Goal: Information Seeking & Learning: Learn about a topic

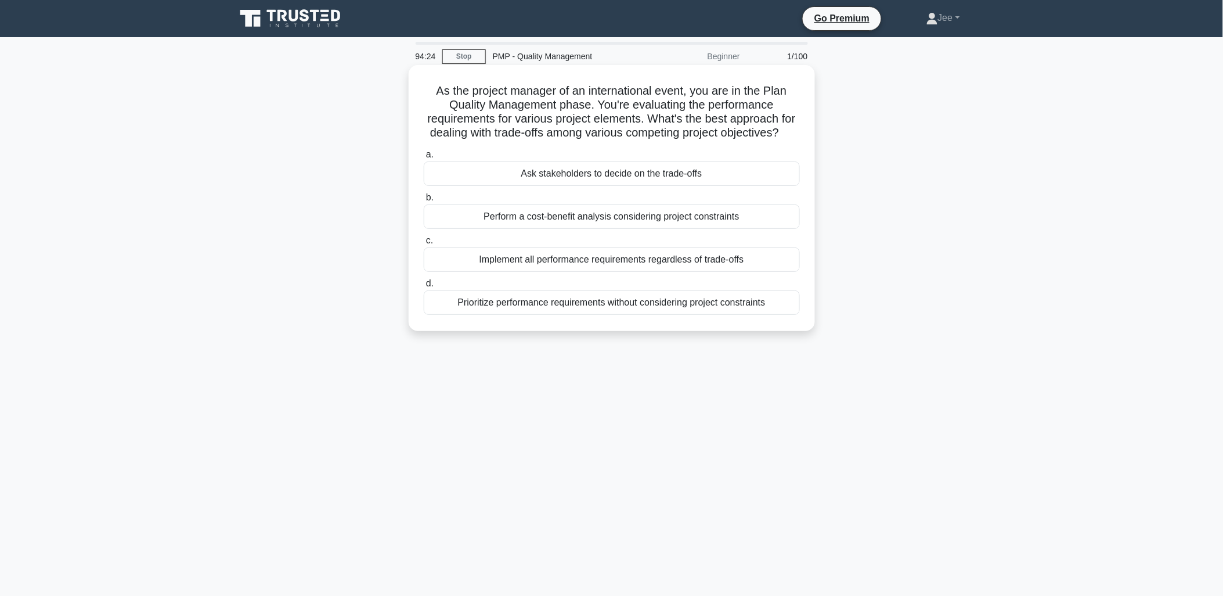
click at [511, 229] on div "Perform a cost-benefit analysis considering project constraints" at bounding box center [612, 216] width 376 height 24
click at [424, 201] on input "b. Perform a cost-benefit analysis considering project constraints" at bounding box center [424, 198] width 0 height 8
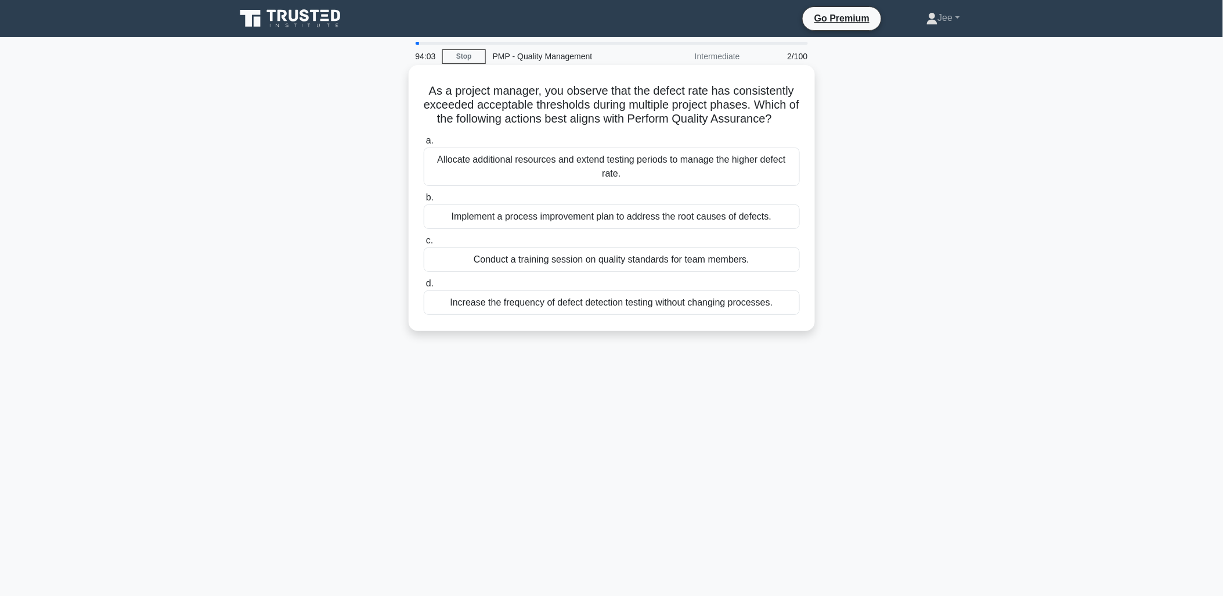
click at [531, 217] on div "Implement a process improvement plan to address the root causes of defects." at bounding box center [612, 216] width 376 height 24
click at [424, 201] on input "b. Implement a process improvement plan to address the root causes of defects." at bounding box center [424, 198] width 0 height 8
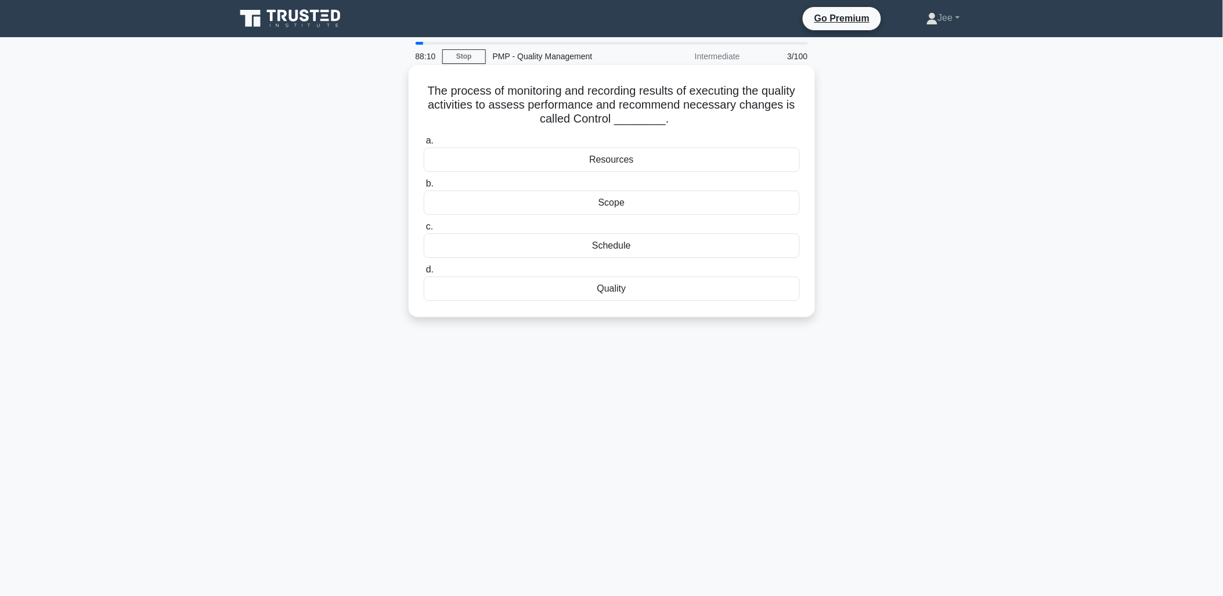
click at [607, 292] on div "Quality" at bounding box center [612, 288] width 376 height 24
click at [424, 273] on input "d. Quality" at bounding box center [424, 270] width 0 height 8
click at [628, 206] on div "Cause and Effect Diagram" at bounding box center [612, 202] width 376 height 24
click at [424, 188] on input "b. Cause and Effect Diagram" at bounding box center [424, 184] width 0 height 8
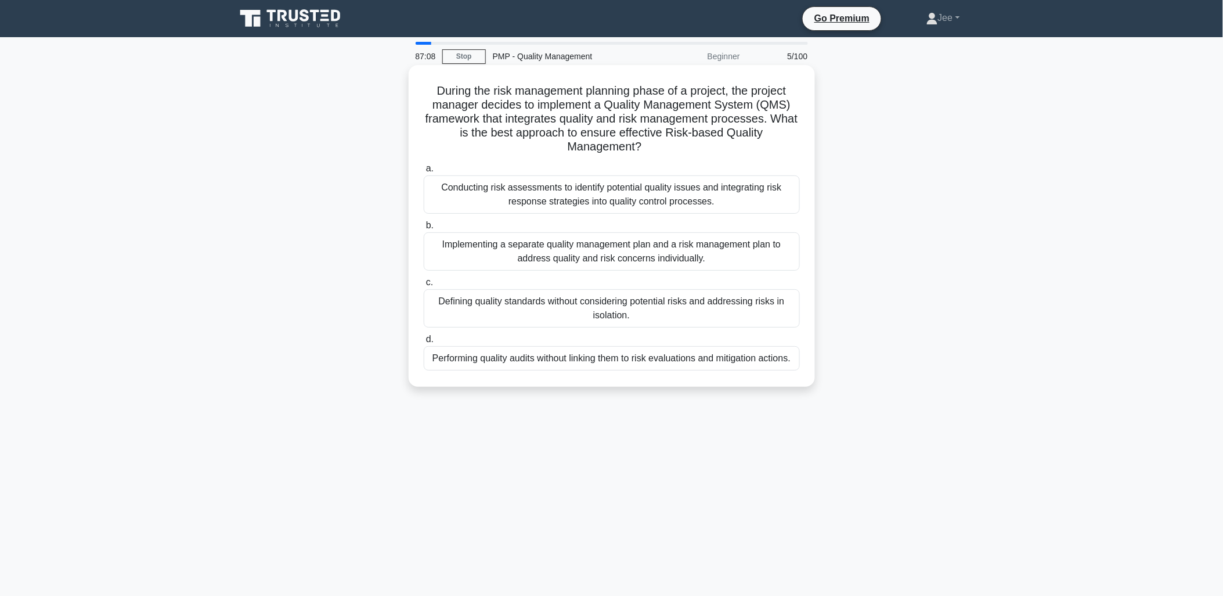
click at [610, 199] on div "Conducting risk assessments to identify potential quality issues and integratin…" at bounding box center [612, 194] width 376 height 38
click at [424, 172] on input "a. Conducting risk assessments to identify potential quality issues and integra…" at bounding box center [424, 169] width 0 height 8
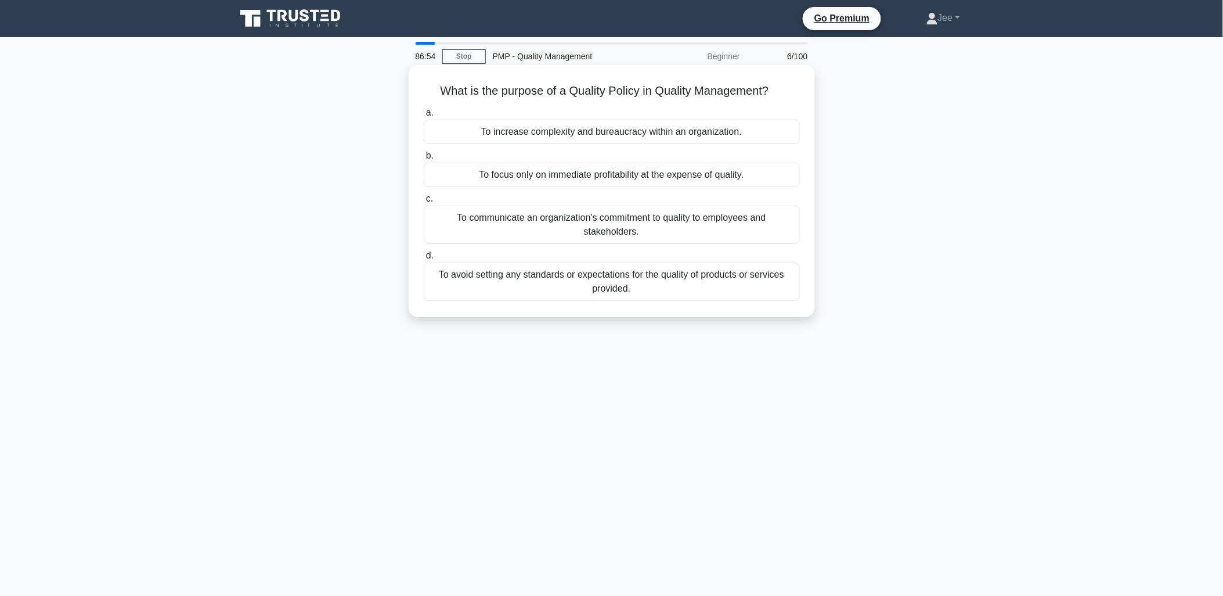
click at [607, 222] on div "To communicate an organization's commitment to quality to employees and stakeho…" at bounding box center [612, 225] width 376 height 38
click at [424, 203] on input "c. To communicate an organization's commitment to quality to employees and stak…" at bounding box center [424, 199] width 0 height 8
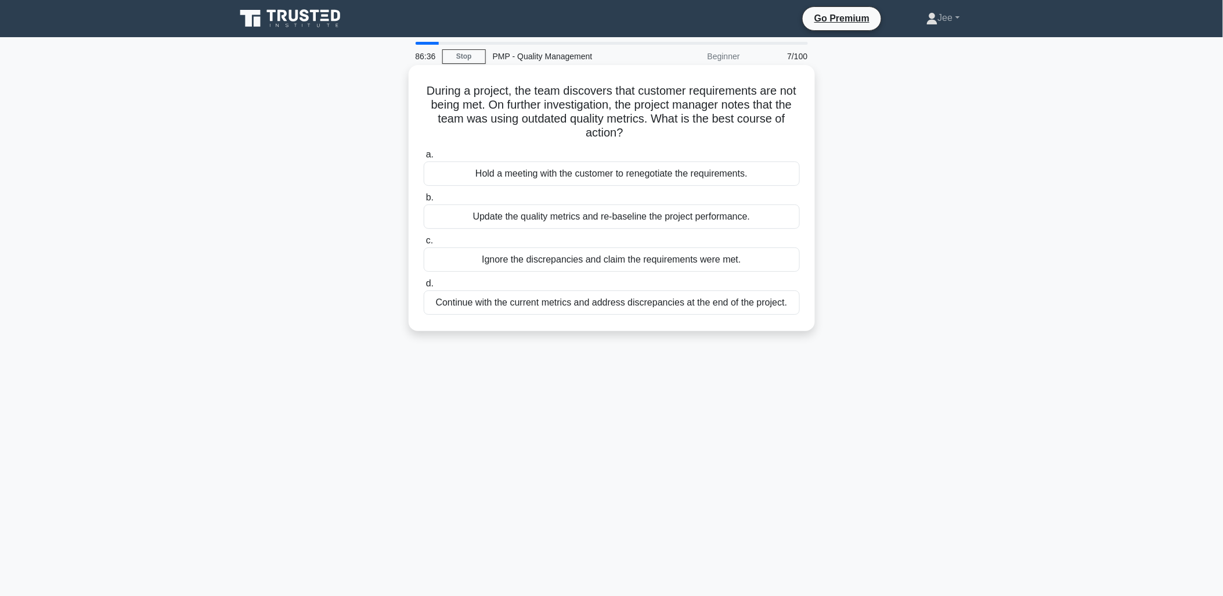
click at [570, 218] on div "Update the quality metrics and re-baseline the project performance." at bounding box center [612, 216] width 376 height 24
click at [424, 201] on input "b. Update the quality metrics and re-baseline the project performance." at bounding box center [424, 198] width 0 height 8
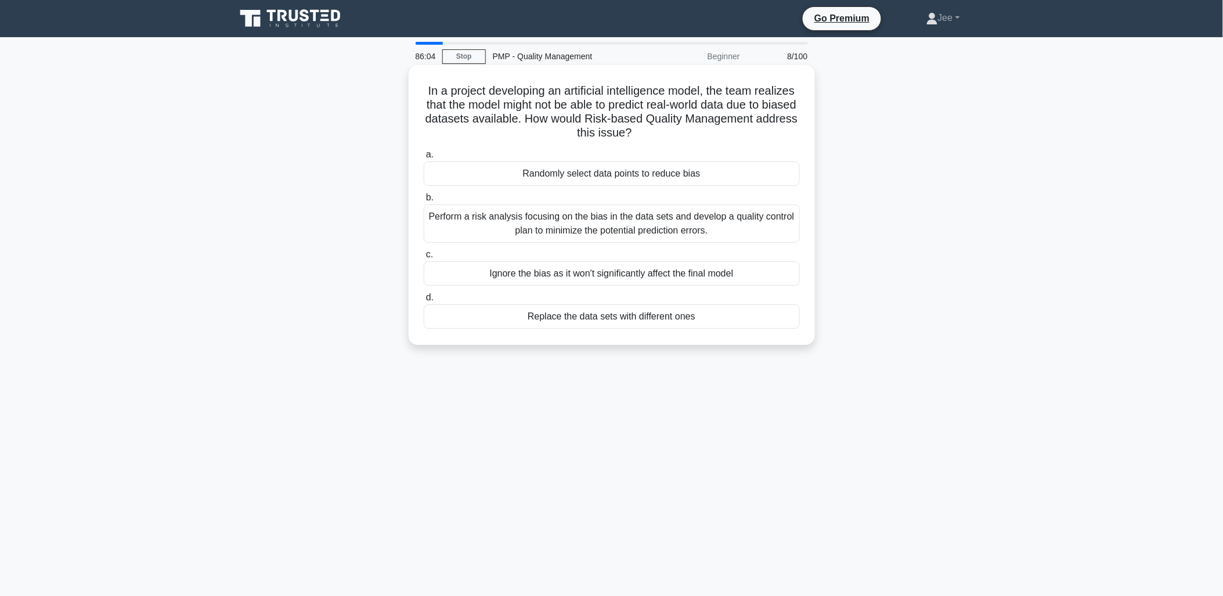
click at [556, 226] on div "Perform a risk analysis focusing on the bias in the data sets and develop a qua…" at bounding box center [612, 223] width 376 height 38
click at [424, 201] on input "b. Perform a risk analysis focusing on the bias in the data sets and develop a …" at bounding box center [424, 198] width 0 height 8
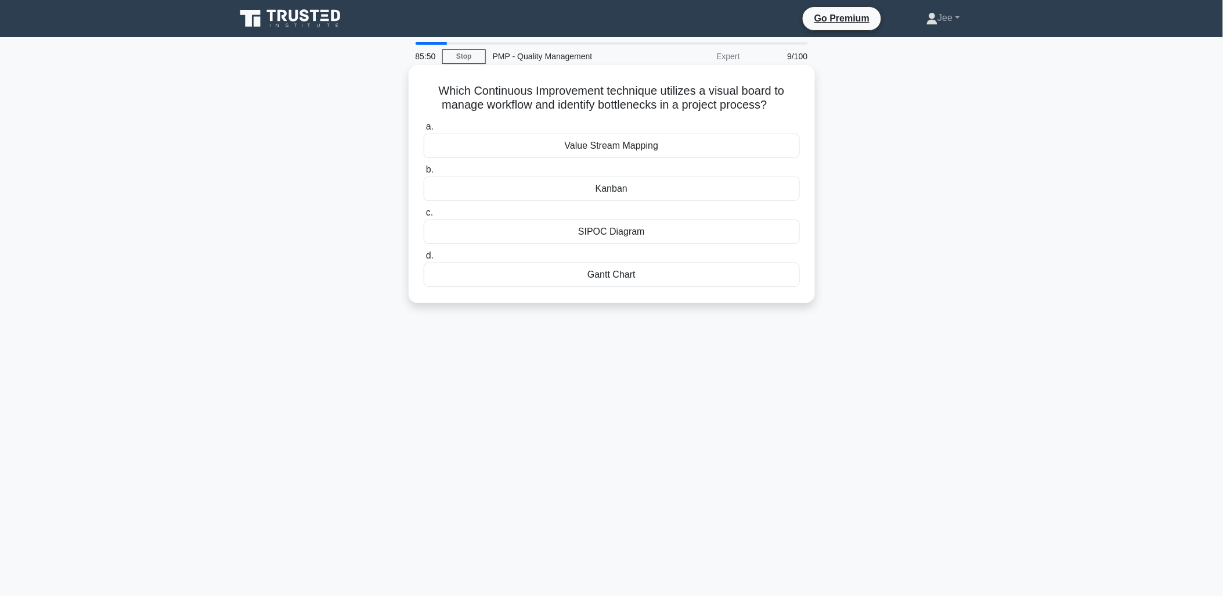
click at [554, 184] on div "Kanban" at bounding box center [612, 189] width 376 height 24
click at [424, 174] on input "b. [GEOGRAPHIC_DATA]" at bounding box center [424, 170] width 0 height 8
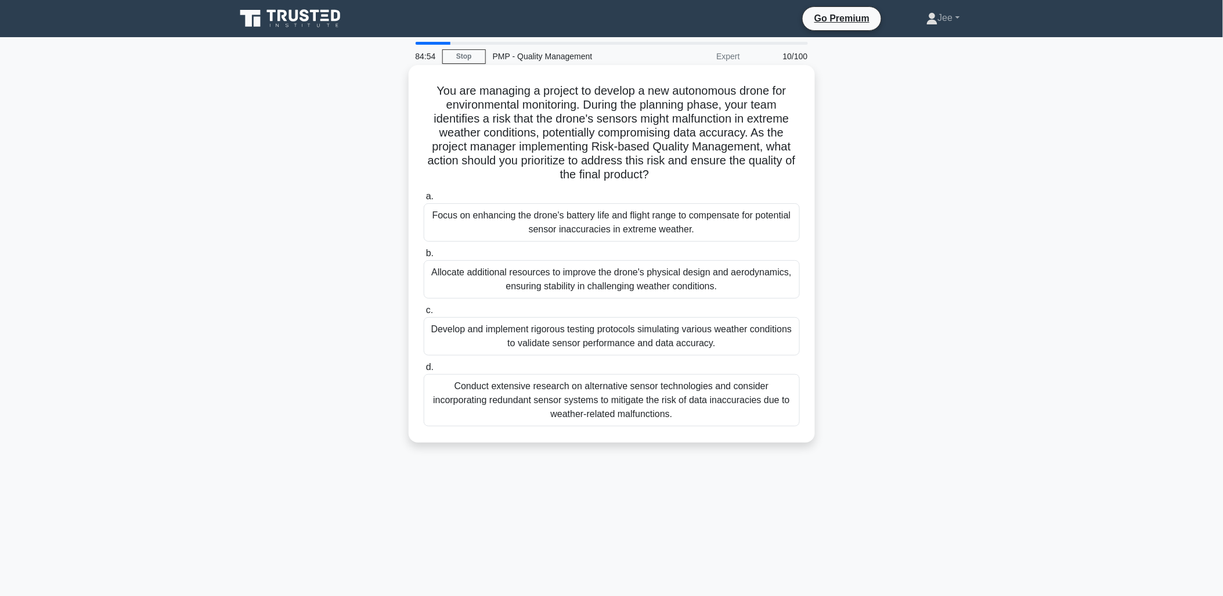
click at [545, 393] on div "Conduct extensive research on alternative sensor technologies and consider inco…" at bounding box center [612, 400] width 376 height 52
click at [424, 371] on input "d. Conduct extensive research on alternative sensor technologies and consider i…" at bounding box center [424, 367] width 0 height 8
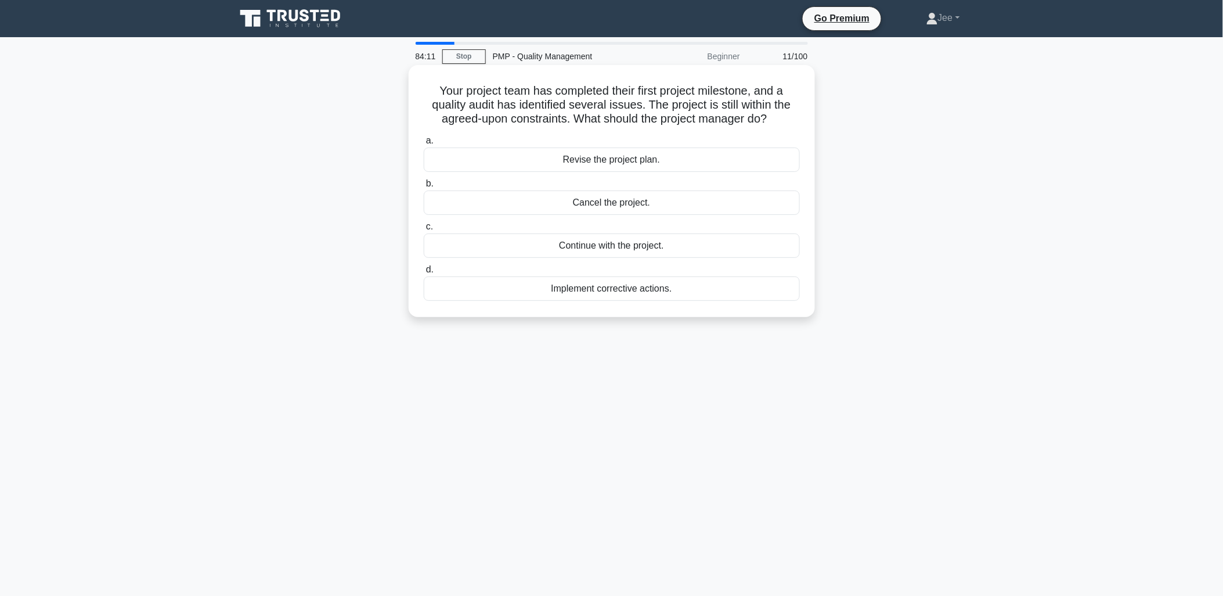
click at [578, 291] on div "Implement corrective actions." at bounding box center [612, 288] width 376 height 24
click at [424, 273] on input "d. Implement corrective actions." at bounding box center [424, 270] width 0 height 8
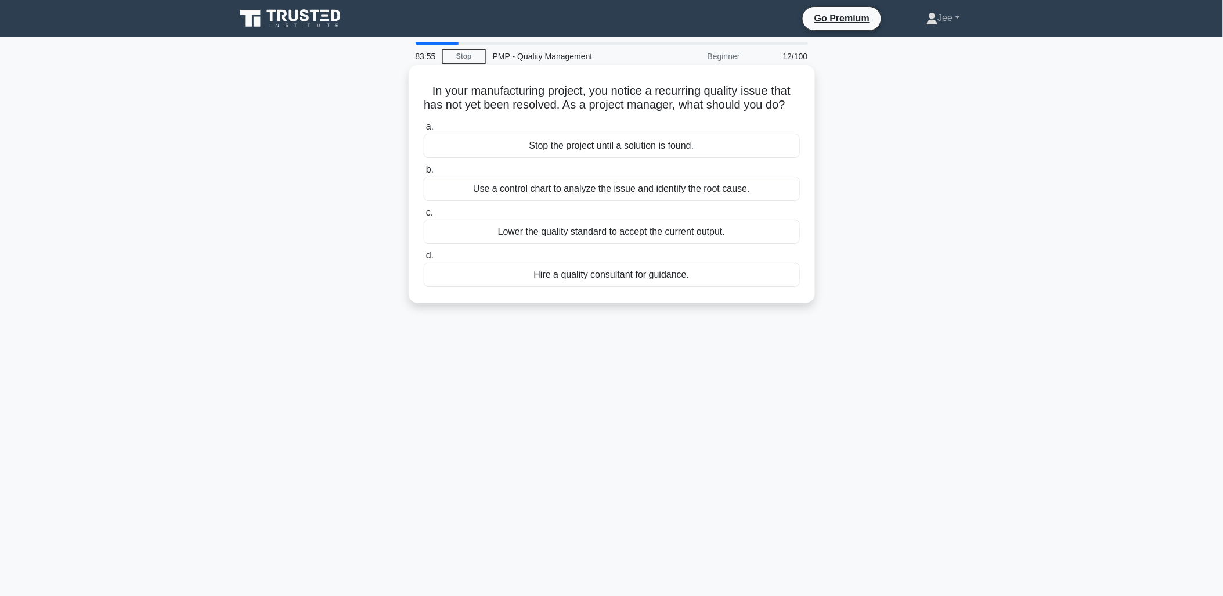
click at [585, 201] on div "Use a control chart to analyze the issue and identify the root cause." at bounding box center [612, 189] width 376 height 24
click at [424, 174] on input "b. Use a control chart to analyze the issue and identify the root cause." at bounding box center [424, 170] width 0 height 8
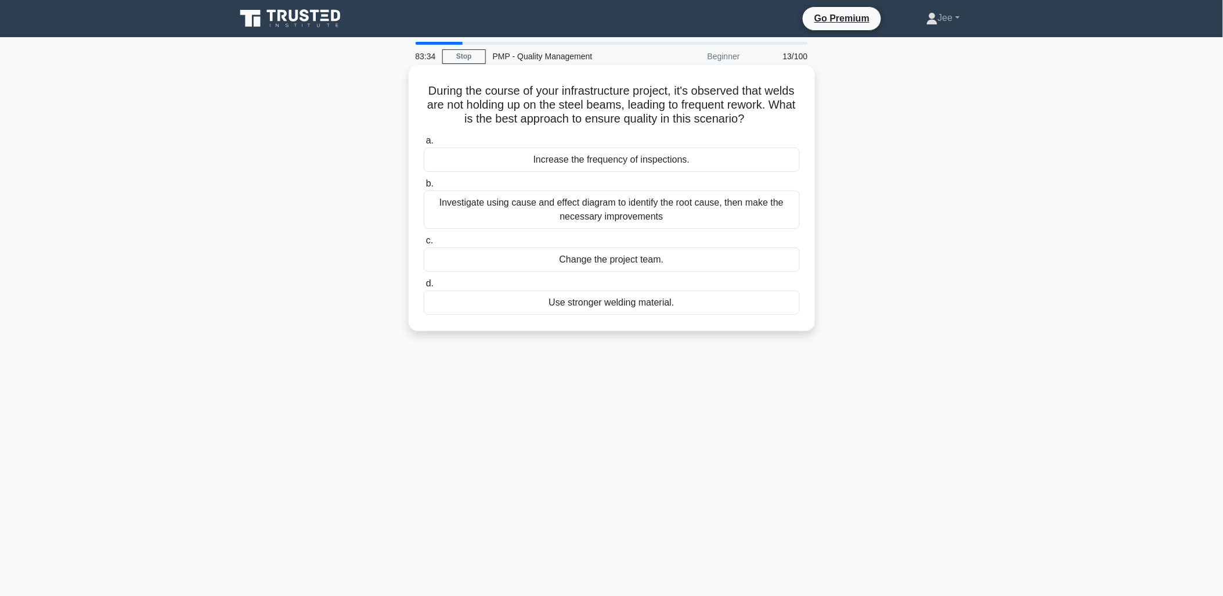
click at [634, 213] on div "Investigate using cause and effect diagram to identify the root cause, then mak…" at bounding box center [612, 209] width 376 height 38
click at [424, 188] on input "b. Investigate using cause and effect diagram to identify the root cause, then …" at bounding box center [424, 184] width 0 height 8
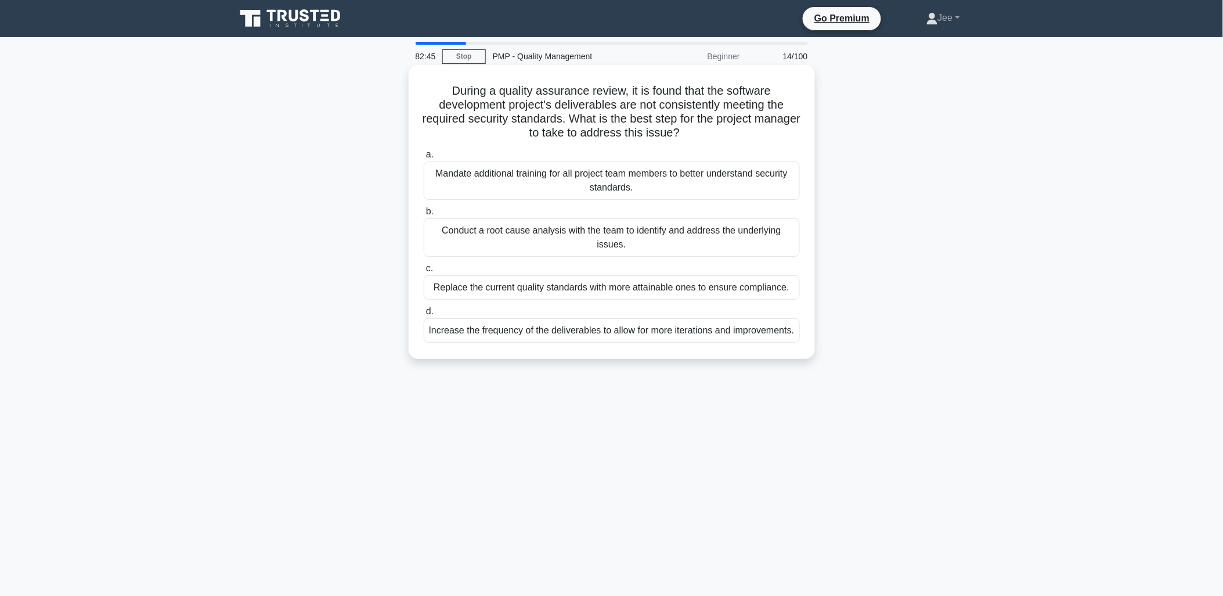
click at [682, 189] on div "Mandate additional training for all project team members to better understand s…" at bounding box center [612, 180] width 376 height 38
click at [424, 159] on input "a. Mandate additional training for all project team members to better understan…" at bounding box center [424, 155] width 0 height 8
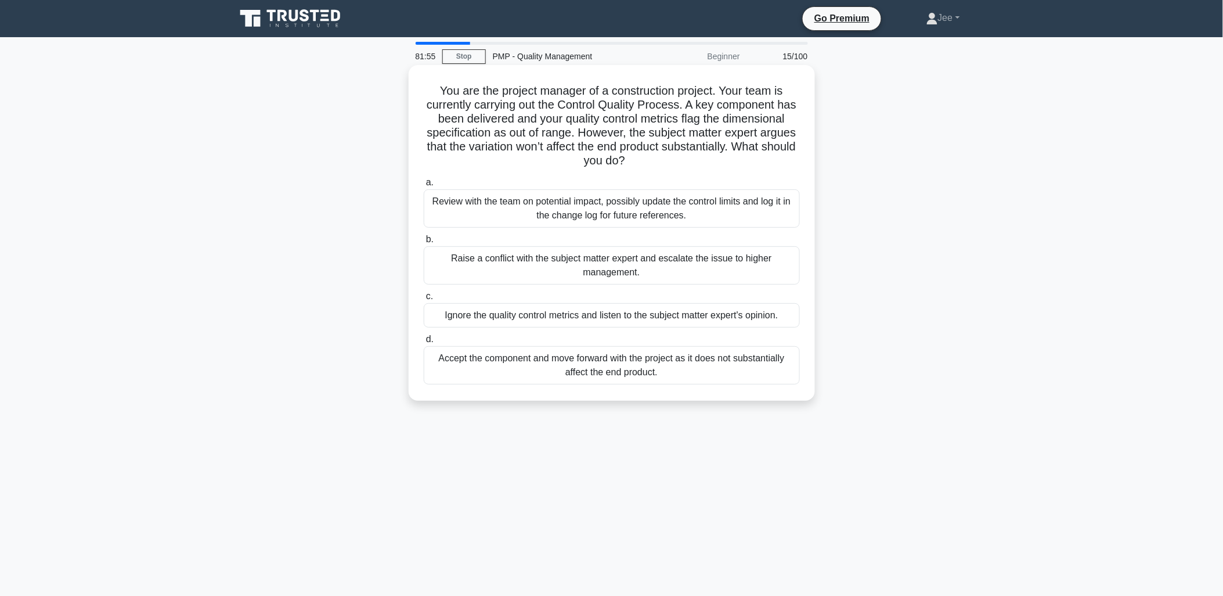
click at [634, 208] on div "Review with the team on potential impact, possibly update the control limits an…" at bounding box center [612, 208] width 376 height 38
click at [424, 186] on input "a. Review with the team on potential impact, possibly update the control limits…" at bounding box center [424, 183] width 0 height 8
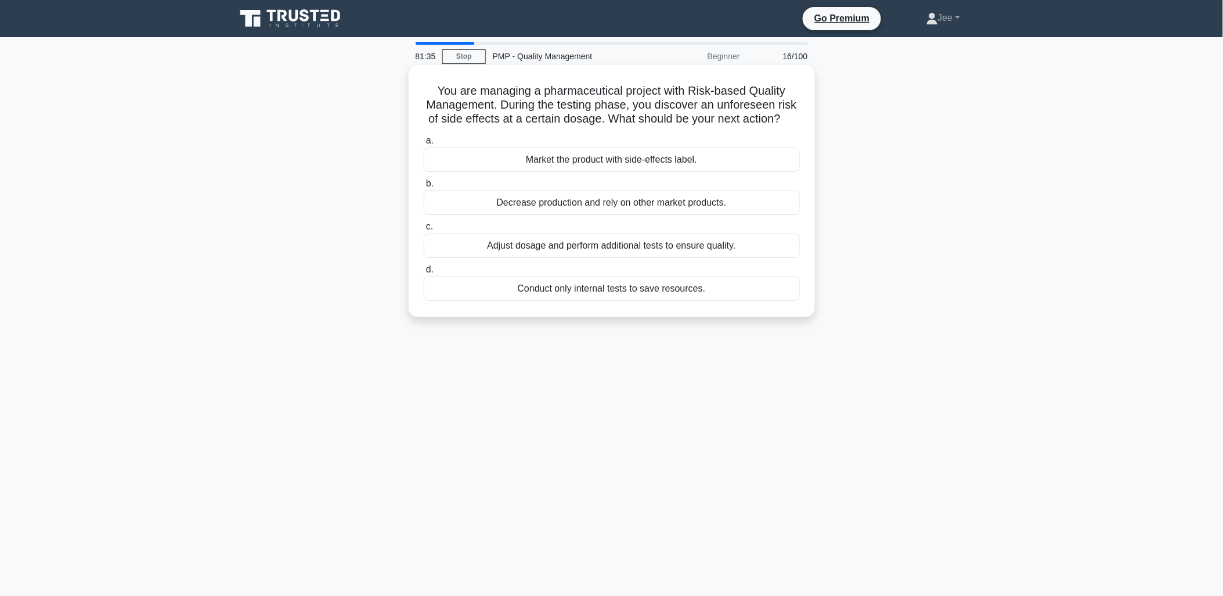
click at [517, 258] on div "Adjust dosage and perform additional tests to ensure quality." at bounding box center [612, 245] width 376 height 24
click at [424, 231] on input "c. Adjust dosage and perform additional tests to ensure quality." at bounding box center [424, 227] width 0 height 8
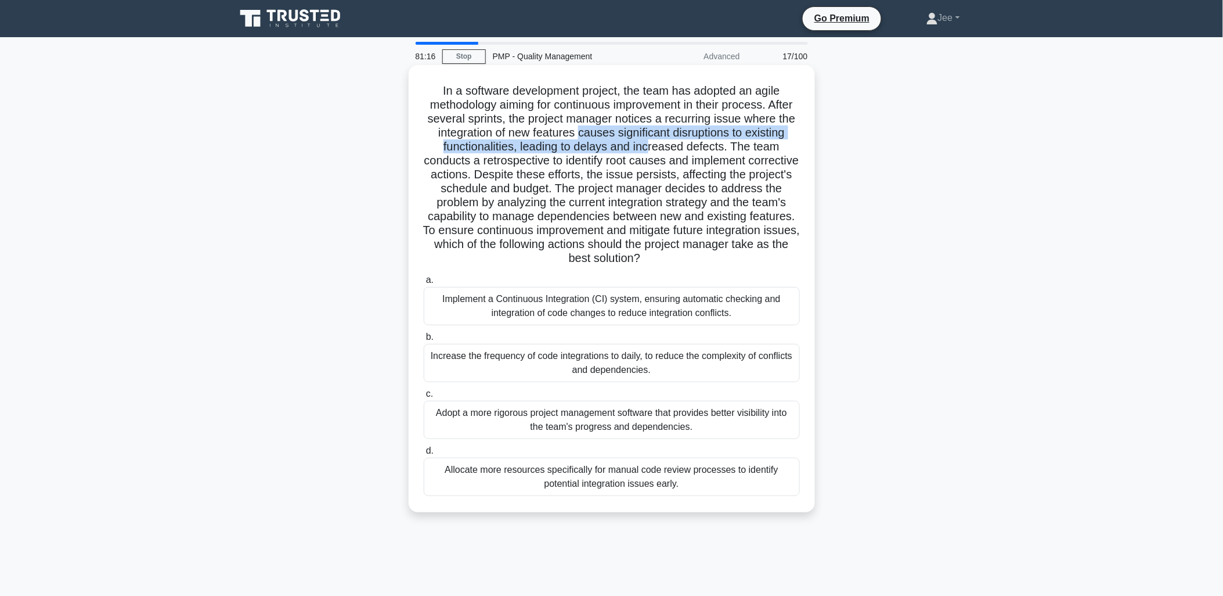
drag, startPoint x: 630, startPoint y: 132, endPoint x: 687, endPoint y: 146, distance: 58.4
click at [687, 146] on h5 "In a software development project, the team has adopted an agile methodology ai…" at bounding box center [612, 175] width 379 height 182
drag, startPoint x: 687, startPoint y: 146, endPoint x: 572, endPoint y: 151, distance: 115.1
click at [572, 151] on h5 "In a software development project, the team has adopted an agile methodology ai…" at bounding box center [612, 175] width 379 height 182
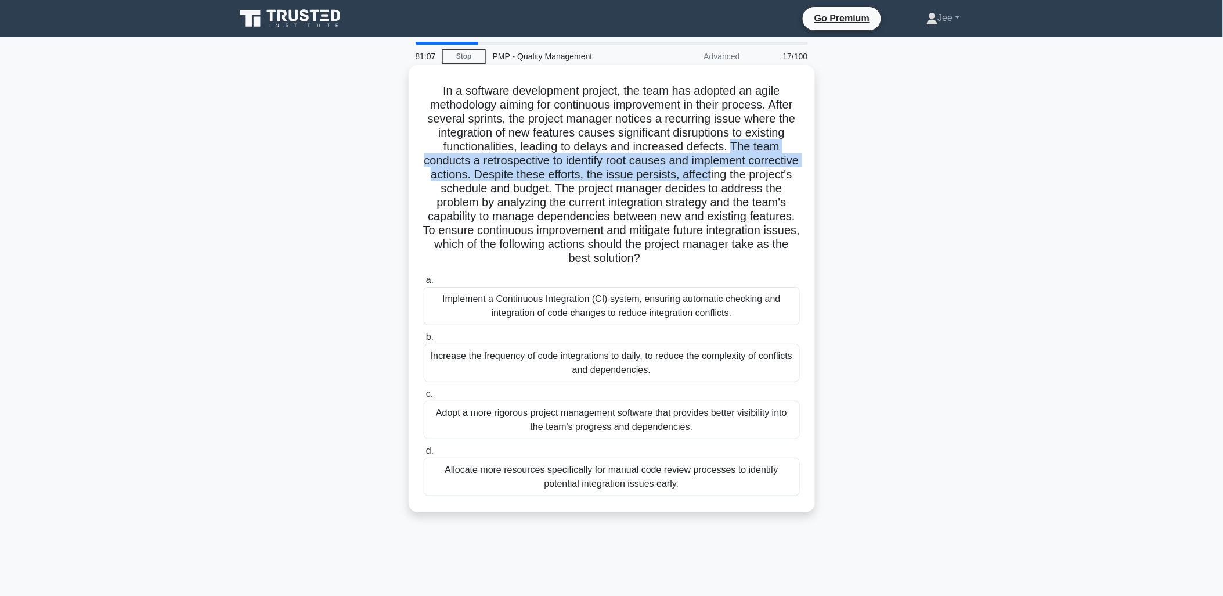
drag, startPoint x: 771, startPoint y: 147, endPoint x: 762, endPoint y: 172, distance: 26.6
click at [762, 172] on h5 "In a software development project, the team has adopted an agile methodology ai…" at bounding box center [612, 175] width 379 height 182
click at [529, 177] on h5 "In a software development project, the team has adopted an agile methodology ai…" at bounding box center [612, 175] width 379 height 182
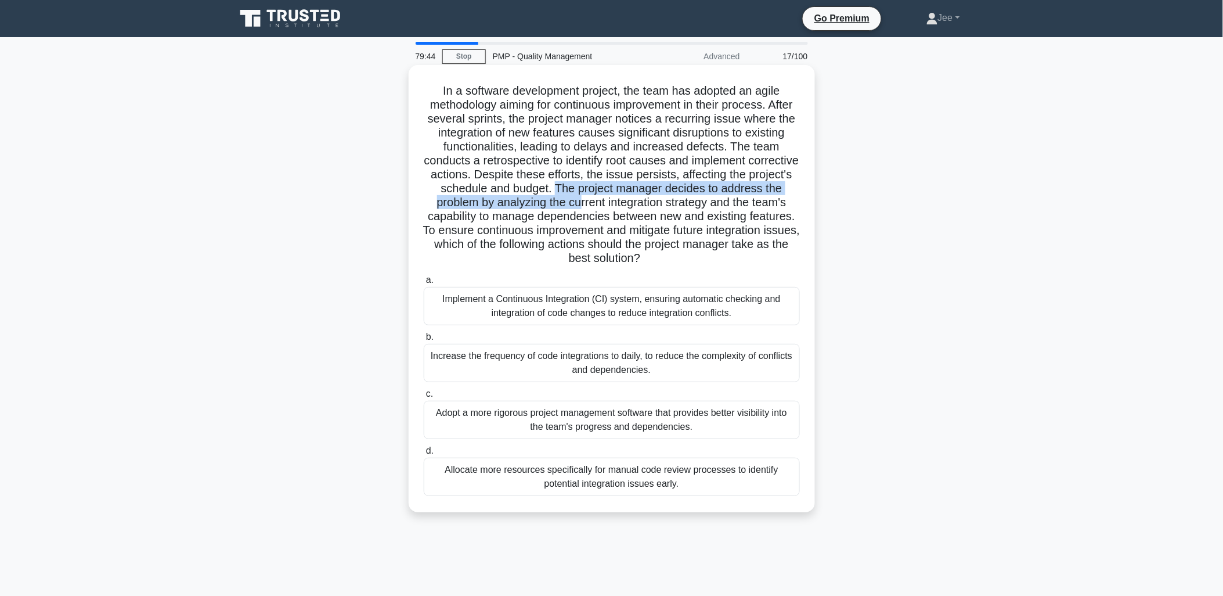
drag, startPoint x: 589, startPoint y: 189, endPoint x: 606, endPoint y: 207, distance: 25.0
click at [606, 207] on h5 "In a software development project, the team has adopted an agile methodology ai…" at bounding box center [612, 175] width 379 height 182
drag, startPoint x: 606, startPoint y: 207, endPoint x: 593, endPoint y: 199, distance: 15.1
click at [593, 199] on h5 "In a software development project, the team has adopted an agile methodology ai…" at bounding box center [612, 175] width 379 height 182
drag, startPoint x: 588, startPoint y: 188, endPoint x: 636, endPoint y: 199, distance: 49.4
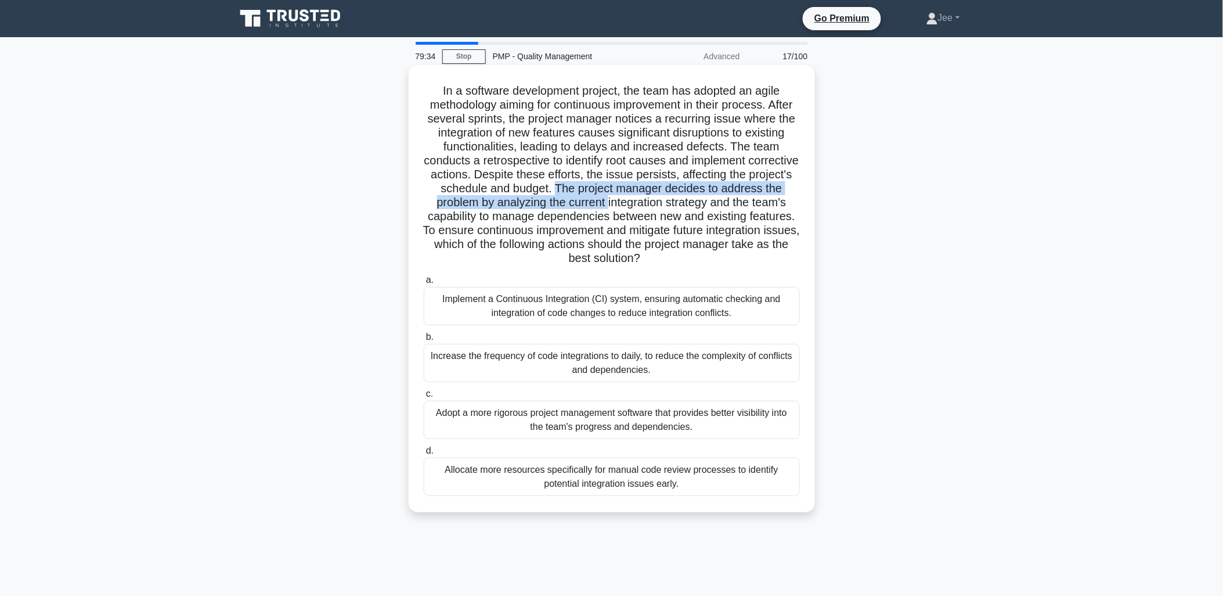
click at [636, 199] on h5 "In a software development project, the team has adopted an agile methodology ai…" at bounding box center [612, 175] width 379 height 182
click at [582, 308] on div "Implement a Continuous Integration (CI) system, ensuring automatic checking and…" at bounding box center [612, 306] width 376 height 38
click at [424, 284] on input "a. Implement a Continuous Integration (CI) system, ensuring automatic checking …" at bounding box center [424, 280] width 0 height 8
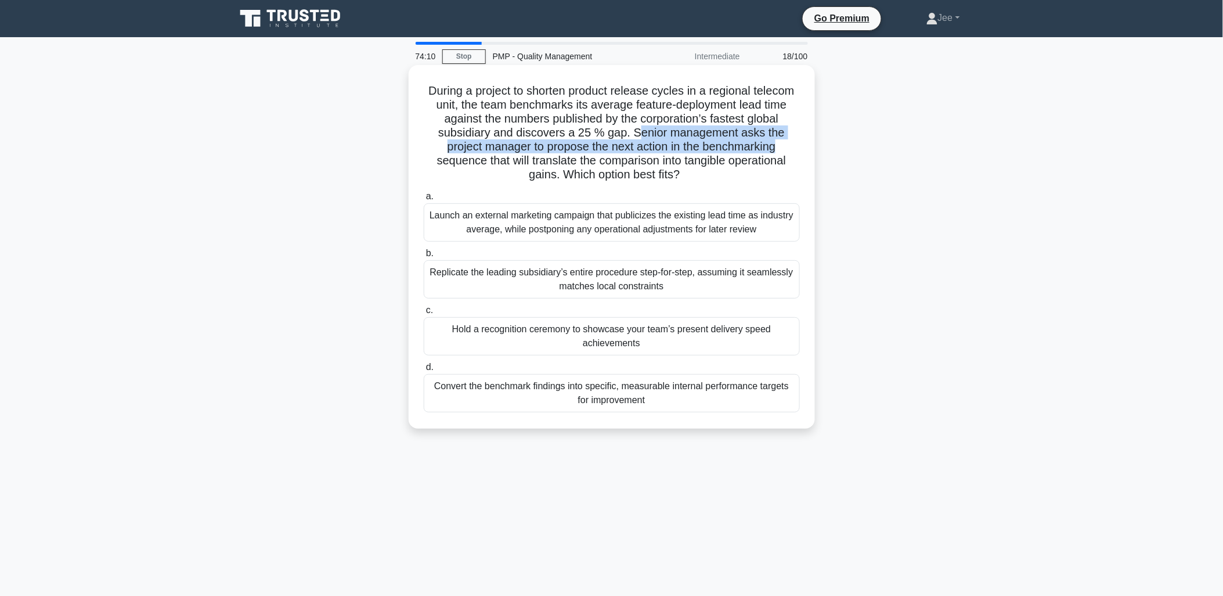
drag, startPoint x: 637, startPoint y: 129, endPoint x: 785, endPoint y: 150, distance: 149.5
click at [785, 150] on h5 "During a project to shorten product release cycles in a regional telecom unit, …" at bounding box center [612, 133] width 379 height 99
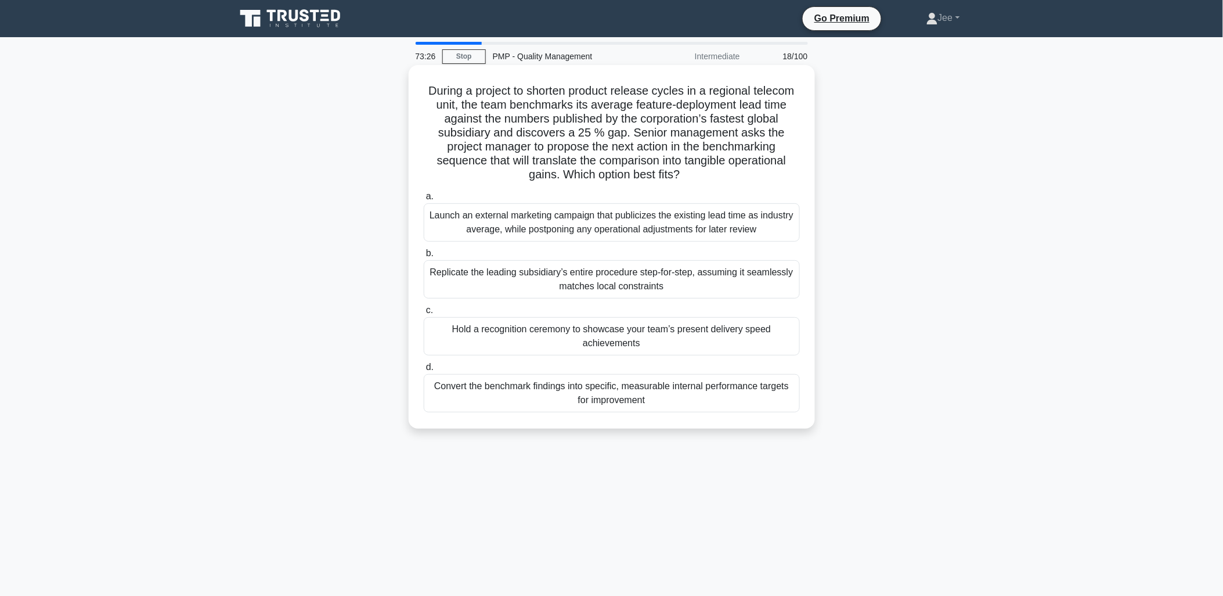
click at [585, 397] on div "Convert the benchmark findings into specific, measurable internal performance t…" at bounding box center [612, 393] width 376 height 38
click at [424, 371] on input "d. Convert the benchmark findings into specific, measurable internal performanc…" at bounding box center [424, 367] width 0 height 8
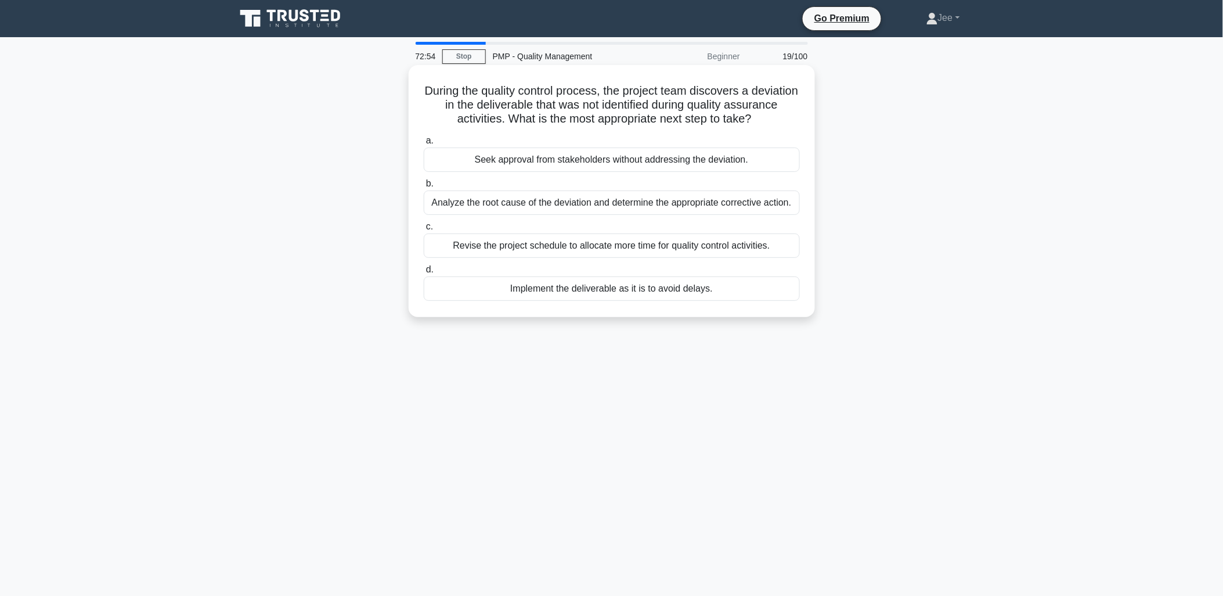
click at [469, 204] on div "Analyze the root cause of the deviation and determine the appropriate correctiv…" at bounding box center [612, 202] width 376 height 24
click at [424, 188] on input "b. Analyze the root cause of the deviation and determine the appropriate correc…" at bounding box center [424, 184] width 0 height 8
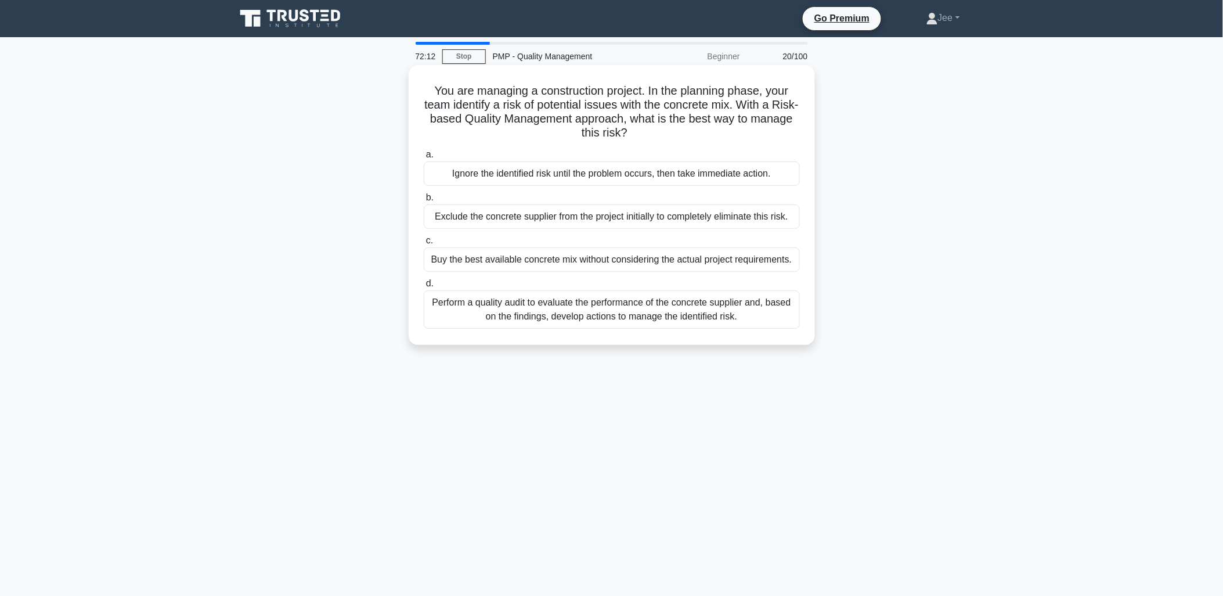
click at [515, 315] on div "Perform a quality audit to evaluate the performance of the concrete supplier an…" at bounding box center [612, 309] width 376 height 38
click at [424, 287] on input "d. Perform a quality audit to evaluate the performance of the concrete supplier…" at bounding box center [424, 284] width 0 height 8
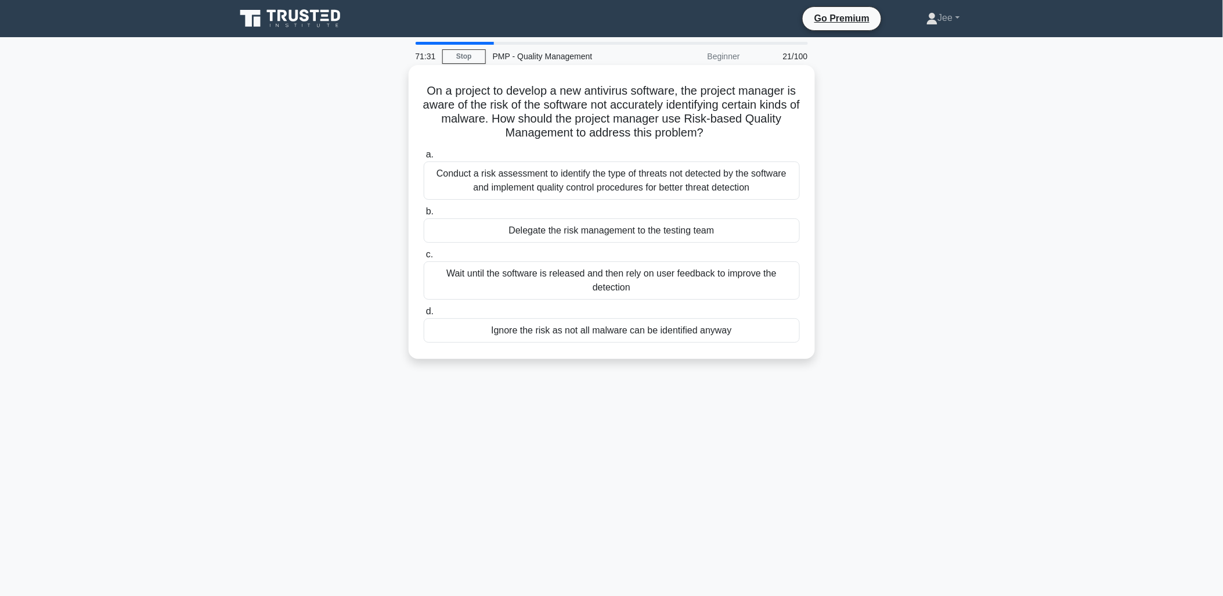
drag, startPoint x: 759, startPoint y: 103, endPoint x: 756, endPoint y: 129, distance: 26.3
click at [756, 129] on h5 "On a project to develop a new antivirus software, the project manager is aware …" at bounding box center [612, 112] width 379 height 57
click at [644, 180] on div "Conduct a risk assessment to identify the type of threats not detected by the s…" at bounding box center [612, 180] width 376 height 38
click at [424, 159] on input "a. Conduct a risk assessment to identify the type of threats not detected by th…" at bounding box center [424, 155] width 0 height 8
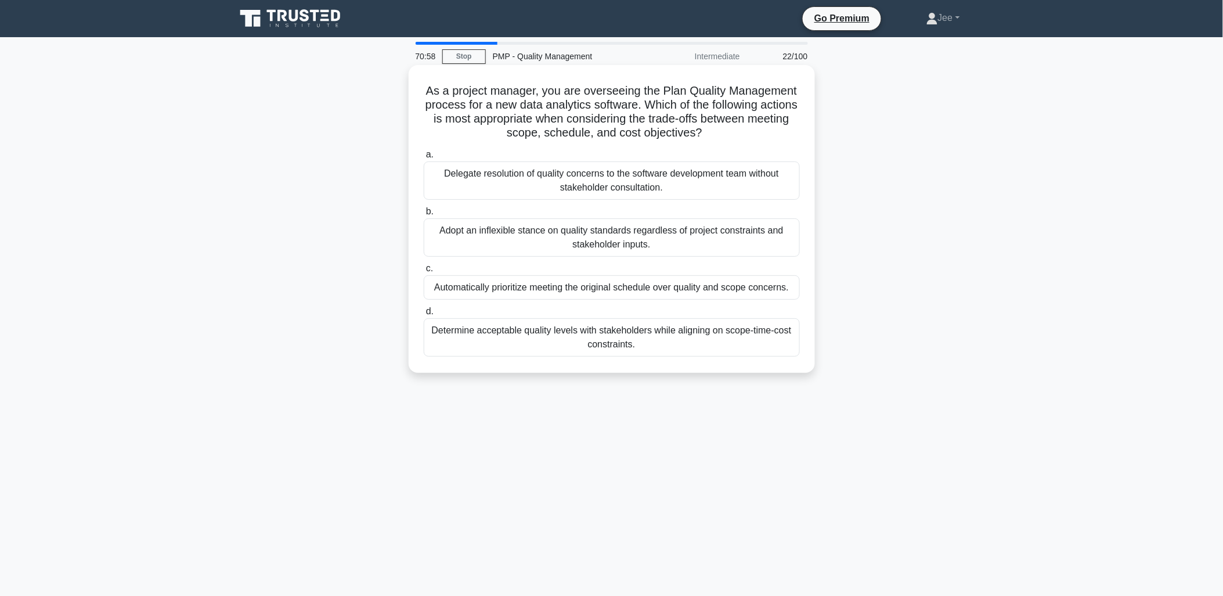
click at [617, 337] on div "Determine acceptable quality levels with stakeholders while aligning on scope-t…" at bounding box center [612, 337] width 376 height 38
click at [424, 315] on input "d. Determine acceptable quality levels with stakeholders while aligning on scop…" at bounding box center [424, 312] width 0 height 8
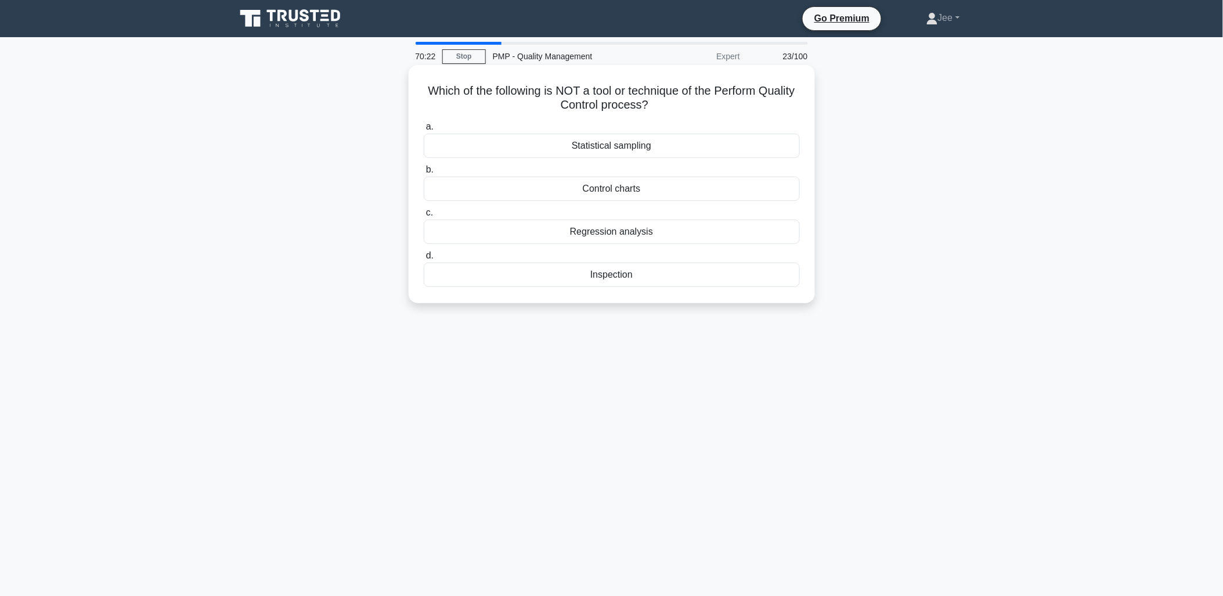
click at [608, 235] on div "Regression analysis" at bounding box center [612, 231] width 376 height 24
click at [424, 217] on input "c. Regression analysis" at bounding box center [424, 213] width 0 height 8
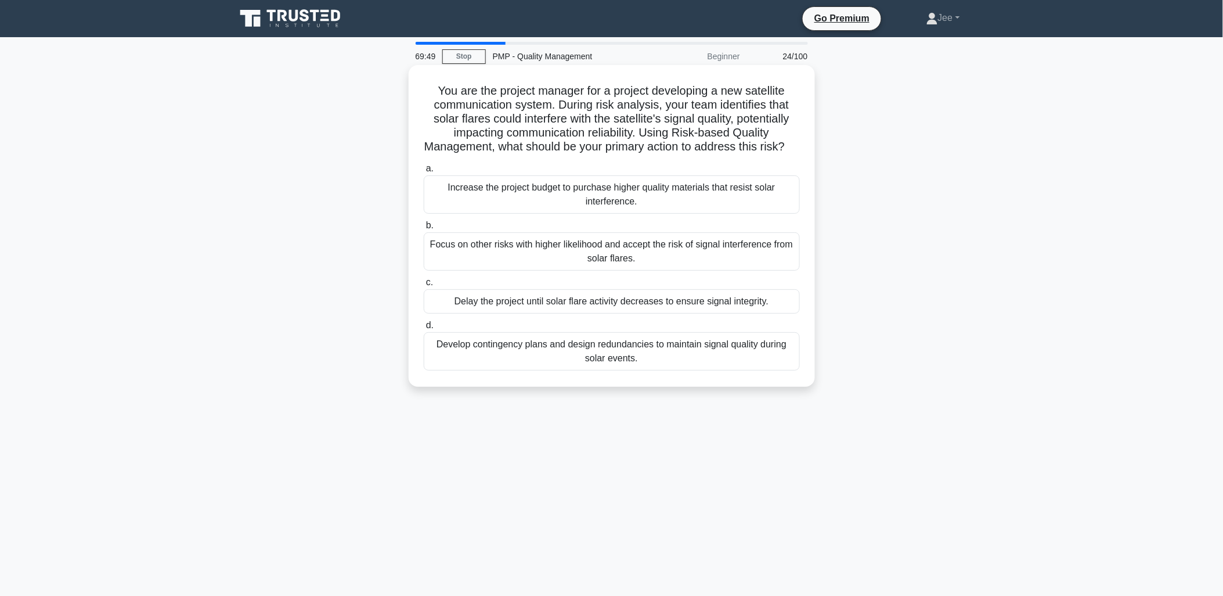
click at [573, 363] on div "Develop contingency plans and design redundancies to maintain signal quality du…" at bounding box center [612, 351] width 376 height 38
click at [424, 329] on input "d. Develop contingency plans and design redundancies to maintain signal quality…" at bounding box center [424, 326] width 0 height 8
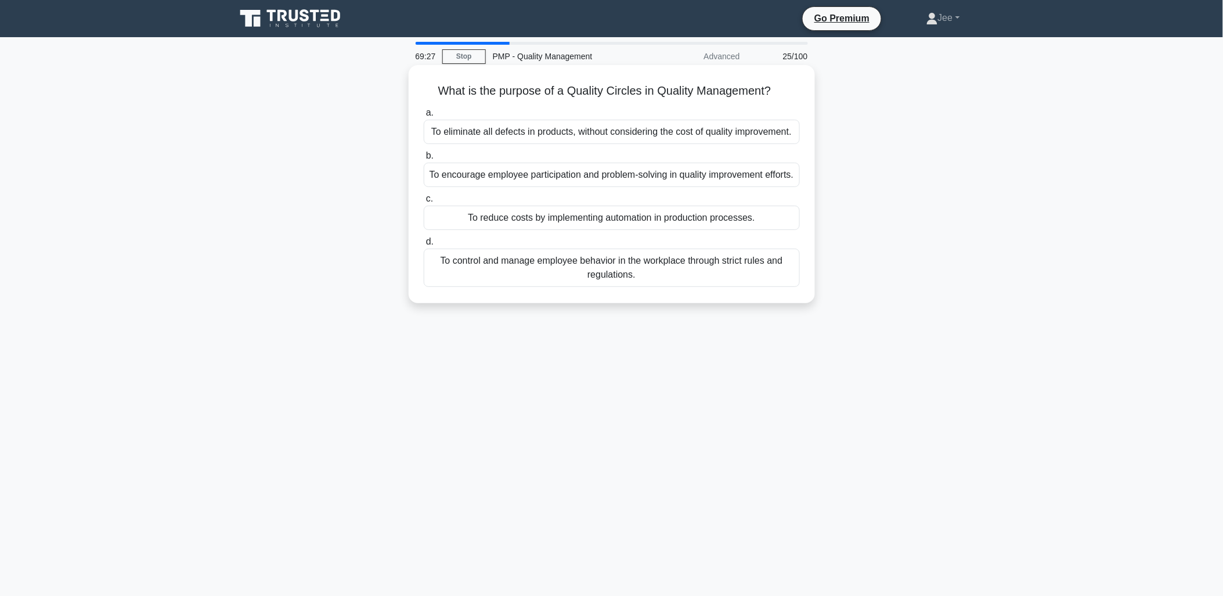
click at [647, 137] on div "To eliminate all defects in products, without considering the cost of quality i…" at bounding box center [612, 132] width 376 height 24
click at [424, 117] on input "a. To eliminate all defects in products, without considering the cost of qualit…" at bounding box center [424, 113] width 0 height 8
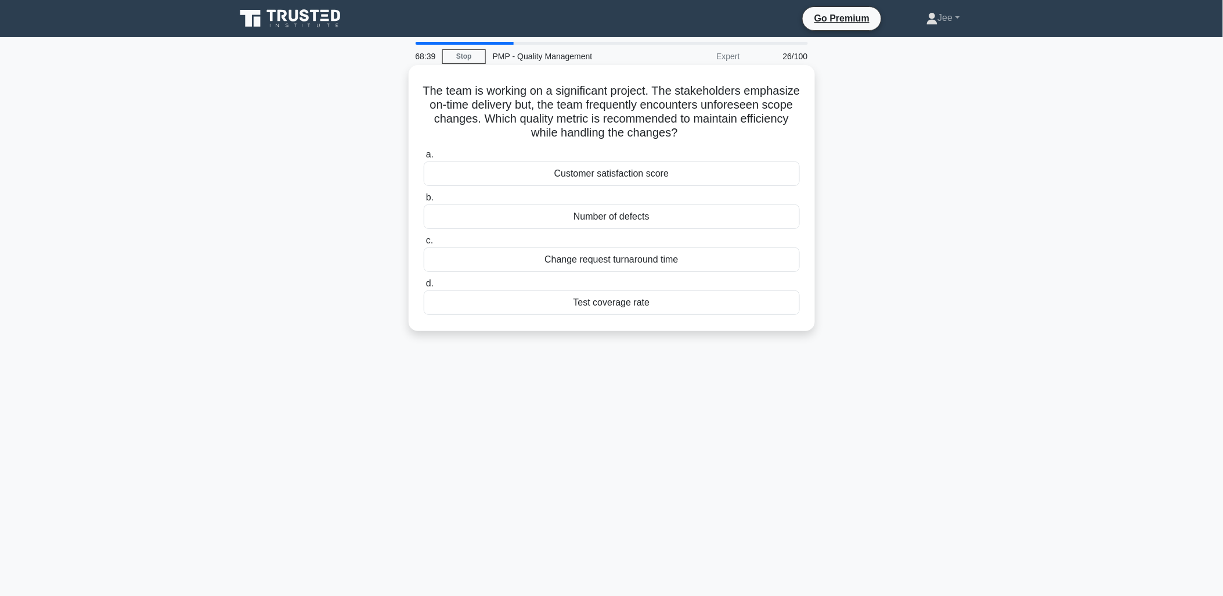
click at [601, 305] on div "Test coverage rate" at bounding box center [612, 302] width 376 height 24
click at [424, 287] on input "d. Test coverage rate" at bounding box center [424, 284] width 0 height 8
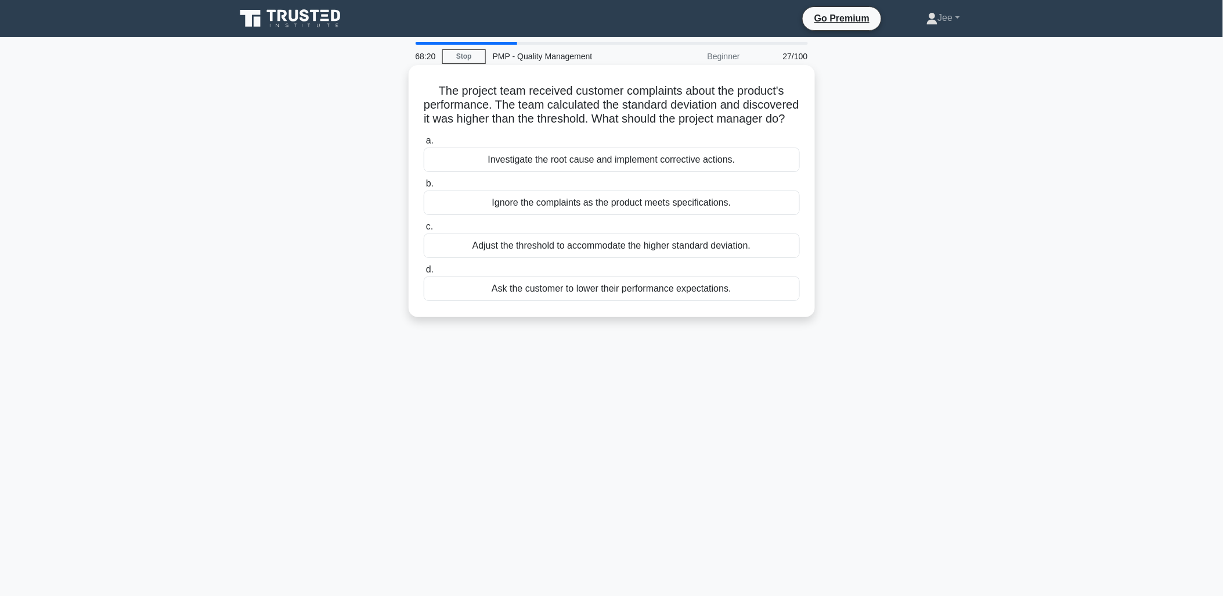
click at [601, 172] on div "Investigate the root cause and implement corrective actions." at bounding box center [612, 159] width 376 height 24
click at [424, 145] on input "a. Investigate the root cause and implement corrective actions." at bounding box center [424, 141] width 0 height 8
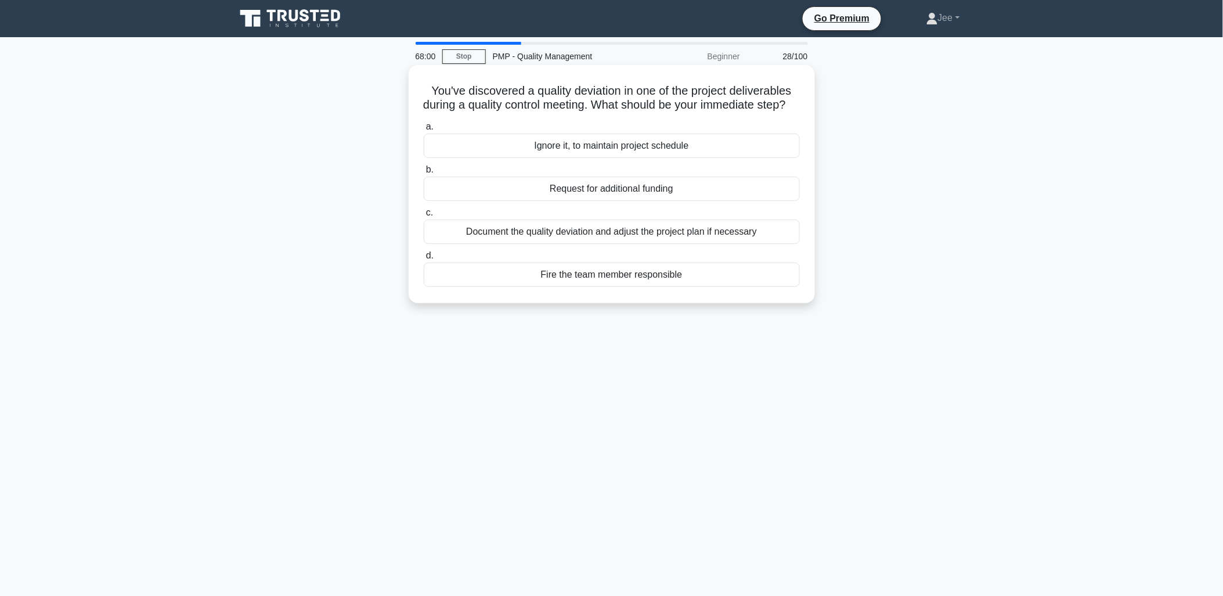
click at [621, 244] on div "Document the quality deviation and adjust the project plan if necessary" at bounding box center [612, 231] width 376 height 24
click at [424, 217] on input "c. Document the quality deviation and adjust the project plan if necessary" at bounding box center [424, 213] width 0 height 8
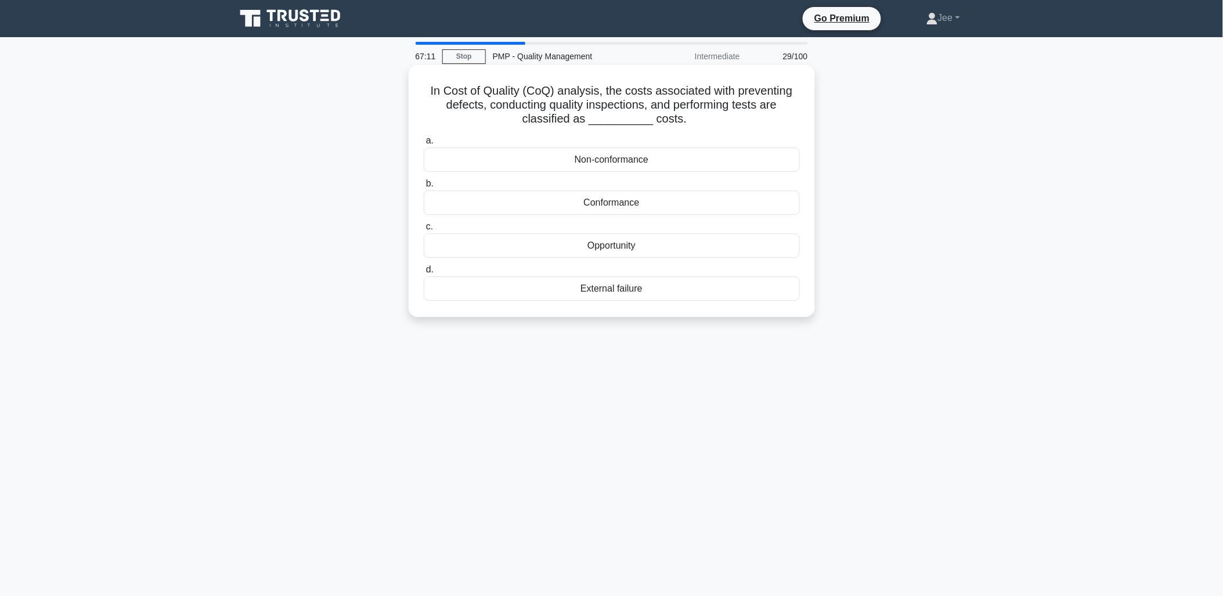
click at [611, 201] on div "Conformance" at bounding box center [612, 202] width 376 height 24
click at [424, 188] on input "b. Conformance" at bounding box center [424, 184] width 0 height 8
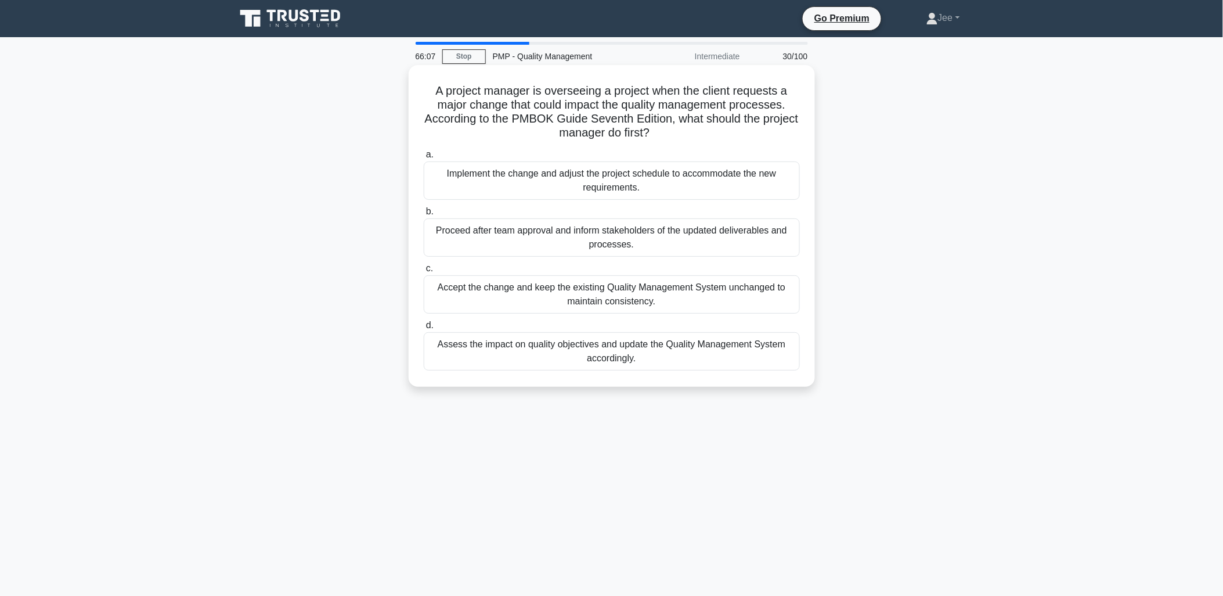
click at [581, 351] on div "Assess the impact on quality objectives and update the Quality Management Syste…" at bounding box center [612, 351] width 376 height 38
click at [424, 329] on input "d. Assess the impact on quality objectives and update the Quality Management Sy…" at bounding box center [424, 326] width 0 height 8
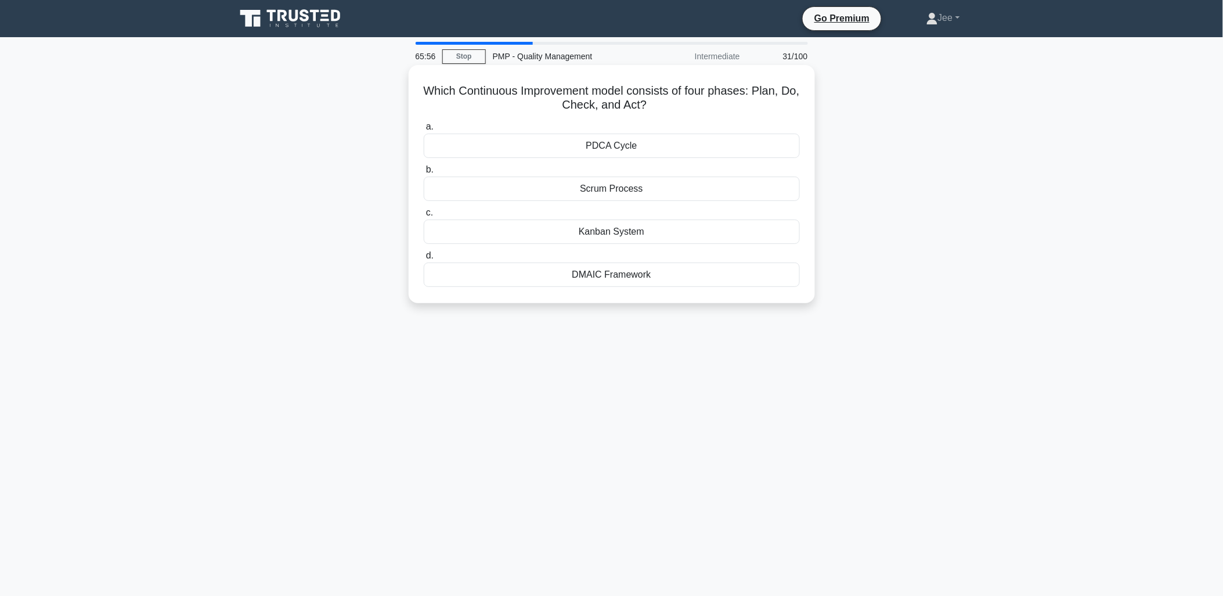
click at [611, 144] on div "PDCA Cycle" at bounding box center [612, 146] width 376 height 24
click at [424, 131] on input "a. PDCA Cycle" at bounding box center [424, 127] width 0 height 8
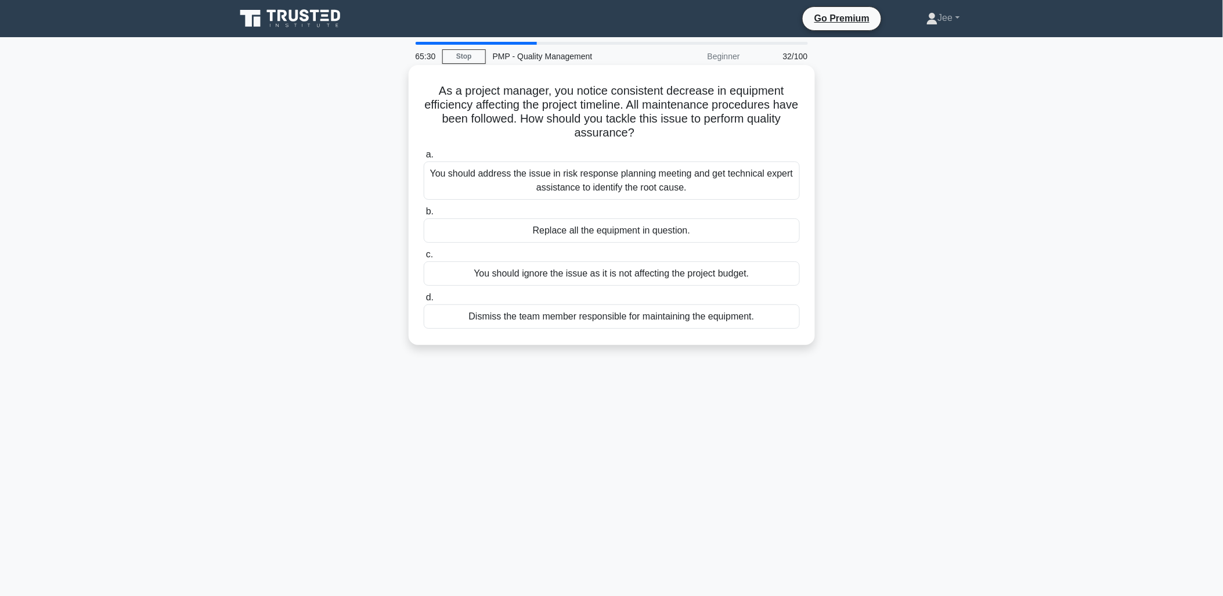
click at [614, 186] on div "You should address the issue in risk response planning meeting and get technica…" at bounding box center [612, 180] width 376 height 38
click at [424, 159] on input "a. You should address the issue in risk response planning meeting and get techn…" at bounding box center [424, 155] width 0 height 8
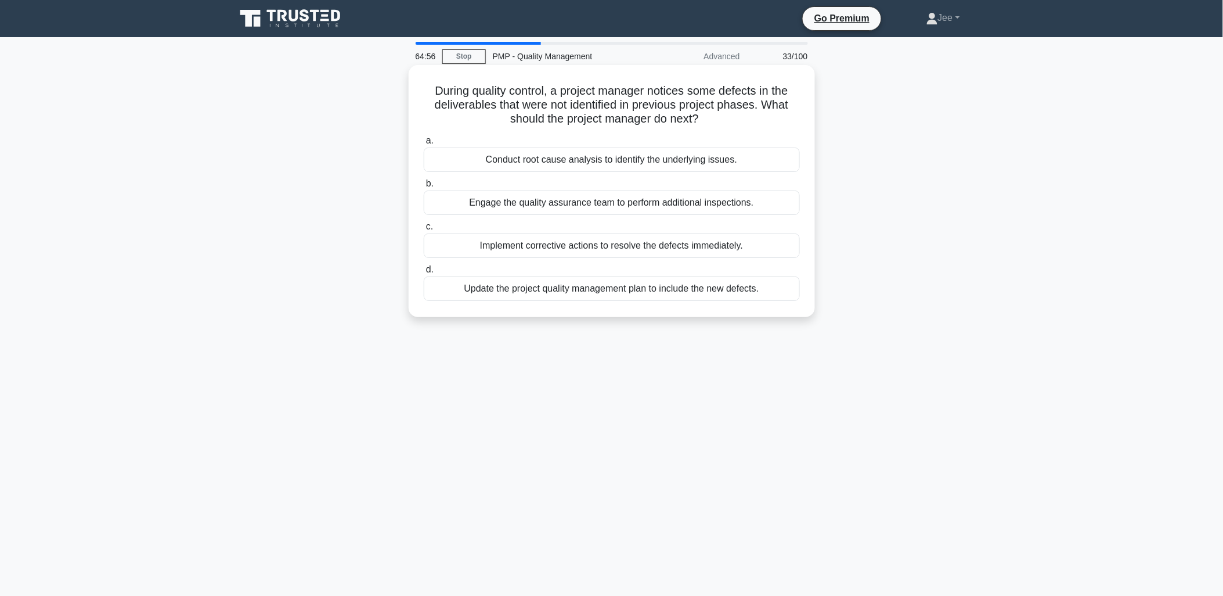
click at [697, 290] on div "Update the project quality management plan to include the new defects." at bounding box center [612, 288] width 376 height 24
click at [424, 273] on input "d. Update the project quality management plan to include the new defects." at bounding box center [424, 270] width 0 height 8
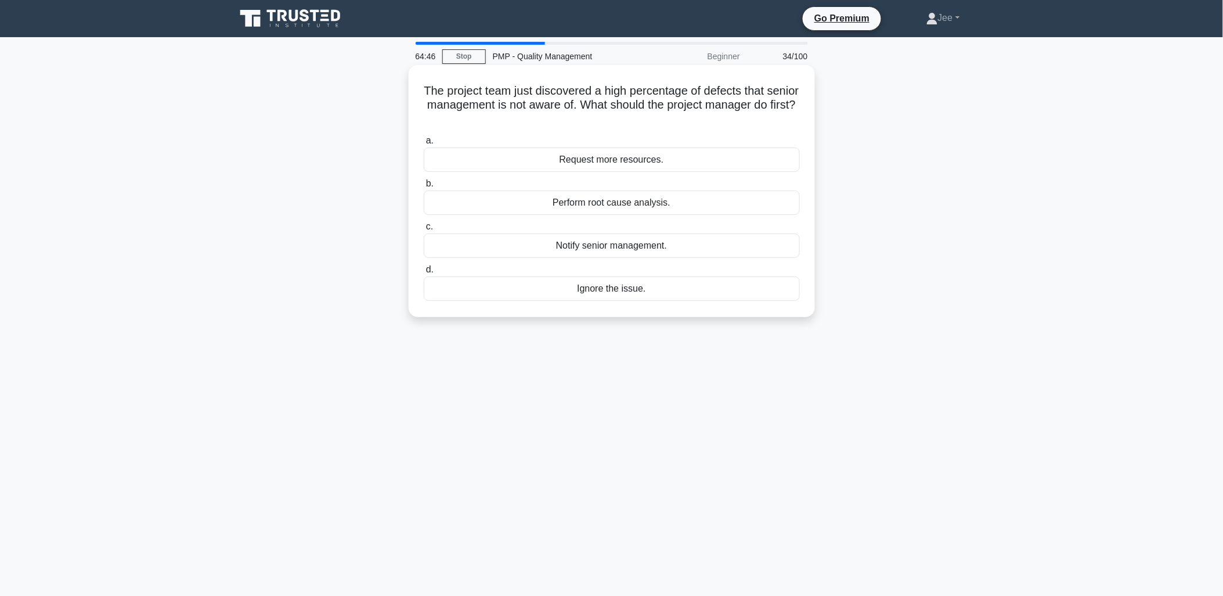
click at [618, 206] on div "Perform root cause analysis." at bounding box center [612, 202] width 376 height 24
click at [424, 188] on input "b. Perform root cause analysis." at bounding box center [424, 184] width 0 height 8
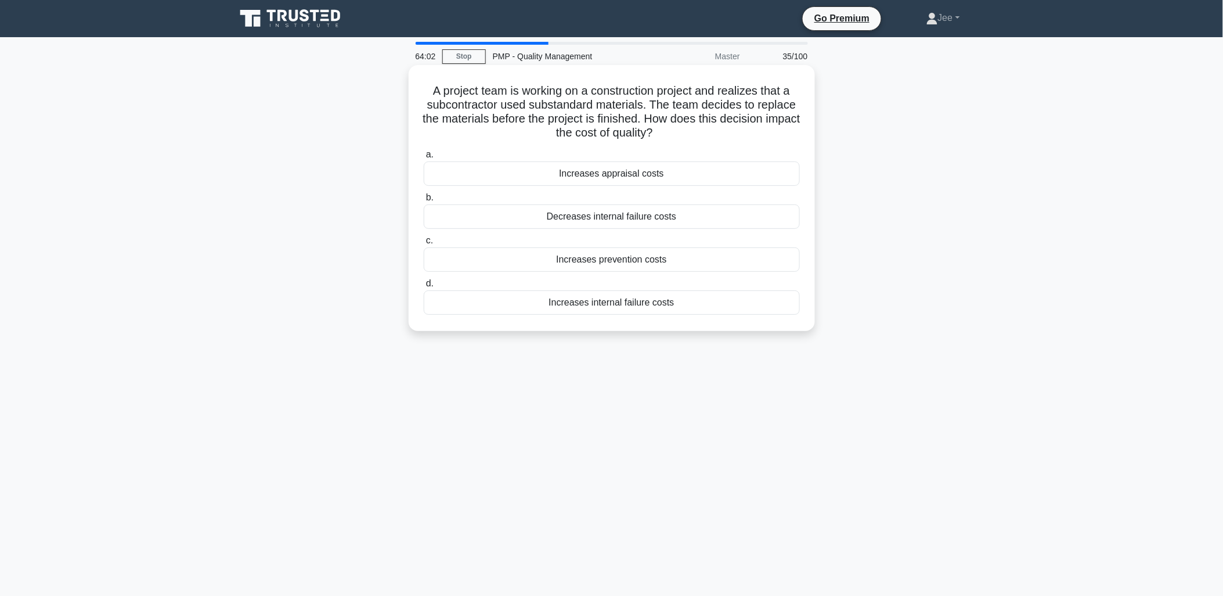
click at [625, 263] on div "Increases prevention costs" at bounding box center [612, 259] width 376 height 24
click at [424, 244] on input "c. Increases prevention costs" at bounding box center [424, 241] width 0 height 8
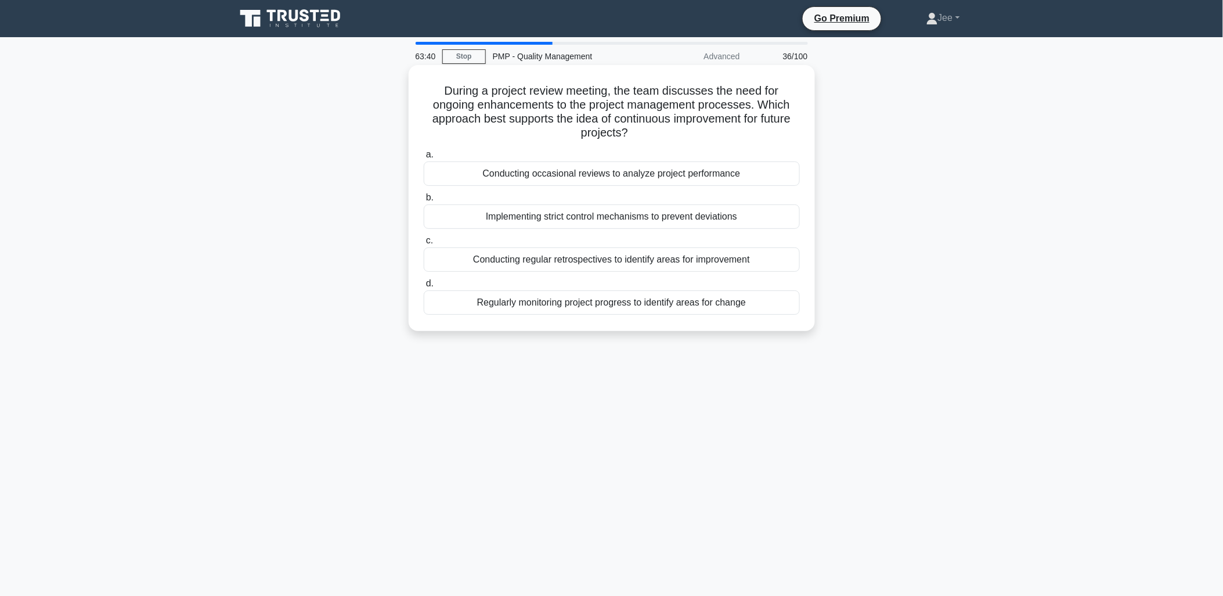
click at [627, 262] on div "Conducting regular retrospectives to identify areas for improvement" at bounding box center [612, 259] width 376 height 24
click at [424, 244] on input "c. Conducting regular retrospectives to identify areas for improvement" at bounding box center [424, 241] width 0 height 8
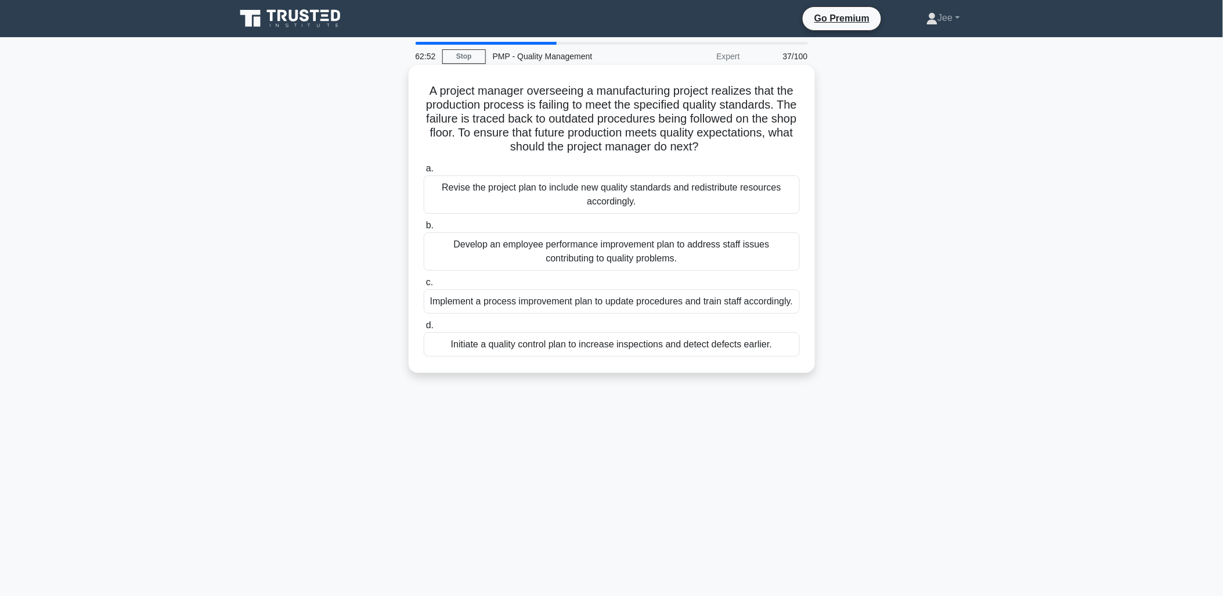
click at [610, 305] on div "Implement a process improvement plan to update procedures and train staff accor…" at bounding box center [612, 301] width 376 height 24
click at [424, 286] on input "c. Implement a process improvement plan to update procedures and train staff ac…" at bounding box center [424, 283] width 0 height 8
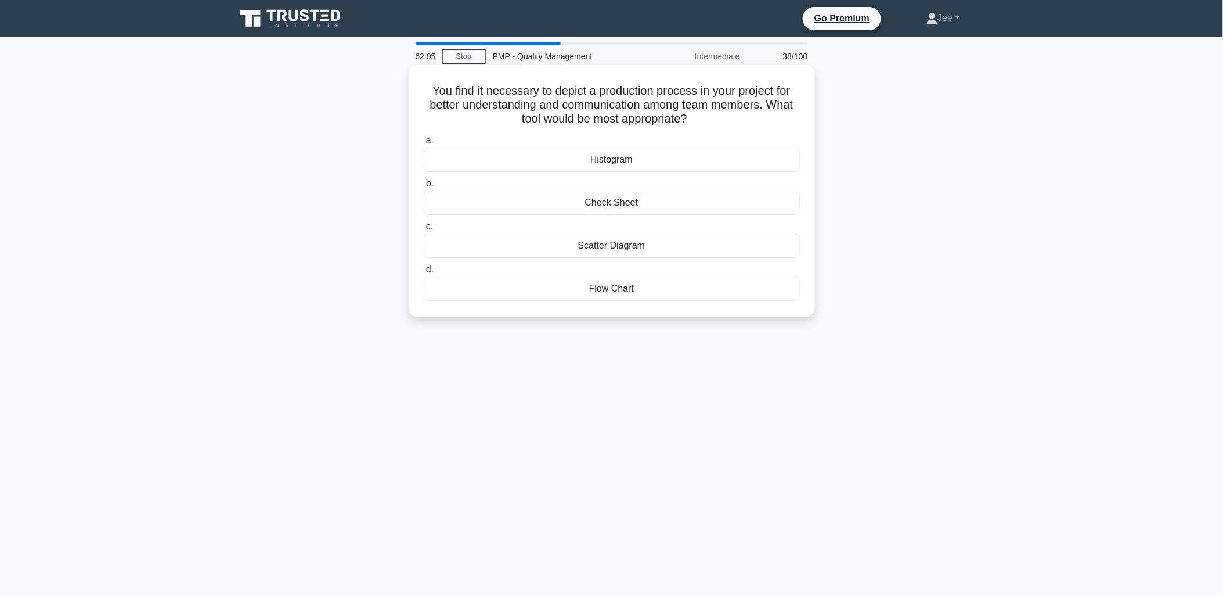
click at [613, 285] on div "Flow Chart" at bounding box center [612, 288] width 376 height 24
click at [424, 273] on input "d. Flow Chart" at bounding box center [424, 270] width 0 height 8
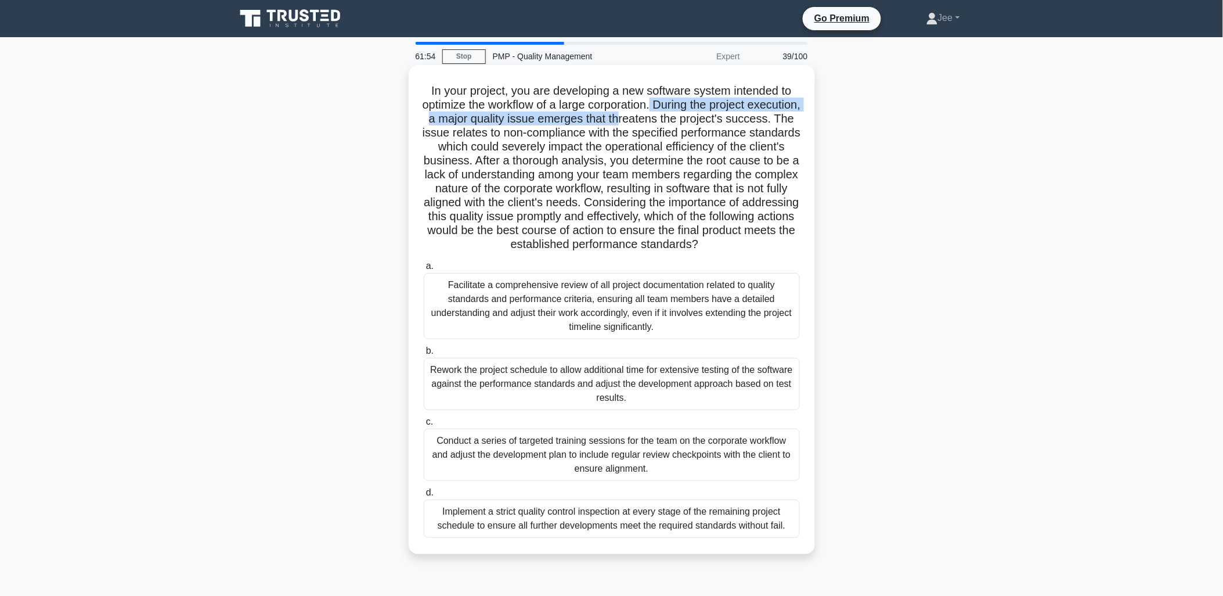
drag, startPoint x: 683, startPoint y: 103, endPoint x: 685, endPoint y: 120, distance: 16.4
click at [685, 120] on h5 "In your project, you are developing a new software system intended to optimize …" at bounding box center [612, 168] width 379 height 168
drag, startPoint x: 685, startPoint y: 120, endPoint x: 587, endPoint y: 136, distance: 99.6
click at [587, 136] on h5 "In your project, you are developing a new software system intended to optimize …" at bounding box center [612, 168] width 379 height 168
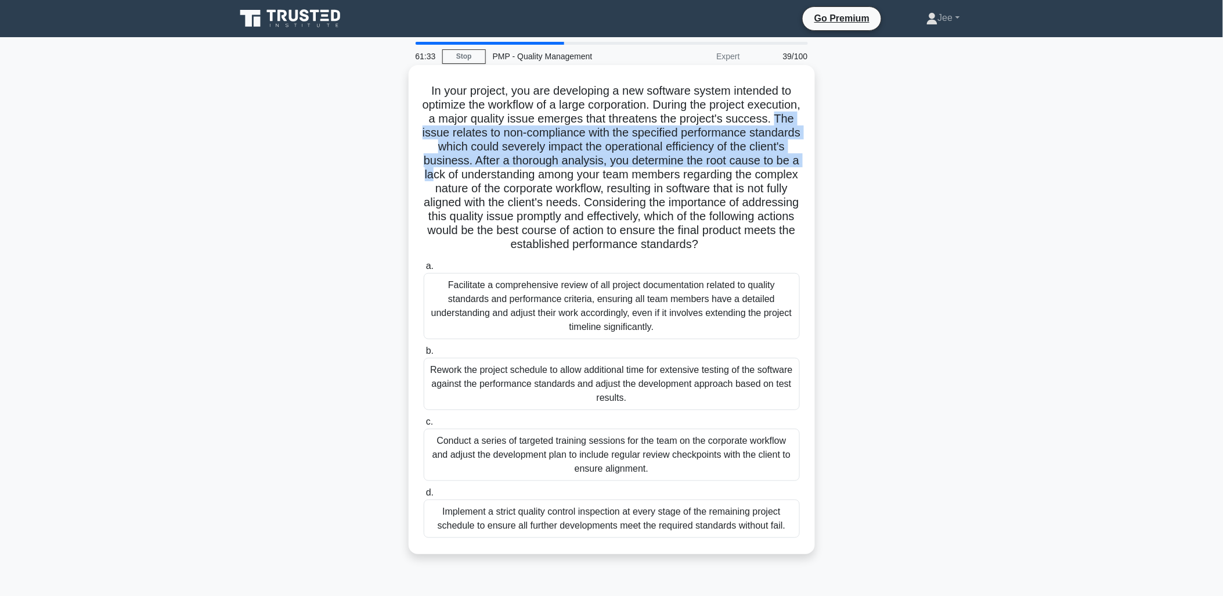
drag, startPoint x: 494, startPoint y: 128, endPoint x: 616, endPoint y: 174, distance: 130.3
click at [616, 174] on h5 "In your project, you are developing a new software system intended to optimize …" at bounding box center [612, 168] width 379 height 168
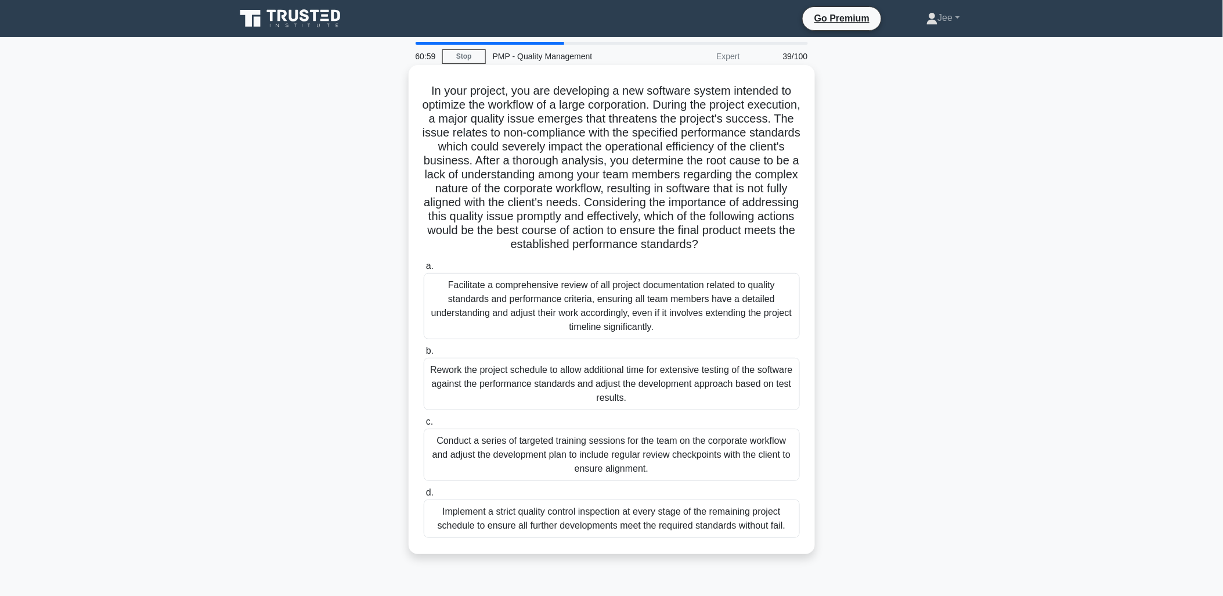
click at [556, 328] on div "Facilitate a comprehensive review of all project documentation related to quali…" at bounding box center [612, 306] width 376 height 66
click at [424, 270] on input "a. Facilitate a comprehensive review of all project documentation related to qu…" at bounding box center [424, 266] width 0 height 8
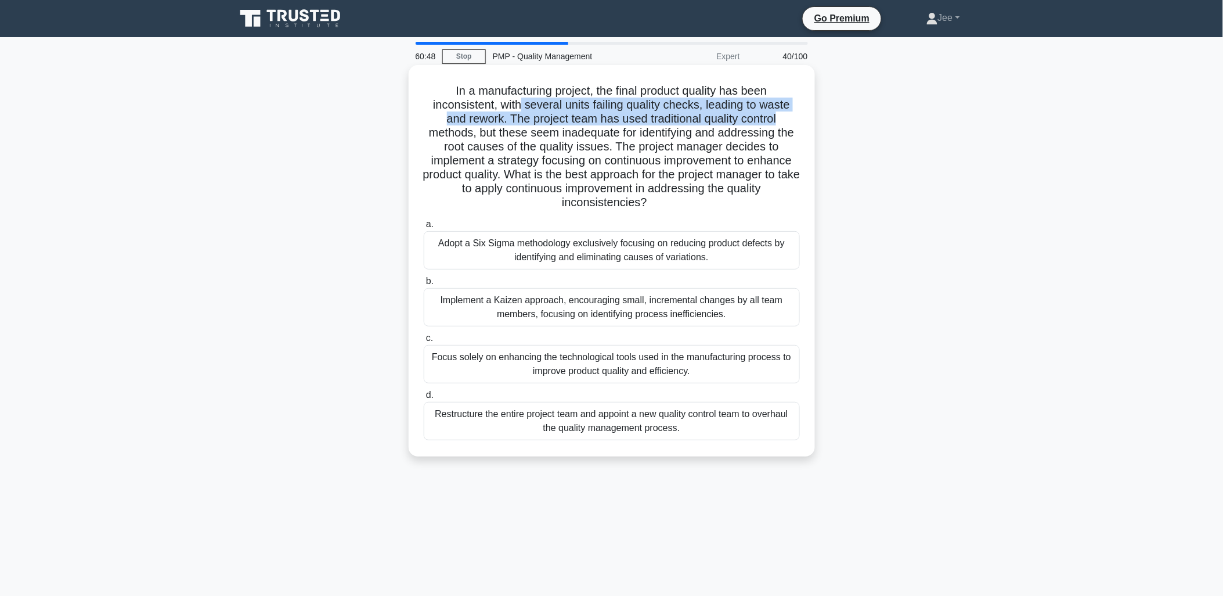
drag, startPoint x: 517, startPoint y: 105, endPoint x: 795, endPoint y: 114, distance: 278.3
click at [795, 114] on h5 "In a manufacturing project, the final product quality has been inconsistent, wi…" at bounding box center [612, 147] width 379 height 127
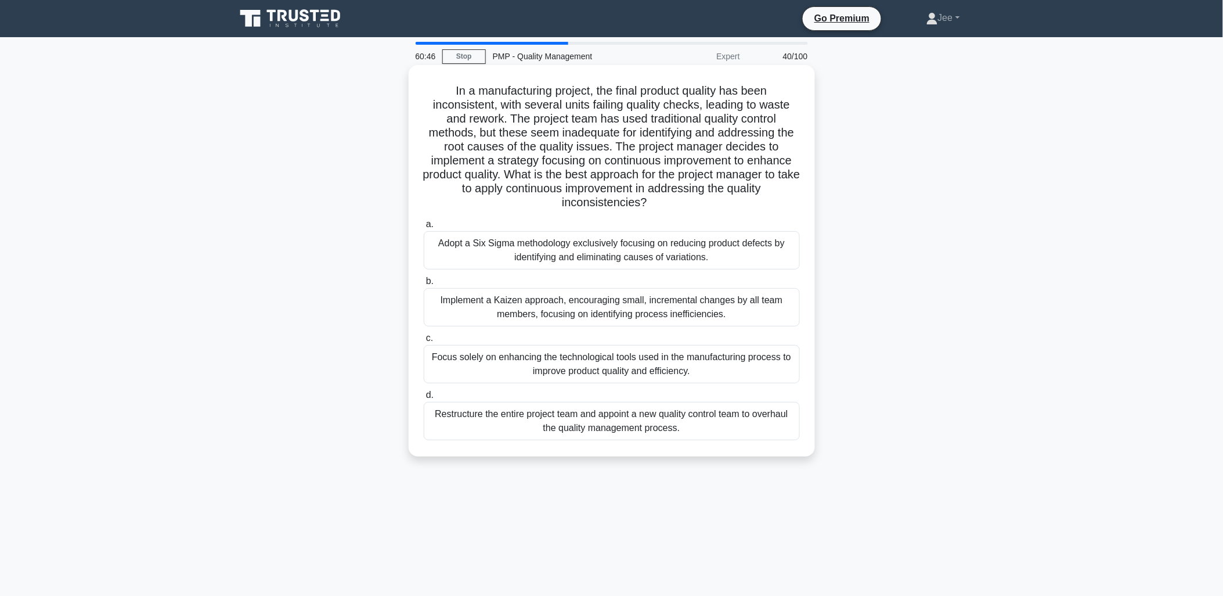
click at [599, 142] on h5 "In a manufacturing project, the final product quality has been inconsistent, wi…" at bounding box center [612, 147] width 379 height 127
drag, startPoint x: 615, startPoint y: 148, endPoint x: 640, endPoint y: 157, distance: 26.1
click at [640, 157] on h5 "In a manufacturing project, the final product quality has been inconsistent, wi…" at bounding box center [612, 147] width 379 height 127
drag, startPoint x: 640, startPoint y: 157, endPoint x: 651, endPoint y: 164, distance: 13.0
click at [651, 164] on h5 "In a manufacturing project, the final product quality has been inconsistent, wi…" at bounding box center [612, 147] width 379 height 127
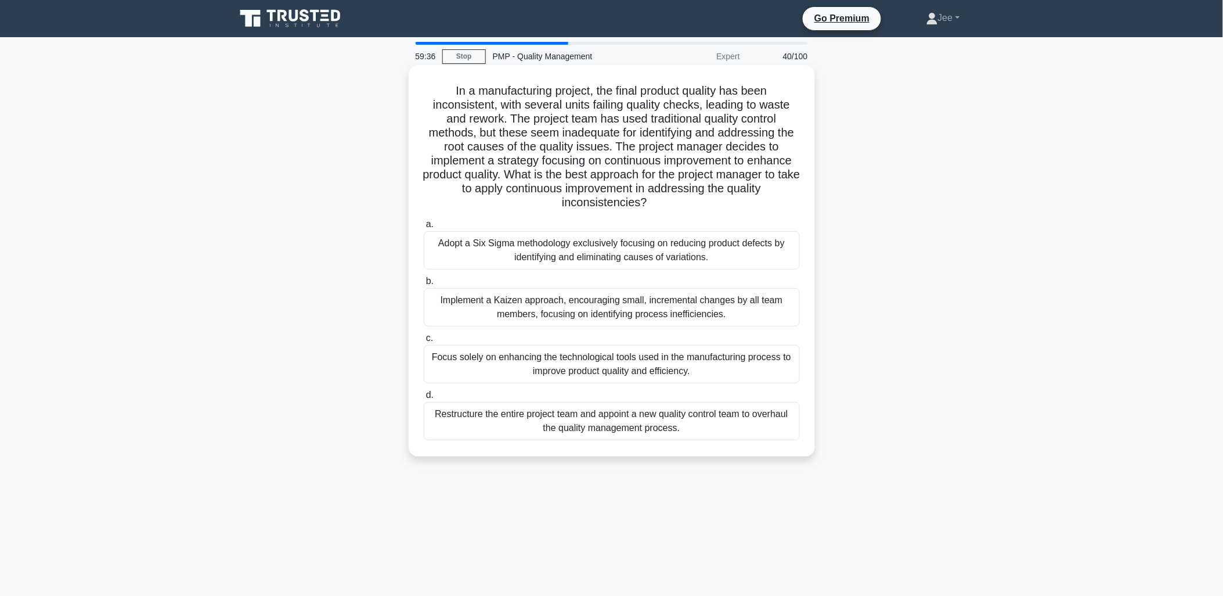
click at [564, 253] on div "Adopt a Six Sigma methodology exclusively focusing on reducing product defects …" at bounding box center [612, 250] width 376 height 38
click at [424, 228] on input "a. Adopt a Six Sigma methodology exclusively focusing on reducing product defec…" at bounding box center [424, 225] width 0 height 8
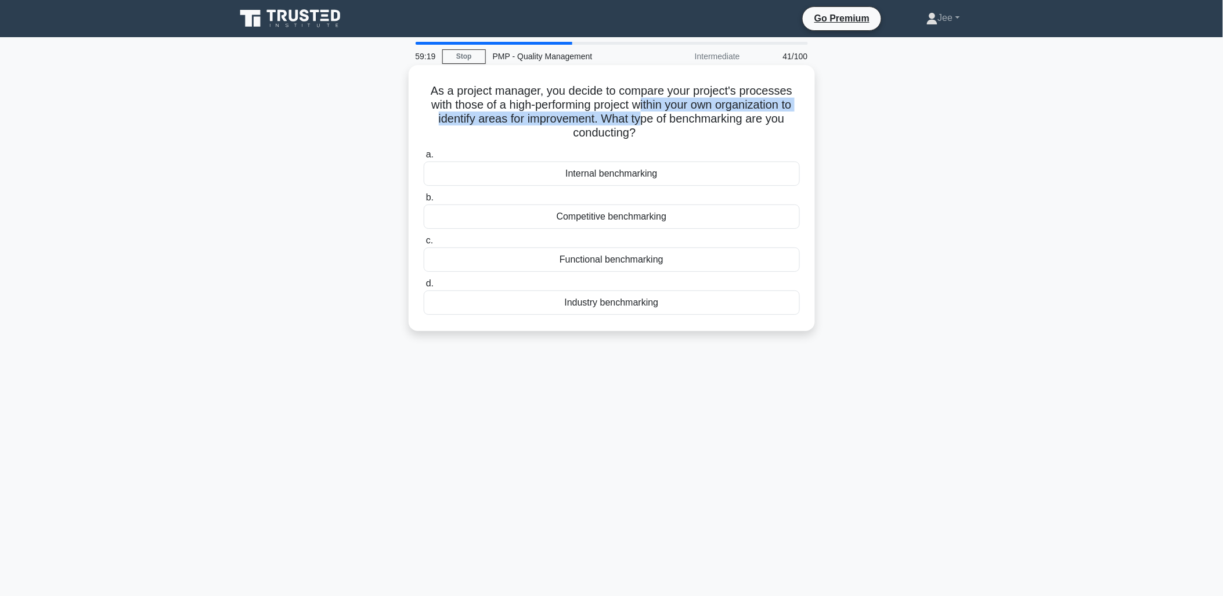
drag, startPoint x: 647, startPoint y: 103, endPoint x: 651, endPoint y: 117, distance: 15.2
click at [651, 117] on h5 "As a project manager, you decide to compare your project's processes with those…" at bounding box center [612, 112] width 379 height 57
click at [890, 266] on div "As a project manager, you decide to compare your project's processes with those…" at bounding box center [612, 208] width 766 height 280
click at [623, 175] on div "Internal benchmarking" at bounding box center [612, 173] width 376 height 24
click at [424, 159] on input "a. Internal benchmarking" at bounding box center [424, 155] width 0 height 8
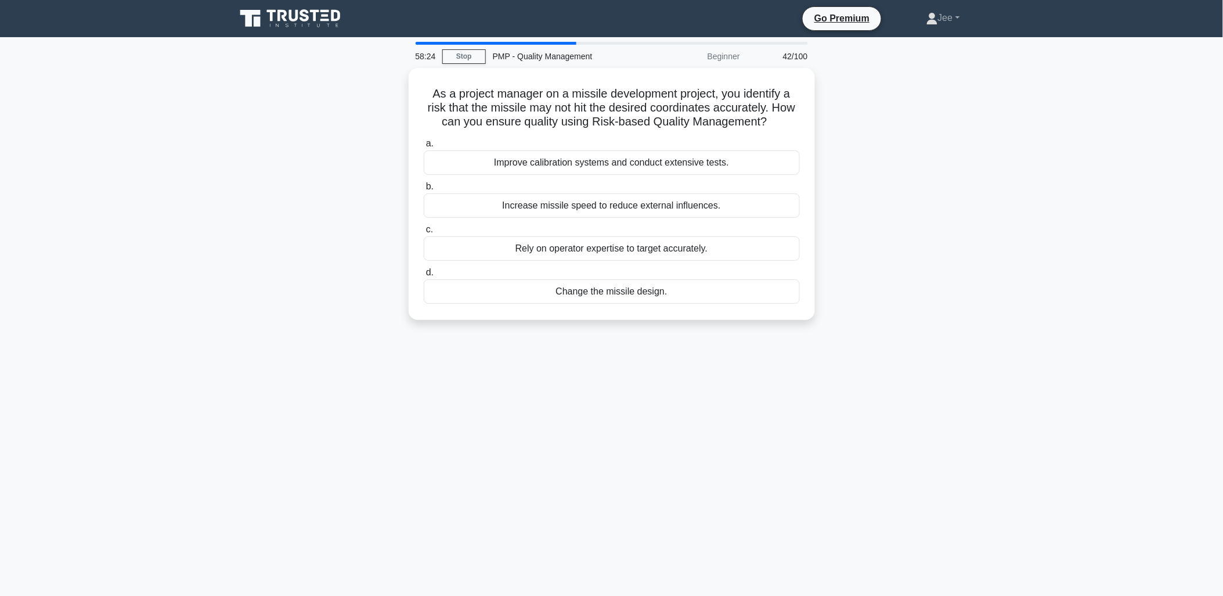
drag, startPoint x: 581, startPoint y: 293, endPoint x: 555, endPoint y: 340, distance: 53.3
click at [555, 340] on div "58:24 Stop PMP - Quality Management Beginner 42/100 As a project manager on a m…" at bounding box center [612, 332] width 766 height 581
drag, startPoint x: 555, startPoint y: 340, endPoint x: 533, endPoint y: 329, distance: 24.7
click at [533, 329] on div "As a project manager on a missile development project, you identify a risk that…" at bounding box center [612, 201] width 766 height 266
click at [589, 290] on div "Change the missile design." at bounding box center [612, 288] width 376 height 24
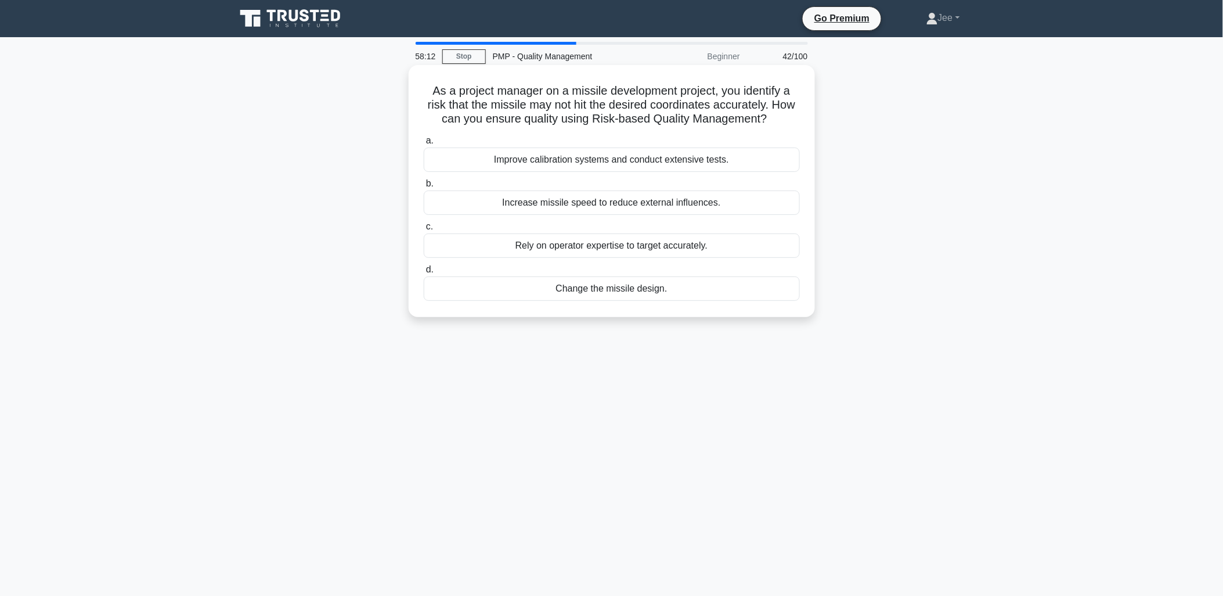
click at [424, 273] on input "d. Change the missile design." at bounding box center [424, 270] width 0 height 8
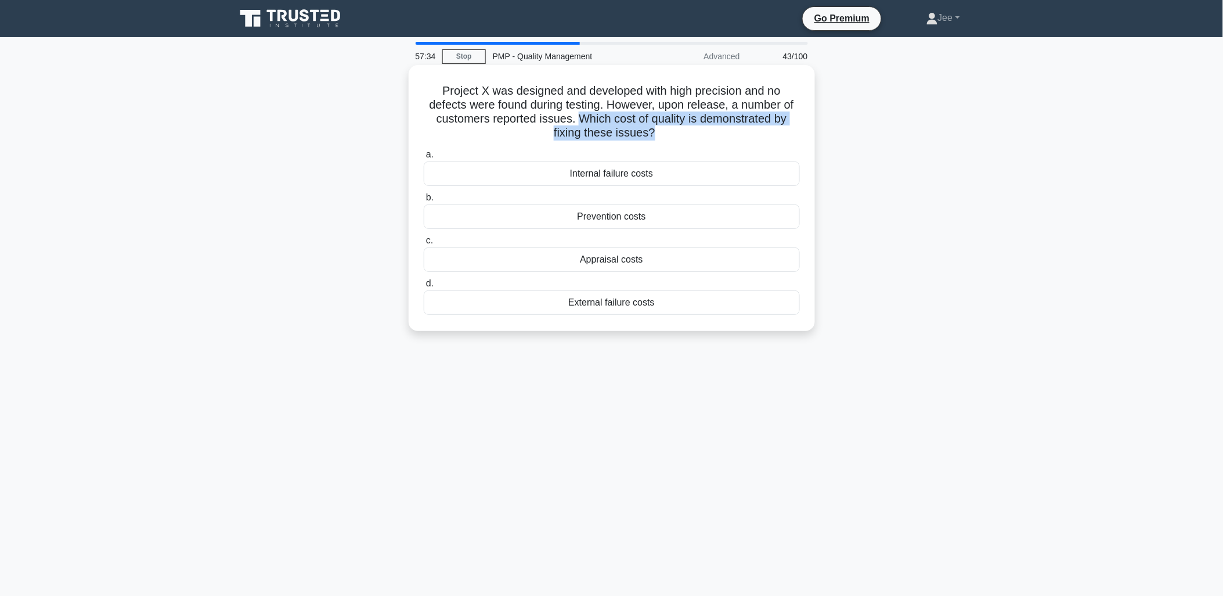
drag, startPoint x: 652, startPoint y: 128, endPoint x: 575, endPoint y: 119, distance: 77.8
click at [575, 119] on h5 "Project X was designed and developed with high precision and no defects were fo…" at bounding box center [612, 112] width 379 height 57
drag, startPoint x: 575, startPoint y: 119, endPoint x: 565, endPoint y: 131, distance: 15.2
click at [565, 131] on h5 "Project X was designed and developed with high precision and no defects were fo…" at bounding box center [612, 112] width 379 height 57
click at [606, 302] on div "External failure costs" at bounding box center [612, 302] width 376 height 24
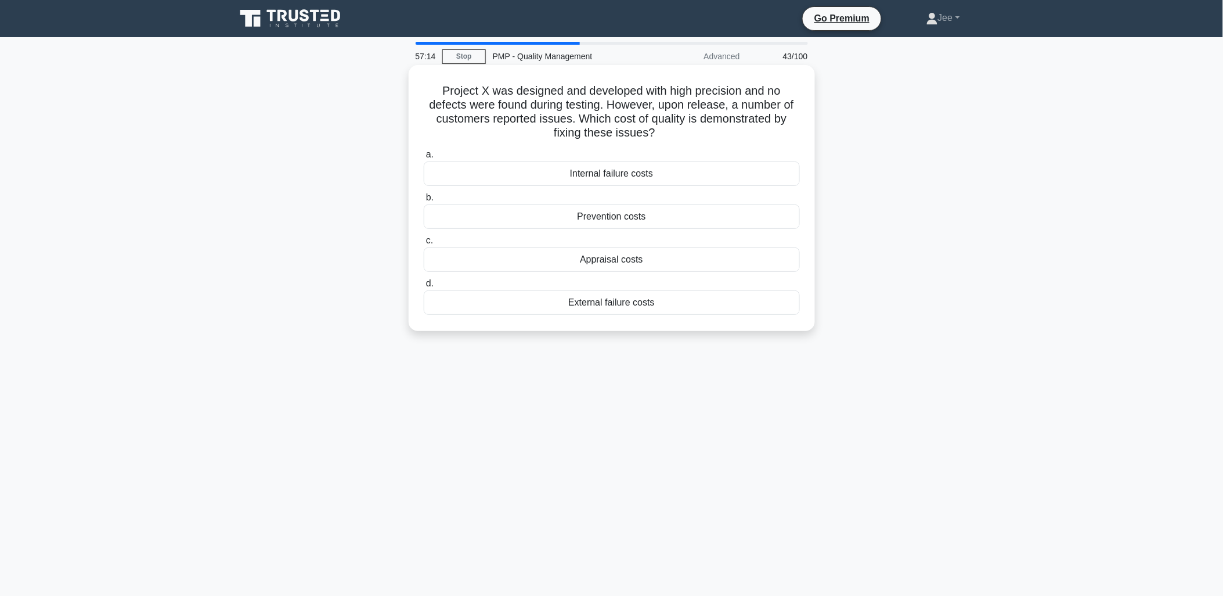
click at [424, 287] on input "d. External failure costs" at bounding box center [424, 284] width 0 height 8
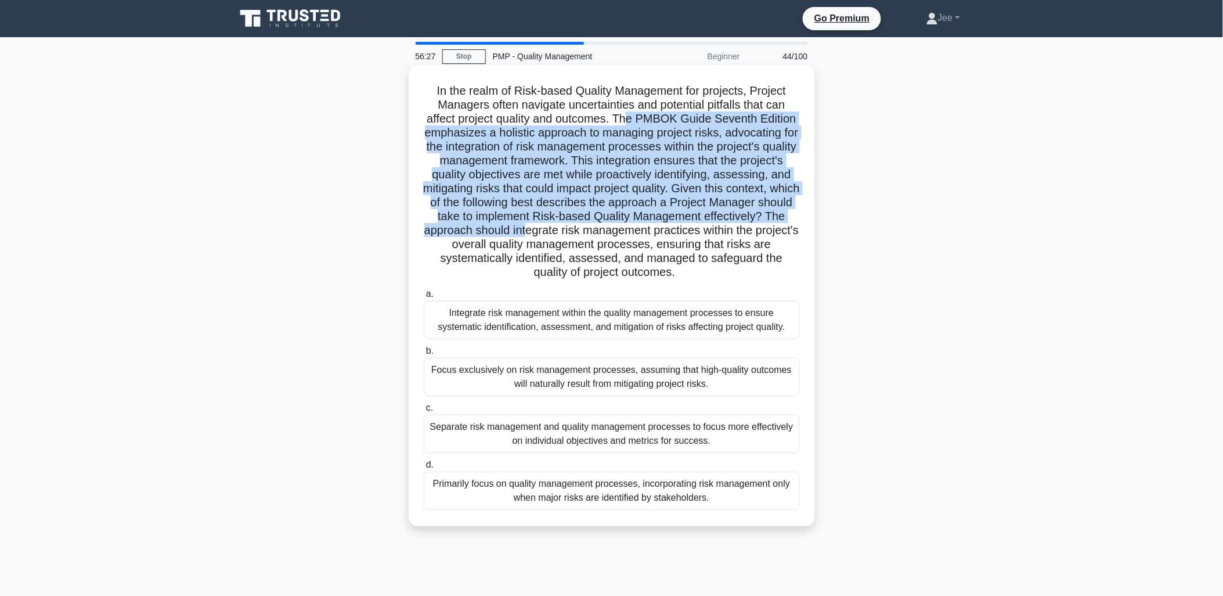
drag, startPoint x: 628, startPoint y: 117, endPoint x: 718, endPoint y: 225, distance: 140.5
click at [718, 225] on h5 "In the realm of Risk-based Quality Management for projects, Project Managers of…" at bounding box center [612, 182] width 379 height 196
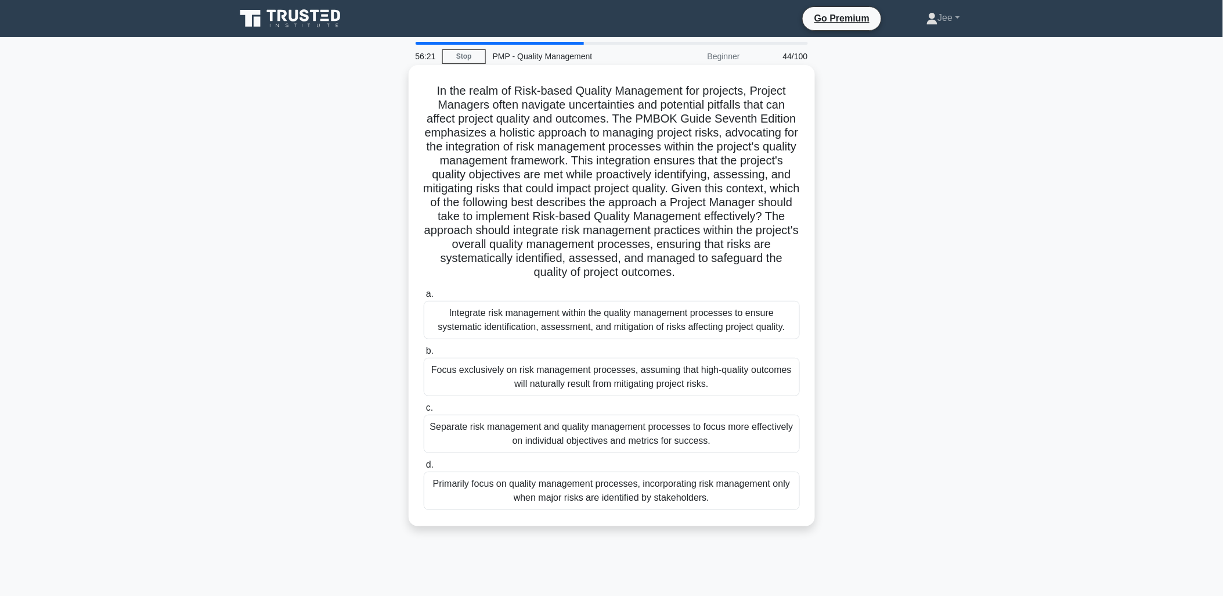
click at [511, 323] on div "Integrate risk management within the quality management processes to ensure sys…" at bounding box center [612, 320] width 376 height 38
click at [424, 298] on input "a. Integrate risk management within the quality management processes to ensure …" at bounding box center [424, 294] width 0 height 8
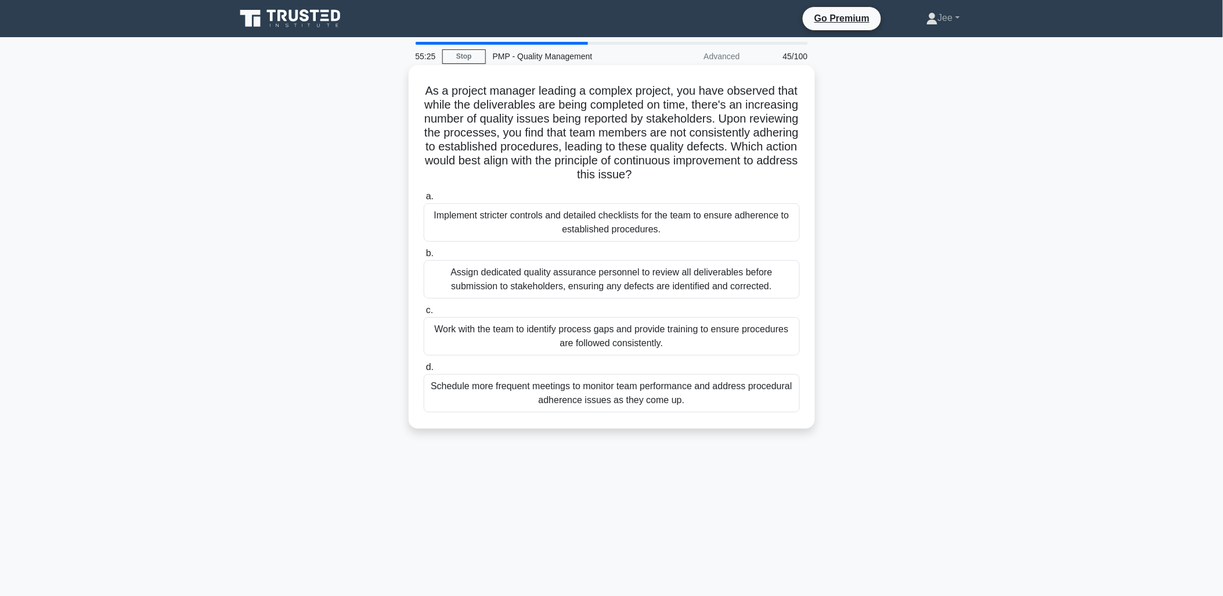
click at [577, 228] on div "Implement stricter controls and detailed checklists for the team to ensure adhe…" at bounding box center [612, 222] width 376 height 38
click at [424, 200] on input "a. Implement stricter controls and detailed checklists for the team to ensure a…" at bounding box center [424, 197] width 0 height 8
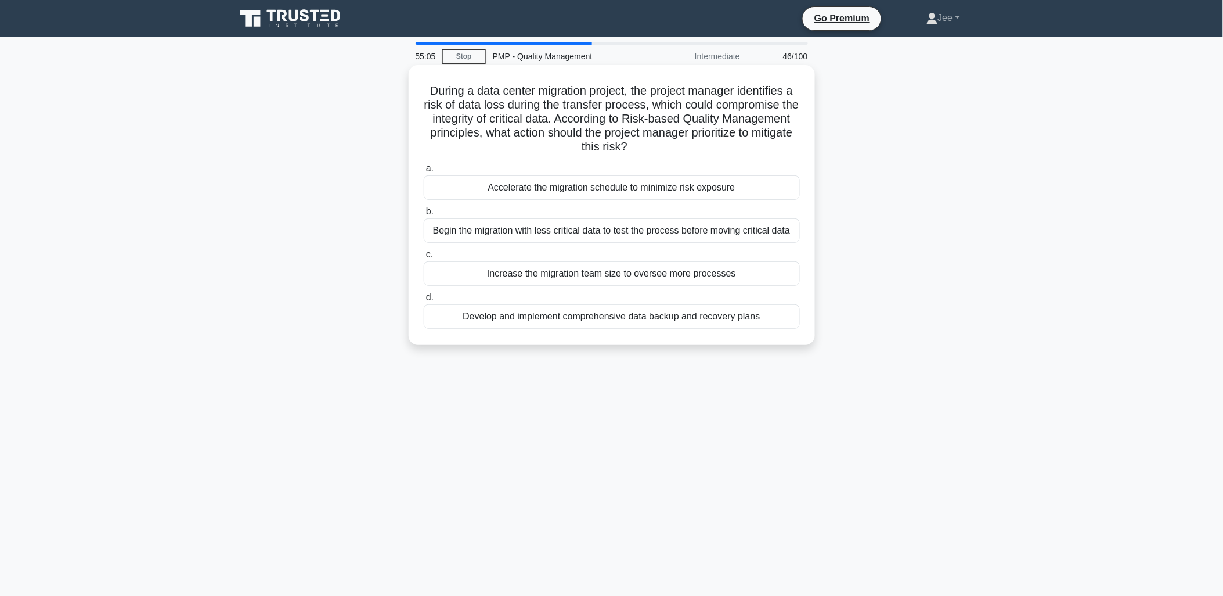
click at [611, 311] on div "Develop and implement comprehensive data backup and recovery plans" at bounding box center [612, 316] width 376 height 24
click at [424, 301] on input "d. Develop and implement comprehensive data backup and recovery plans" at bounding box center [424, 298] width 0 height 8
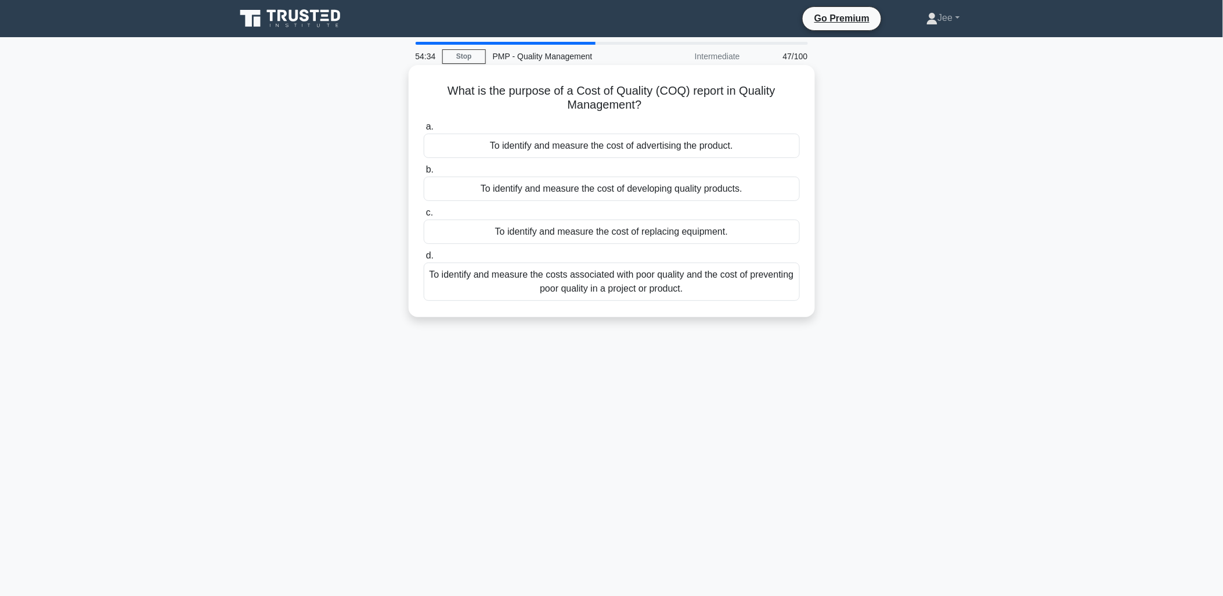
click at [550, 288] on div "To identify and measure the costs associated with poor quality and the cost of …" at bounding box center [612, 281] width 376 height 38
click at [424, 260] on input "d. To identify and measure the costs associated with poor quality and the cost …" at bounding box center [424, 256] width 0 height 8
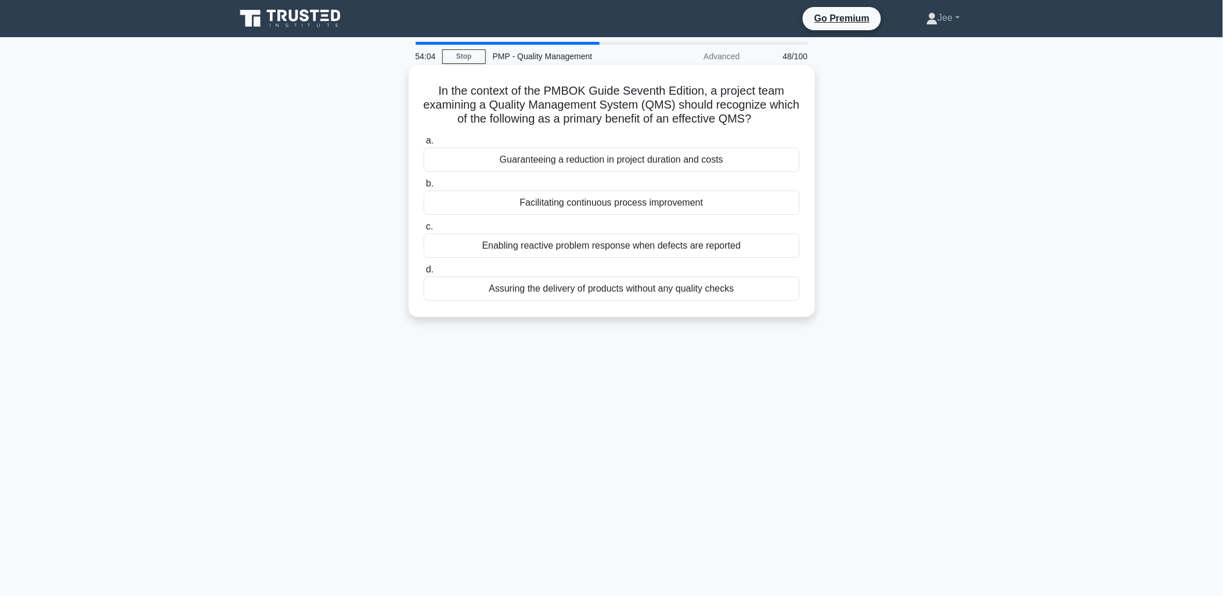
click at [590, 206] on div "Facilitating continuous process improvement" at bounding box center [612, 202] width 376 height 24
click at [424, 188] on input "b. Facilitating continuous process improvement" at bounding box center [424, 184] width 0 height 8
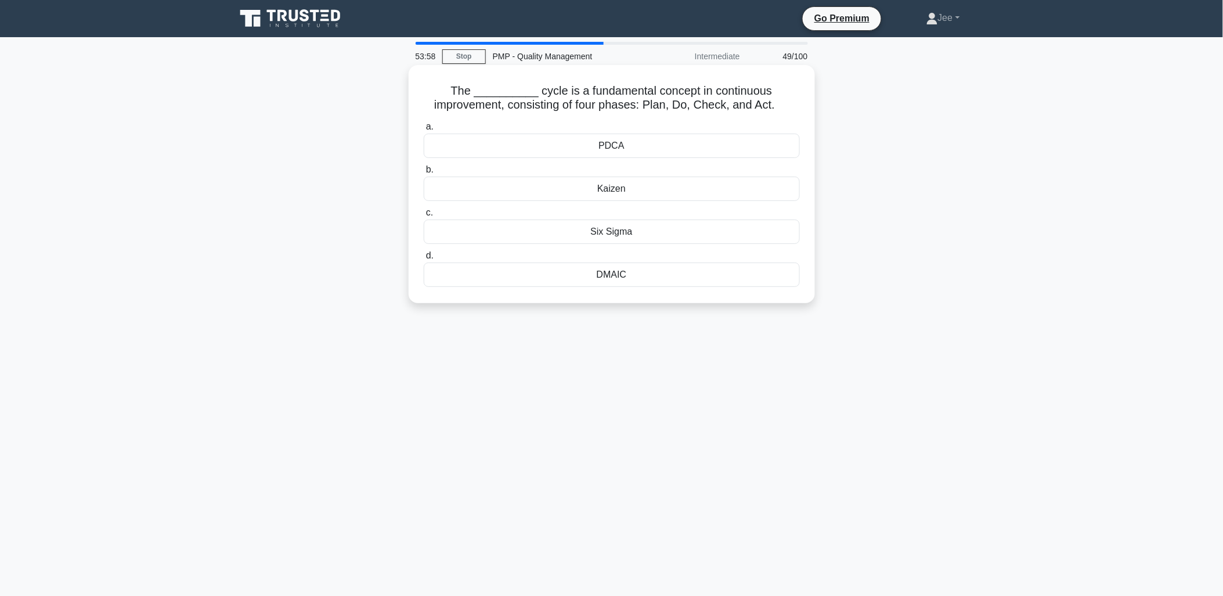
click at [585, 145] on div "PDCA" at bounding box center [612, 146] width 376 height 24
click at [424, 131] on input "a. PDCA" at bounding box center [424, 127] width 0 height 8
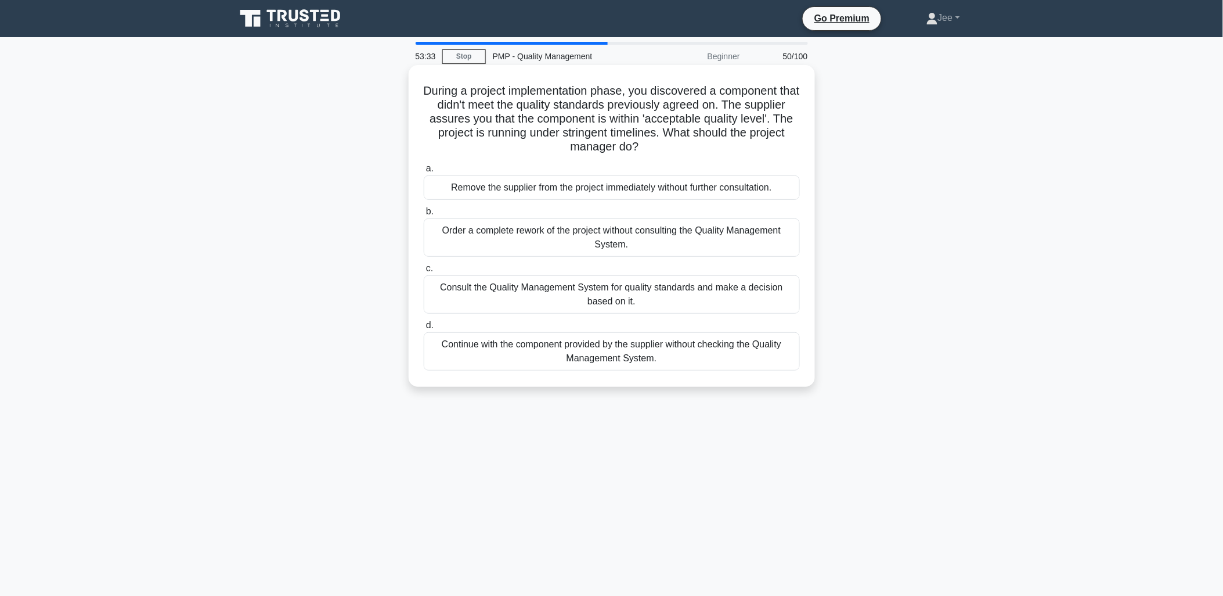
click at [477, 296] on div "Consult the Quality Management System for quality standards and make a decision…" at bounding box center [612, 294] width 376 height 38
click at [424, 272] on input "c. Consult the Quality Management System for quality standards and make a decis…" at bounding box center [424, 269] width 0 height 8
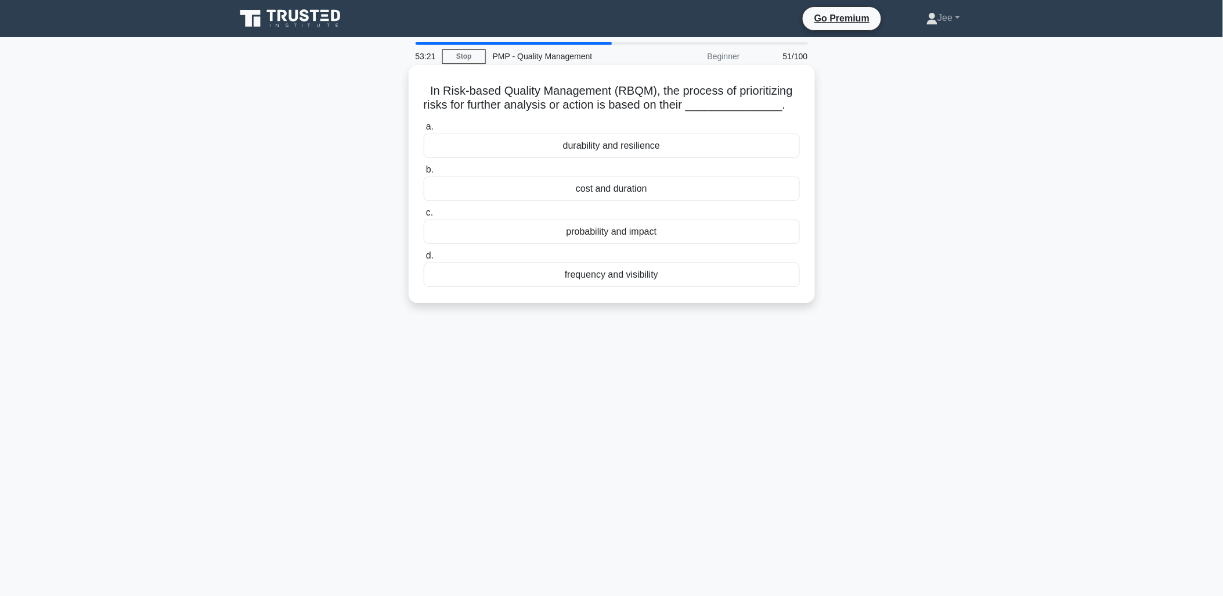
click at [618, 234] on div "probability and impact" at bounding box center [612, 231] width 376 height 24
click at [424, 217] on input "c. probability and impact" at bounding box center [424, 213] width 0 height 8
click at [566, 234] on div "industry standards or best practices" at bounding box center [612, 231] width 376 height 24
click at [424, 217] on input "c. industry standards or best practices" at bounding box center [424, 213] width 0 height 8
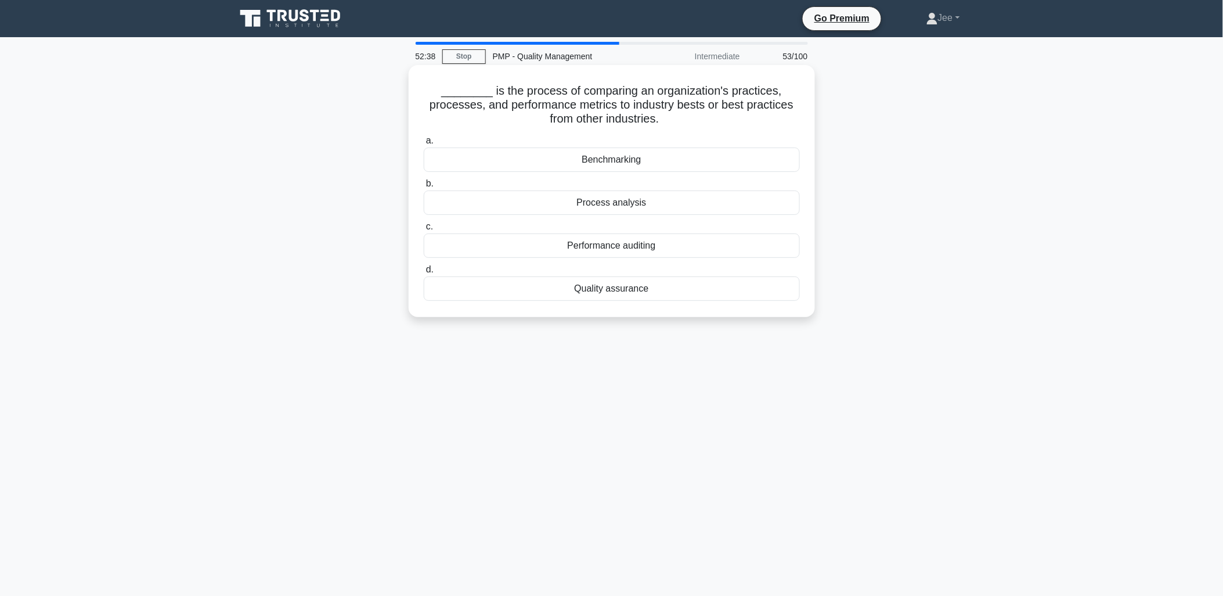
drag, startPoint x: 615, startPoint y: 158, endPoint x: 611, endPoint y: 167, distance: 9.6
click at [611, 167] on div "Benchmarking" at bounding box center [612, 159] width 376 height 24
drag, startPoint x: 611, startPoint y: 167, endPoint x: 612, endPoint y: 158, distance: 8.7
click at [612, 158] on div "Benchmarking" at bounding box center [612, 159] width 376 height 24
click at [424, 145] on input "a. Benchmarking" at bounding box center [424, 141] width 0 height 8
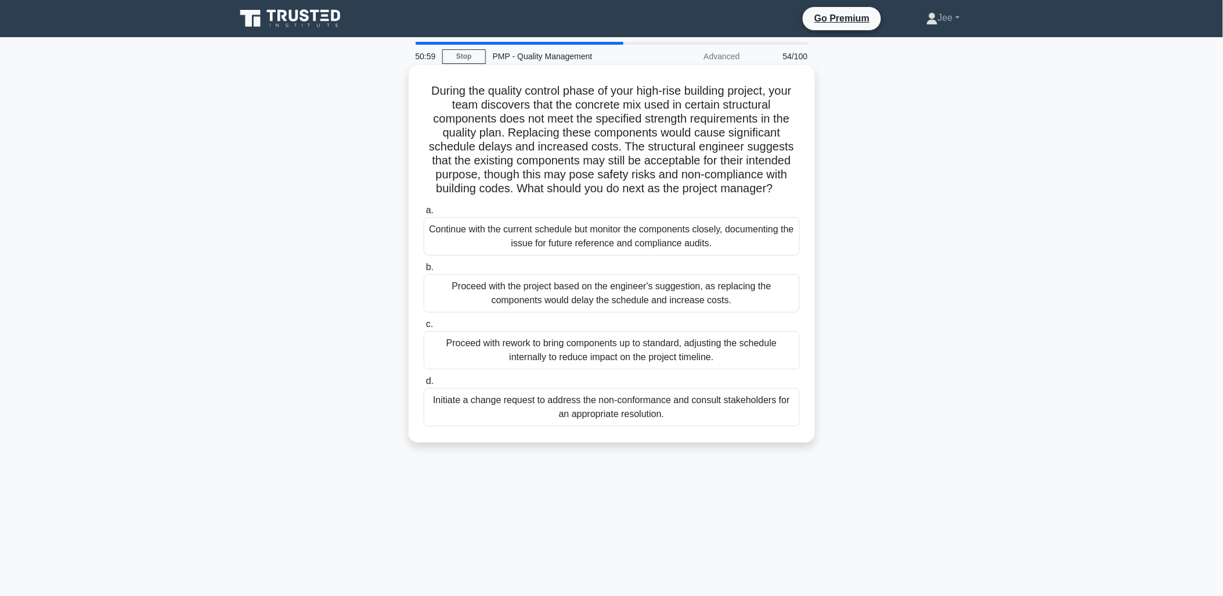
click at [704, 413] on div "Initiate a change request to address the non-conformance and consult stakeholde…" at bounding box center [612, 407] width 376 height 38
click at [424, 385] on input "d. Initiate a change request to address the non-conformance and consult stakeho…" at bounding box center [424, 381] width 0 height 8
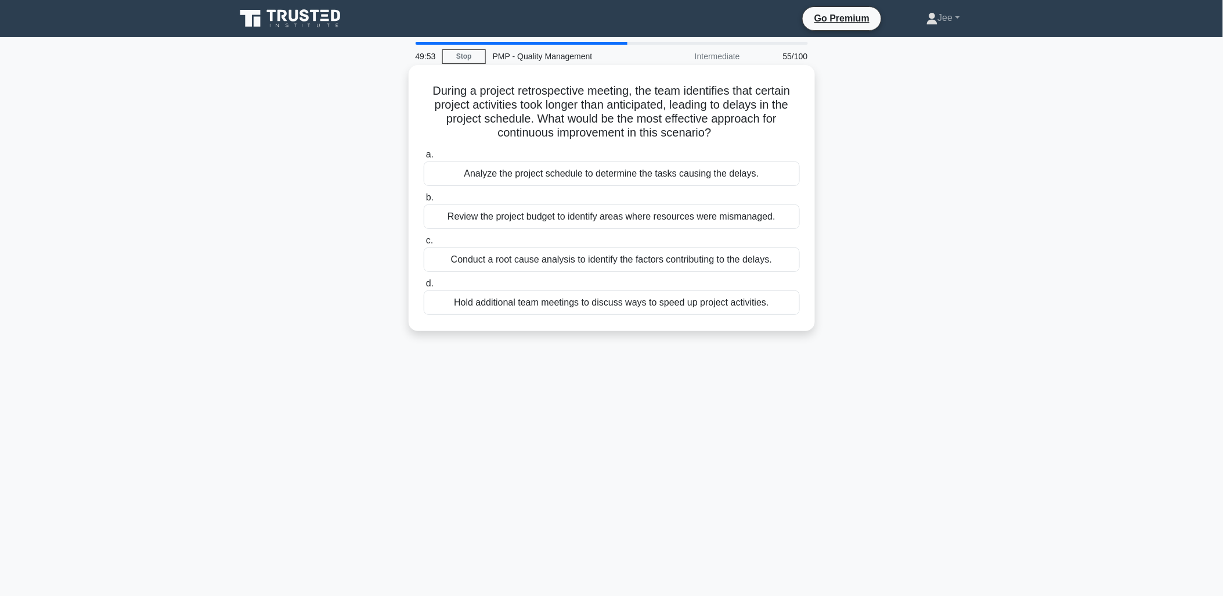
click at [625, 262] on div "Conduct a root cause analysis to identify the factors contributing to the delay…" at bounding box center [612, 259] width 376 height 24
click at [424, 244] on input "c. Conduct a root cause analysis to identify the factors contributing to the de…" at bounding box center [424, 241] width 0 height 8
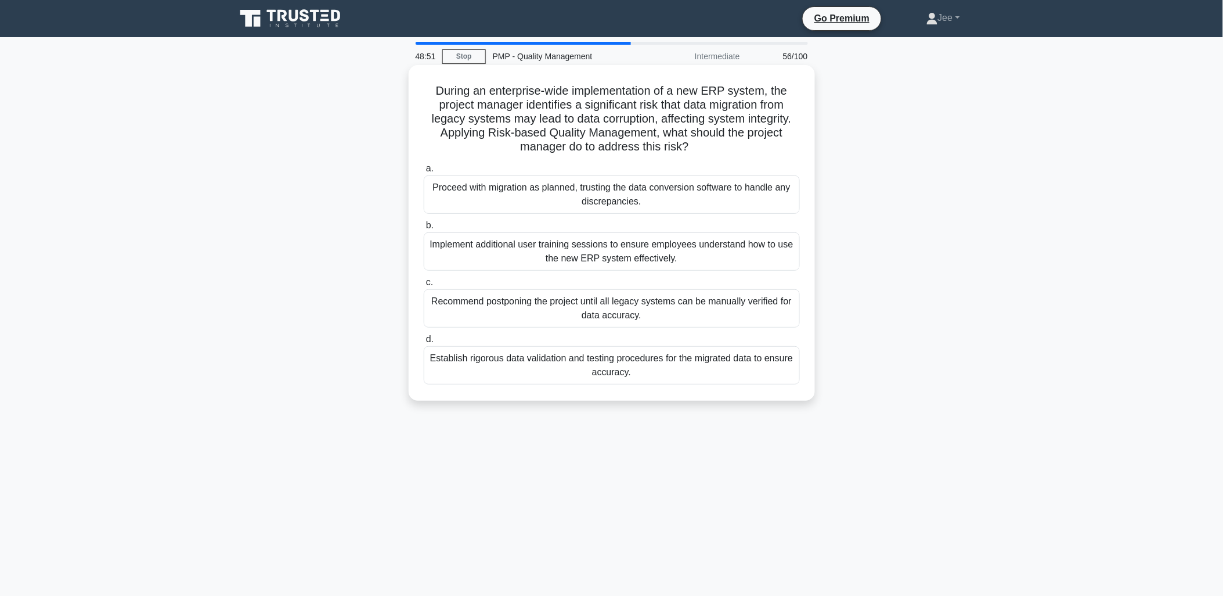
click at [599, 368] on div "Establish rigorous data validation and testing procedures for the migrated data…" at bounding box center [612, 365] width 376 height 38
click at [424, 343] on input "d. Establish rigorous data validation and testing procedures for the migrated d…" at bounding box center [424, 340] width 0 height 8
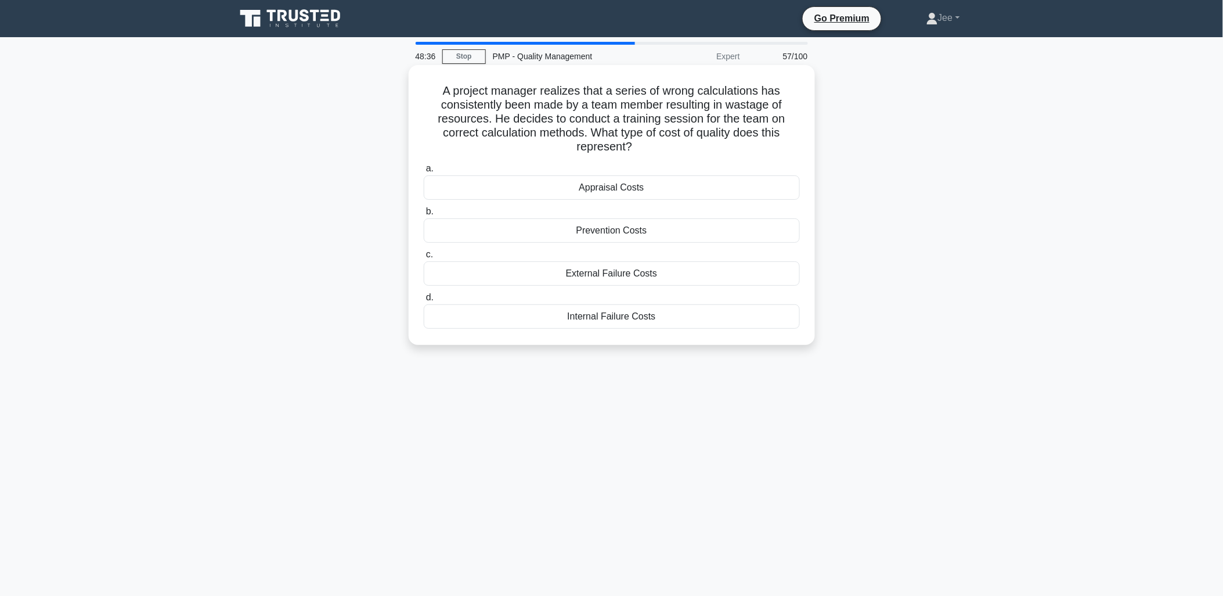
click at [633, 235] on div "Prevention Costs" at bounding box center [612, 230] width 376 height 24
click at [424, 215] on input "b. Prevention Costs" at bounding box center [424, 212] width 0 height 8
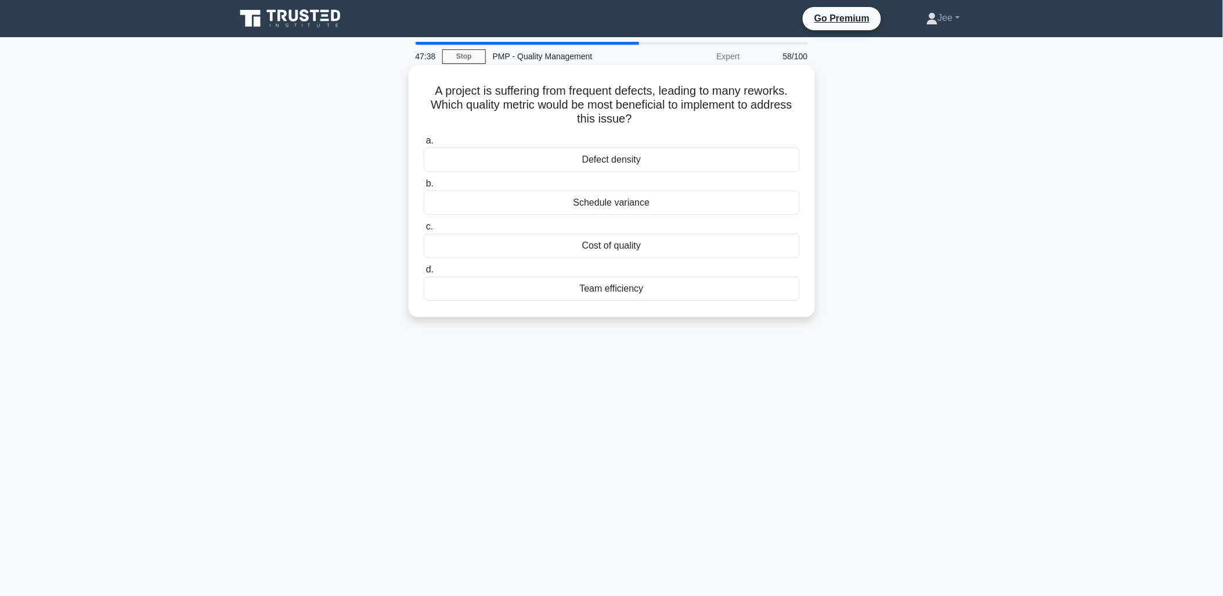
click at [635, 161] on div "Defect density" at bounding box center [612, 159] width 376 height 24
click at [424, 145] on input "a. Defect density" at bounding box center [424, 141] width 0 height 8
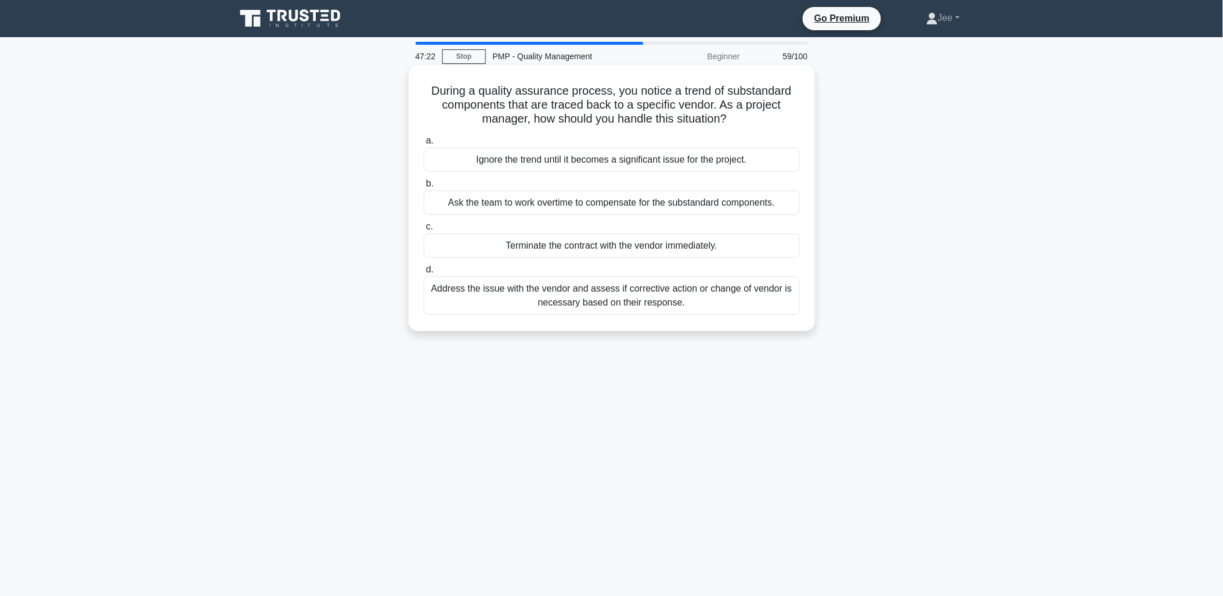
click at [531, 297] on div "Address the issue with the vendor and assess if corrective action or change of …" at bounding box center [612, 295] width 376 height 38
click at [424, 273] on input "d. Address the issue with the vendor and assess if corrective action or change …" at bounding box center [424, 270] width 0 height 8
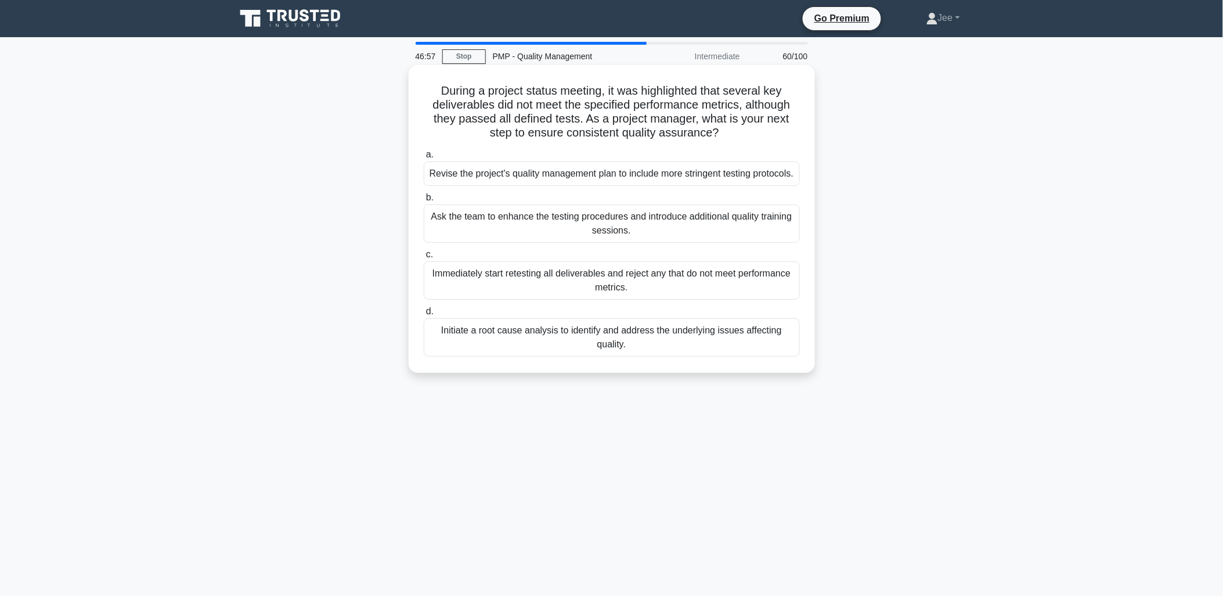
click at [632, 186] on div "Revise the project's quality management plan to include more stringent testing …" at bounding box center [612, 173] width 376 height 24
click at [424, 159] on input "a. Revise the project's quality management plan to include more stringent testi…" at bounding box center [424, 155] width 0 height 8
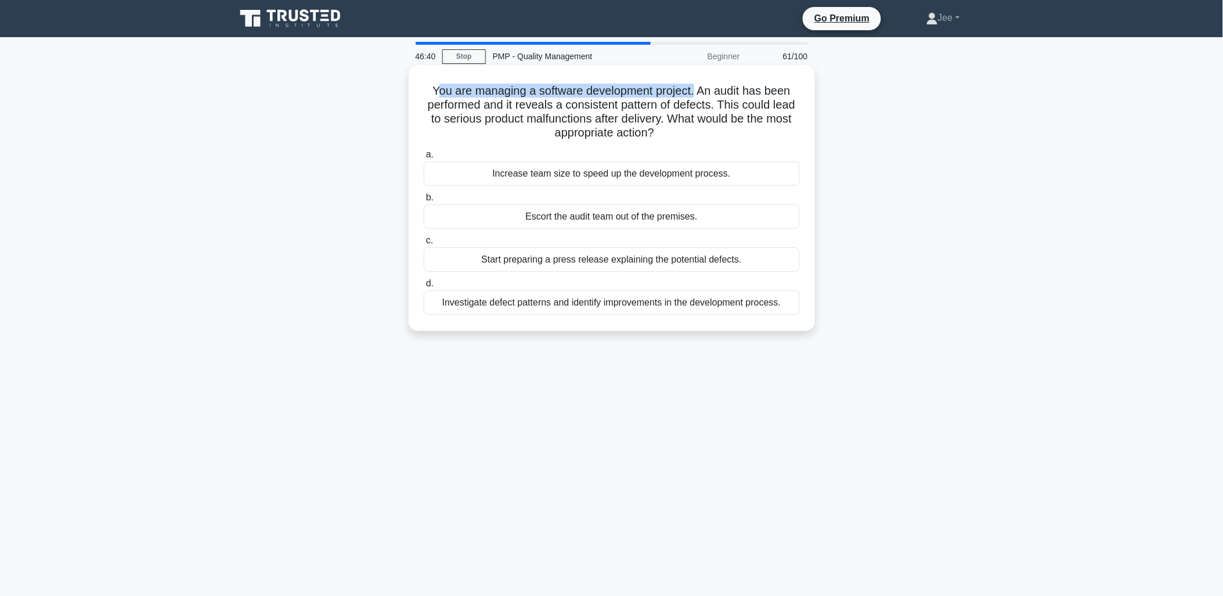
drag, startPoint x: 698, startPoint y: 91, endPoint x: 435, endPoint y: 89, distance: 262.4
click at [435, 89] on h5 "You are managing a software development project. An audit has been performed an…" at bounding box center [612, 112] width 379 height 57
click at [710, 96] on h5 "You are managing a software development project. An audit has been performed an…" at bounding box center [612, 112] width 379 height 57
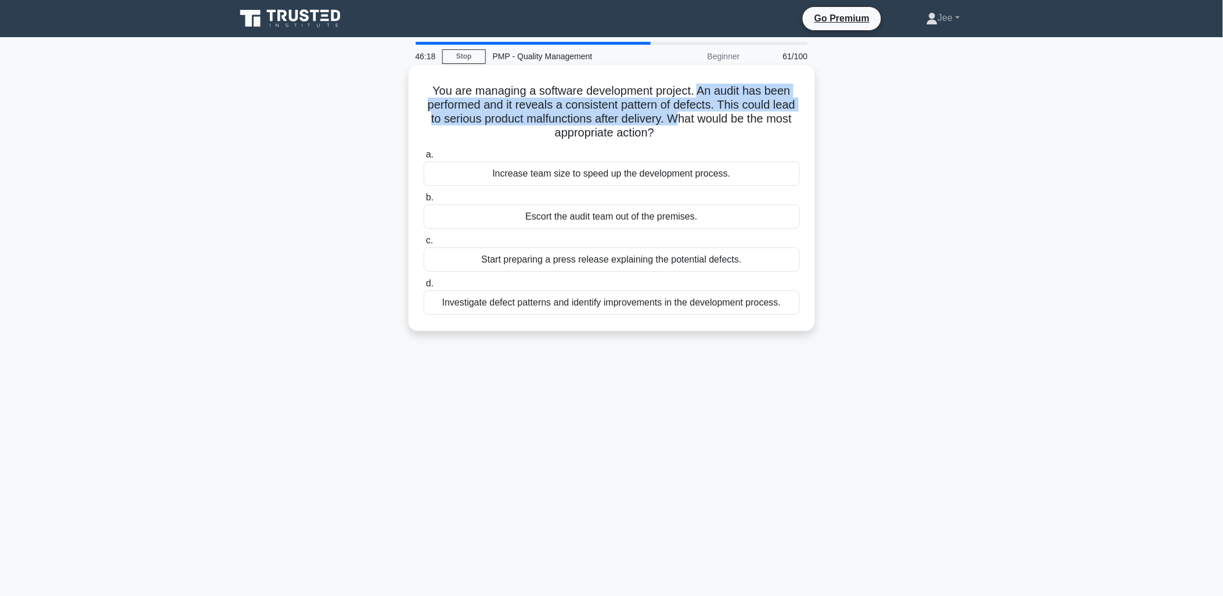
drag, startPoint x: 700, startPoint y: 88, endPoint x: 678, endPoint y: 124, distance: 41.7
click at [678, 124] on h5 "You are managing a software development project. An audit has been performed an…" at bounding box center [612, 112] width 379 height 57
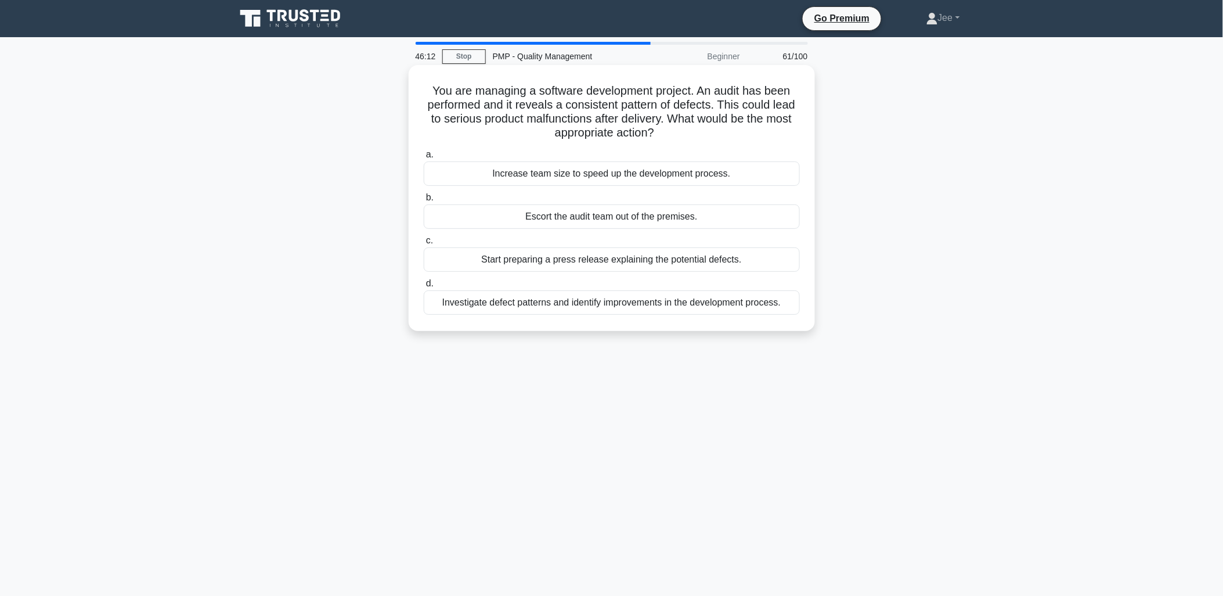
click at [552, 303] on div "Investigate defect patterns and identify improvements in the development proces…" at bounding box center [612, 302] width 376 height 24
click at [424, 287] on input "d. Investigate defect patterns and identify improvements in the development pro…" at bounding box center [424, 284] width 0 height 8
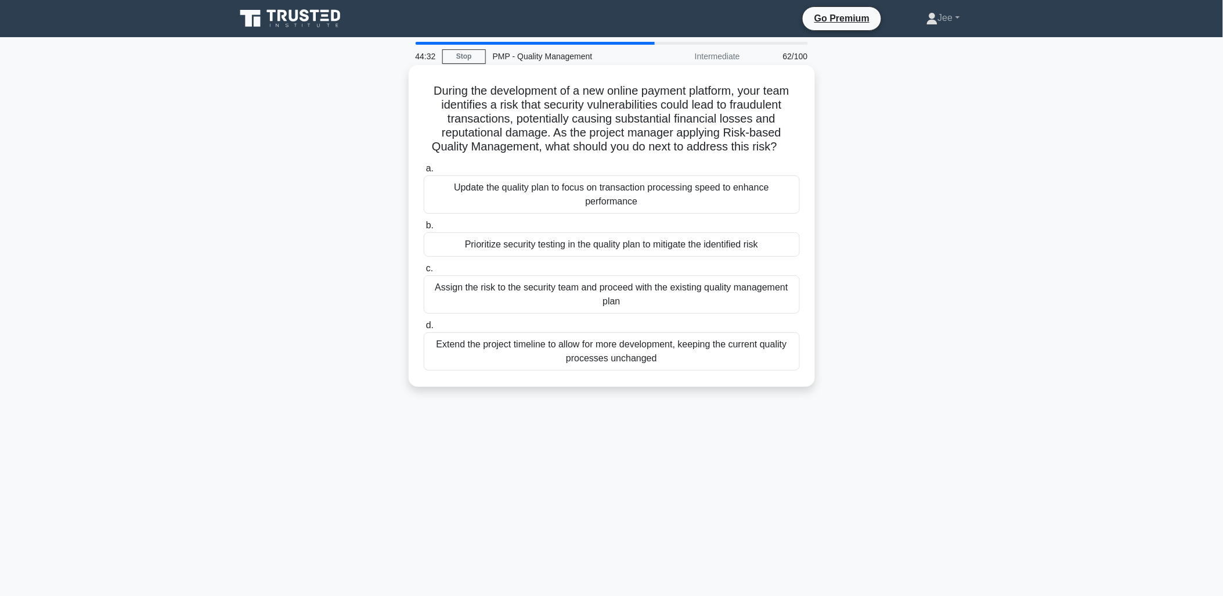
click at [570, 287] on div "Assign the risk to the security team and proceed with the existing quality mana…" at bounding box center [612, 294] width 376 height 38
click at [424, 272] on input "c. Assign the risk to the security team and proceed with the existing quality m…" at bounding box center [424, 269] width 0 height 8
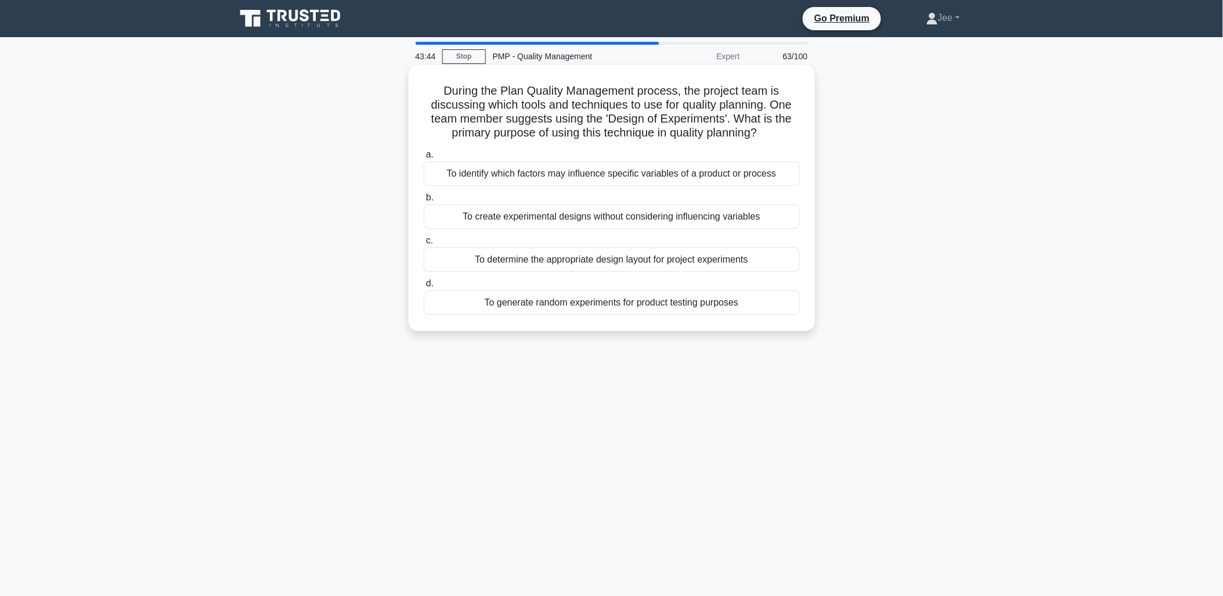
click at [573, 175] on div "To identify which factors may influence specific variables of a product or proc…" at bounding box center [612, 173] width 376 height 24
click at [424, 159] on input "a. To identify which factors may influence specific variables of a product or p…" at bounding box center [424, 155] width 0 height 8
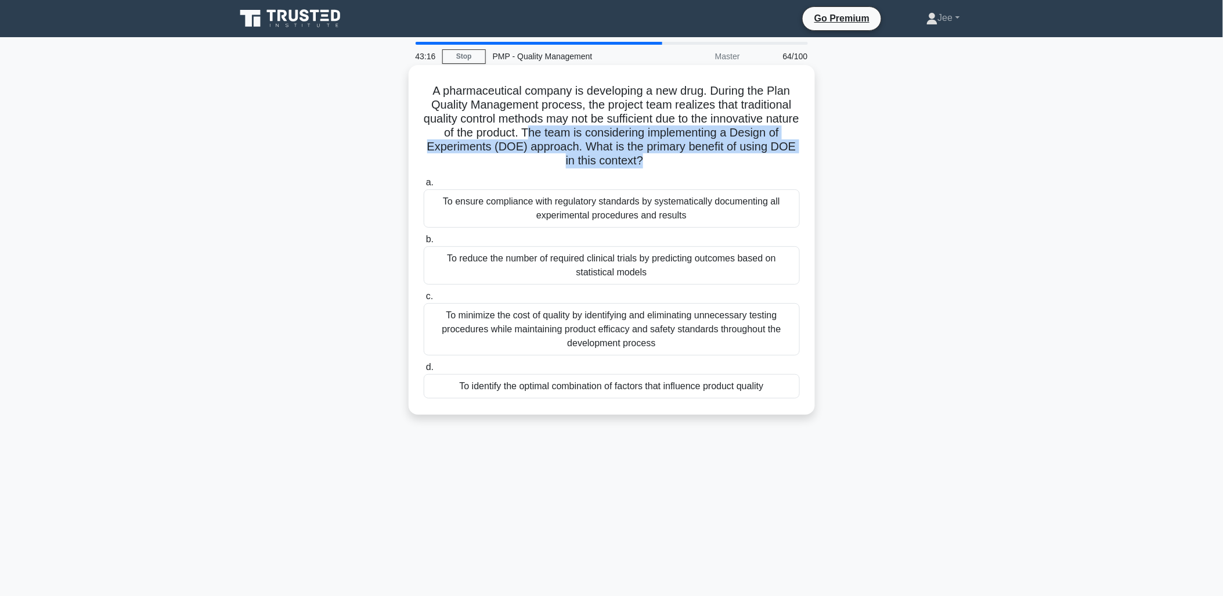
drag, startPoint x: 555, startPoint y: 134, endPoint x: 656, endPoint y: 154, distance: 103.1
click at [656, 154] on h5 "A pharmaceutical company is developing a new drug. During the Plan Quality Mana…" at bounding box center [612, 126] width 379 height 85
drag, startPoint x: 656, startPoint y: 154, endPoint x: 622, endPoint y: 154, distance: 33.7
click at [622, 154] on h5 "A pharmaceutical company is developing a new drug. During the Plan Quality Mana…" at bounding box center [612, 126] width 379 height 85
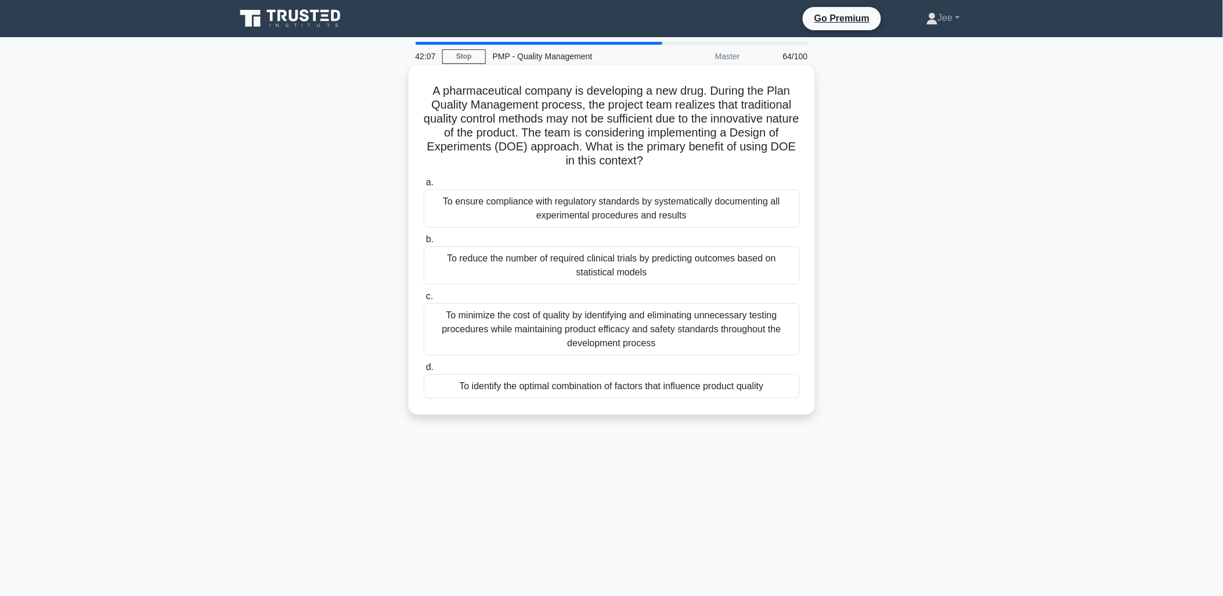
click at [635, 341] on div "To minimize the cost of quality by identifying and eliminating unnecessary test…" at bounding box center [612, 329] width 376 height 52
click at [424, 300] on input "c. To minimize the cost of quality by identifying and eliminating unnecessary t…" at bounding box center [424, 297] width 0 height 8
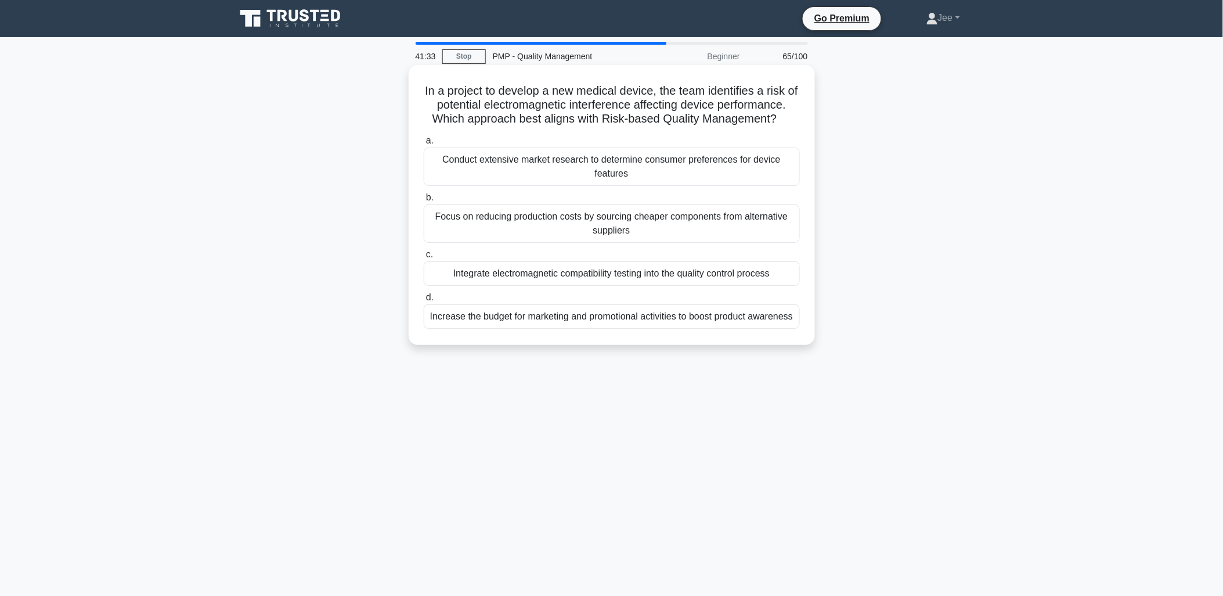
click at [711, 273] on div "Integrate electromagnetic compatibility testing into the quality control process" at bounding box center [612, 273] width 376 height 24
click at [424, 258] on input "c. Integrate electromagnetic compatibility testing into the quality control pro…" at bounding box center [424, 255] width 0 height 8
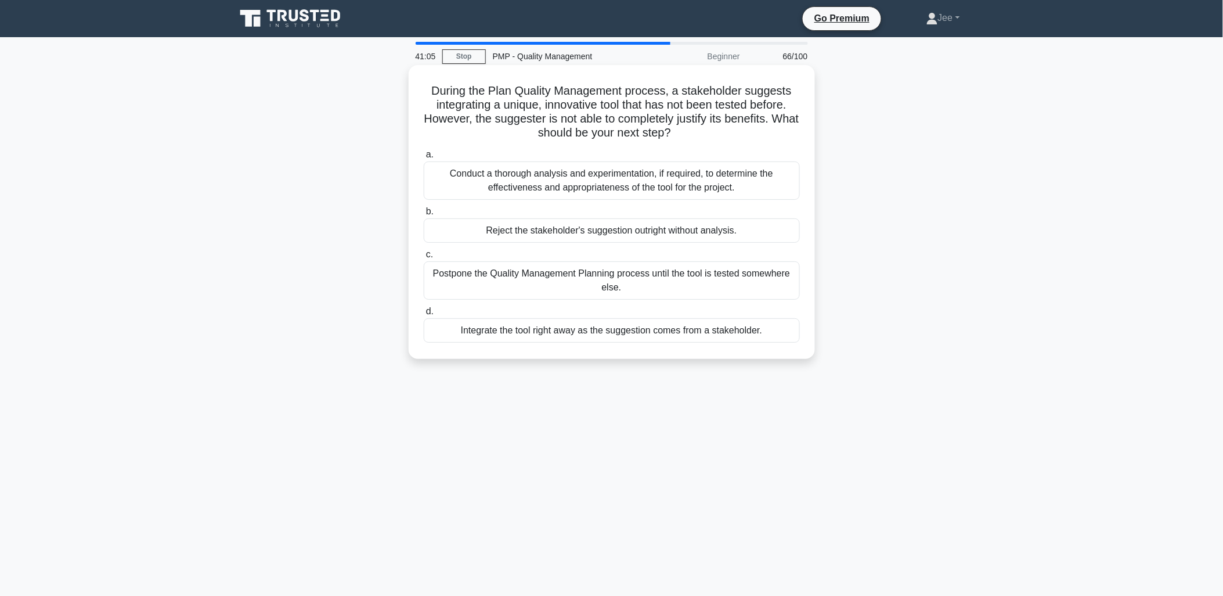
click at [554, 184] on div "Conduct a thorough analysis and experimentation, if required, to determine the …" at bounding box center [612, 180] width 376 height 38
click at [424, 159] on input "a. Conduct a thorough analysis and experimentation, if required, to determine t…" at bounding box center [424, 155] width 0 height 8
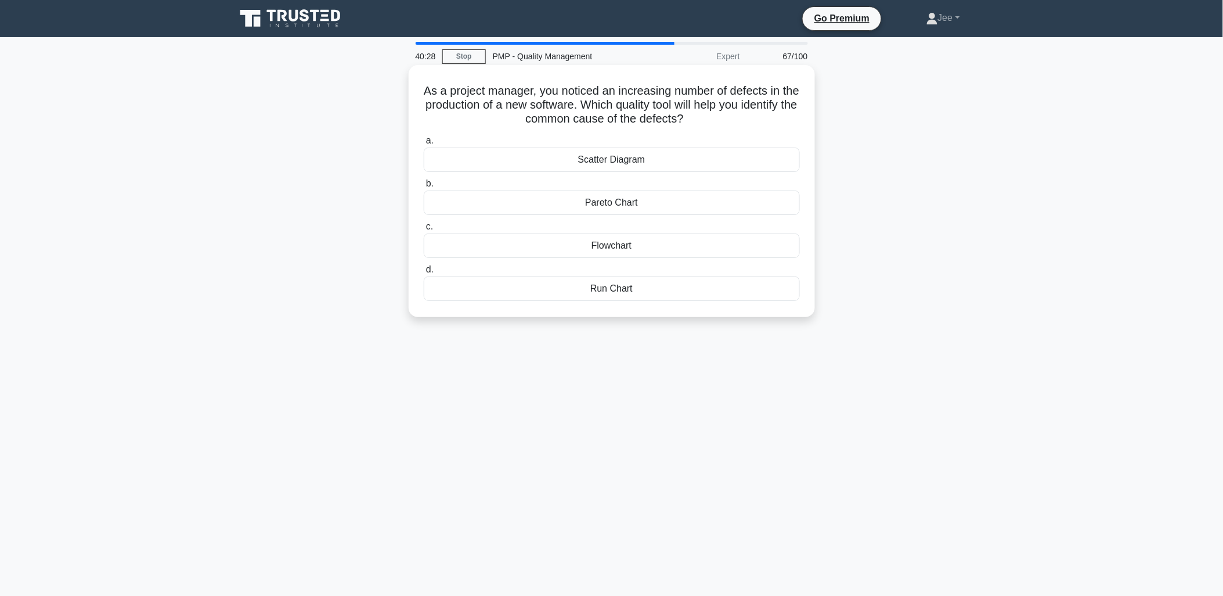
click at [613, 290] on div "Run Chart" at bounding box center [612, 288] width 376 height 24
click at [424, 273] on input "d. Run Chart" at bounding box center [424, 270] width 0 height 8
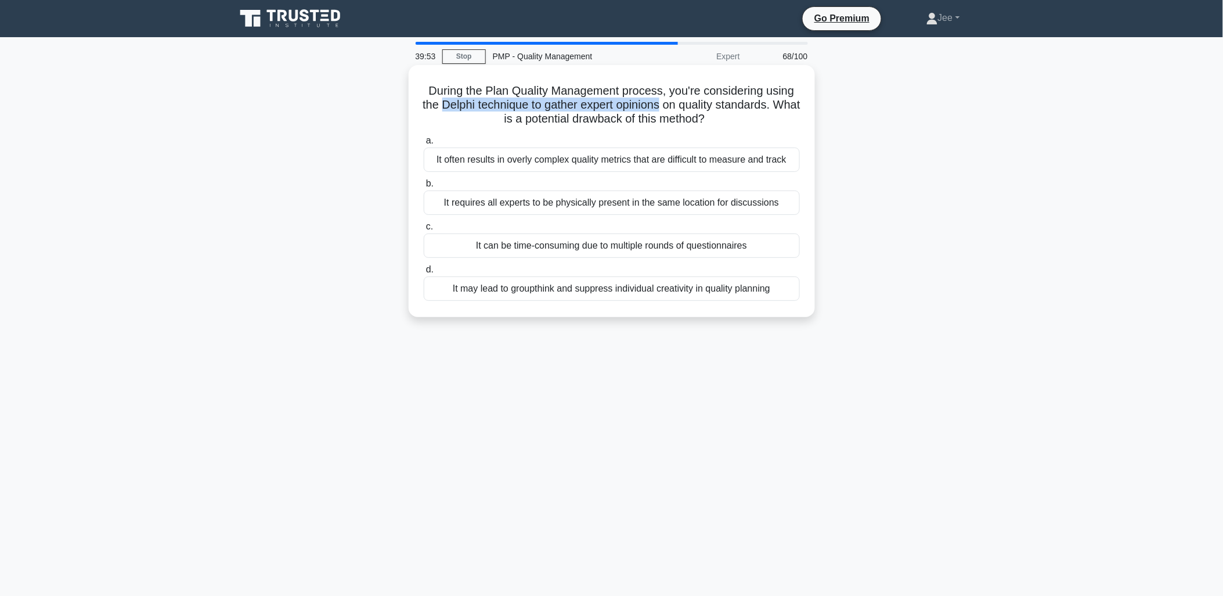
drag, startPoint x: 451, startPoint y: 103, endPoint x: 679, endPoint y: 107, distance: 228.8
click at [679, 107] on h5 "During the Plan Quality Management process, you're considering using the Delphi…" at bounding box center [612, 105] width 379 height 43
click at [471, 105] on h5 "During the Plan Quality Management process, you're considering using the Delphi…" at bounding box center [612, 105] width 379 height 43
drag, startPoint x: 453, startPoint y: 102, endPoint x: 732, endPoint y: 113, distance: 278.9
click at [732, 113] on h5 "During the Plan Quality Management process, you're considering using the Delphi…" at bounding box center [612, 105] width 379 height 43
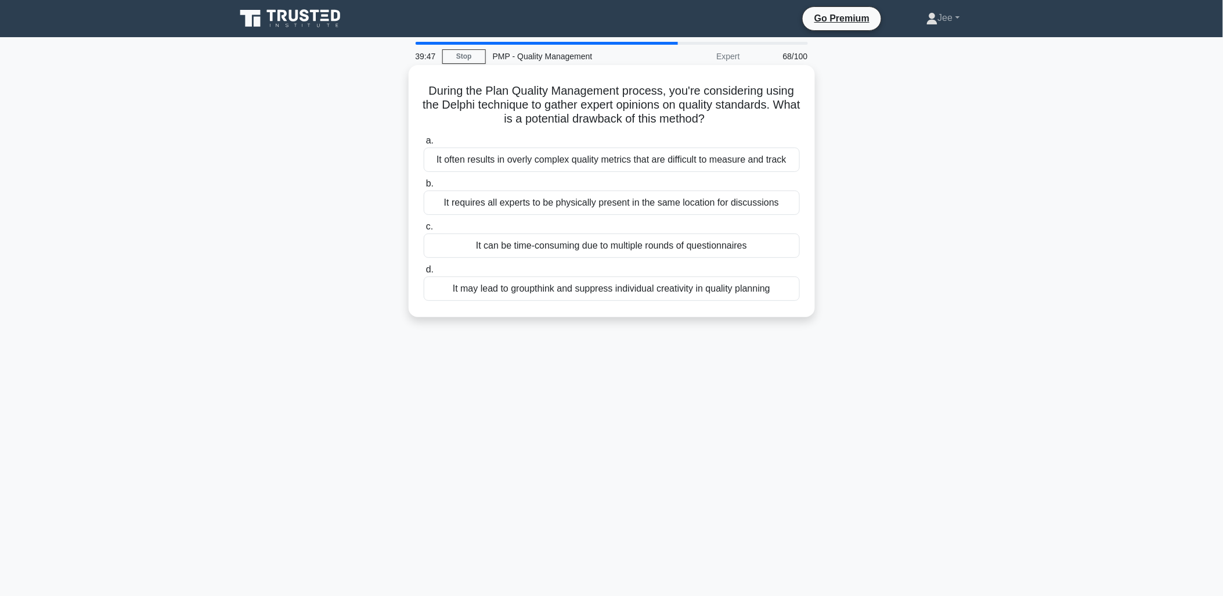
copy h5 "Delphi technique to gather expert opinions on quality standards. What is a pote…"
click at [627, 250] on div "It can be time-consuming due to multiple rounds of questionnaires" at bounding box center [612, 245] width 376 height 24
click at [424, 231] on input "c. It can be time-consuming due to multiple rounds of questionnaires" at bounding box center [424, 227] width 0 height 8
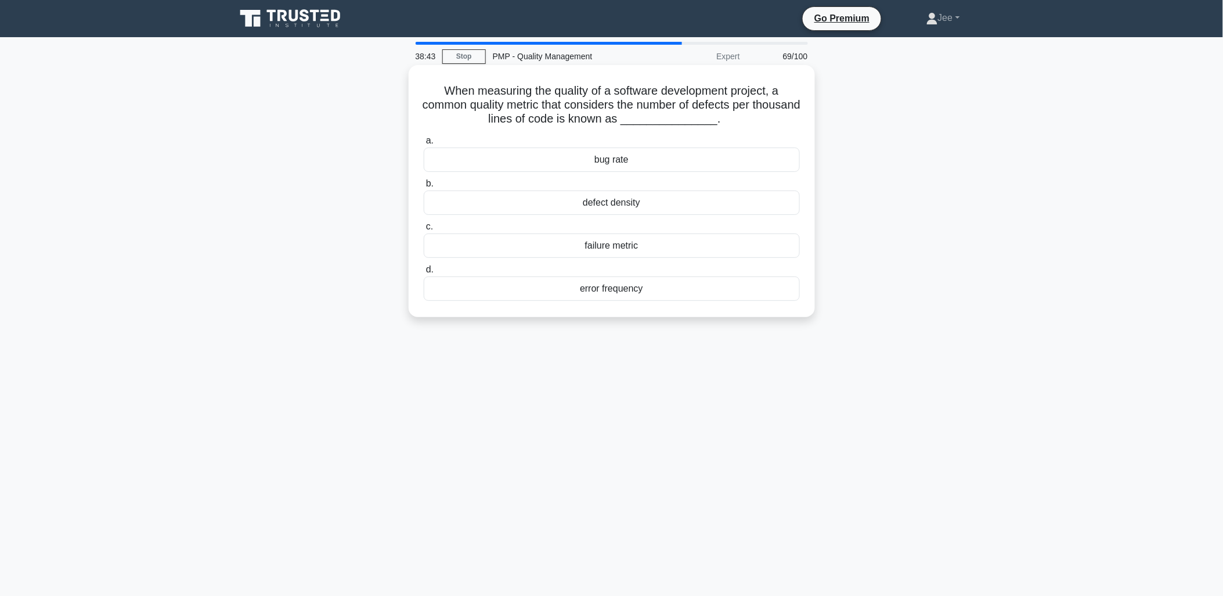
click at [625, 201] on div "defect density" at bounding box center [612, 202] width 376 height 24
click at [424, 188] on input "b. defect density" at bounding box center [424, 184] width 0 height 8
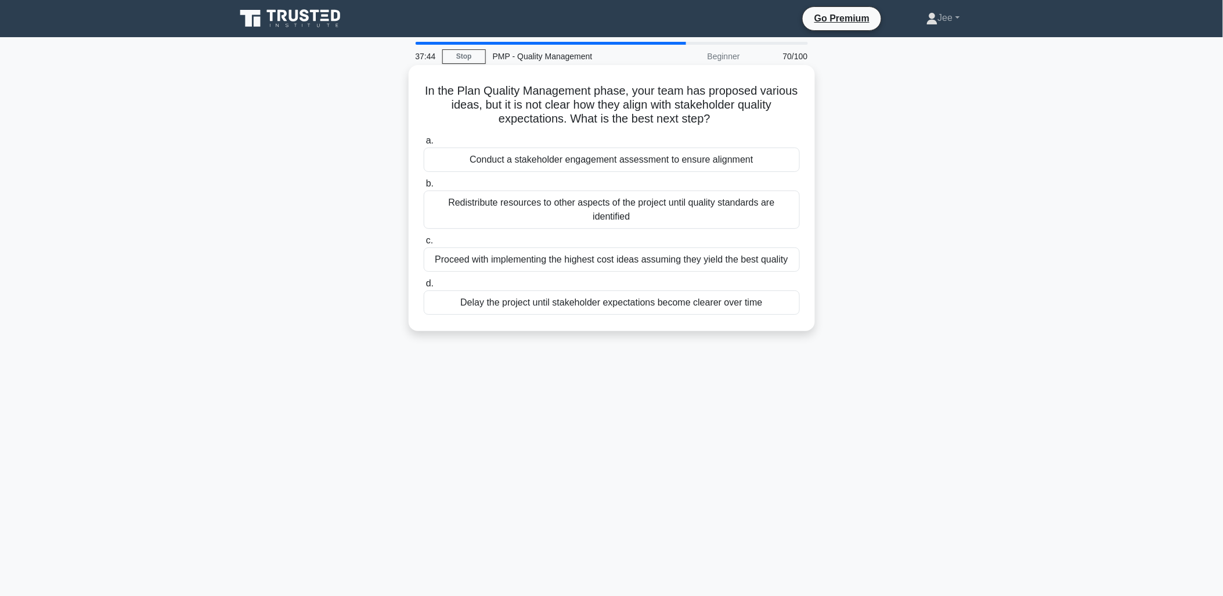
click at [662, 161] on div "Conduct a stakeholder engagement assessment to ensure alignment" at bounding box center [612, 159] width 376 height 24
click at [424, 145] on input "a. Conduct a stakeholder engagement assessment to ensure alignment" at bounding box center [424, 141] width 0 height 8
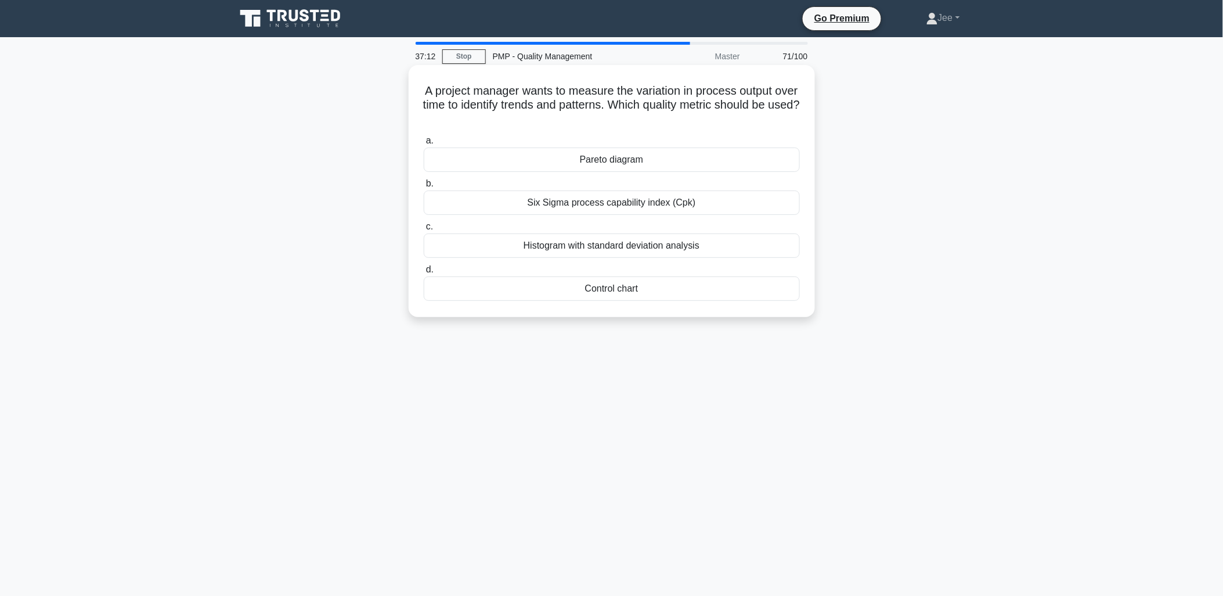
drag, startPoint x: 695, startPoint y: 199, endPoint x: 525, endPoint y: 204, distance: 170.2
click at [525, 204] on div "Six Sigma process capability index (Cpk)" at bounding box center [612, 202] width 376 height 24
click at [614, 159] on div "Pareto diagram" at bounding box center [612, 159] width 376 height 24
click at [424, 145] on input "a. Pareto diagram" at bounding box center [424, 141] width 0 height 8
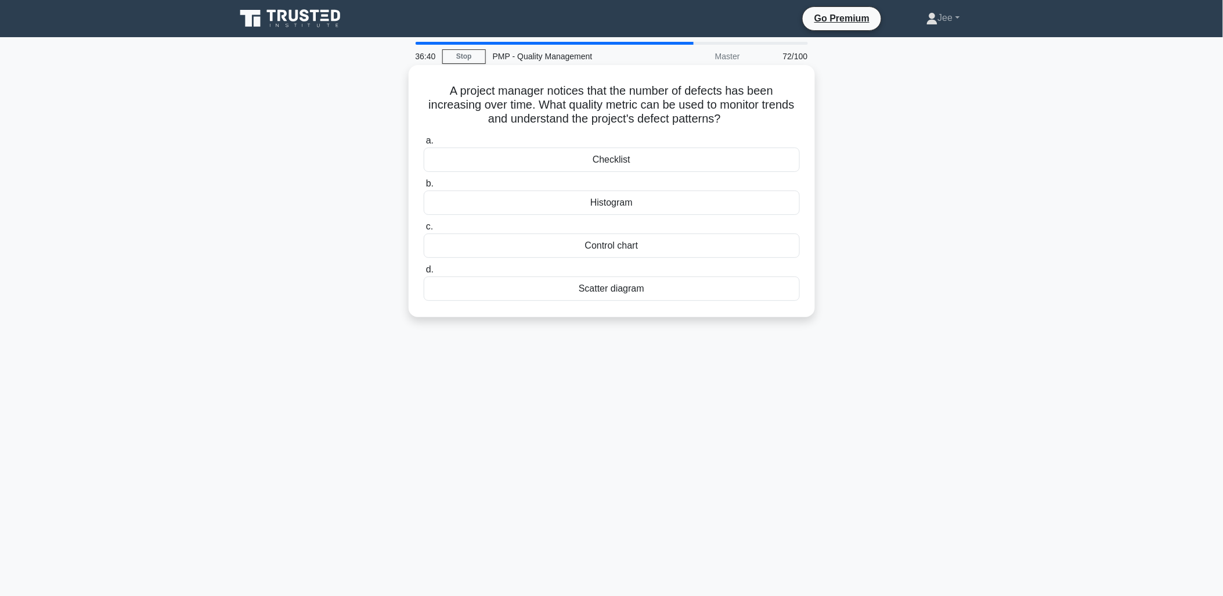
click at [621, 244] on div "Control chart" at bounding box center [612, 245] width 376 height 24
click at [424, 231] on input "c. Control chart" at bounding box center [424, 227] width 0 height 8
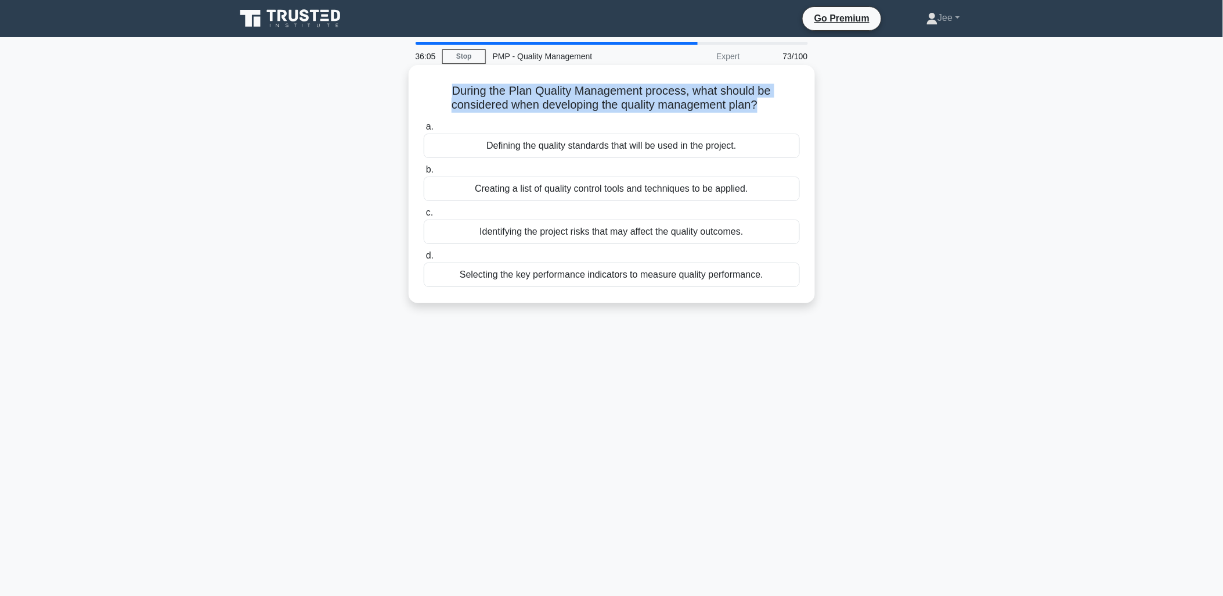
drag, startPoint x: 448, startPoint y: 91, endPoint x: 761, endPoint y: 107, distance: 312.8
click at [761, 107] on h5 "During the Plan Quality Management process, what should be considered when deve…" at bounding box center [612, 98] width 379 height 29
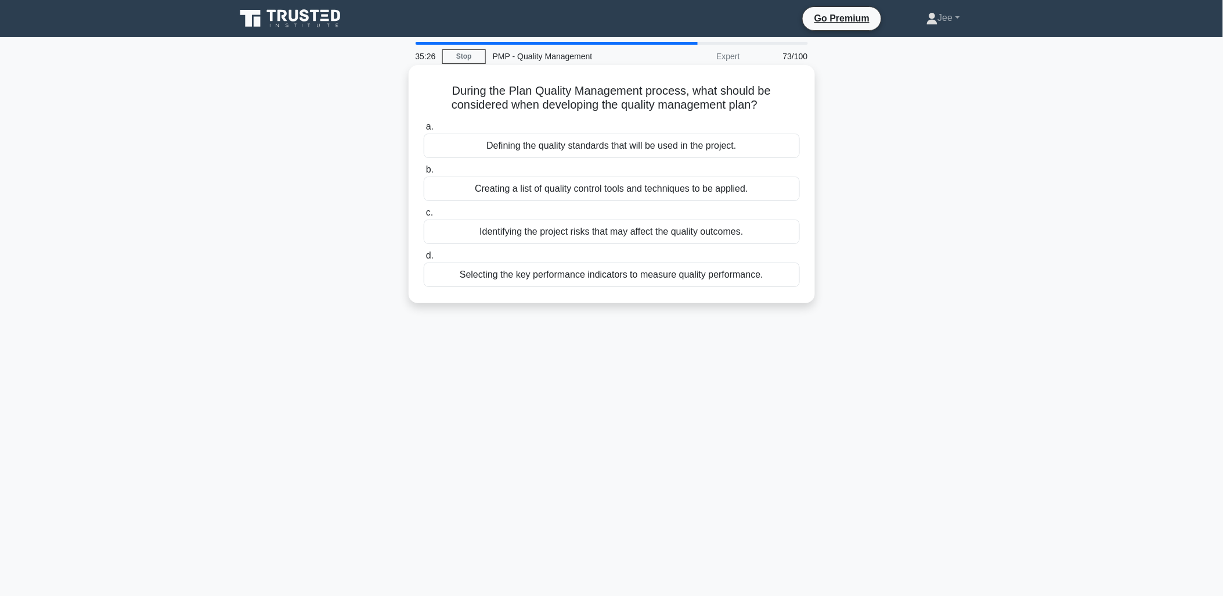
click at [595, 145] on div "Defining the quality standards that will be used in the project." at bounding box center [612, 146] width 376 height 24
click at [424, 131] on input "a. Defining the quality standards that will be used in the project." at bounding box center [424, 127] width 0 height 8
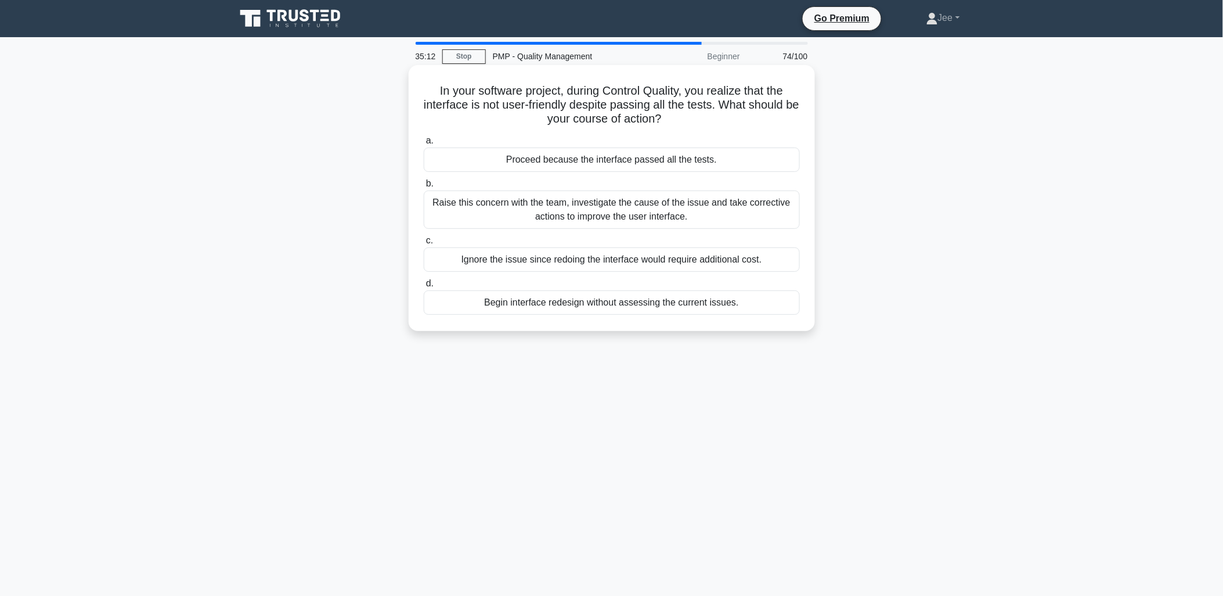
drag, startPoint x: 567, startPoint y: 88, endPoint x: 720, endPoint y: 113, distance: 154.7
click at [720, 113] on h5 "In your software project, during Control Quality, you realize that the interfac…" at bounding box center [612, 105] width 379 height 43
drag, startPoint x: 720, startPoint y: 113, endPoint x: 629, endPoint y: 115, distance: 91.2
click at [629, 115] on h5 "In your software project, during Control Quality, you realize that the interfac…" at bounding box center [612, 105] width 379 height 43
click at [628, 210] on div "Raise this concern with the team, investigate the cause of the issue and take c…" at bounding box center [612, 209] width 376 height 38
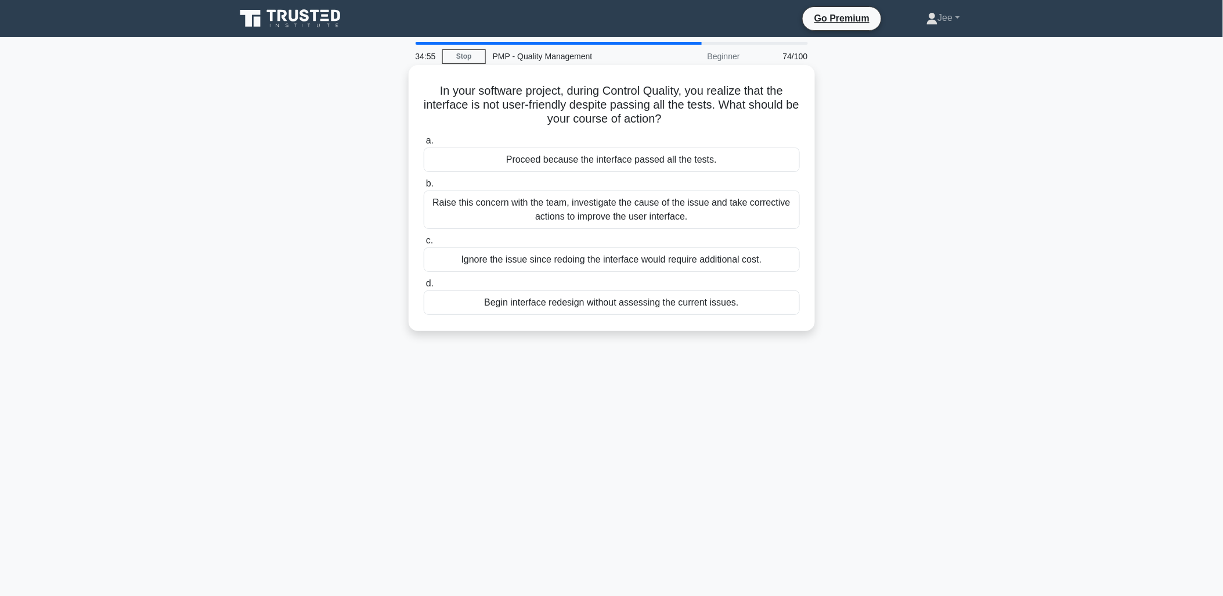
click at [424, 188] on input "b. Raise this concern with the team, investigate the cause of the issue and tak…" at bounding box center [424, 184] width 0 height 8
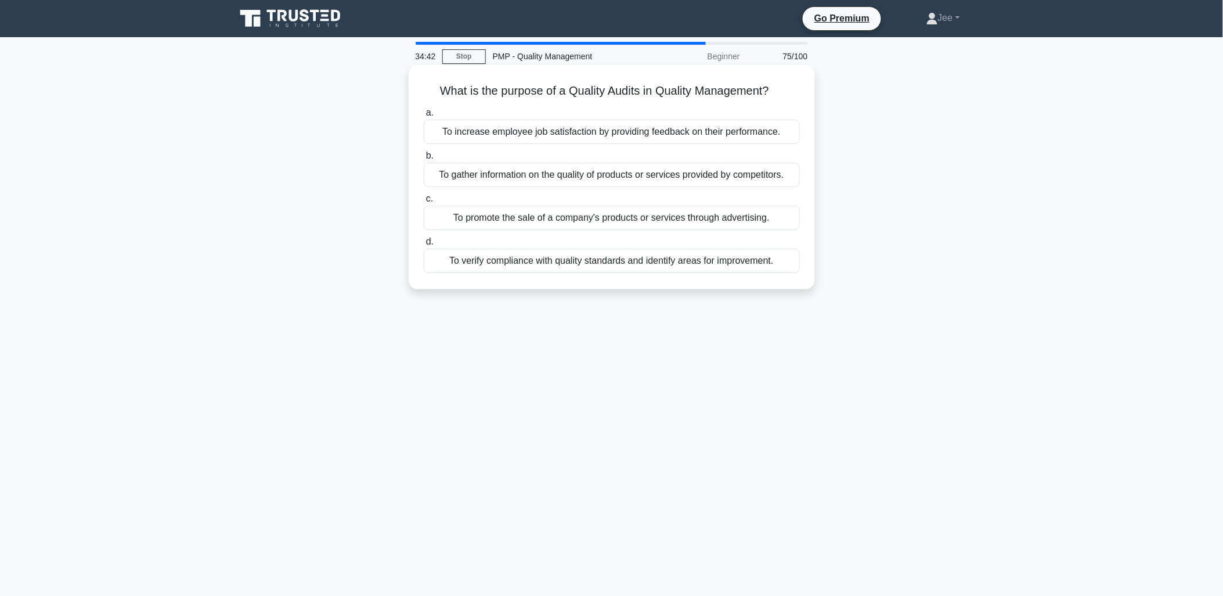
click at [544, 265] on div "To verify compliance with quality standards and identify areas for improvement." at bounding box center [612, 261] width 376 height 24
click at [424, 246] on input "d. To verify compliance with quality standards and identify areas for improveme…" at bounding box center [424, 242] width 0 height 8
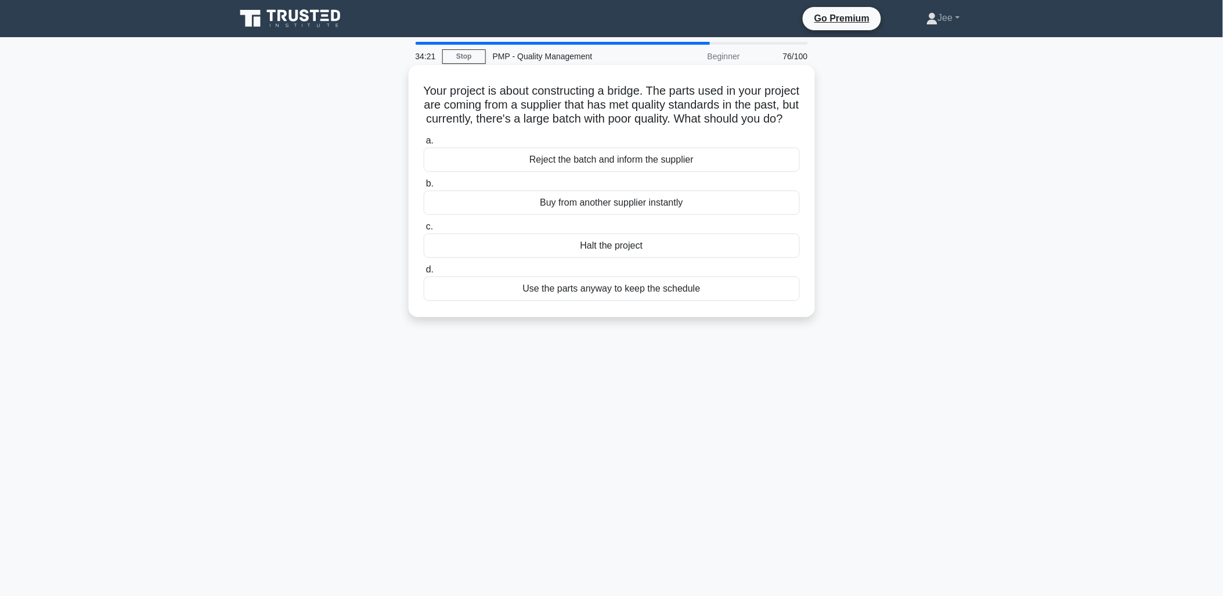
click at [631, 172] on div "Reject the batch and inform the supplier" at bounding box center [612, 159] width 376 height 24
click at [424, 145] on input "a. Reject the batch and inform the supplier" at bounding box center [424, 141] width 0 height 8
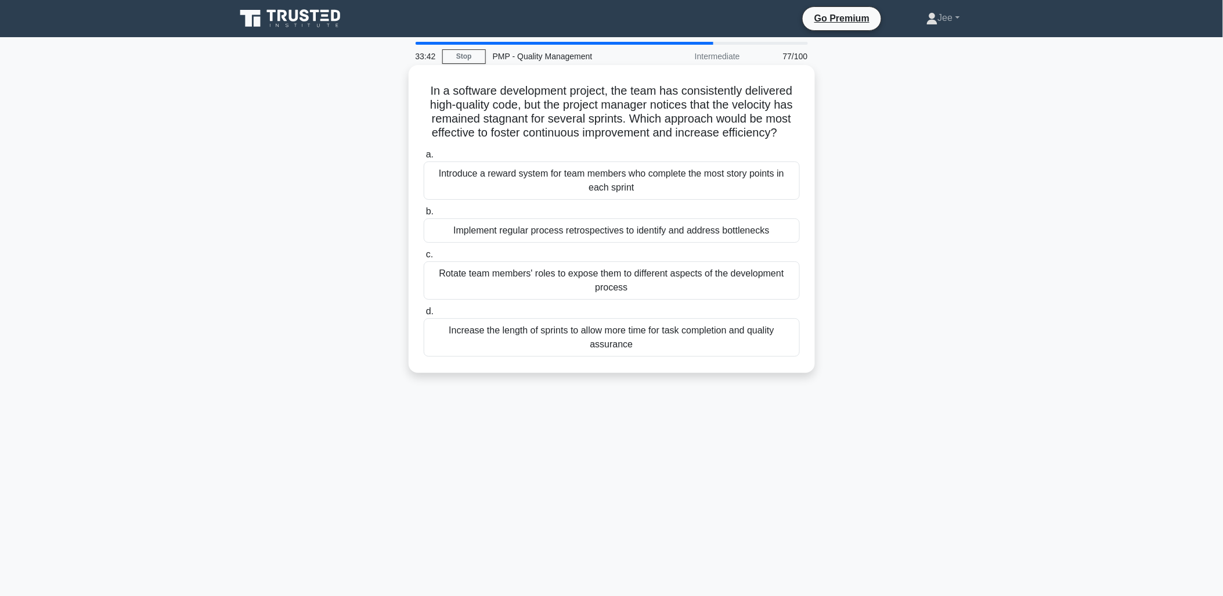
click at [662, 234] on div "Implement regular process retrospectives to identify and address bottlenecks" at bounding box center [612, 230] width 376 height 24
click at [424, 215] on input "b. Implement regular process retrospectives to identify and address bottlenecks" at bounding box center [424, 212] width 0 height 8
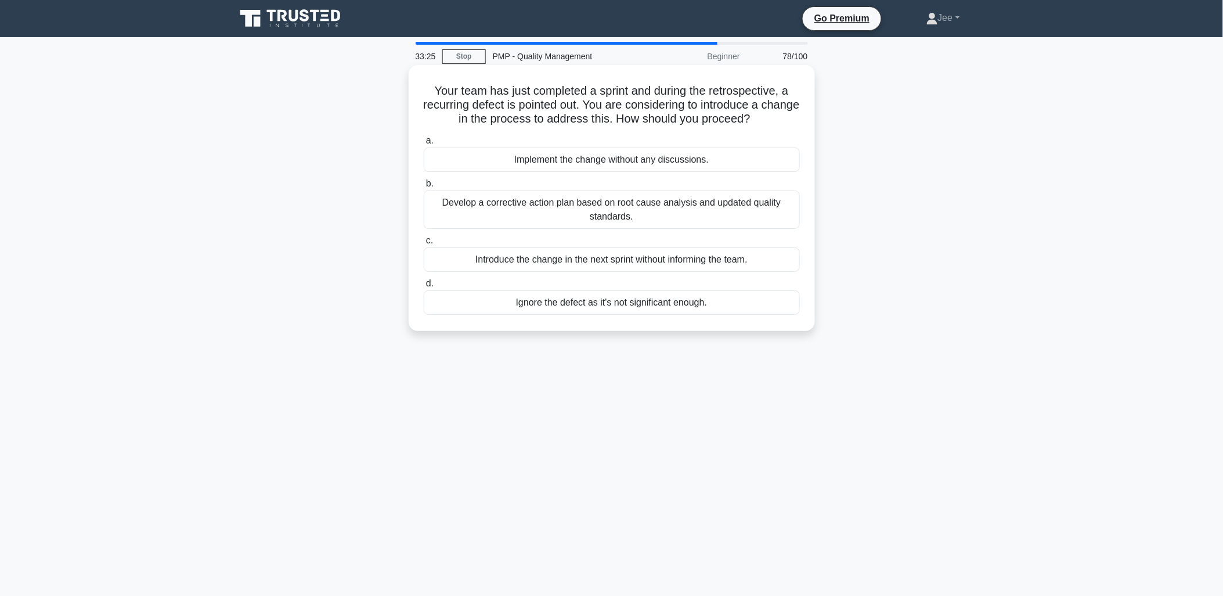
click at [560, 215] on div "Develop a corrective action plan based on root cause analysis and updated quali…" at bounding box center [612, 209] width 376 height 38
click at [424, 188] on input "b. Develop a corrective action plan based on root cause analysis and updated qu…" at bounding box center [424, 184] width 0 height 8
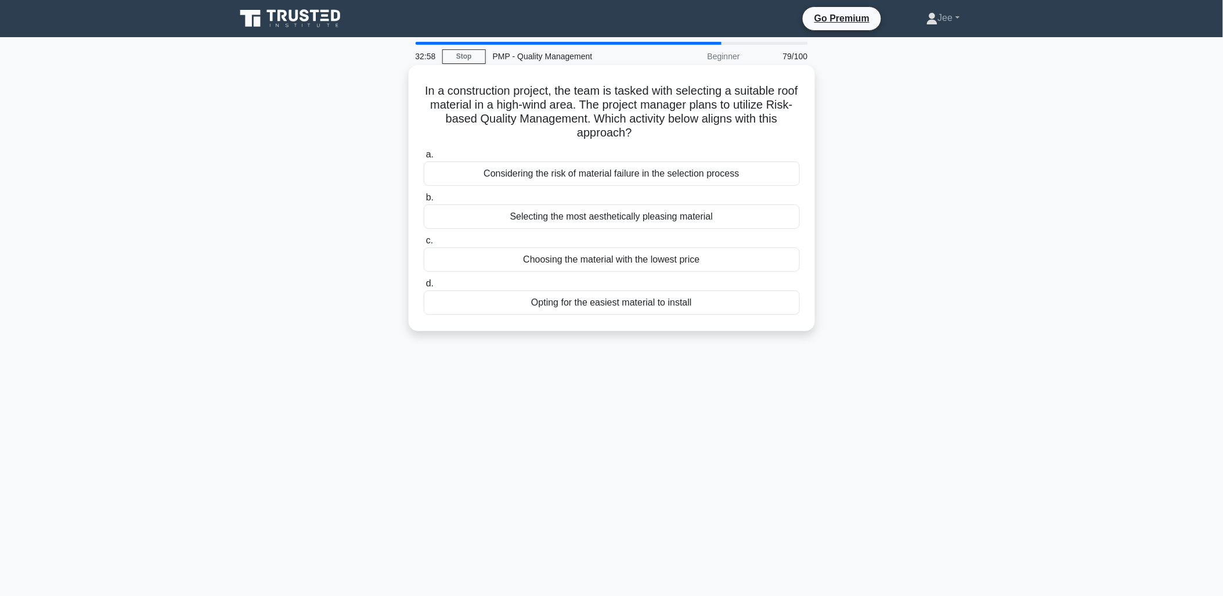
click at [643, 172] on div "Considering the risk of material failure in the selection process" at bounding box center [612, 173] width 376 height 24
click at [424, 159] on input "a. Considering the risk of material failure in the selection process" at bounding box center [424, 155] width 0 height 8
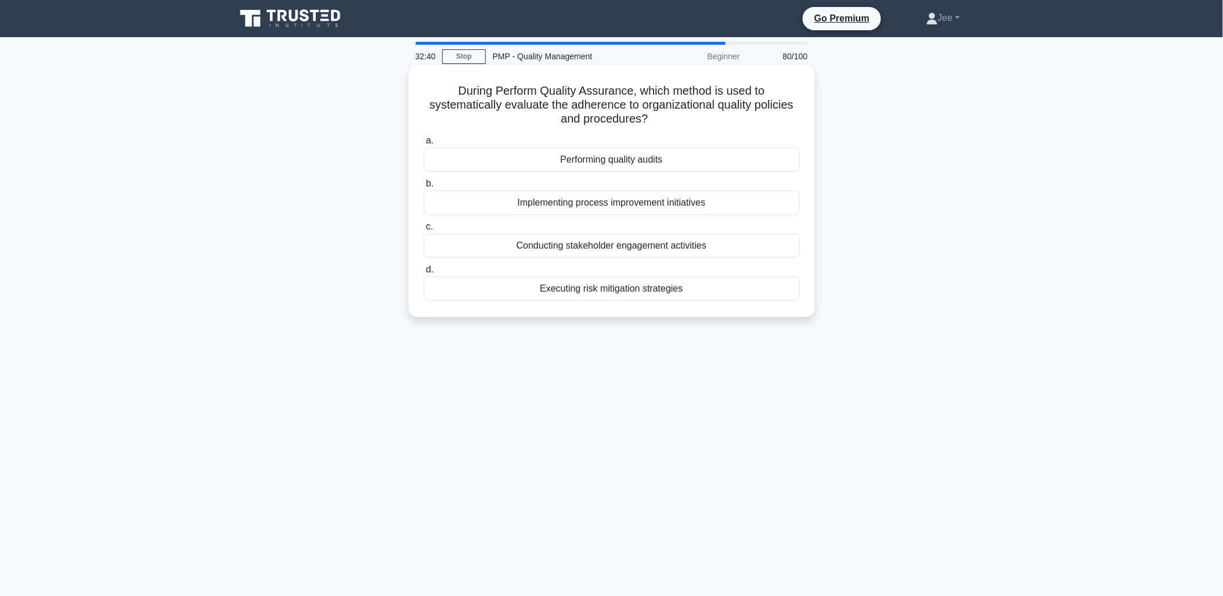
click at [618, 159] on div "Performing quality audits" at bounding box center [612, 159] width 376 height 24
click at [424, 145] on input "a. Performing quality audits" at bounding box center [424, 141] width 0 height 8
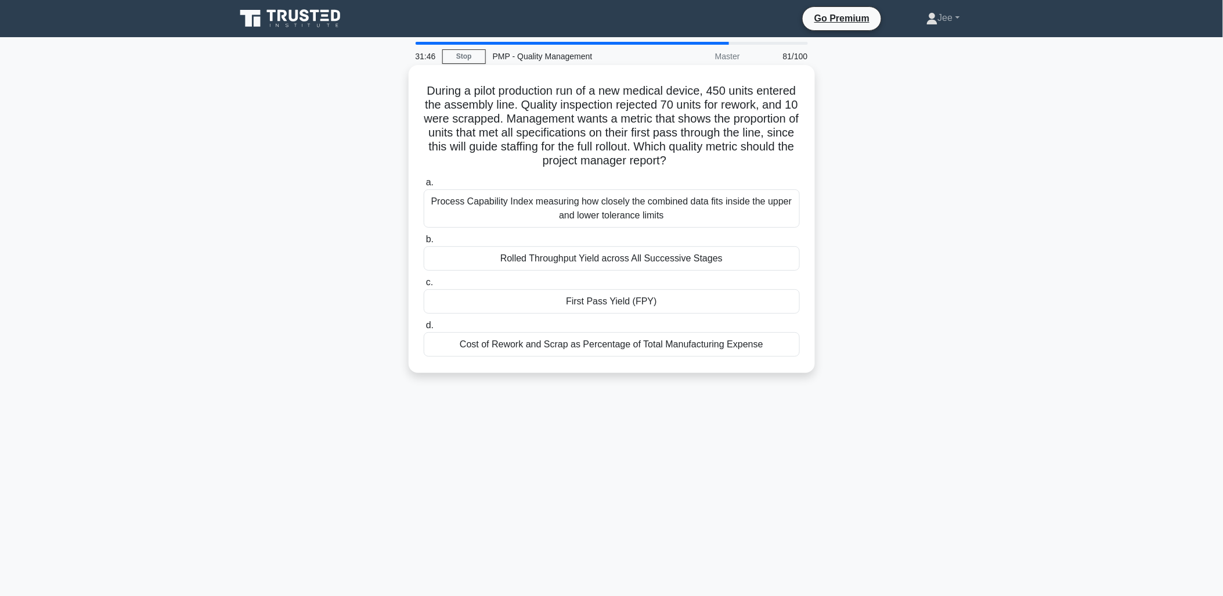
drag, startPoint x: 741, startPoint y: 159, endPoint x: 424, endPoint y: 96, distance: 322.7
click at [424, 96] on h5 "During a pilot production run of a new medical device, 450 units entered the as…" at bounding box center [612, 126] width 379 height 85
click at [366, 226] on div "During a pilot production run of a new medical device, 450 units entered the as…" at bounding box center [612, 229] width 766 height 322
drag, startPoint x: 704, startPoint y: 217, endPoint x: 711, endPoint y: 332, distance: 115.2
click at [711, 332] on div "a. Process Capability Index measuring how closely the combined data fits inside…" at bounding box center [612, 266] width 390 height 186
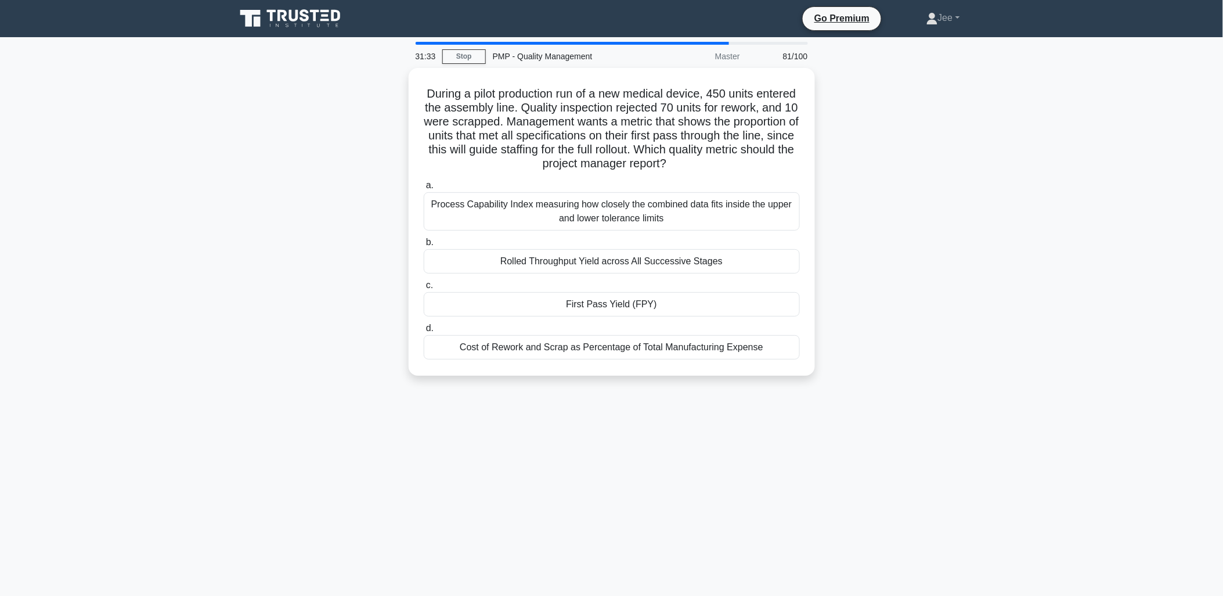
click at [900, 297] on div "During a pilot production run of a new medical device, 450 units entered the as…" at bounding box center [612, 229] width 766 height 322
click at [628, 215] on div "Process Capability Index measuring how closely the combined data fits inside th…" at bounding box center [612, 208] width 376 height 38
click at [424, 186] on input "a. Process Capability Index measuring how closely the combined data fits inside…" at bounding box center [424, 183] width 0 height 8
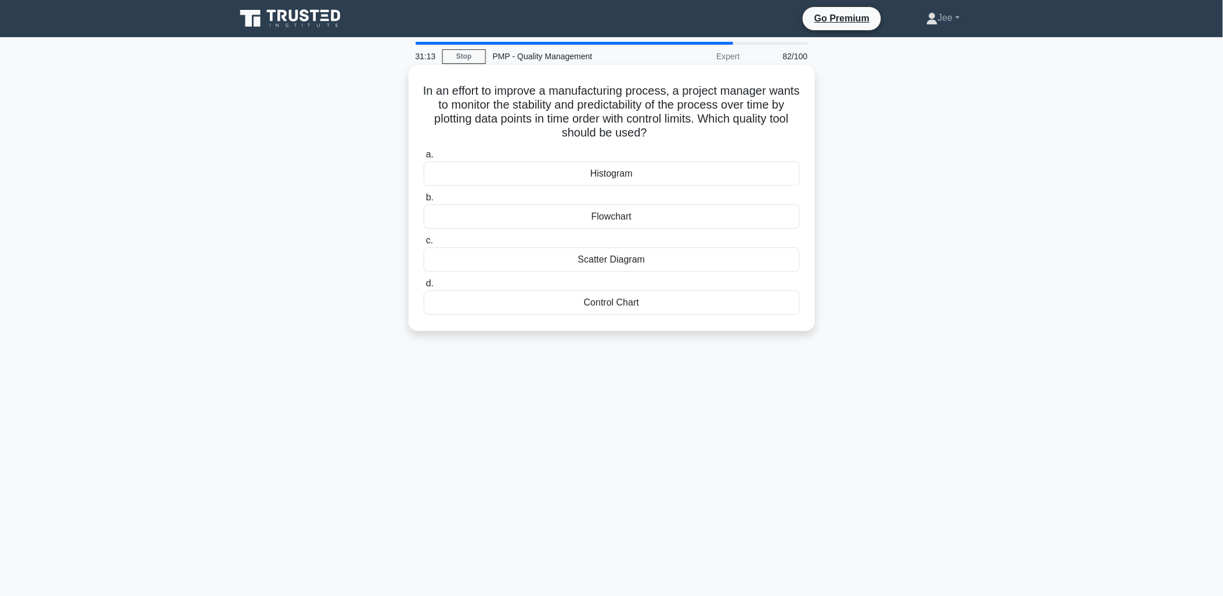
click at [610, 303] on div "Control Chart" at bounding box center [612, 302] width 376 height 24
click at [424, 287] on input "d. Control Chart" at bounding box center [424, 284] width 0 height 8
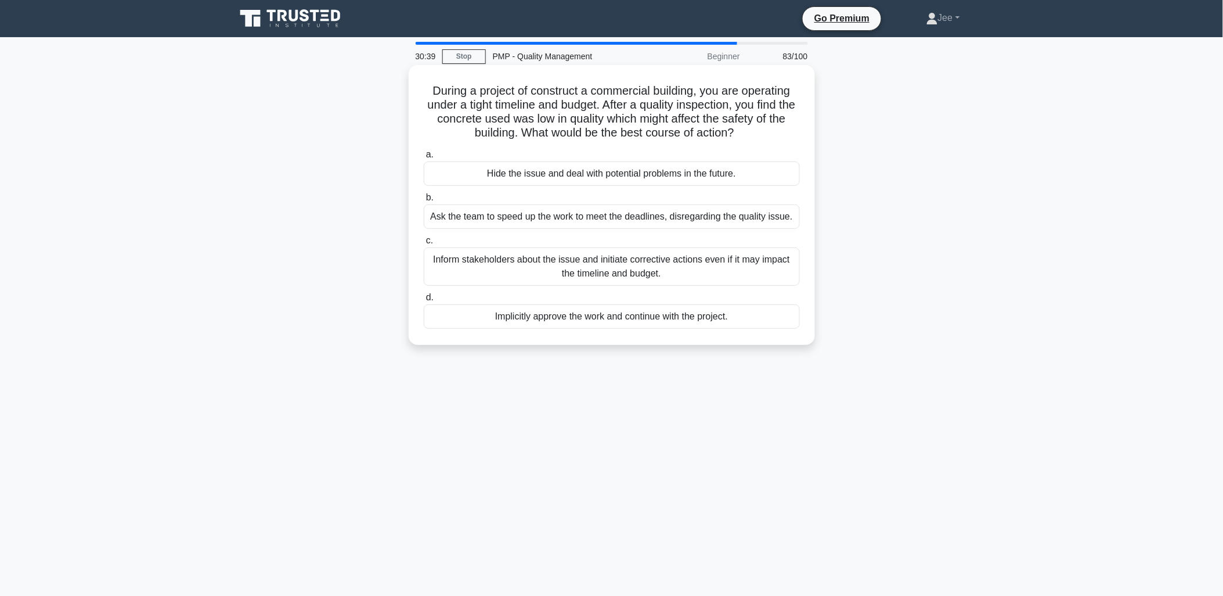
click at [635, 269] on div "Inform stakeholders about the issue and initiate corrective actions even if it …" at bounding box center [612, 266] width 376 height 38
click at [424, 244] on input "c. Inform stakeholders about the issue and initiate corrective actions even if …" at bounding box center [424, 241] width 0 height 8
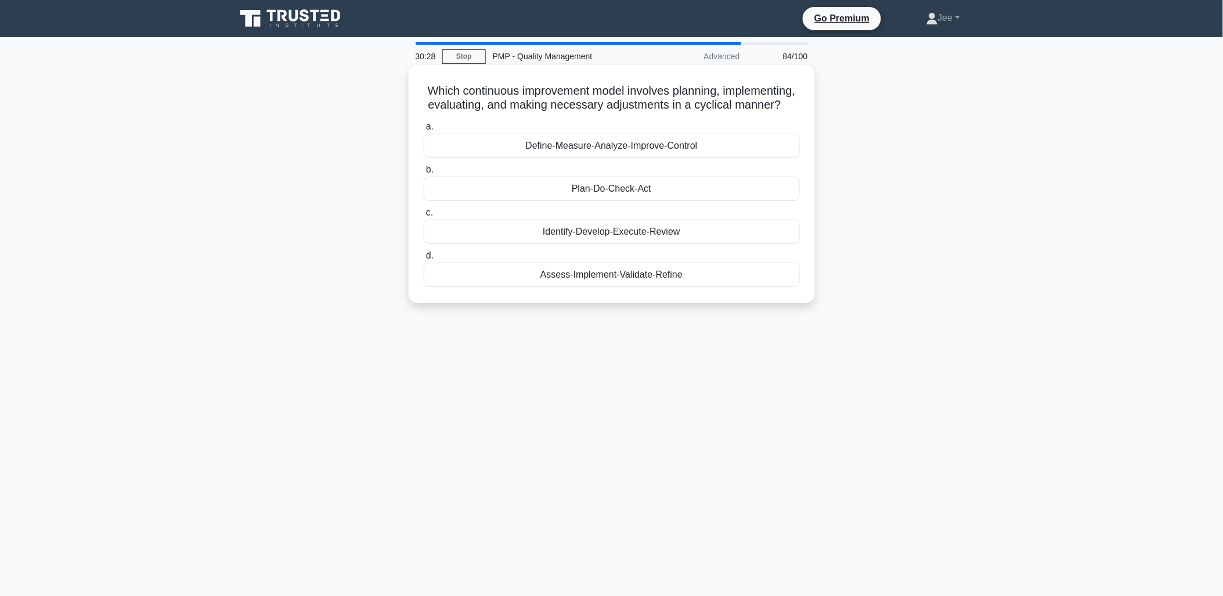
click at [602, 200] on div "Plan-Do-Check-Act" at bounding box center [612, 189] width 376 height 24
click at [424, 174] on input "b. Plan-Do-Check-Act" at bounding box center [424, 170] width 0 height 8
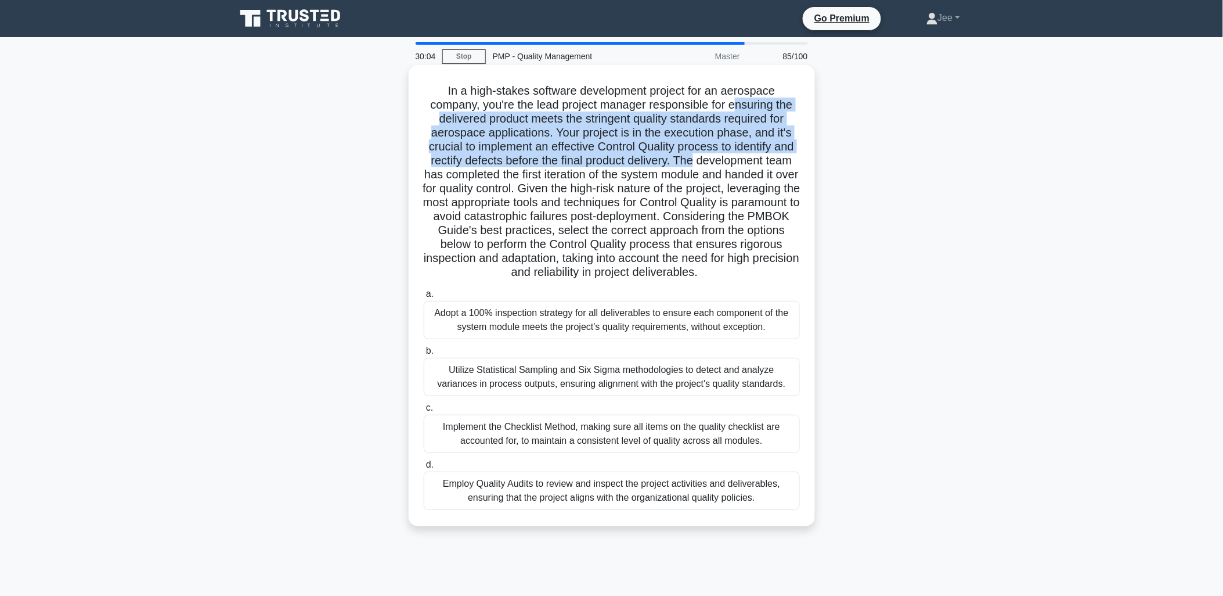
drag, startPoint x: 738, startPoint y: 102, endPoint x: 722, endPoint y: 160, distance: 60.3
click at [722, 160] on h5 "In a high-stakes software development project for an aerospace company, you're …" at bounding box center [612, 182] width 379 height 196
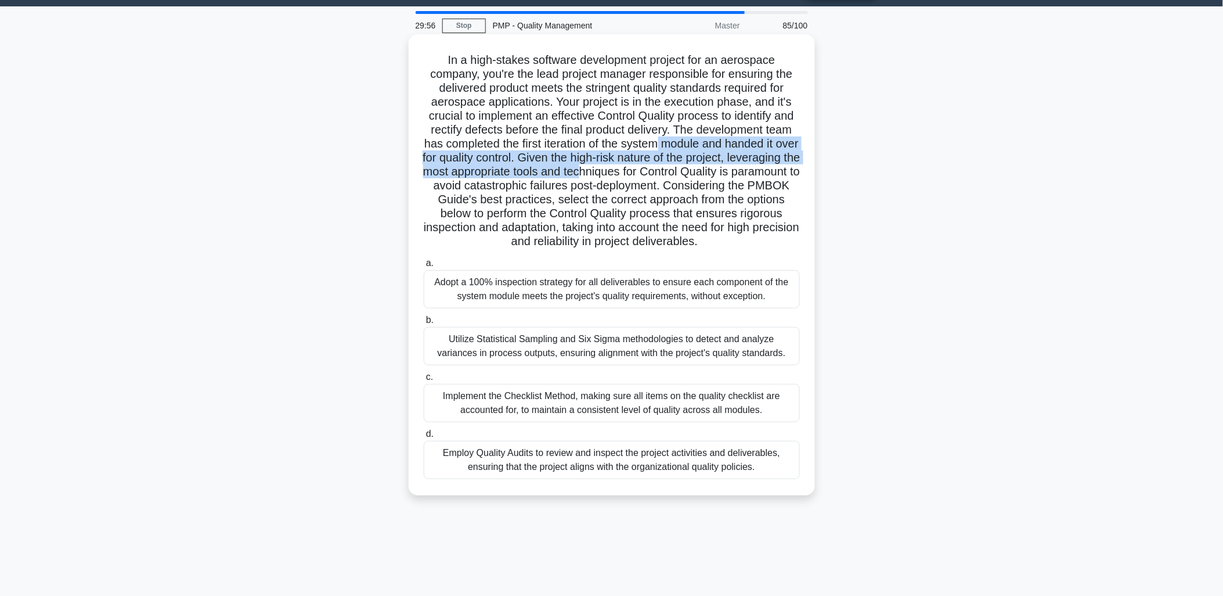
drag, startPoint x: 716, startPoint y: 144, endPoint x: 726, endPoint y: 166, distance: 24.4
click at [726, 166] on h5 "In a high-stakes software development project for an aerospace company, you're …" at bounding box center [612, 151] width 379 height 196
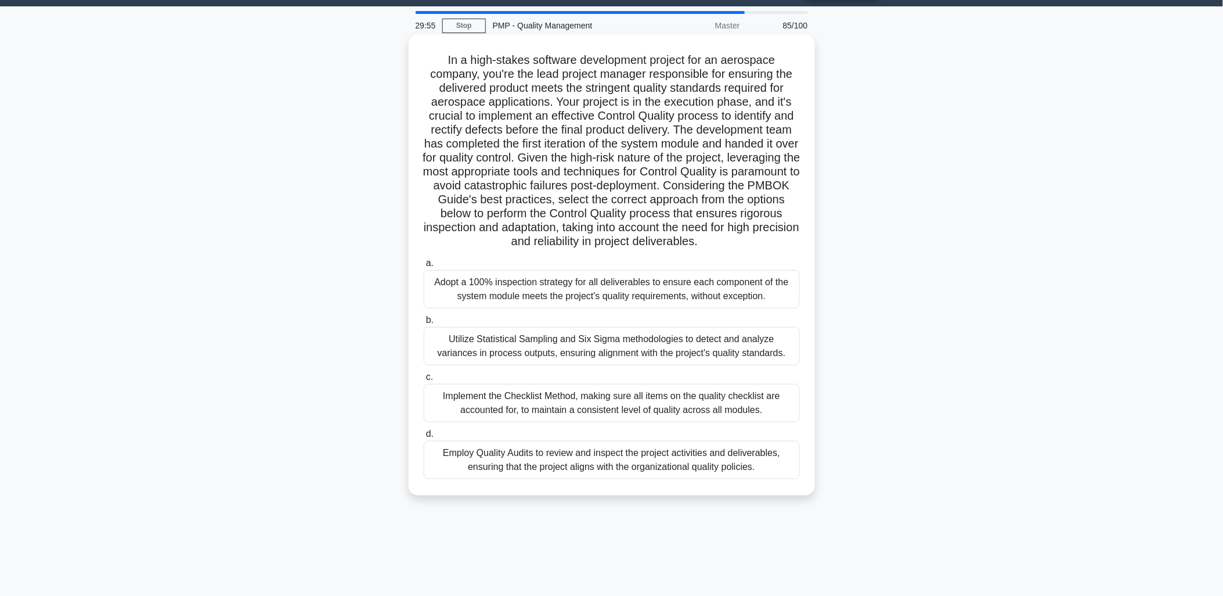
drag, startPoint x: 726, startPoint y: 166, endPoint x: 685, endPoint y: 178, distance: 43.0
click at [685, 178] on h5 "In a high-stakes software development project for an aerospace company, you're …" at bounding box center [612, 151] width 379 height 196
click at [617, 363] on div "Utilize Statistical Sampling and Six Sigma methodologies to detect and analyze …" at bounding box center [612, 346] width 376 height 38
click at [424, 324] on input "b. Utilize Statistical Sampling and Six Sigma methodologies to detect and analy…" at bounding box center [424, 320] width 0 height 8
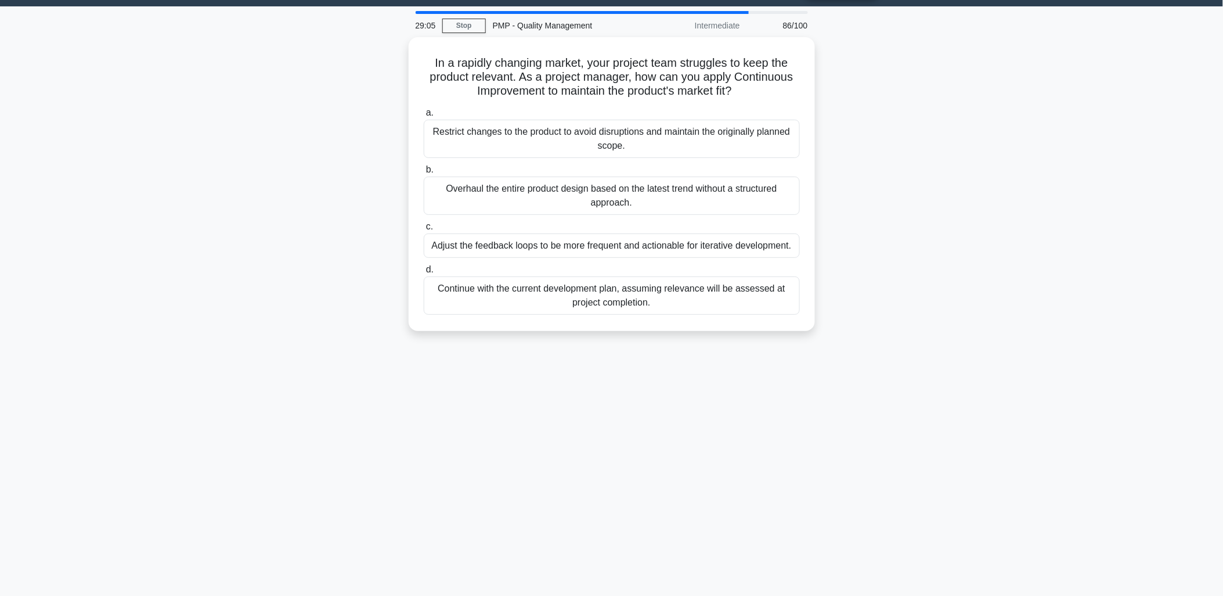
scroll to position [0, 0]
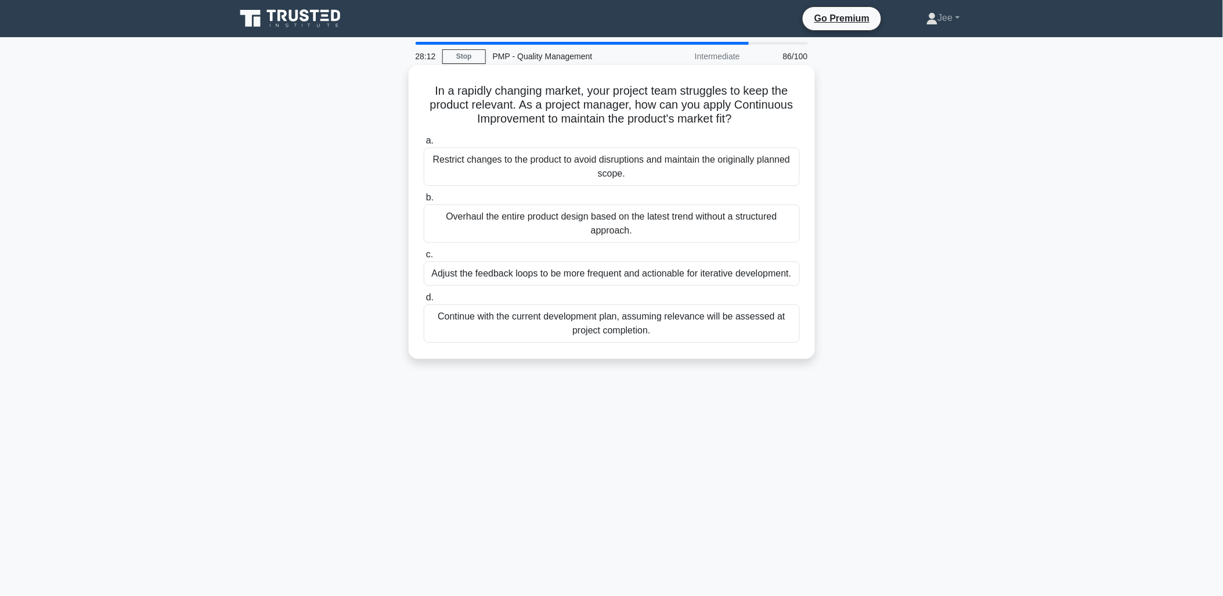
click at [668, 275] on div "Adjust the feedback loops to be more frequent and actionable for iterative deve…" at bounding box center [612, 273] width 376 height 24
click at [424, 258] on input "c. Adjust the feedback loops to be more frequent and actionable for iterative d…" at bounding box center [424, 255] width 0 height 8
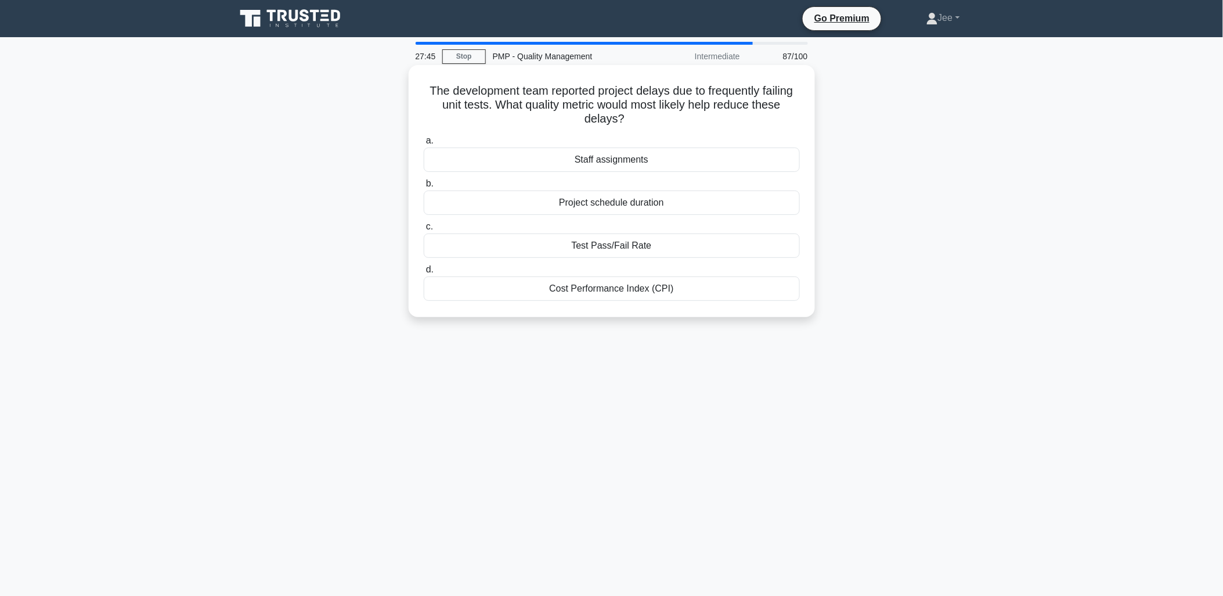
click at [595, 247] on div "Test Pass/Fail Rate" at bounding box center [612, 245] width 376 height 24
click at [424, 231] on input "c. Test Pass/Fail Rate" at bounding box center [424, 227] width 0 height 8
click at [623, 258] on div "Histogram" at bounding box center [612, 245] width 376 height 24
click at [424, 231] on input "c. Histogram" at bounding box center [424, 227] width 0 height 8
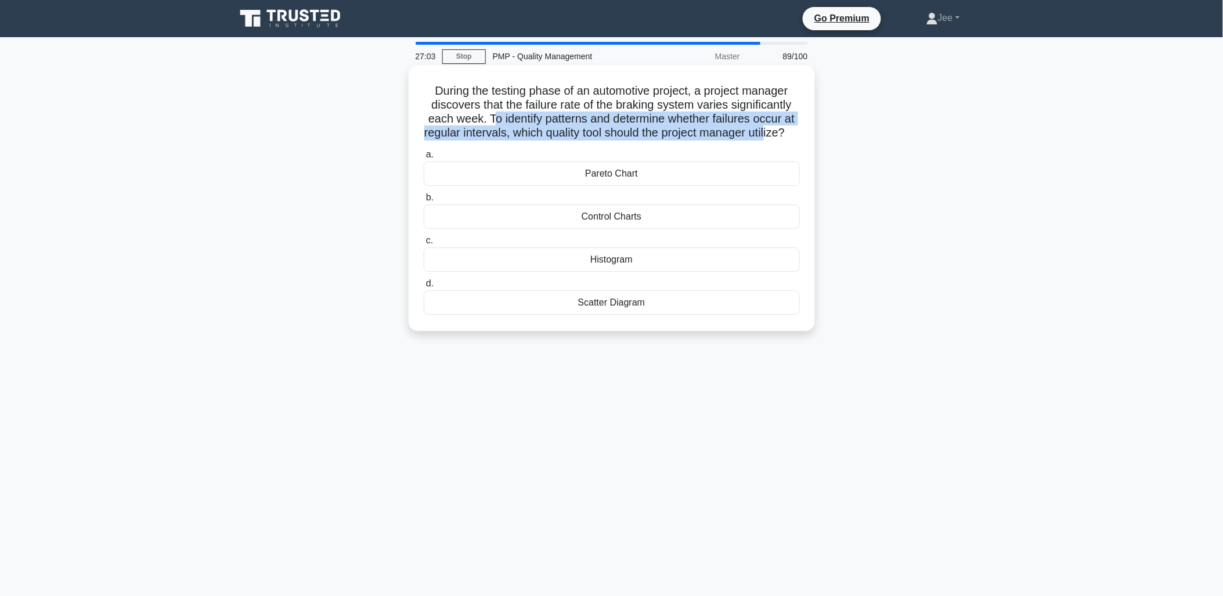
drag, startPoint x: 488, startPoint y: 122, endPoint x: 780, endPoint y: 129, distance: 292.1
click at [780, 129] on h5 "During the testing phase of an automotive project, a project manager discovers …" at bounding box center [612, 112] width 379 height 57
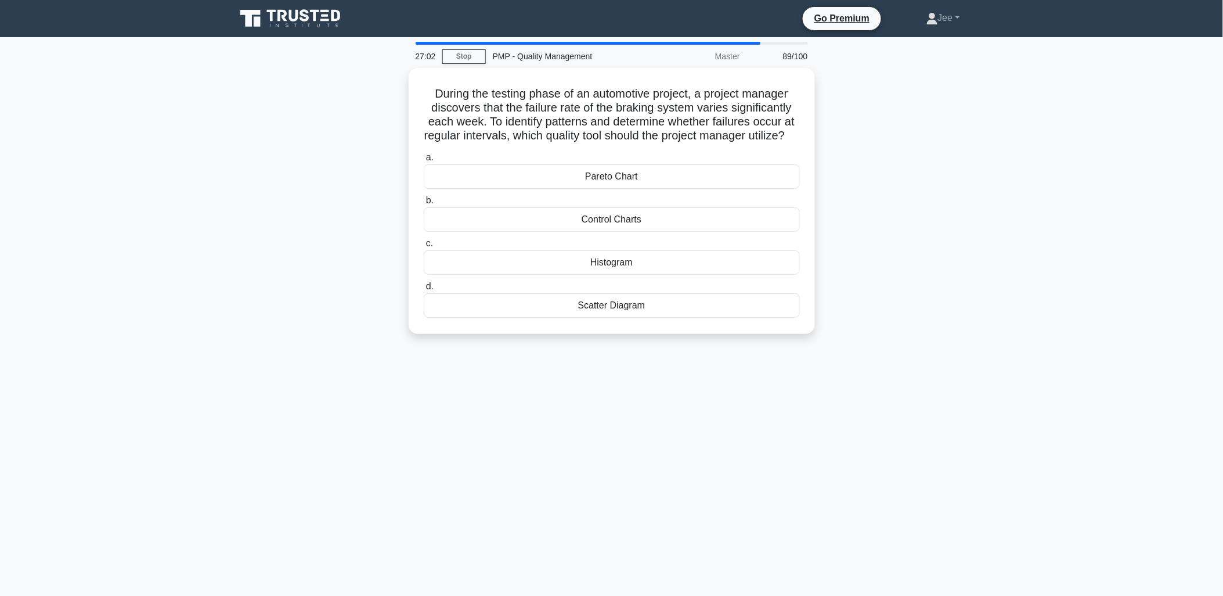
click at [868, 174] on div "During the testing phase of an automotive project, a project manager discovers …" at bounding box center [612, 208] width 766 height 280
click at [611, 186] on div "Pareto Chart" at bounding box center [612, 173] width 376 height 24
click at [424, 159] on input "a. Pareto Chart" at bounding box center [424, 155] width 0 height 8
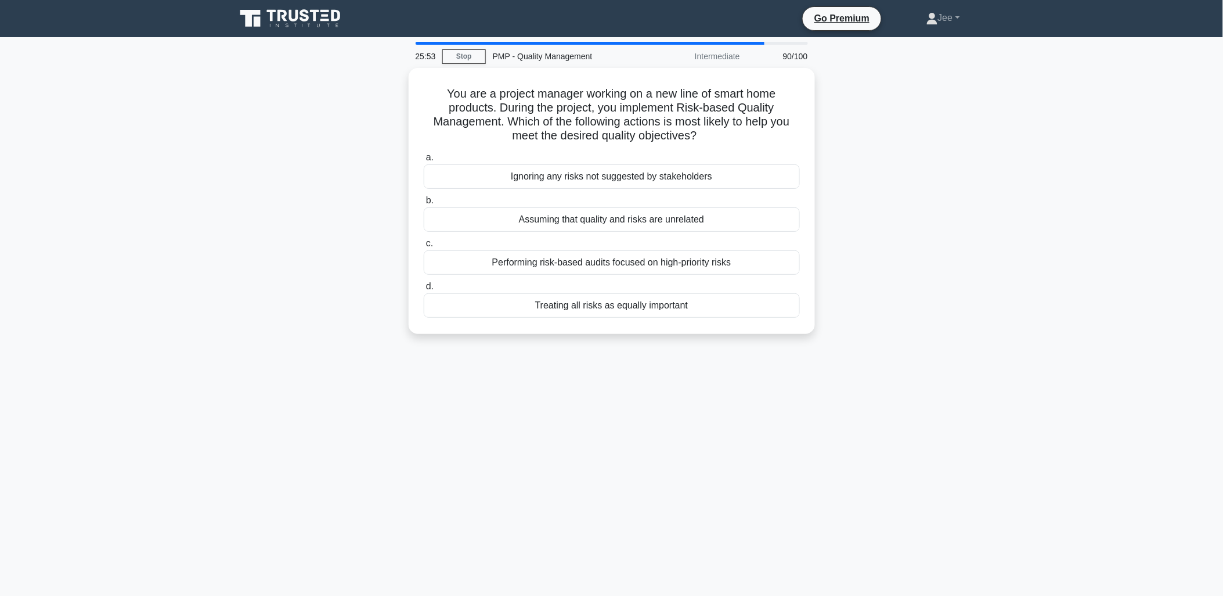
drag, startPoint x: 619, startPoint y: 262, endPoint x: 606, endPoint y: 340, distance: 78.9
click at [606, 340] on div "You are a project manager working on a new line of smart home products. During …" at bounding box center [612, 208] width 766 height 280
drag, startPoint x: 606, startPoint y: 340, endPoint x: 603, endPoint y: 368, distance: 28.6
click at [603, 368] on div "25:52 Stop PMP - Quality Management Intermediate 90/100 You are a project manag…" at bounding box center [612, 332] width 766 height 581
click at [623, 264] on div "Performing risk-based audits focused on high-priority risks" at bounding box center [612, 259] width 376 height 24
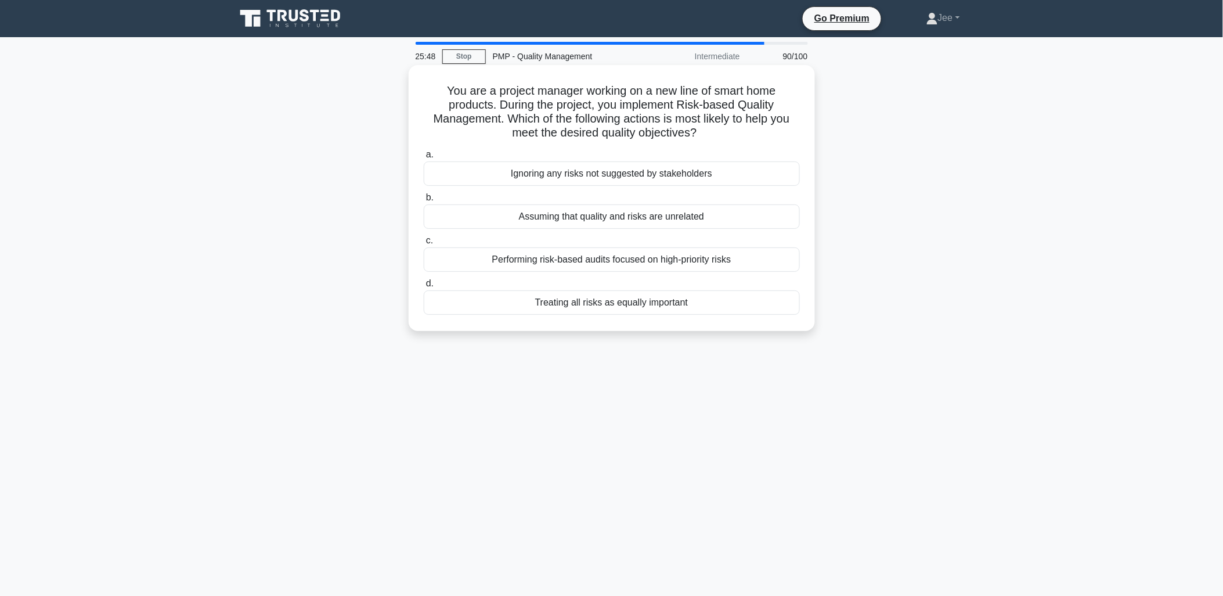
click at [424, 244] on input "c. Performing risk-based audits focused on high-priority risks" at bounding box center [424, 241] width 0 height 8
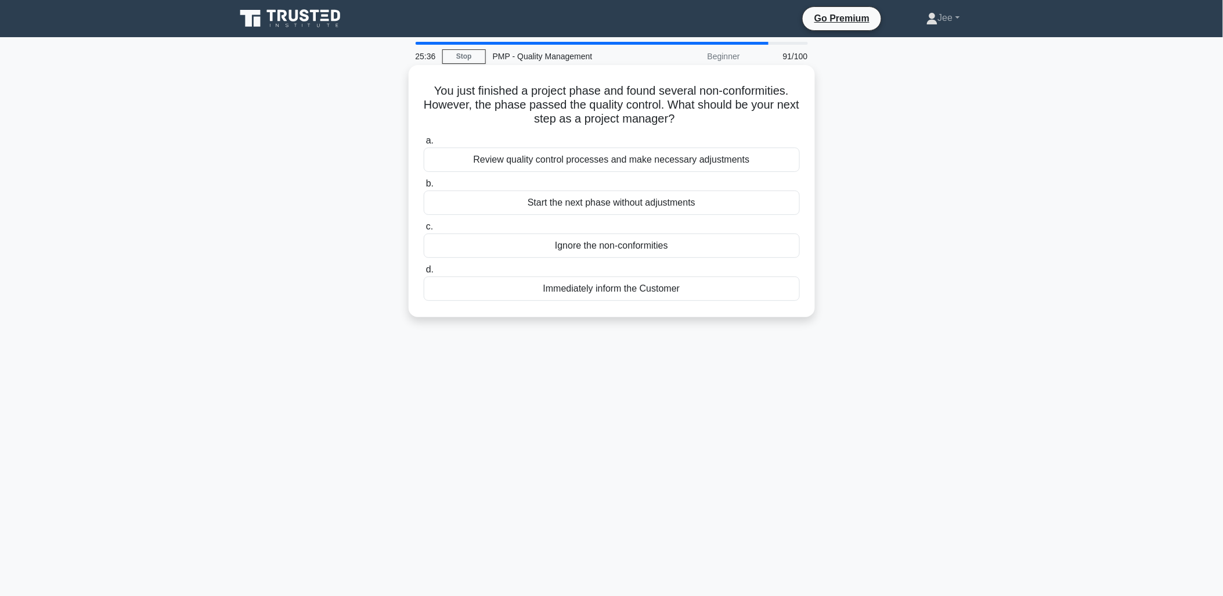
click at [527, 157] on div "Review quality control processes and make necessary adjustments" at bounding box center [612, 159] width 376 height 24
click at [424, 145] on input "a. Review quality control processes and make necessary adjustments" at bounding box center [424, 141] width 0 height 8
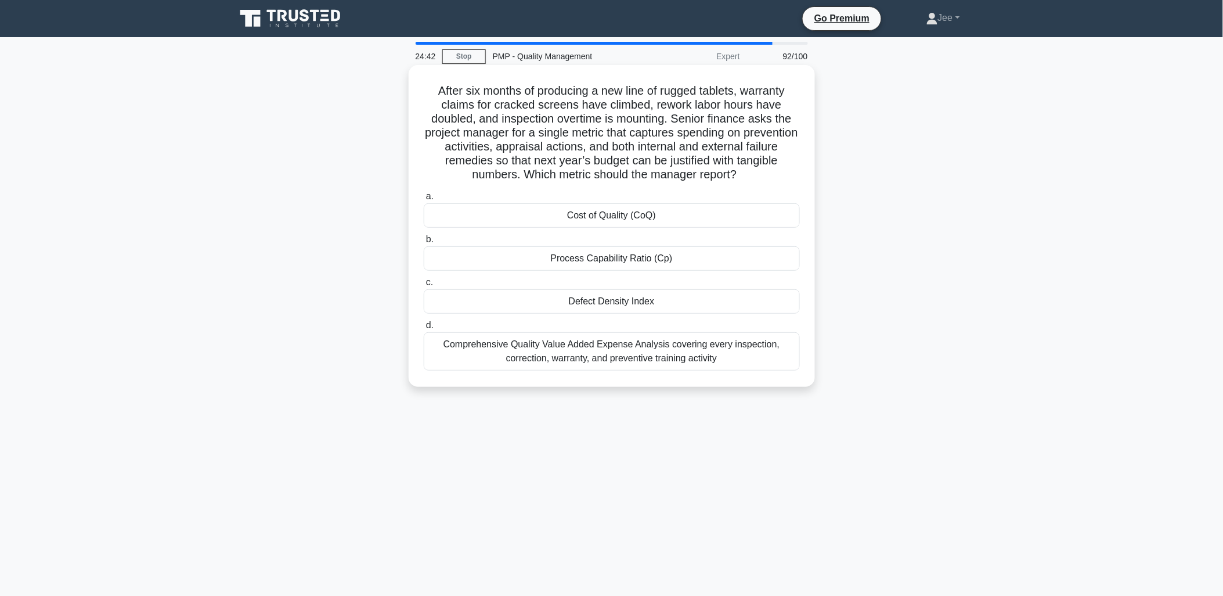
click at [602, 358] on div "Comprehensive Quality Value Added Expense Analysis covering every inspection, c…" at bounding box center [612, 351] width 376 height 38
click at [424, 329] on input "d. Comprehensive Quality Value Added Expense Analysis covering every inspection…" at bounding box center [424, 326] width 0 height 8
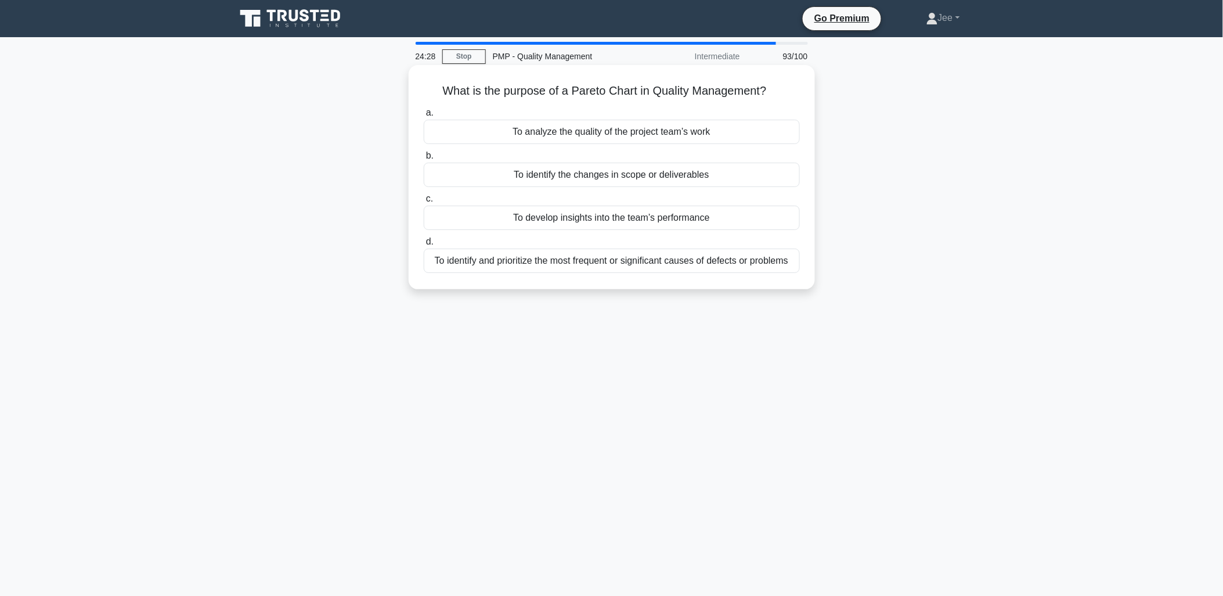
click at [672, 260] on div "To identify and prioritize the most frequent or significant causes of defects o…" at bounding box center [612, 261] width 376 height 24
click at [424, 246] on input "d. To identify and prioritize the most frequent or significant causes of defect…" at bounding box center [424, 242] width 0 height 8
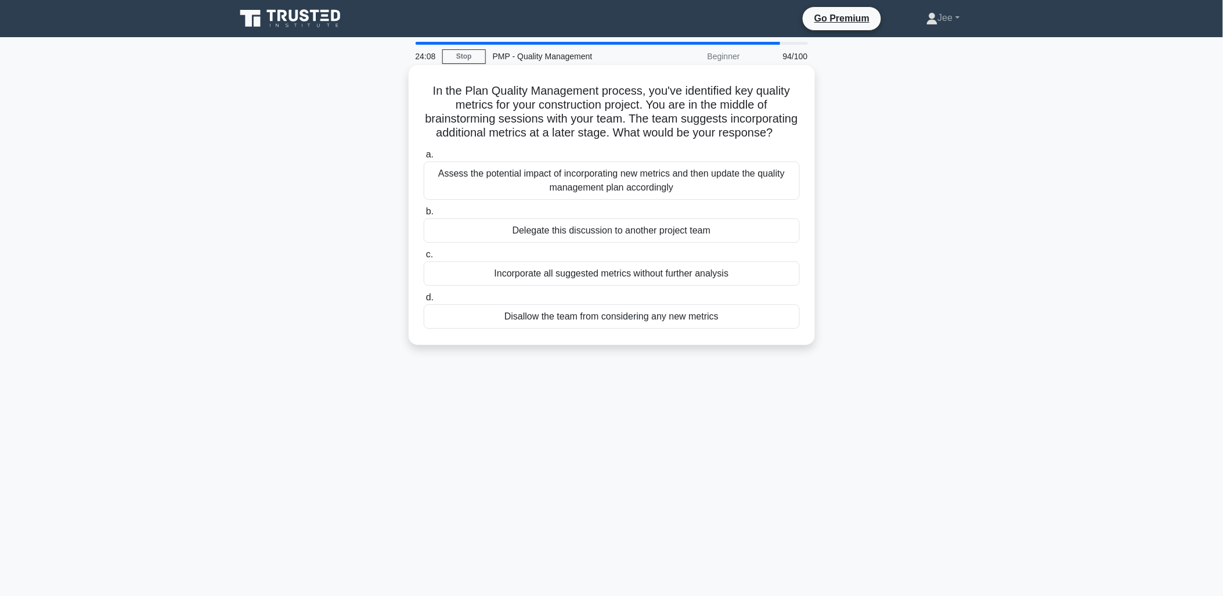
click at [583, 200] on div "Assess the potential impact of incorporating new metrics and then update the qu…" at bounding box center [612, 180] width 376 height 38
click at [424, 159] on input "a. Assess the potential impact of incorporating new metrics and then update the…" at bounding box center [424, 155] width 0 height 8
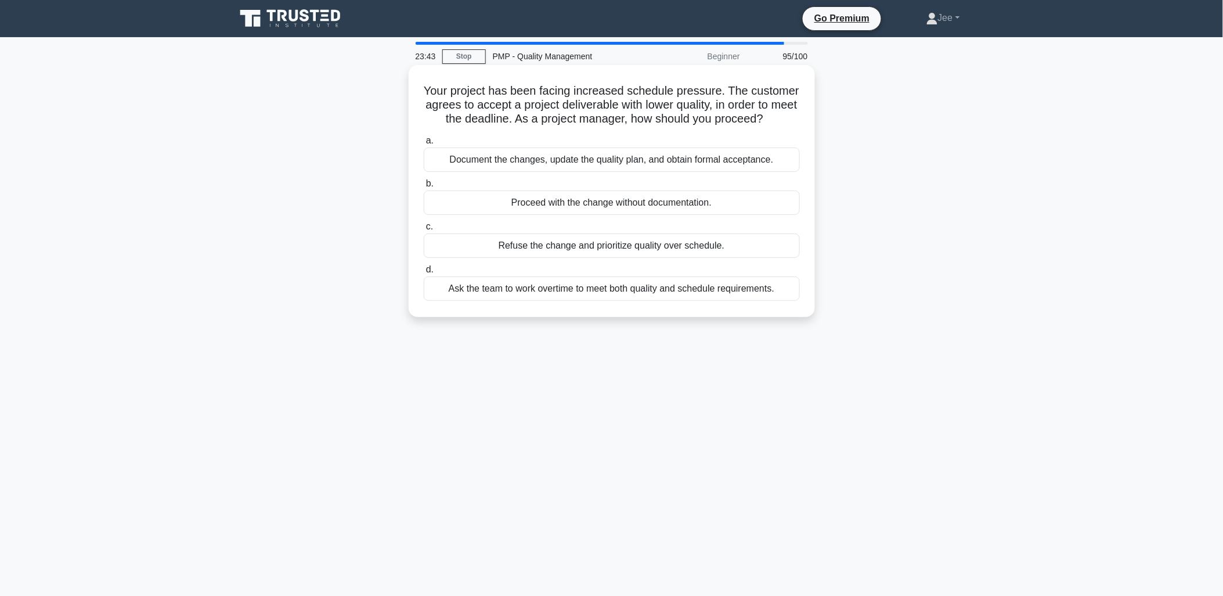
click at [563, 160] on div "Document the changes, update the quality plan, and obtain formal acceptance." at bounding box center [612, 159] width 376 height 24
click at [424, 145] on input "a. Document the changes, update the quality plan, and obtain formal acceptance." at bounding box center [424, 141] width 0 height 8
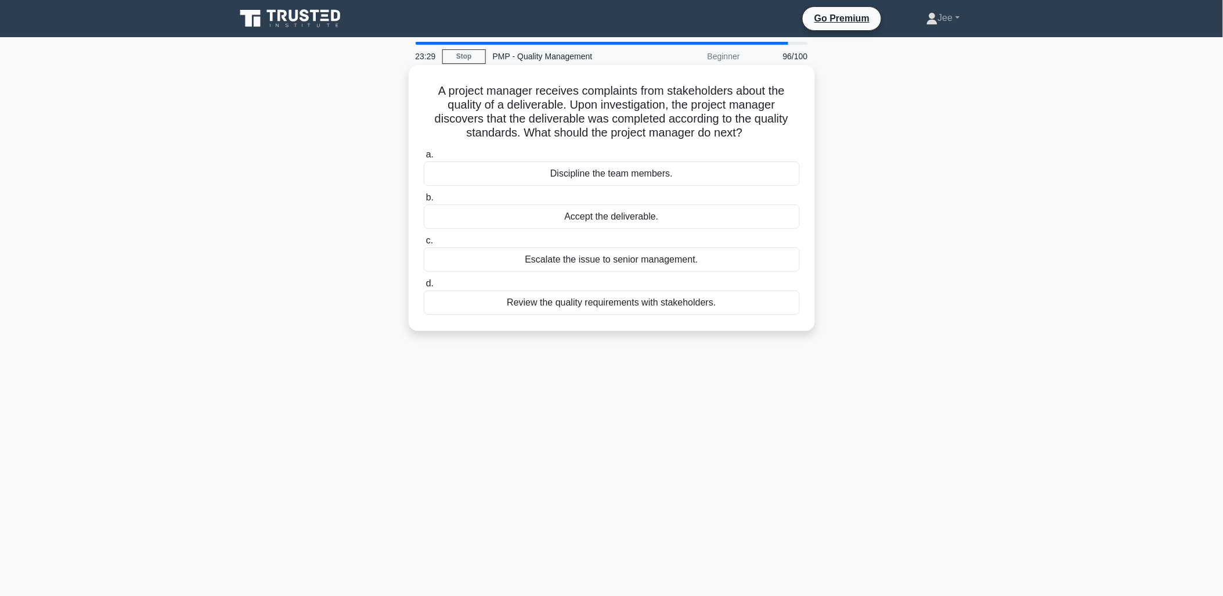
click at [565, 304] on div "Review the quality requirements with stakeholders." at bounding box center [612, 302] width 376 height 24
click at [424, 287] on input "d. Review the quality requirements with stakeholders." at bounding box center [424, 284] width 0 height 8
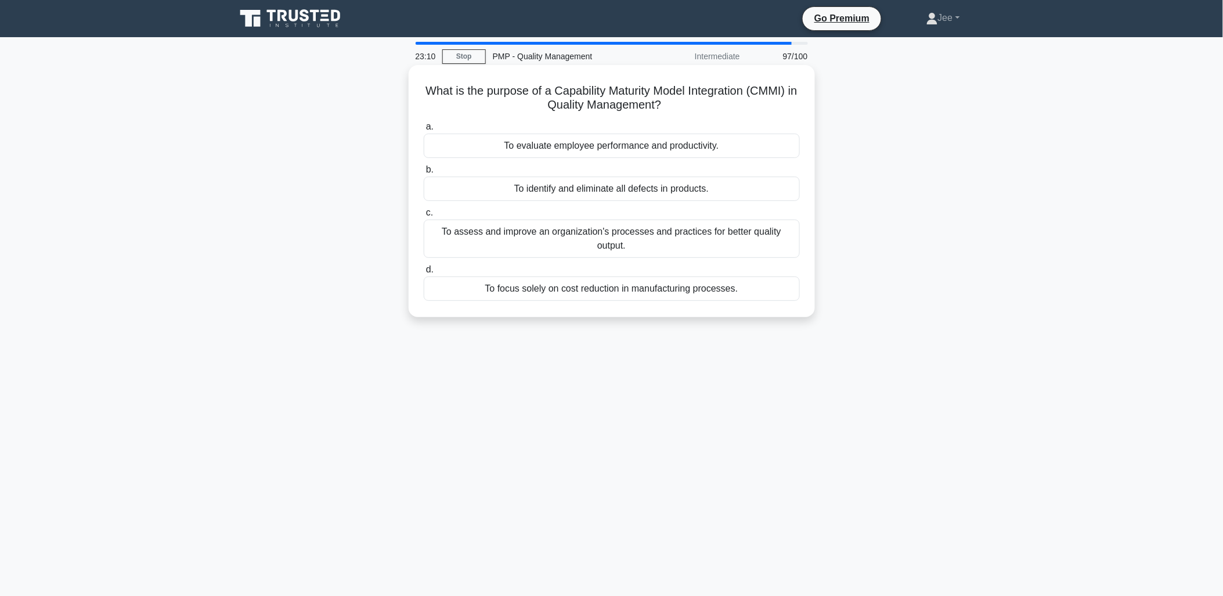
click at [634, 240] on div "To assess and improve an organization's processes and practices for better qual…" at bounding box center [612, 238] width 376 height 38
click at [424, 217] on input "c. To assess and improve an organization's processes and practices for better q…" at bounding box center [424, 213] width 0 height 8
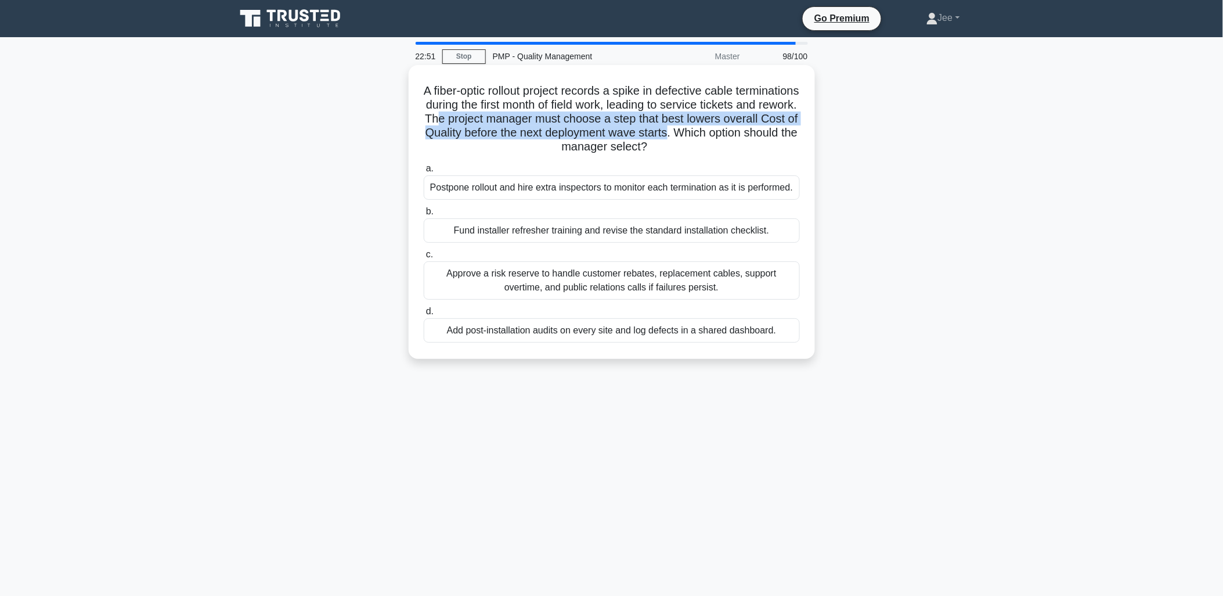
drag, startPoint x: 541, startPoint y: 118, endPoint x: 794, endPoint y: 135, distance: 253.1
click at [794, 135] on h5 "A fiber-optic rollout project records a spike in defective cable terminations d…" at bounding box center [612, 119] width 379 height 71
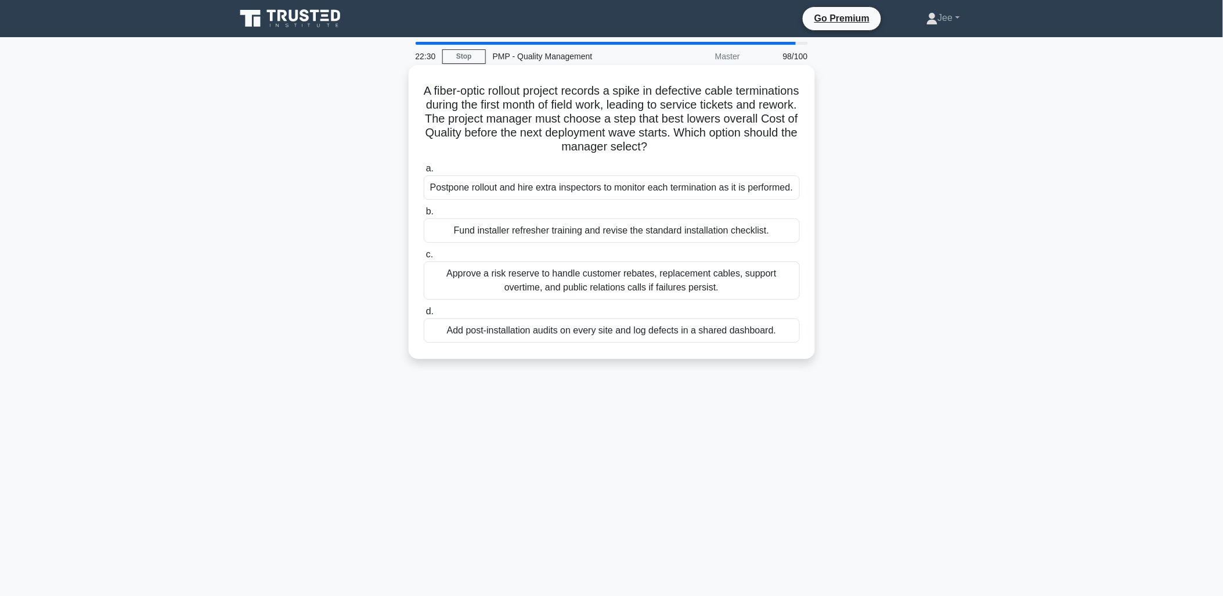
click at [617, 233] on div "Fund installer refresher training and revise the standard installation checklis…" at bounding box center [612, 230] width 376 height 24
click at [424, 215] on input "b. Fund installer refresher training and revise the standard installation check…" at bounding box center [424, 212] width 0 height 8
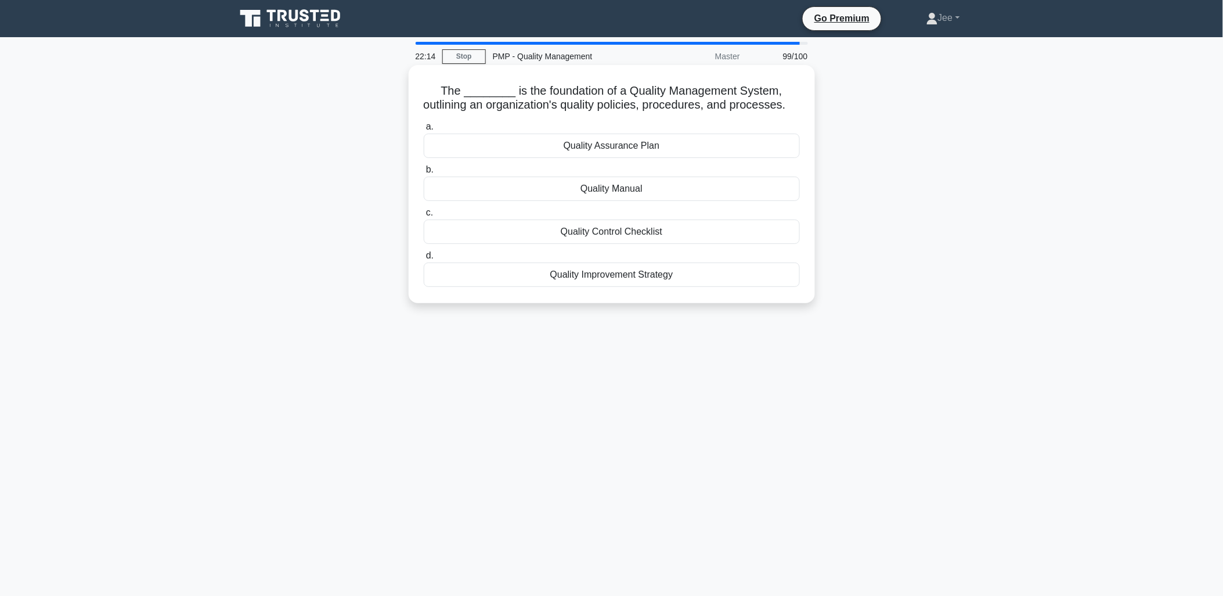
click at [617, 158] on div "Quality Assurance Plan" at bounding box center [612, 146] width 376 height 24
click at [424, 131] on input "a. Quality Assurance Plan" at bounding box center [424, 127] width 0 height 8
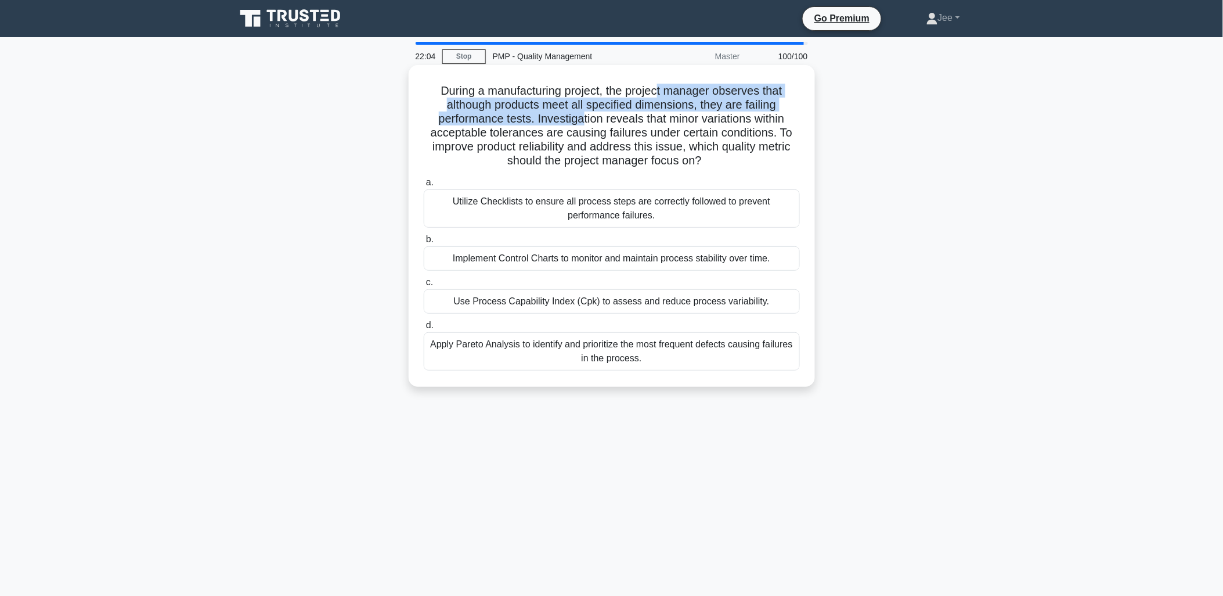
drag, startPoint x: 660, startPoint y: 90, endPoint x: 582, endPoint y: 117, distance: 83.0
click at [582, 117] on h5 "During a manufacturing project, the project manager observes that although prod…" at bounding box center [612, 126] width 379 height 85
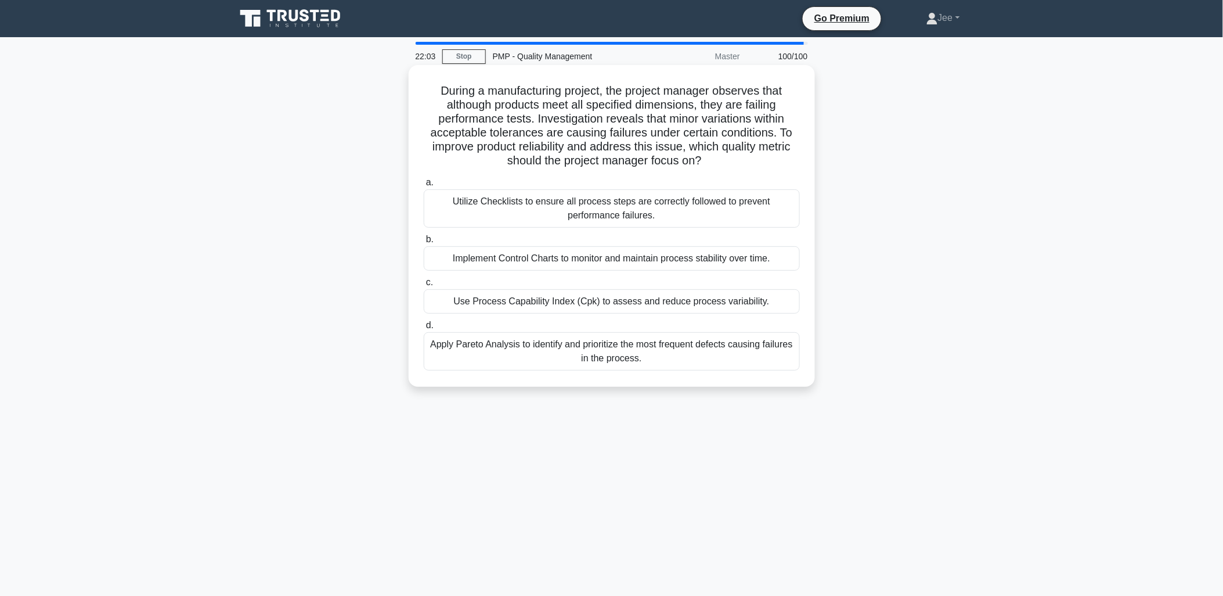
drag, startPoint x: 582, startPoint y: 117, endPoint x: 585, endPoint y: 123, distance: 6.3
click at [585, 123] on h5 "During a manufacturing project, the project manager observes that although prod…" at bounding box center [612, 126] width 379 height 85
drag, startPoint x: 780, startPoint y: 135, endPoint x: 776, endPoint y: 144, distance: 10.1
click at [776, 144] on h5 "During a manufacturing project, the project manager observes that although prod…" at bounding box center [612, 126] width 379 height 85
click at [646, 301] on div "Use Process Capability Index (Cpk) to assess and reduce process variability." at bounding box center [612, 301] width 376 height 24
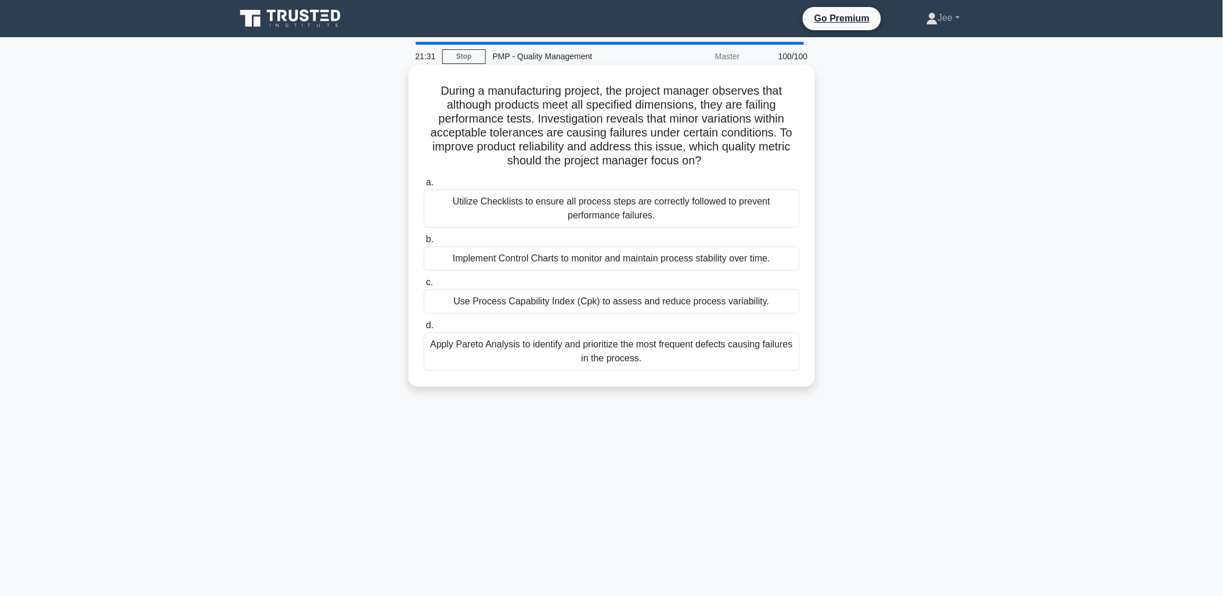
click at [424, 286] on input "c. Use Process Capability Index (Cpk) to assess and reduce process variability." at bounding box center [424, 283] width 0 height 8
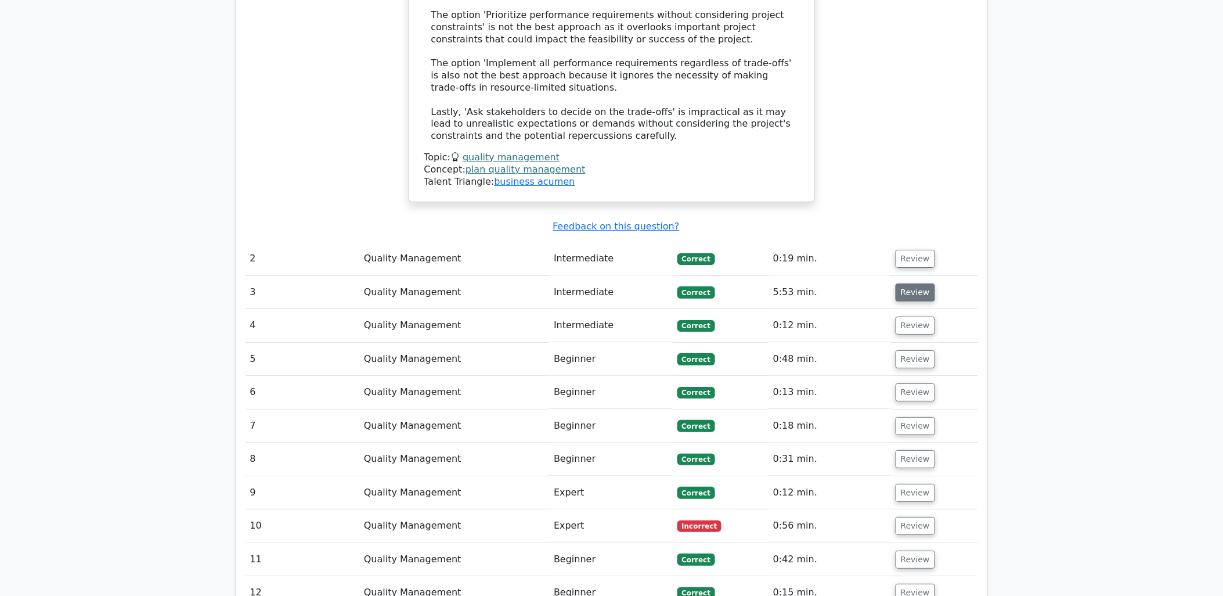
scroll to position [1355, 0]
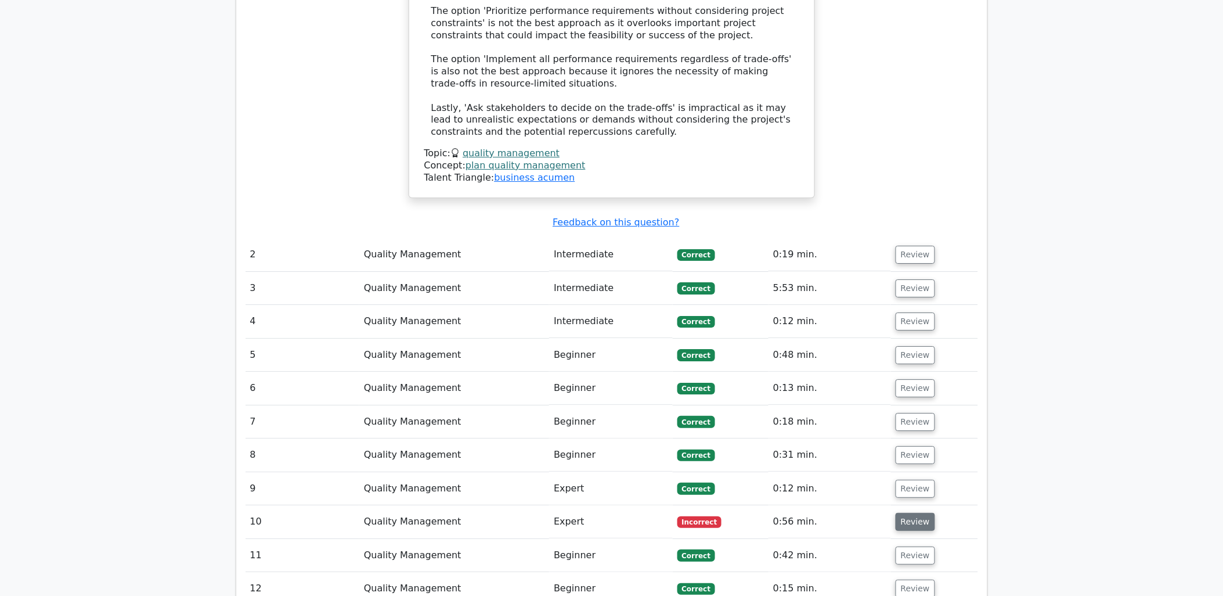
click at [907, 513] on button "Review" at bounding box center [915, 522] width 39 height 18
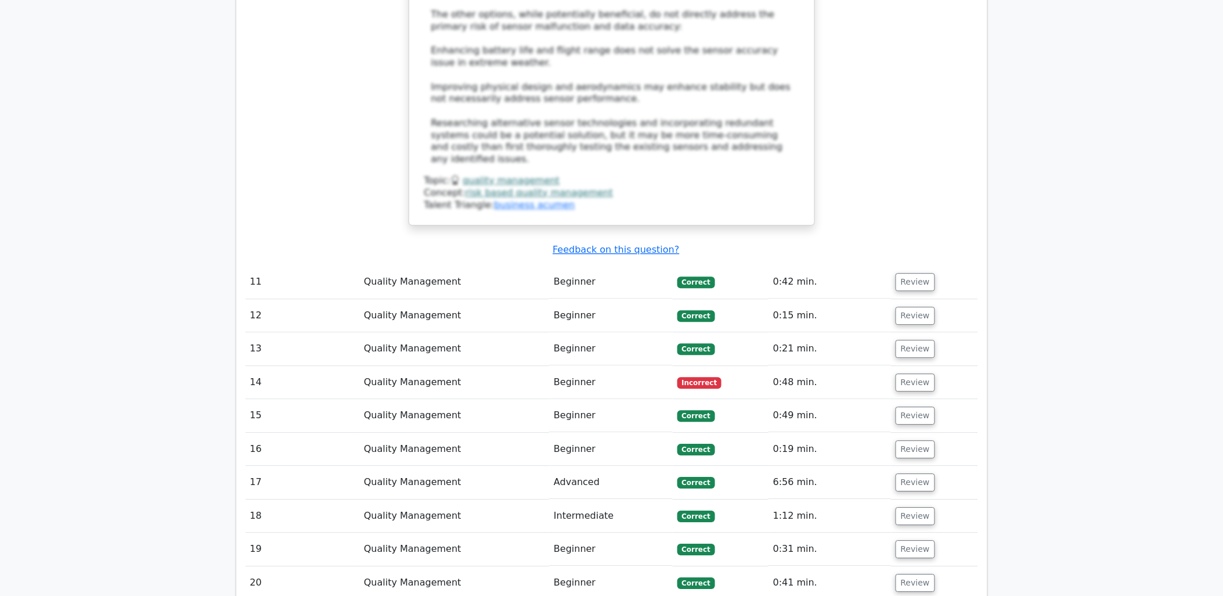
scroll to position [2516, 0]
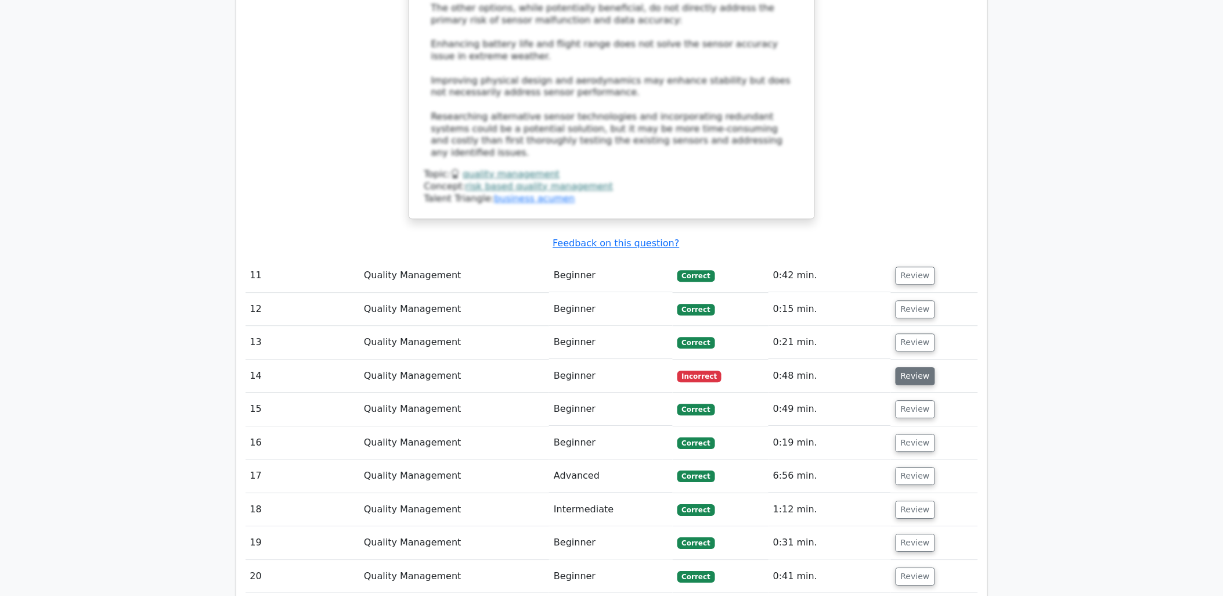
click at [919, 367] on button "Review" at bounding box center [915, 376] width 39 height 18
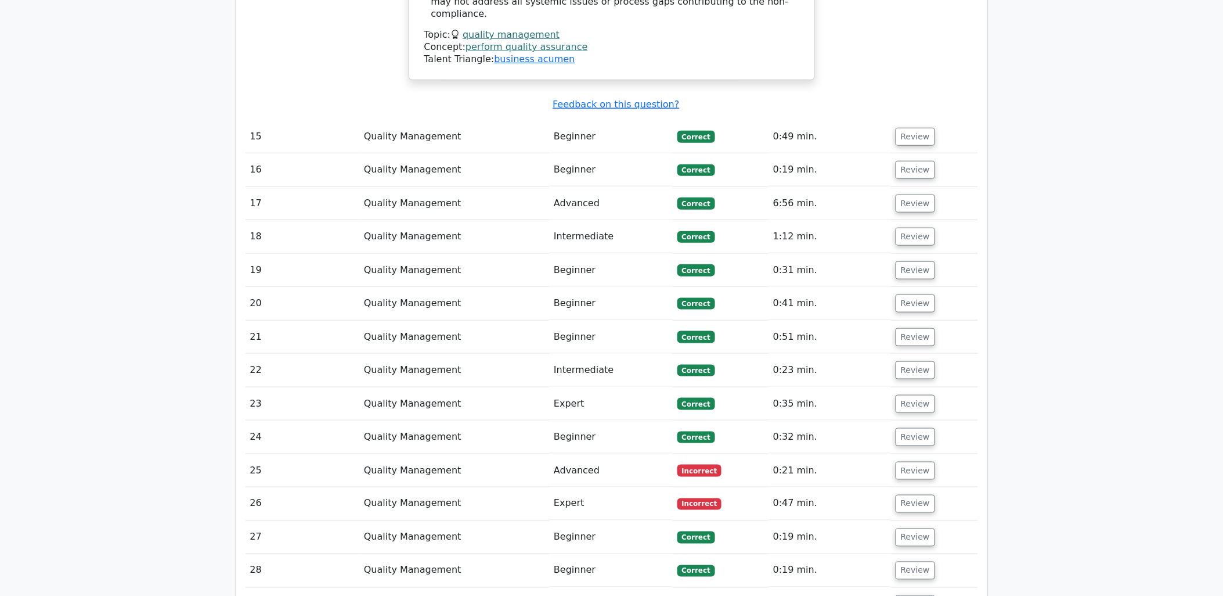
scroll to position [3484, 0]
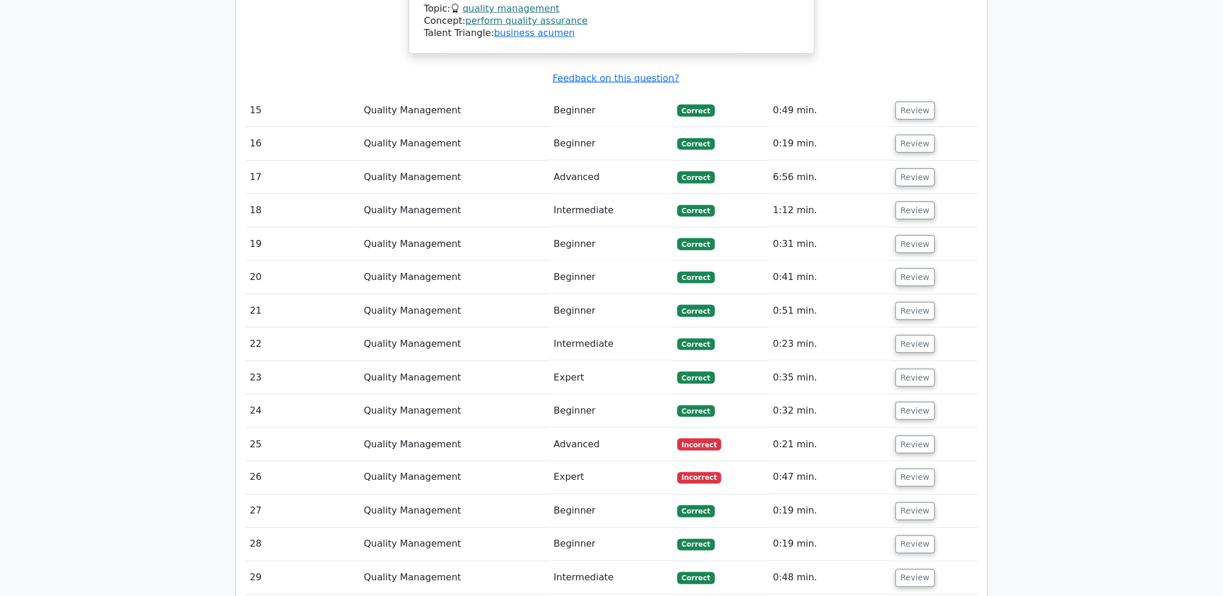
click at [910, 428] on td "Review" at bounding box center [934, 444] width 87 height 33
click at [910, 435] on button "Review" at bounding box center [915, 444] width 39 height 18
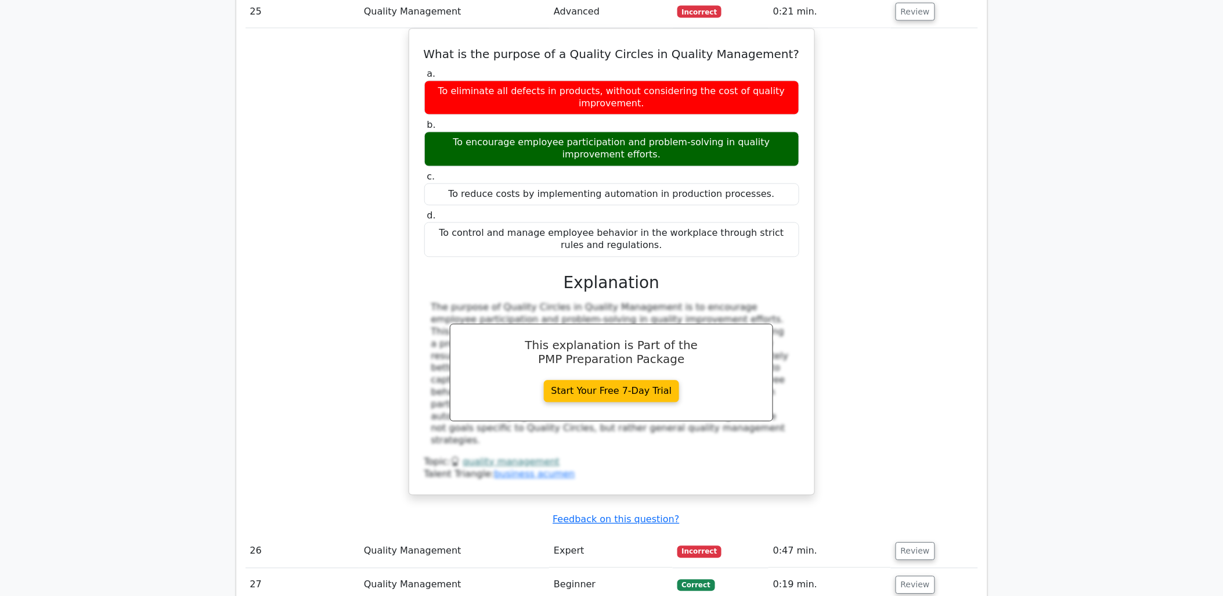
scroll to position [3935, 0]
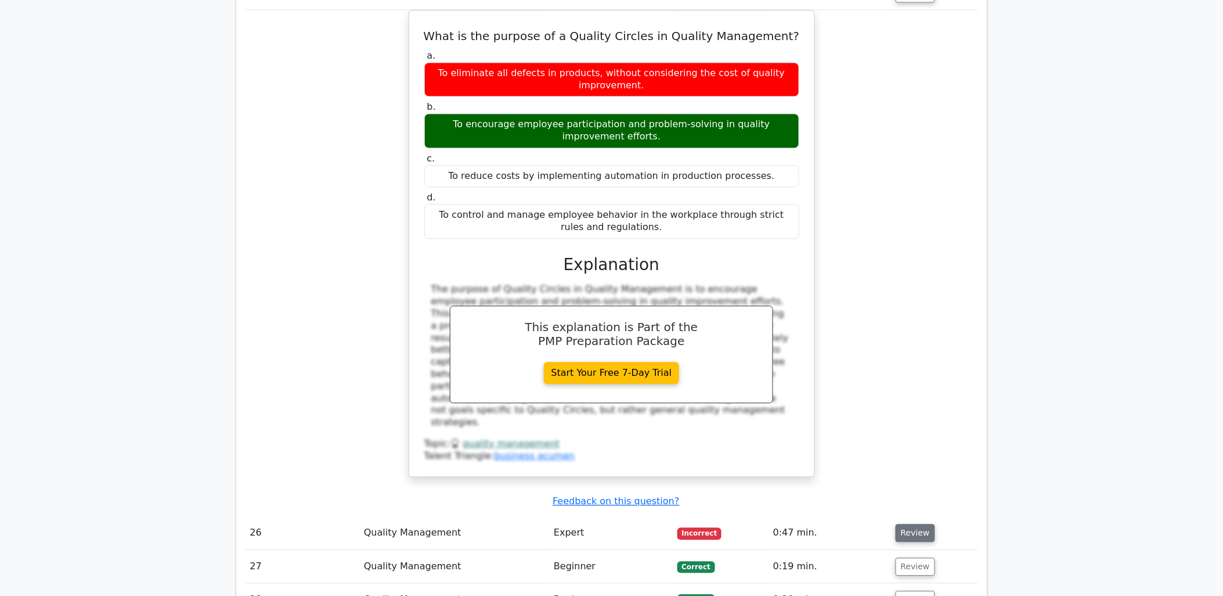
click at [920, 524] on button "Review" at bounding box center [915, 533] width 39 height 18
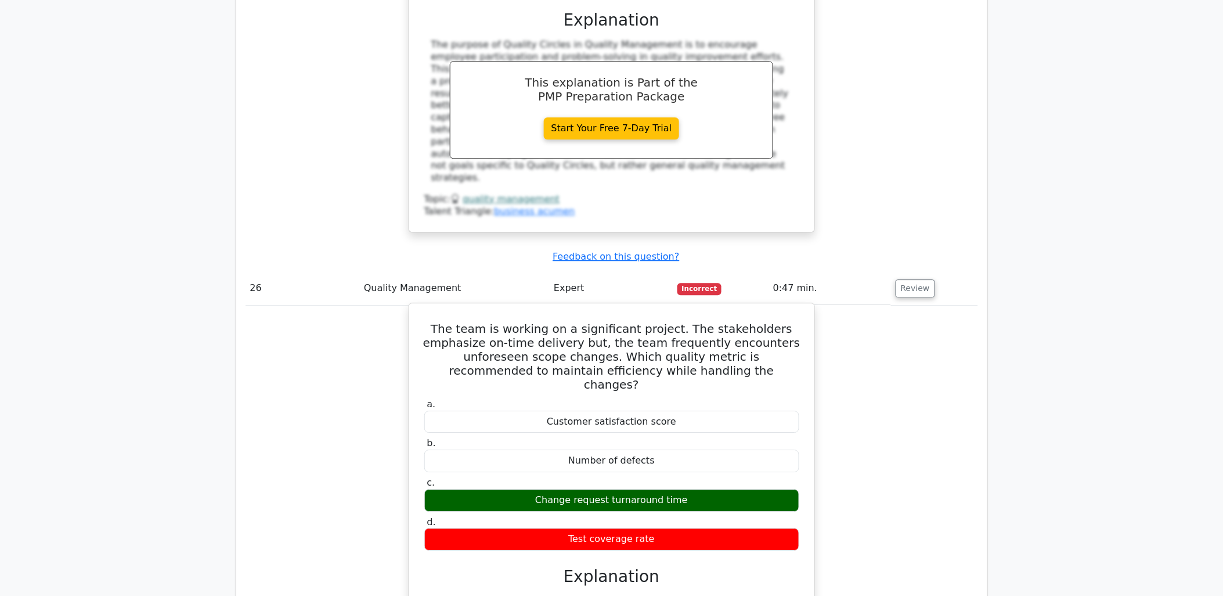
scroll to position [4193, 0]
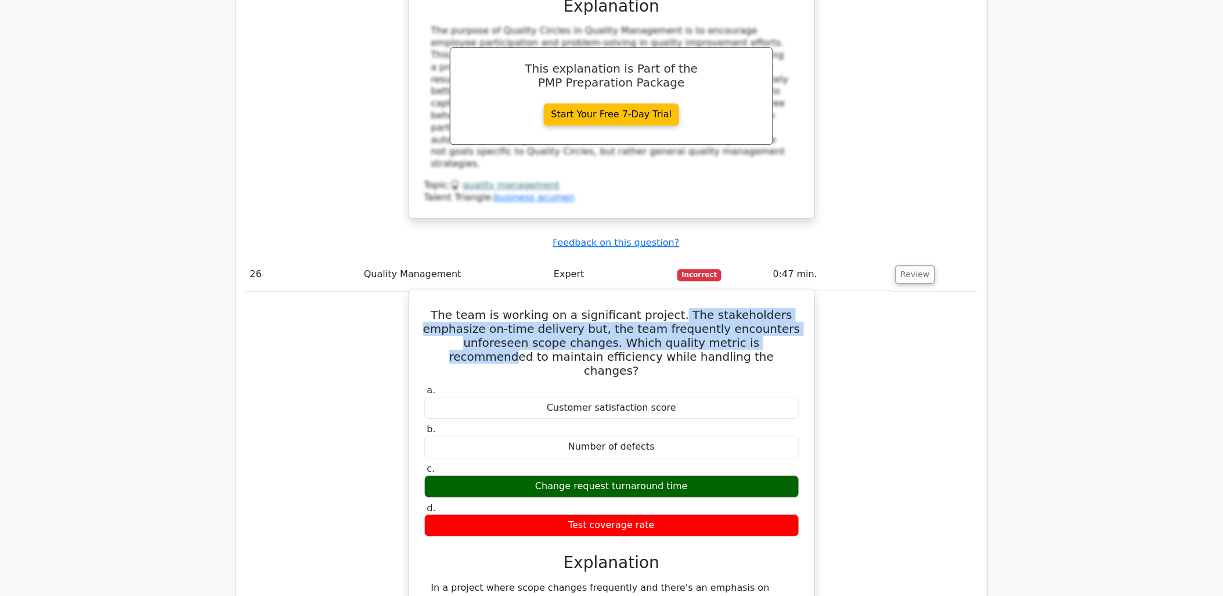
drag, startPoint x: 683, startPoint y: 121, endPoint x: 765, endPoint y: 154, distance: 89.1
click at [765, 308] on h5 "The team is working on a significant project. The stakeholders emphasize on-tim…" at bounding box center [611, 343] width 377 height 70
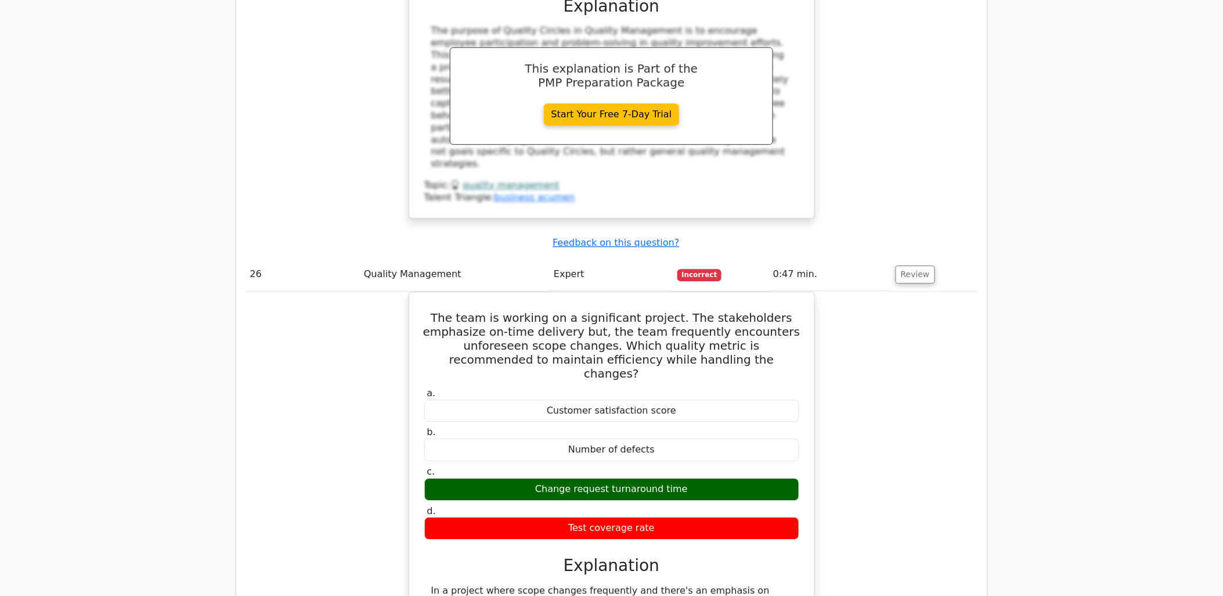
click at [896, 291] on div "The team is working on a significant project. The stakeholders emphasize on-tim…" at bounding box center [612, 529] width 733 height 476
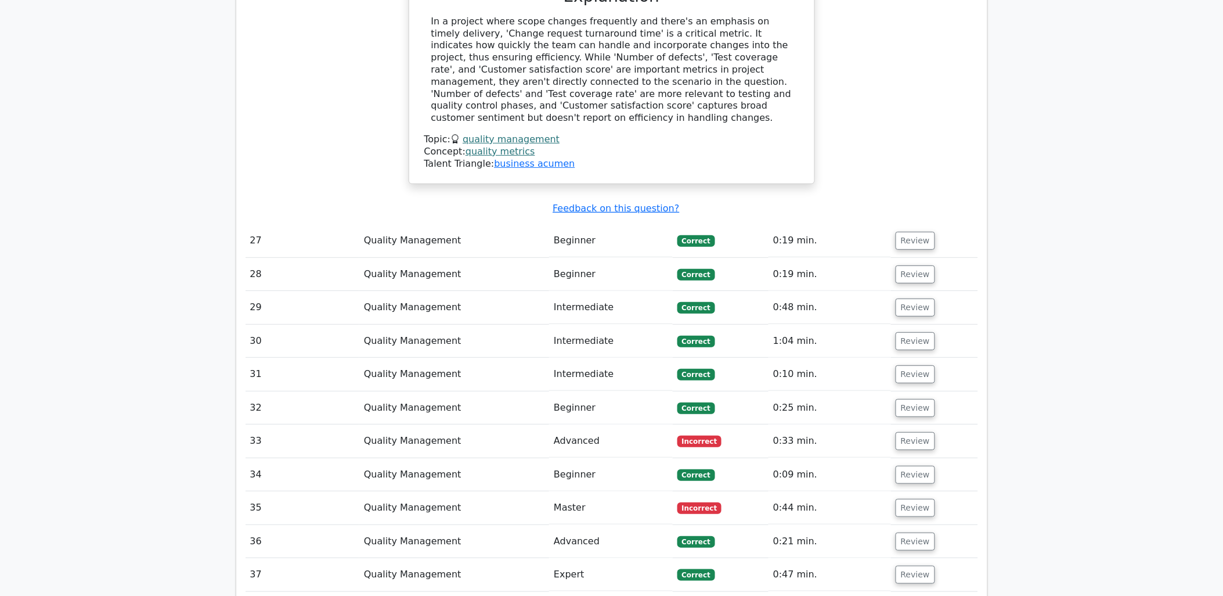
scroll to position [4774, 0]
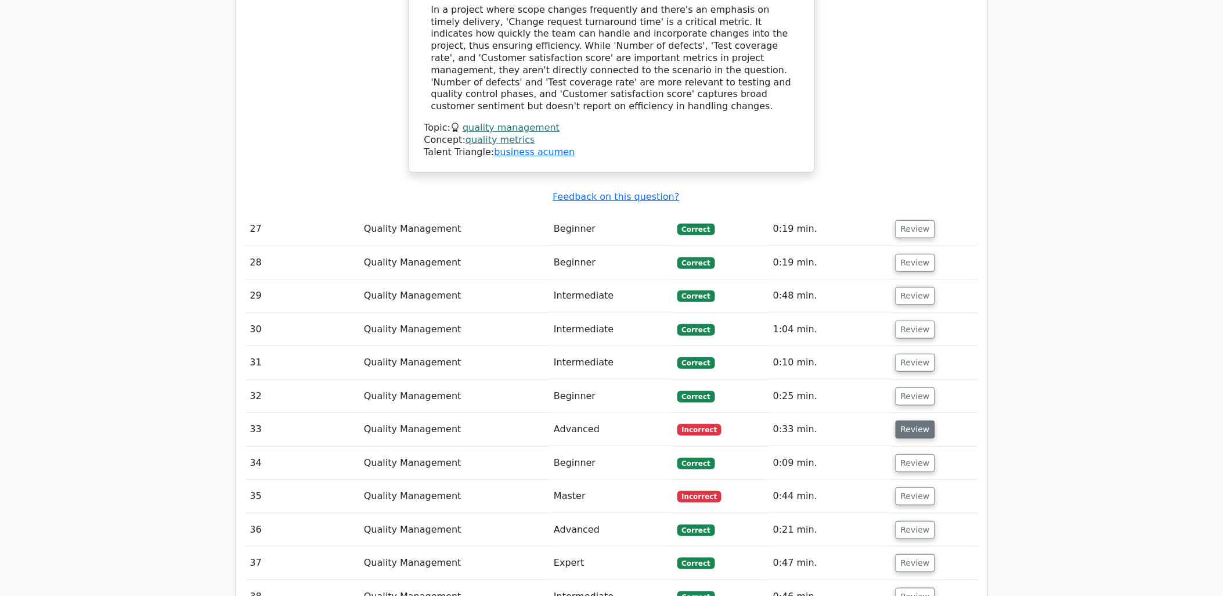
click at [902, 420] on button "Review" at bounding box center [915, 429] width 39 height 18
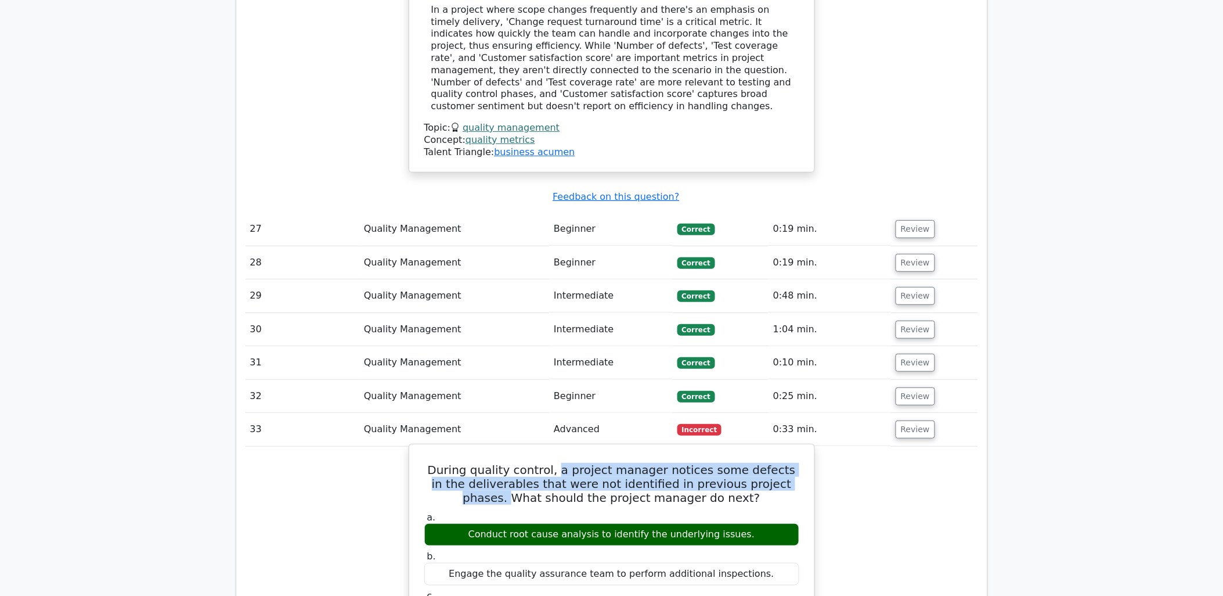
drag, startPoint x: 554, startPoint y: 252, endPoint x: 768, endPoint y: 267, distance: 214.8
click at [768, 463] on h5 "During quality control, a project manager notices some defects in the deliverab…" at bounding box center [611, 484] width 377 height 42
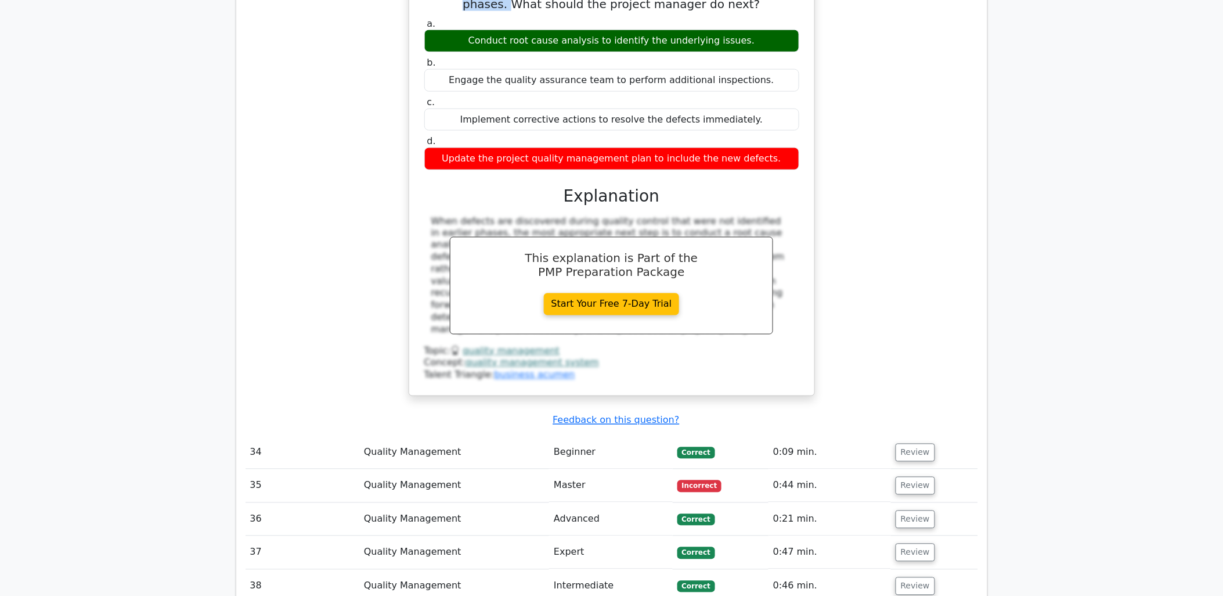
scroll to position [5290, 0]
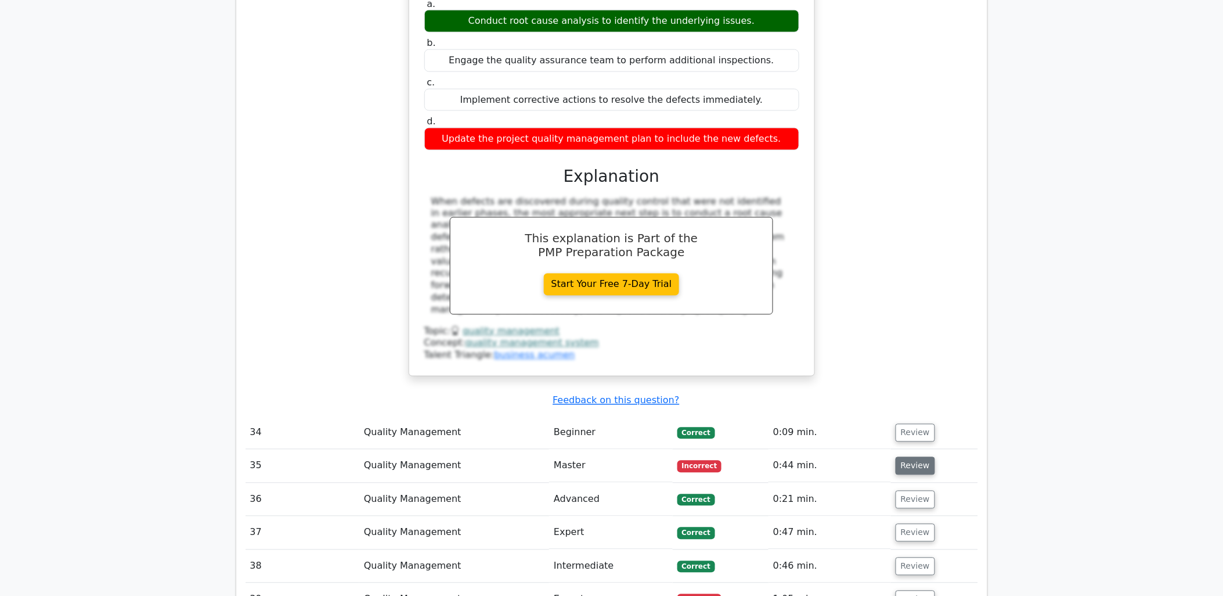
click at [914, 457] on button "Review" at bounding box center [915, 466] width 39 height 18
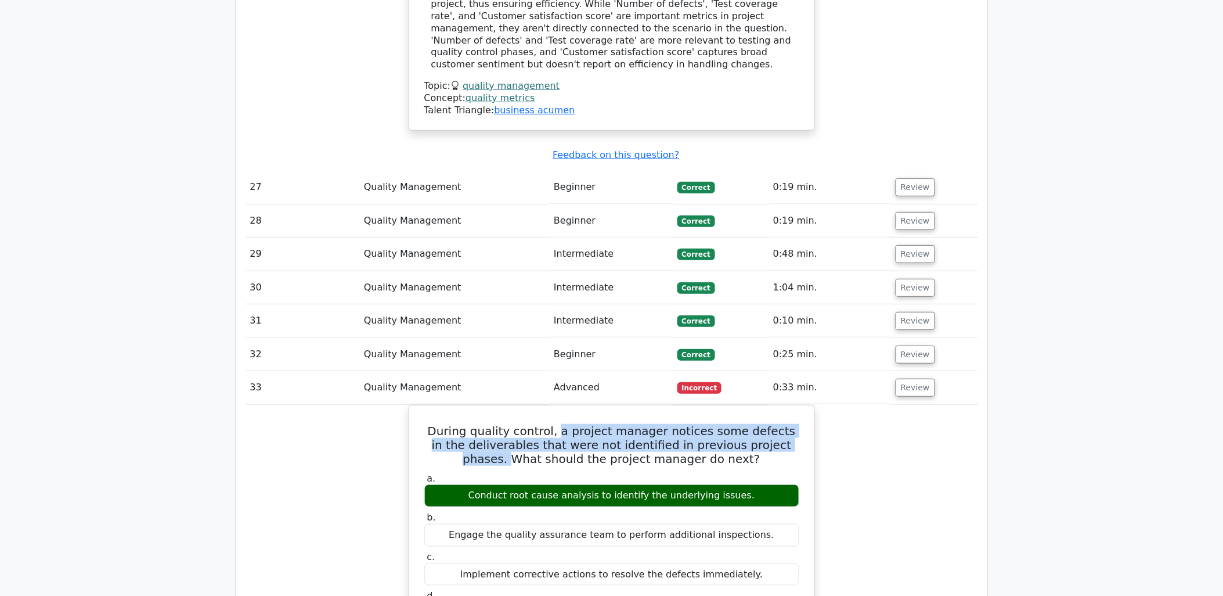
scroll to position [4838, 0]
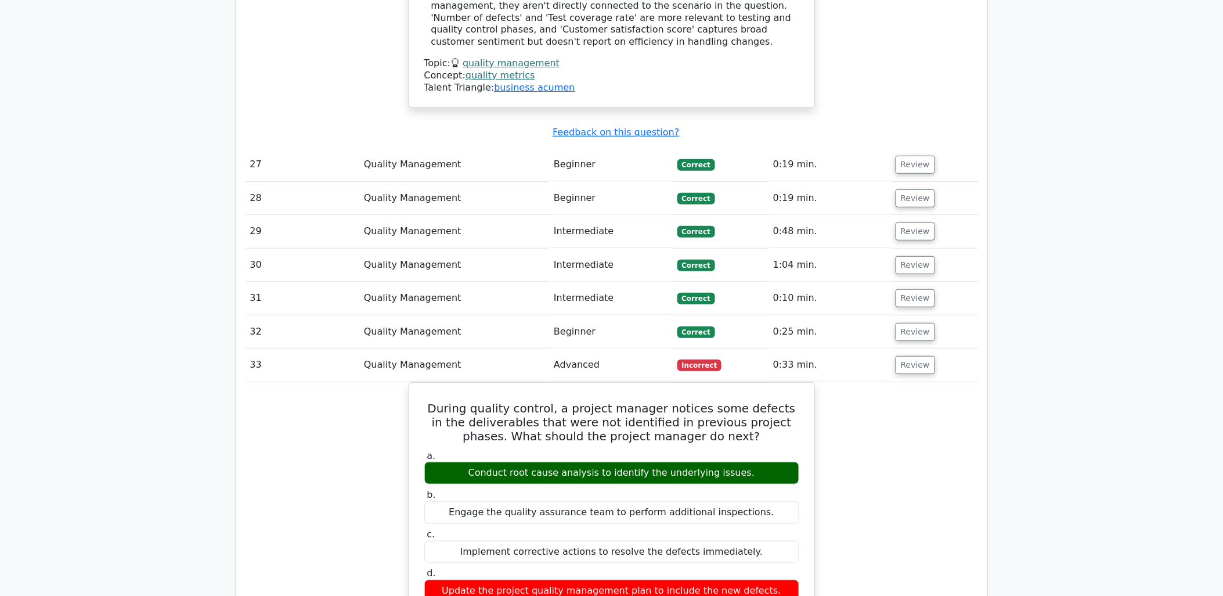
click at [931, 348] on td "Review" at bounding box center [934, 364] width 87 height 33
click at [912, 356] on button "Review" at bounding box center [915, 365] width 39 height 18
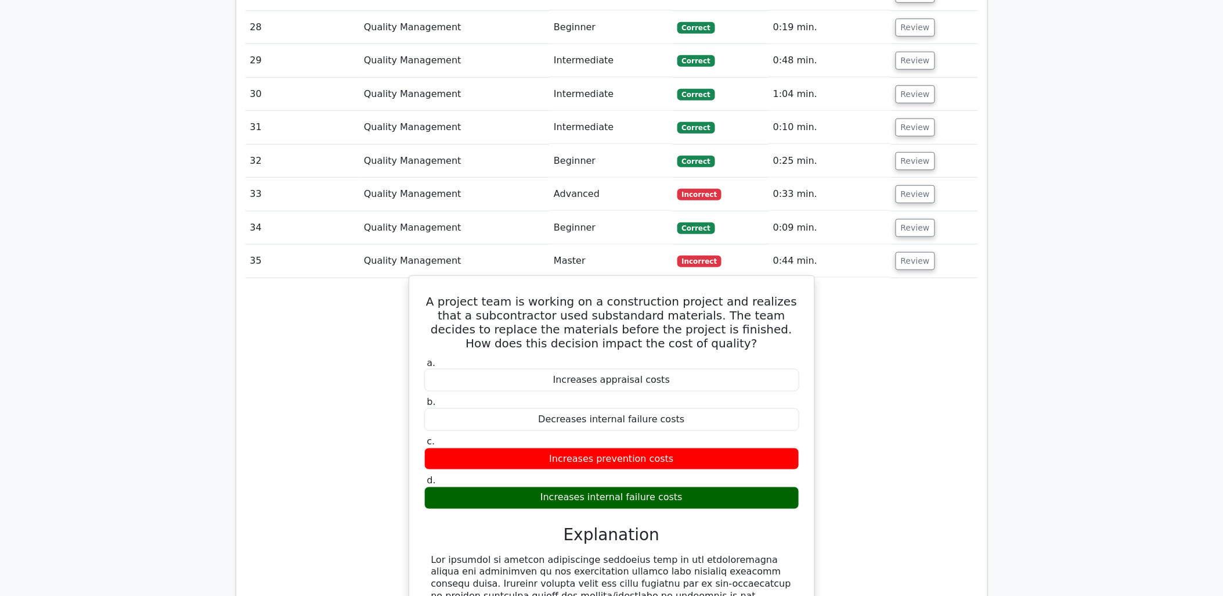
scroll to position [5032, 0]
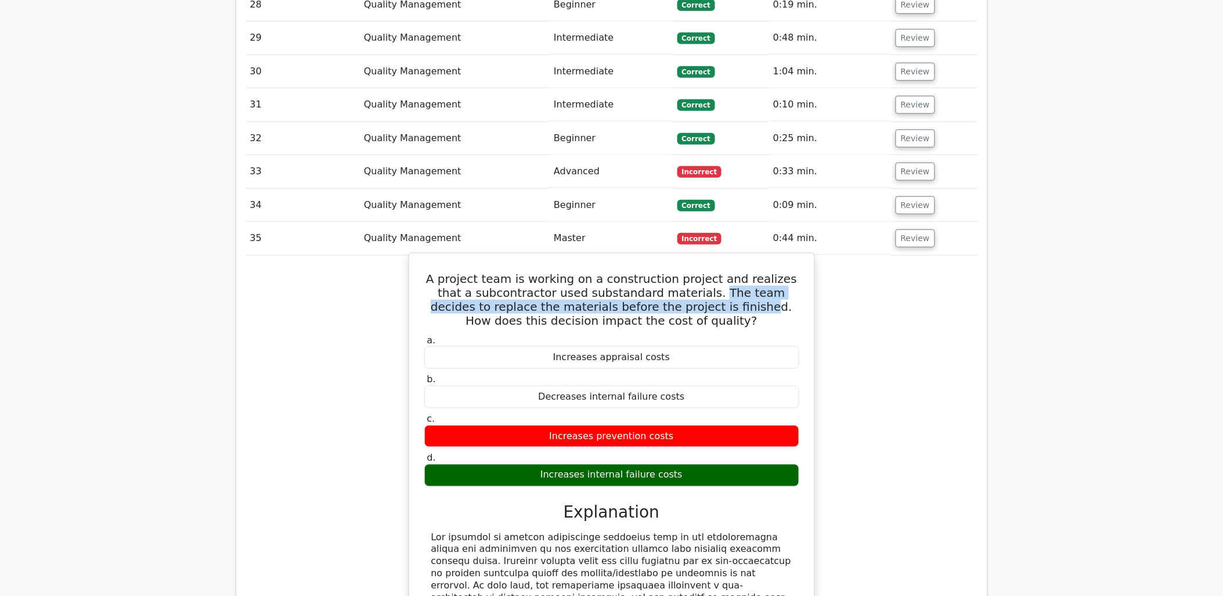
drag, startPoint x: 653, startPoint y: 75, endPoint x: 655, endPoint y: 95, distance: 19.3
click at [655, 272] on h5 "A project team is working on a construction project and realizes that a subcont…" at bounding box center [611, 300] width 377 height 56
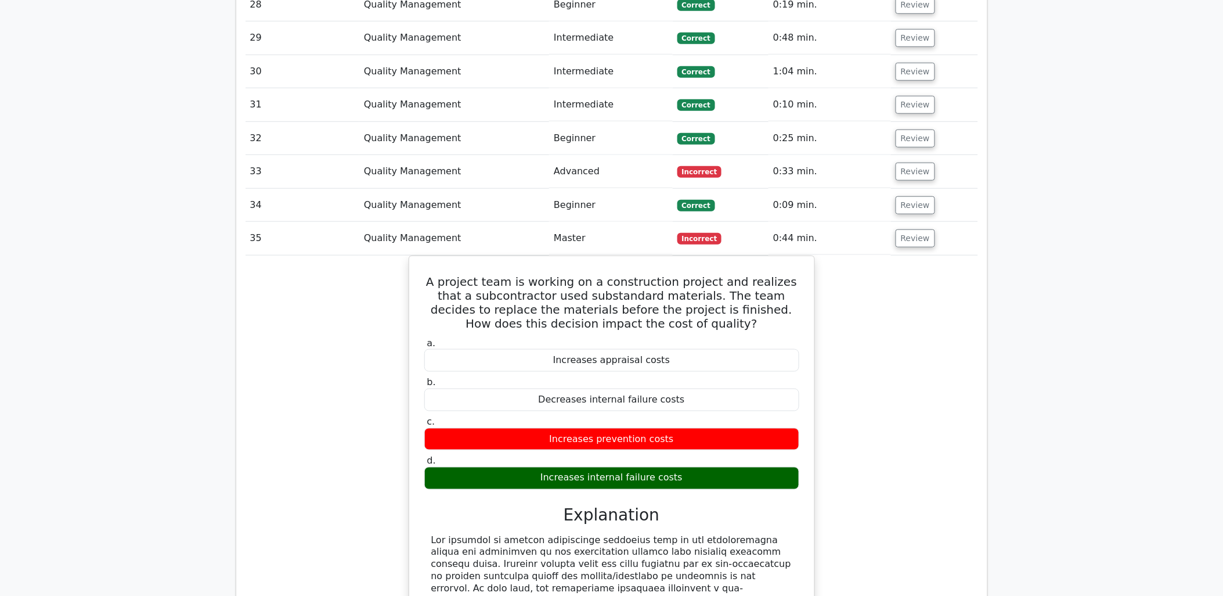
click at [944, 319] on div "A project team is working on a construction project and realizes that a subcont…" at bounding box center [612, 522] width 733 height 534
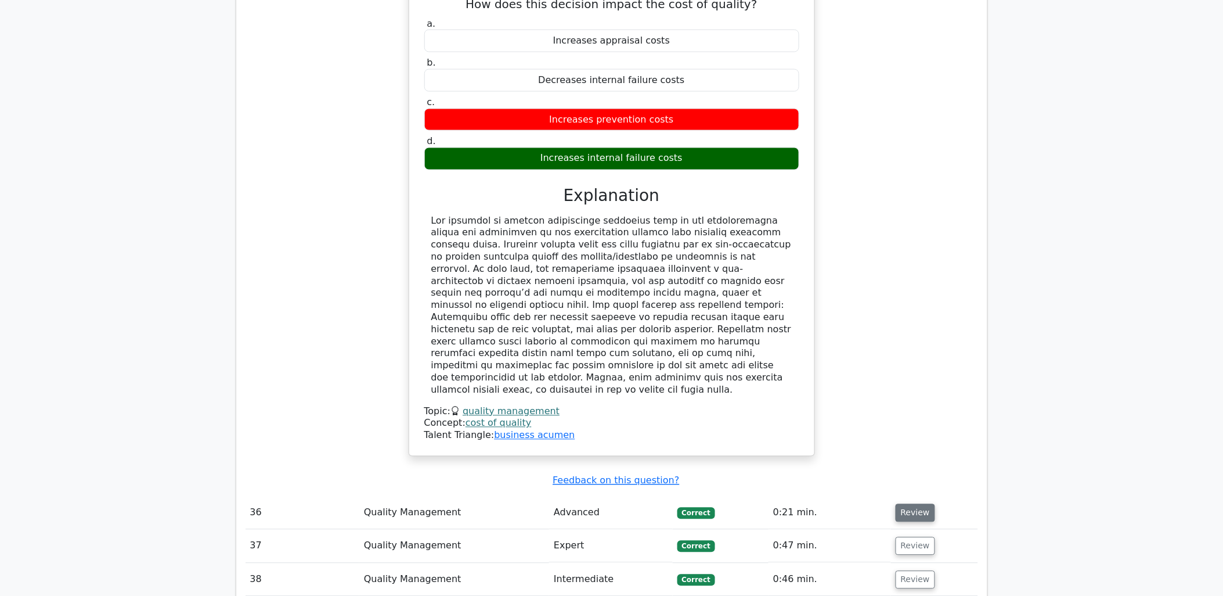
scroll to position [5354, 0]
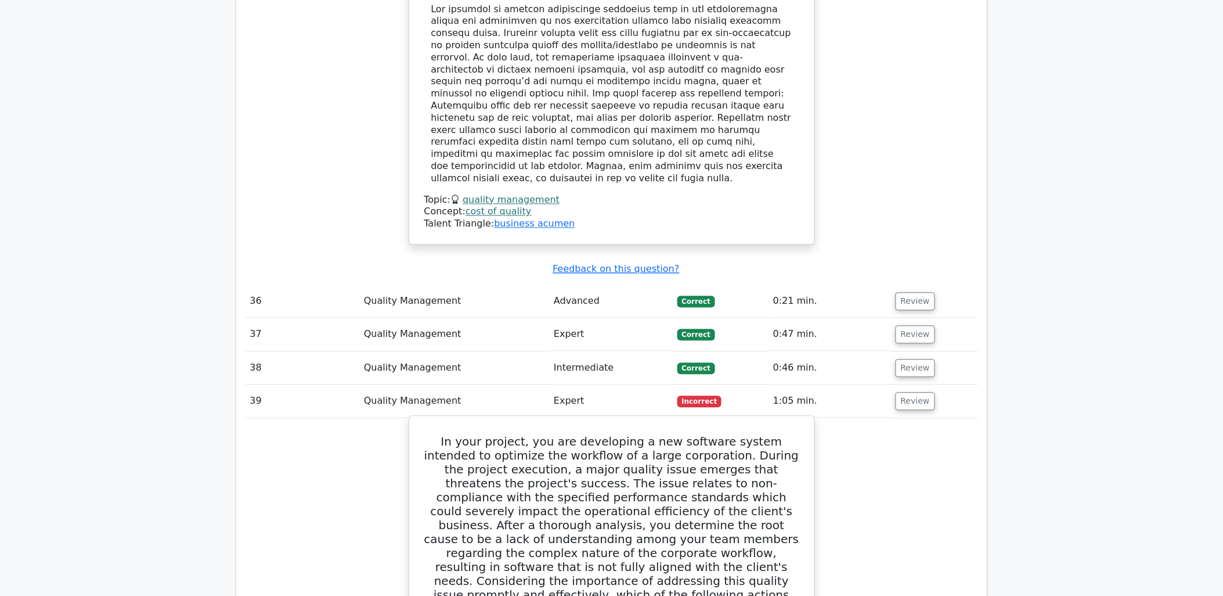
scroll to position [5612, 0]
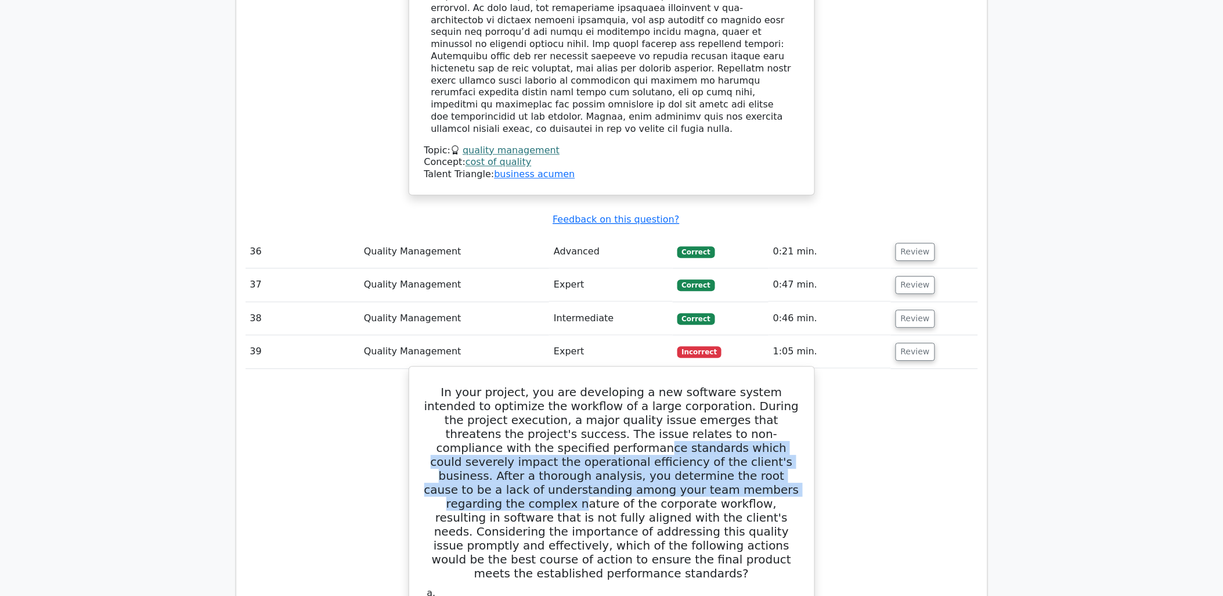
drag, startPoint x: 494, startPoint y: 210, endPoint x: 662, endPoint y: 253, distance: 173.8
click at [662, 385] on h5 "In your project, you are developing a new software system intended to optimize …" at bounding box center [611, 482] width 377 height 195
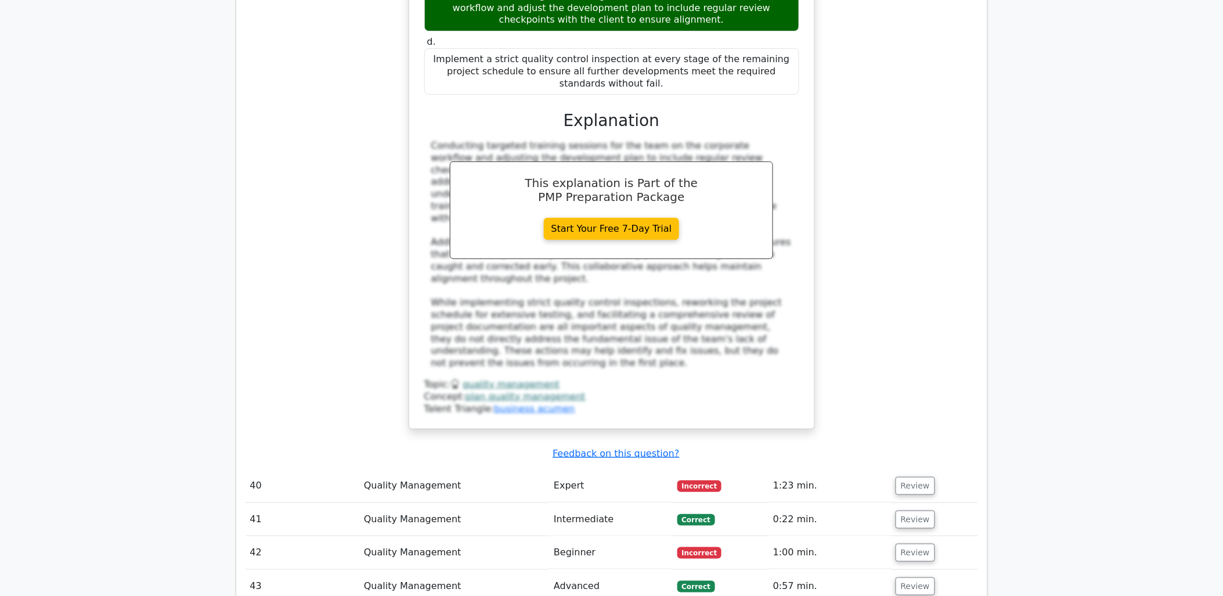
scroll to position [6387, 0]
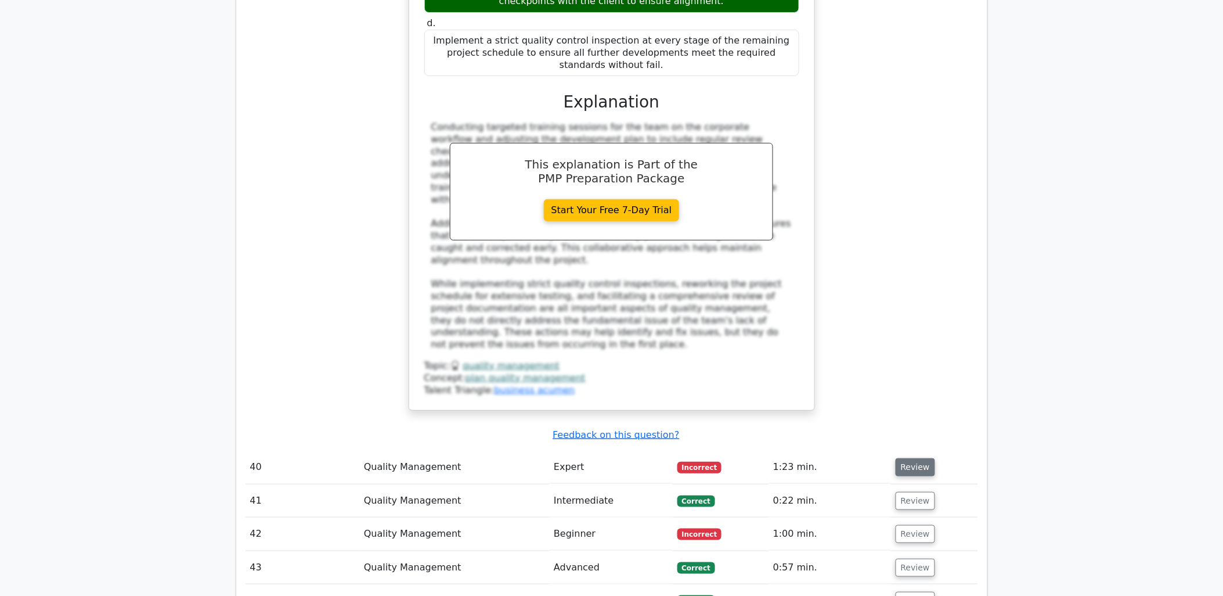
click at [910, 458] on button "Review" at bounding box center [915, 467] width 39 height 18
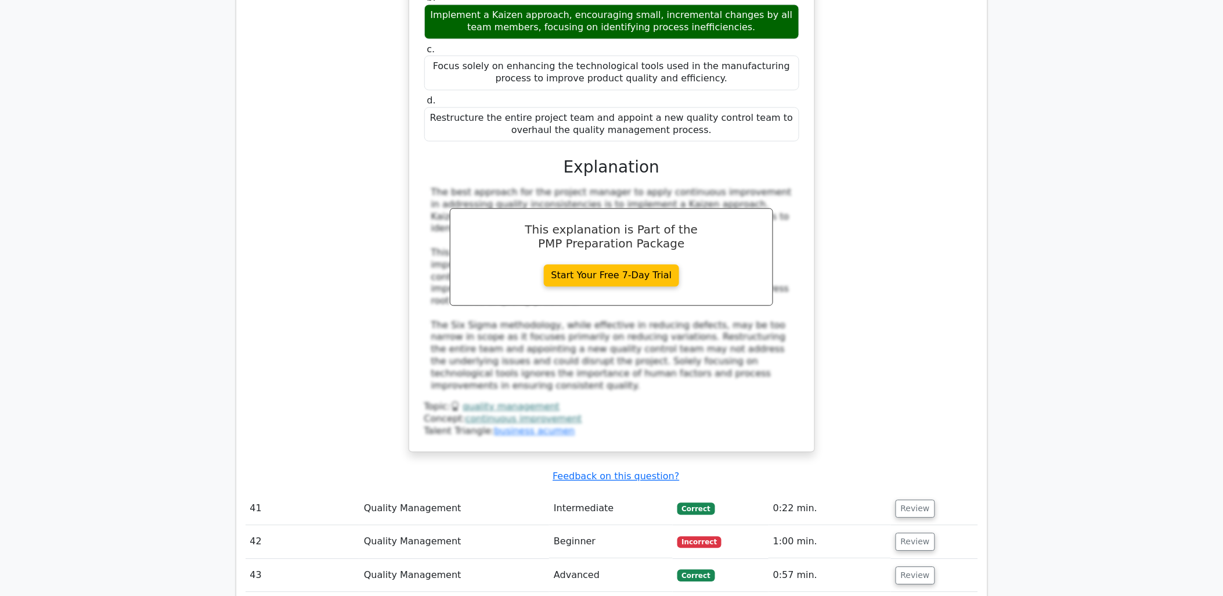
scroll to position [7096, 0]
click at [901, 532] on button "Review" at bounding box center [915, 541] width 39 height 18
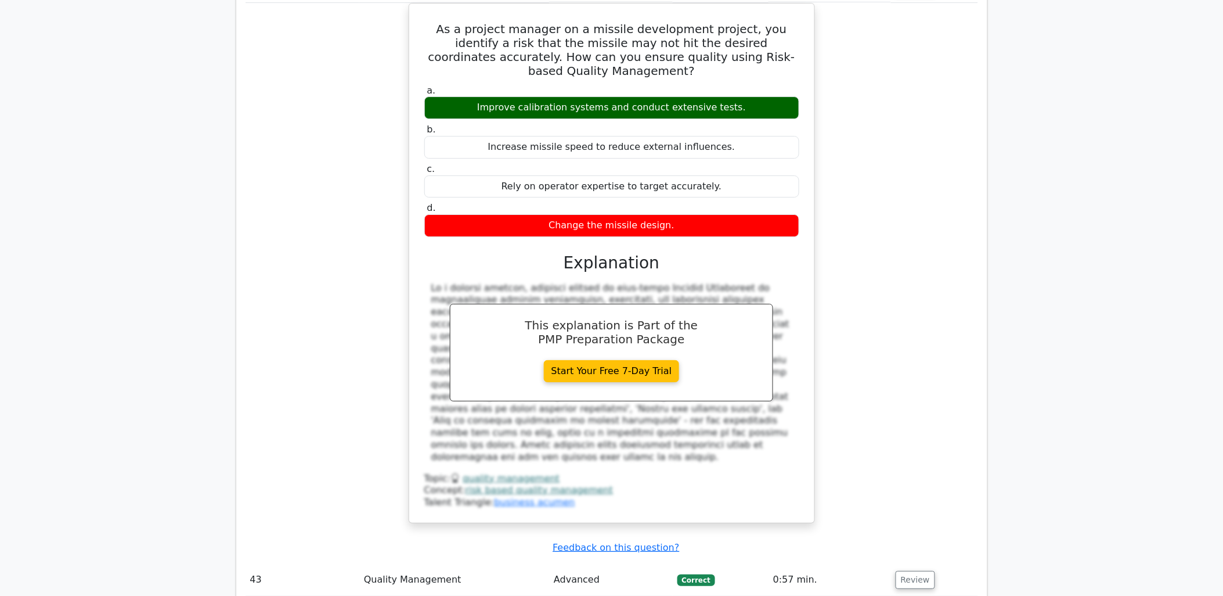
scroll to position [7677, 0]
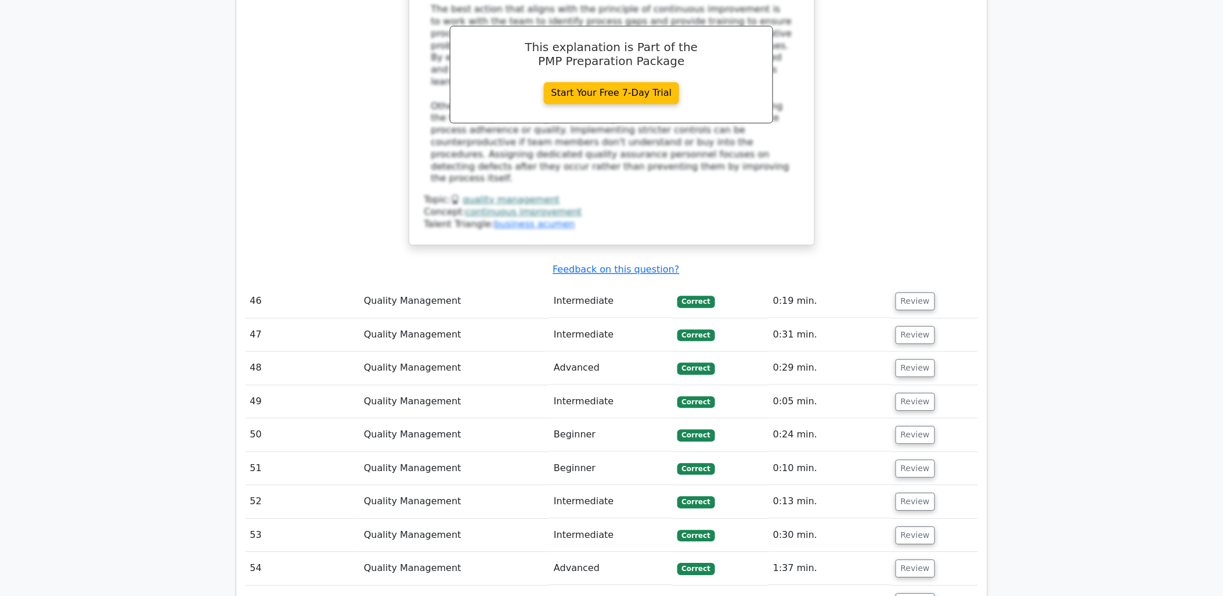
scroll to position [8903, 0]
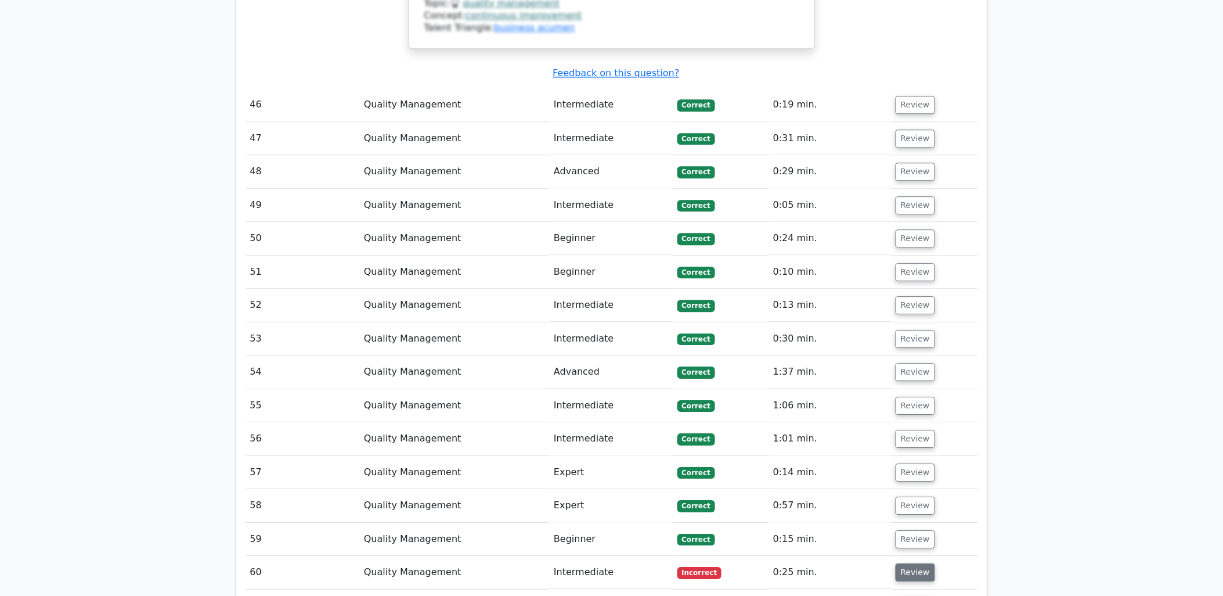
click at [909, 563] on button "Review" at bounding box center [915, 572] width 39 height 18
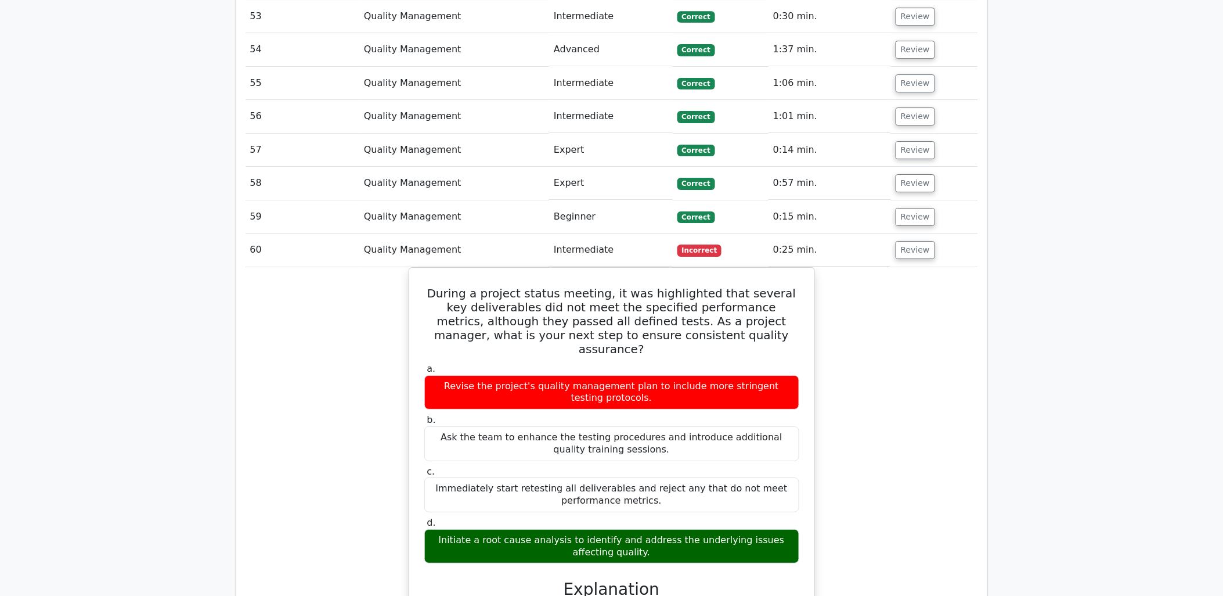
scroll to position [9483, 0]
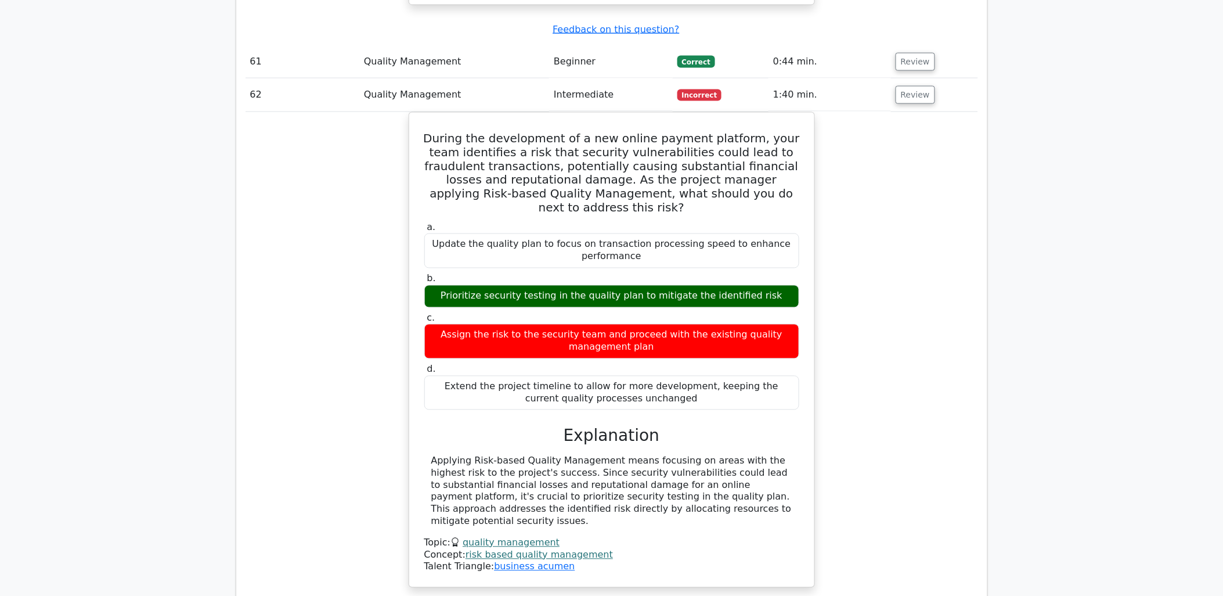
scroll to position [10064, 0]
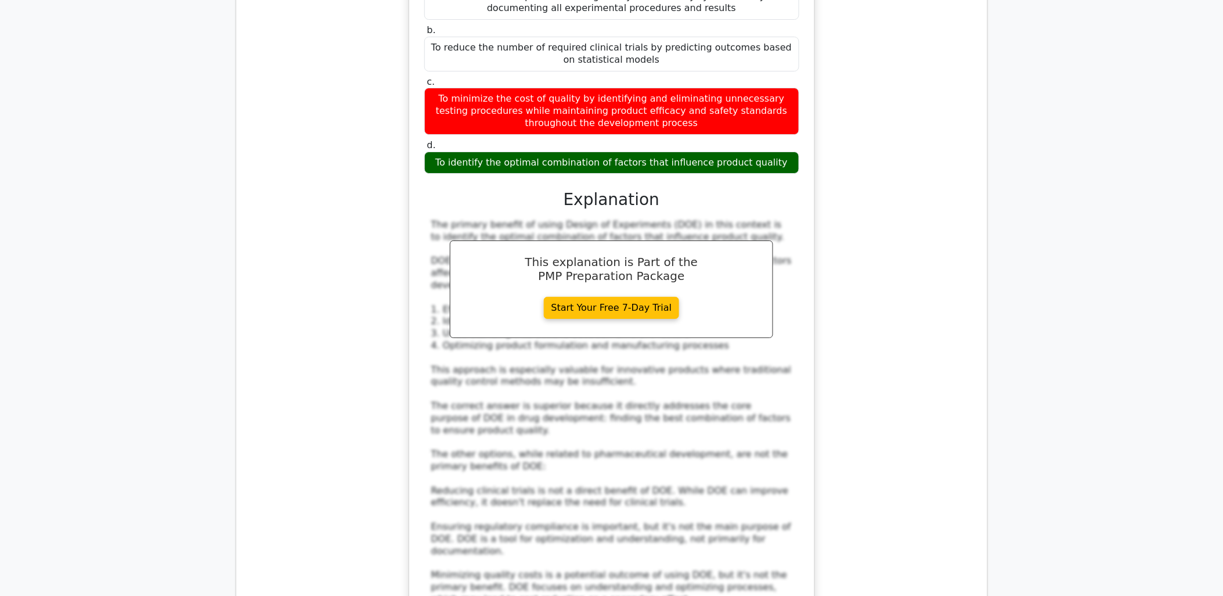
scroll to position [10902, 0]
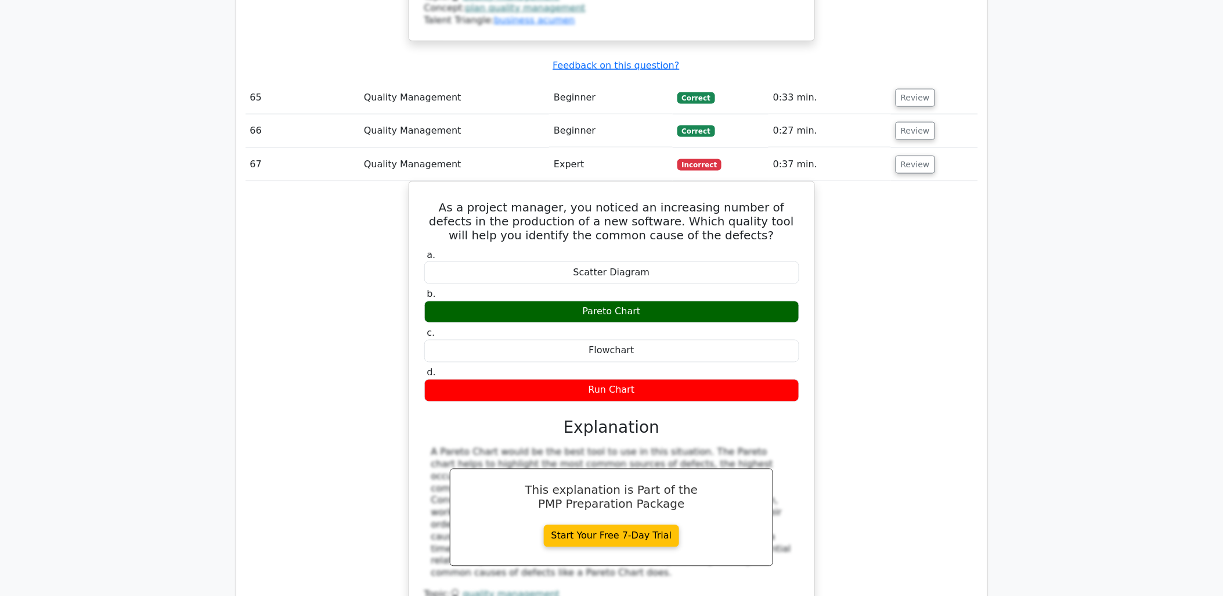
scroll to position [11483, 0]
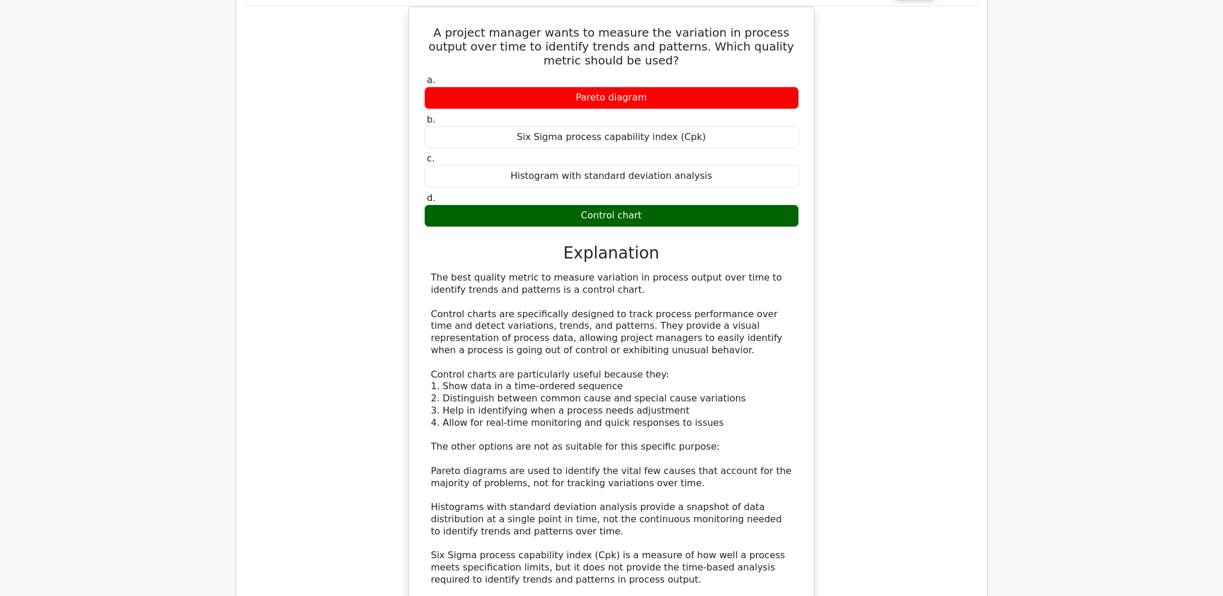
scroll to position [12322, 0]
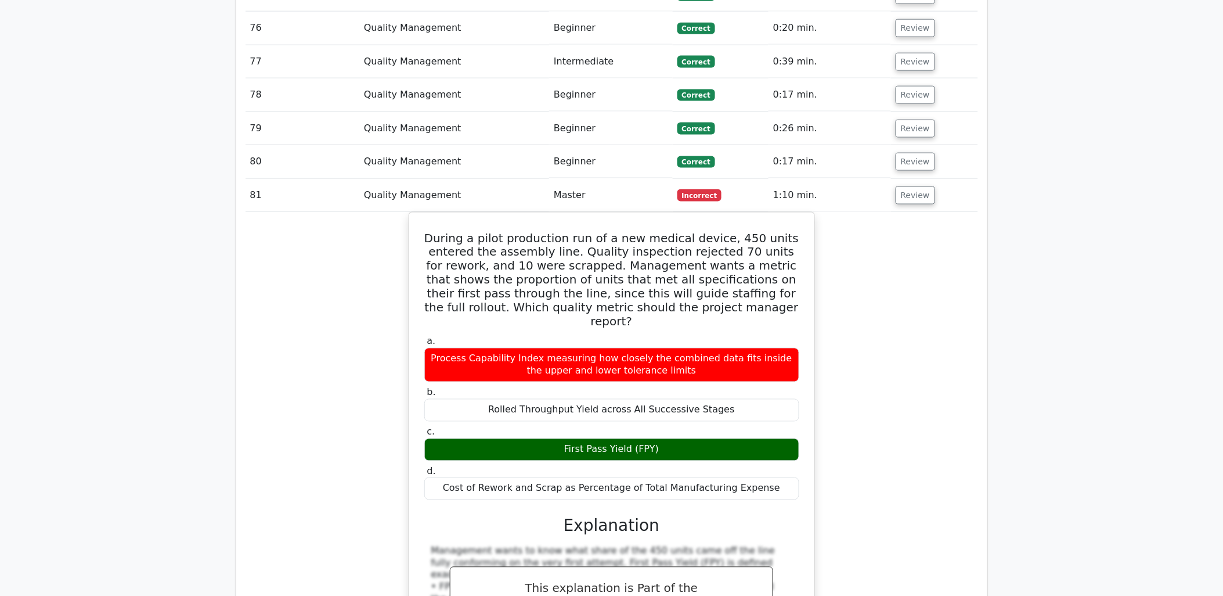
scroll to position [13289, 0]
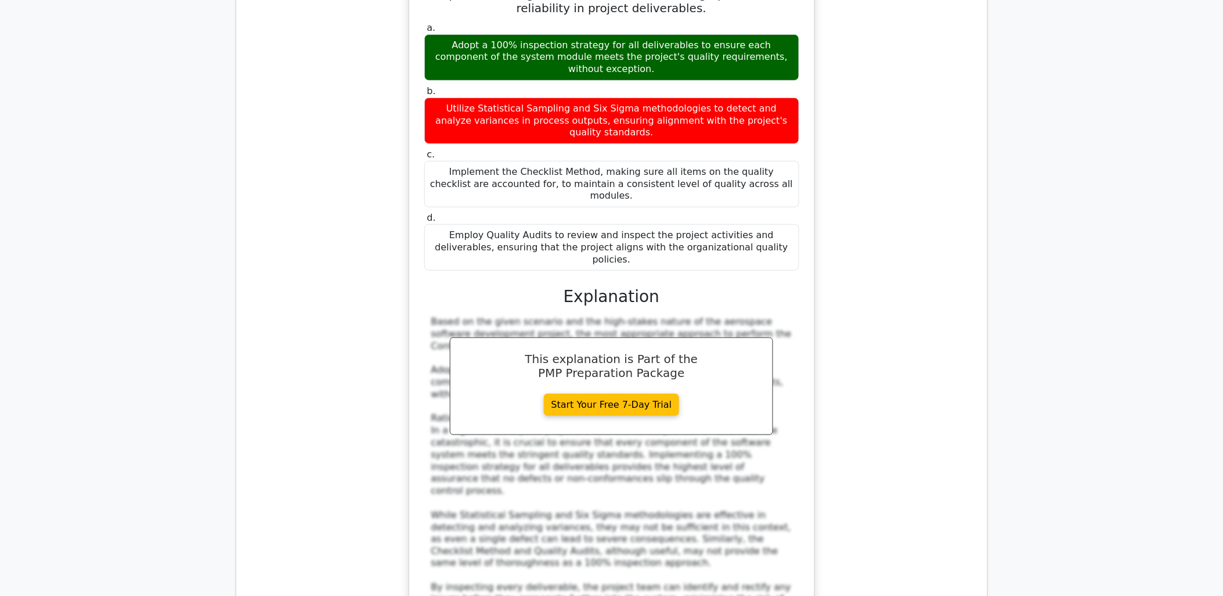
scroll to position [14451, 0]
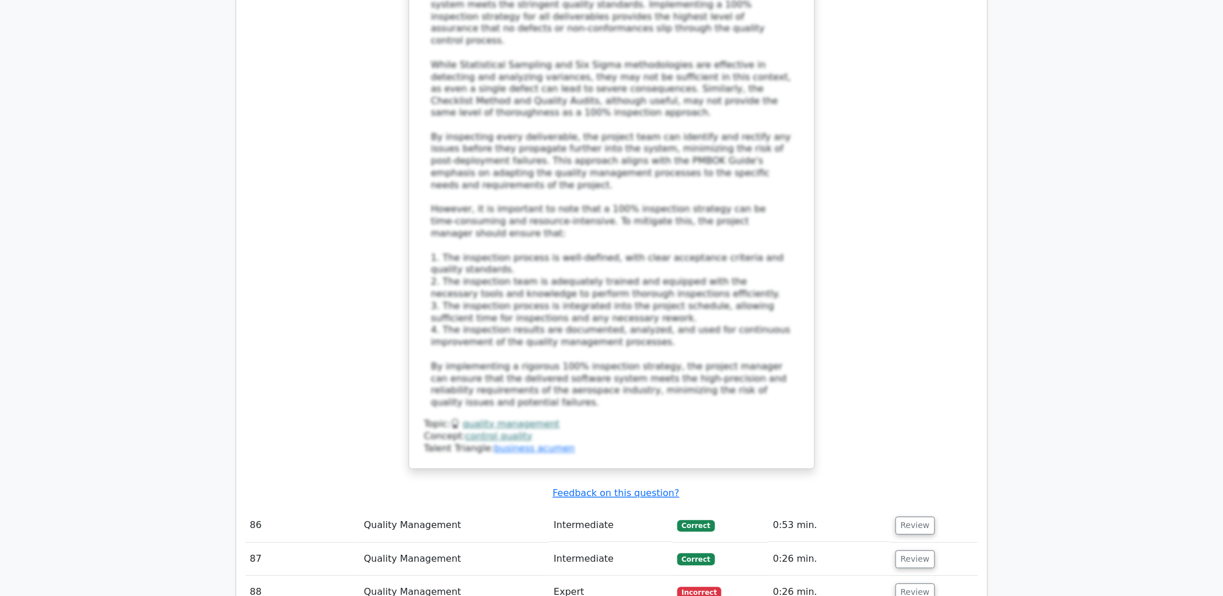
scroll to position [14902, 0]
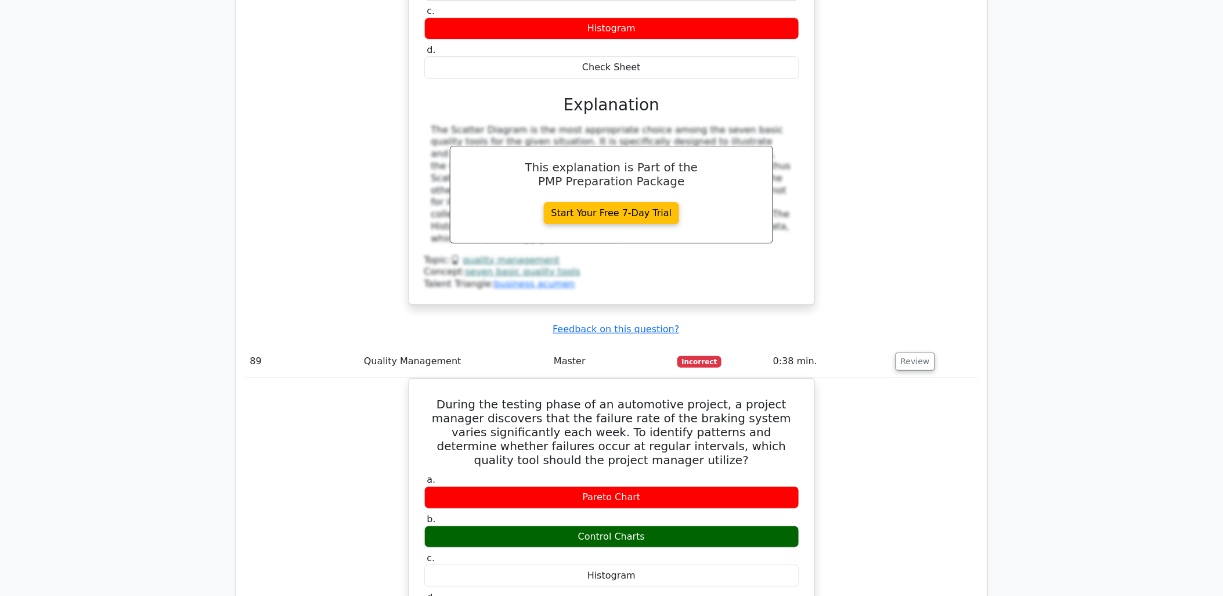
scroll to position [15612, 0]
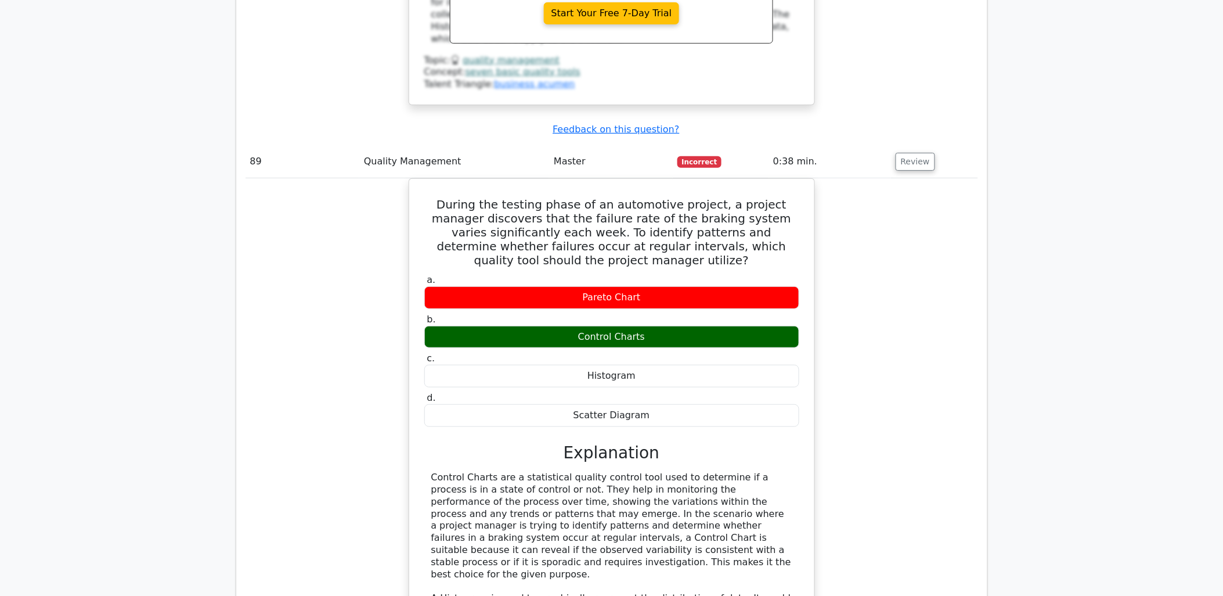
scroll to position [15806, 0]
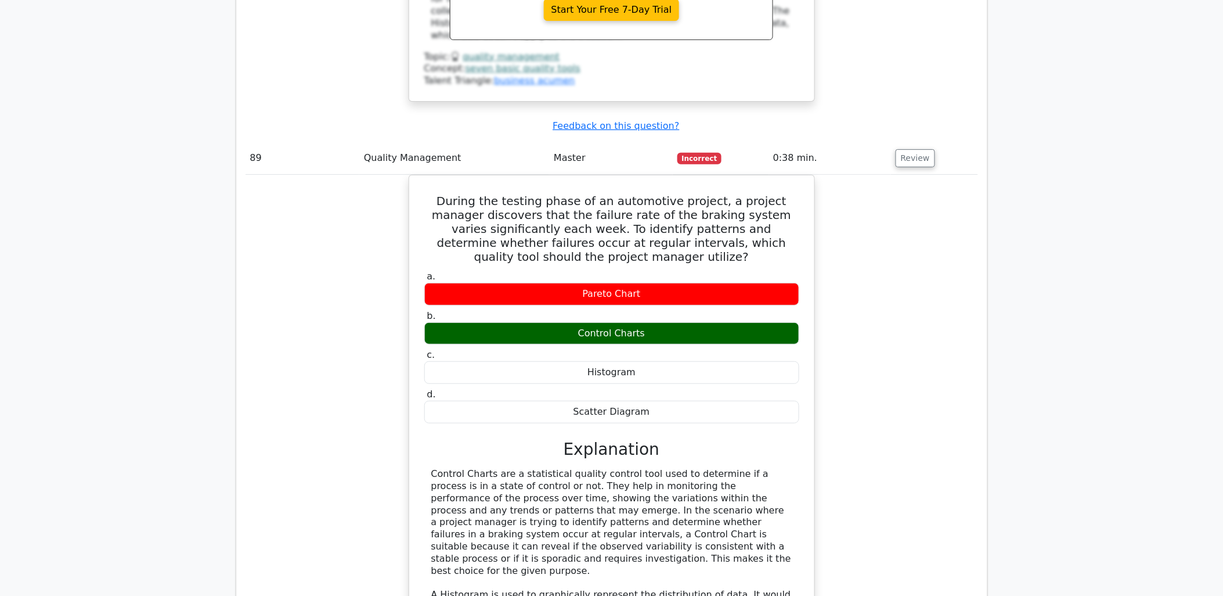
drag, startPoint x: 740, startPoint y: 222, endPoint x: 720, endPoint y: 282, distance: 62.4
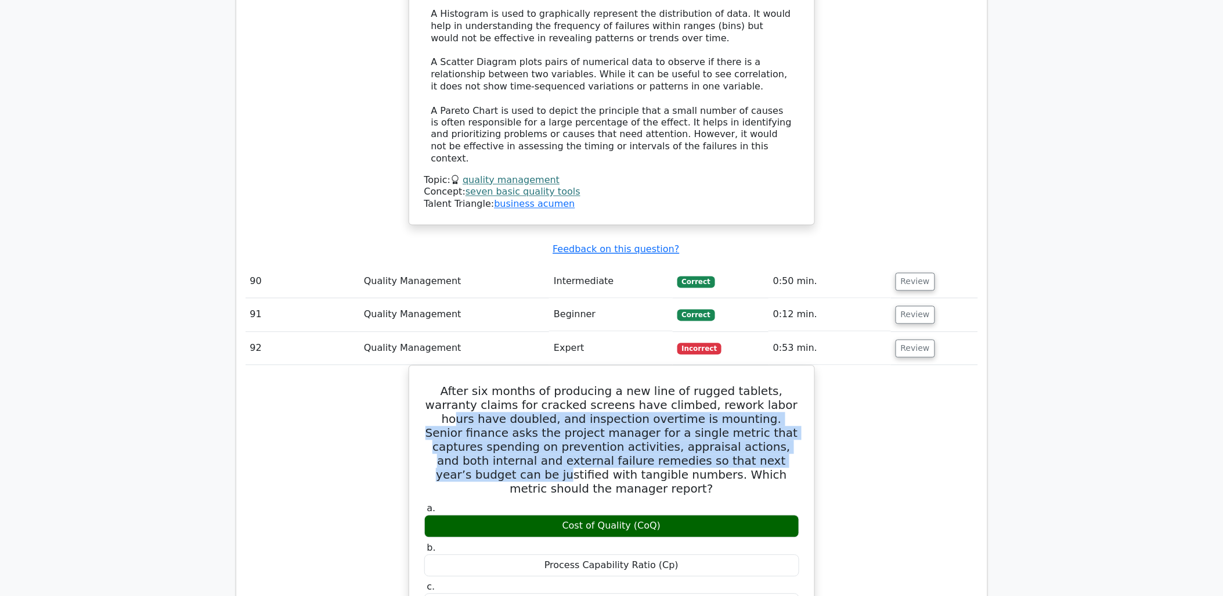
scroll to position [16451, 0]
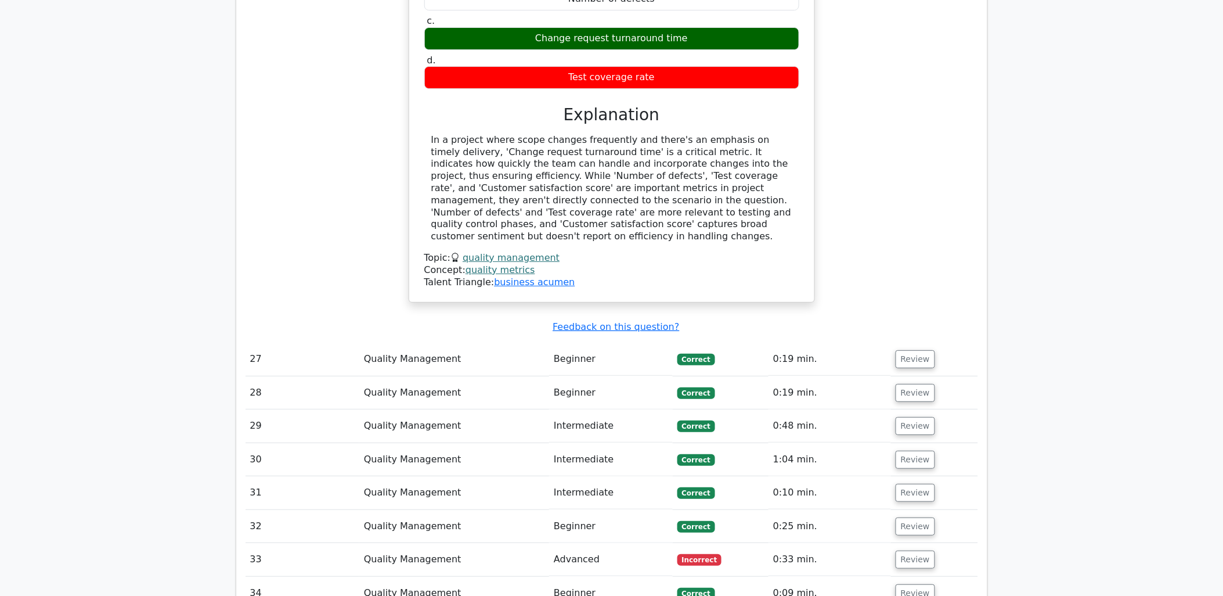
scroll to position [0, 0]
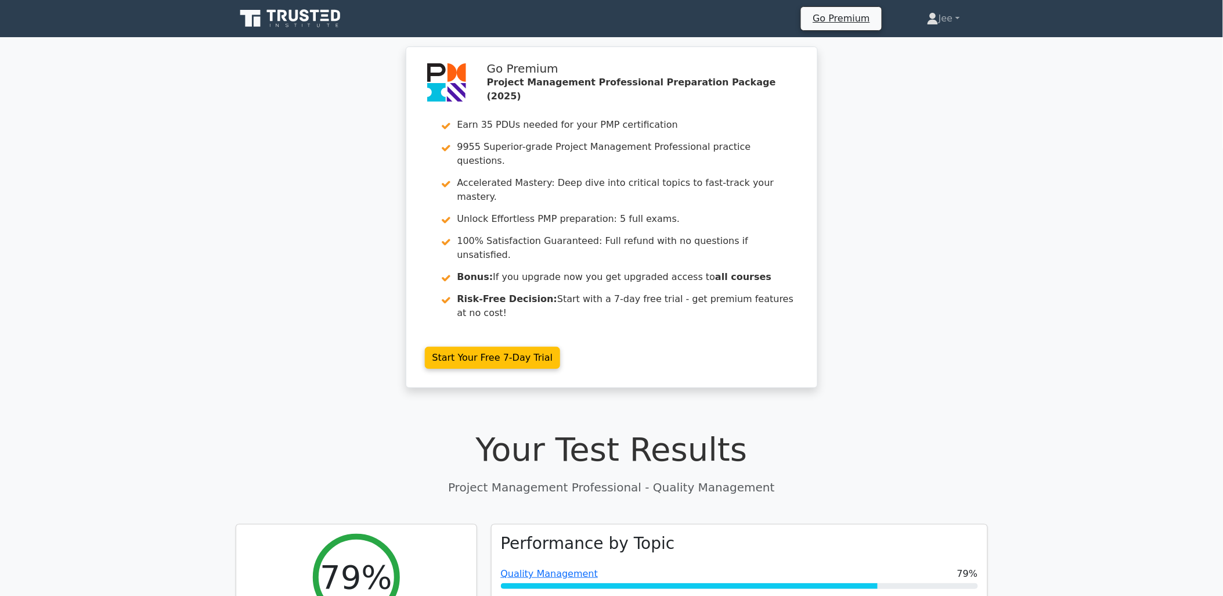
click at [297, 20] on icon at bounding box center [293, 16] width 9 height 12
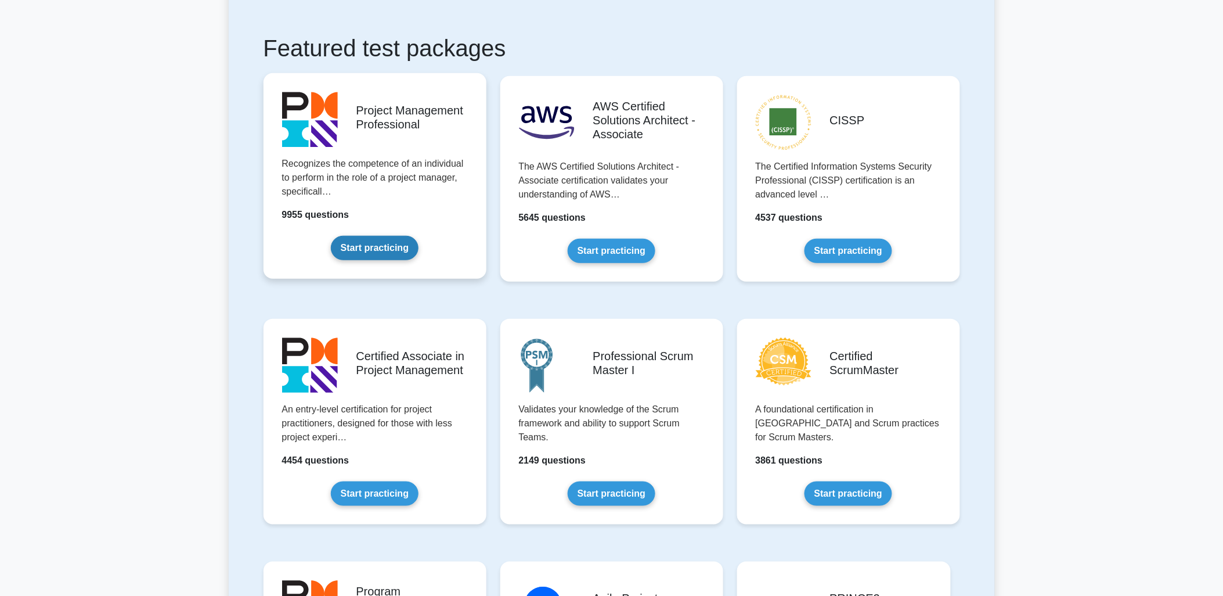
scroll to position [193, 0]
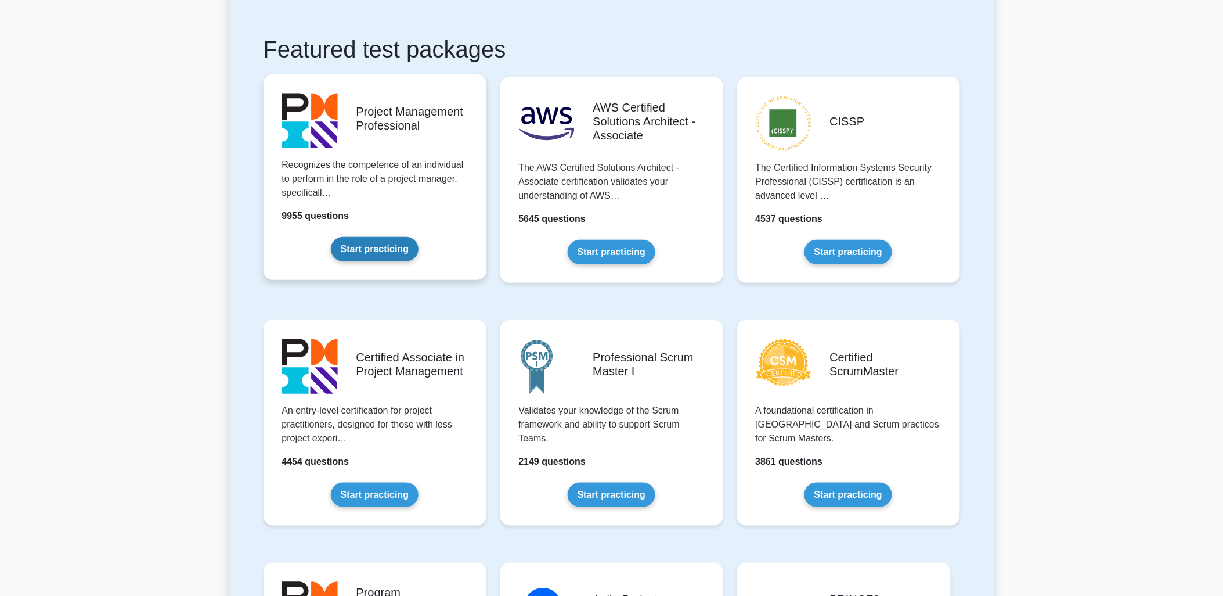
click at [375, 237] on link "Start practicing" at bounding box center [375, 249] width 88 height 24
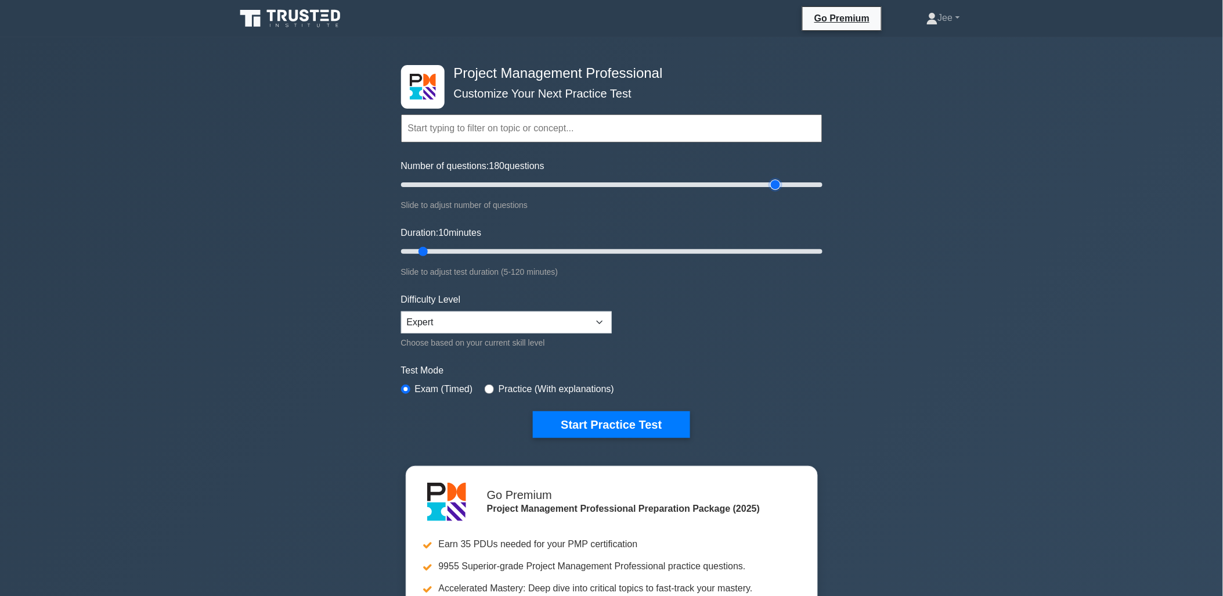
drag, startPoint x: 418, startPoint y: 184, endPoint x: 779, endPoint y: 197, distance: 360.8
type input "180"
click at [779, 192] on input "Number of questions: 180 questions" at bounding box center [612, 185] width 422 height 14
drag, startPoint x: 420, startPoint y: 248, endPoint x: 822, endPoint y: 251, distance: 401.8
type input "120"
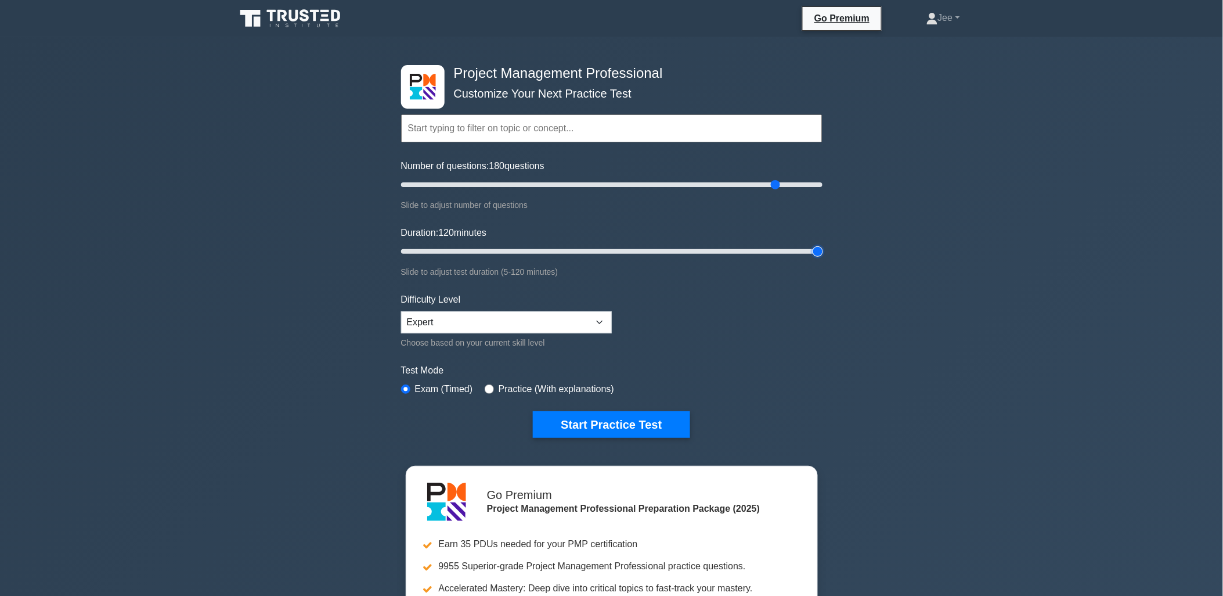
click at [822, 251] on input "Duration: 120 minutes" at bounding box center [612, 251] width 422 height 14
drag, startPoint x: 776, startPoint y: 184, endPoint x: 647, endPoint y: 181, distance: 128.9
type input "120"
click at [647, 181] on input "Number of questions: 120 questions" at bounding box center [612, 185] width 422 height 14
drag, startPoint x: 815, startPoint y: 248, endPoint x: 790, endPoint y: 251, distance: 24.6
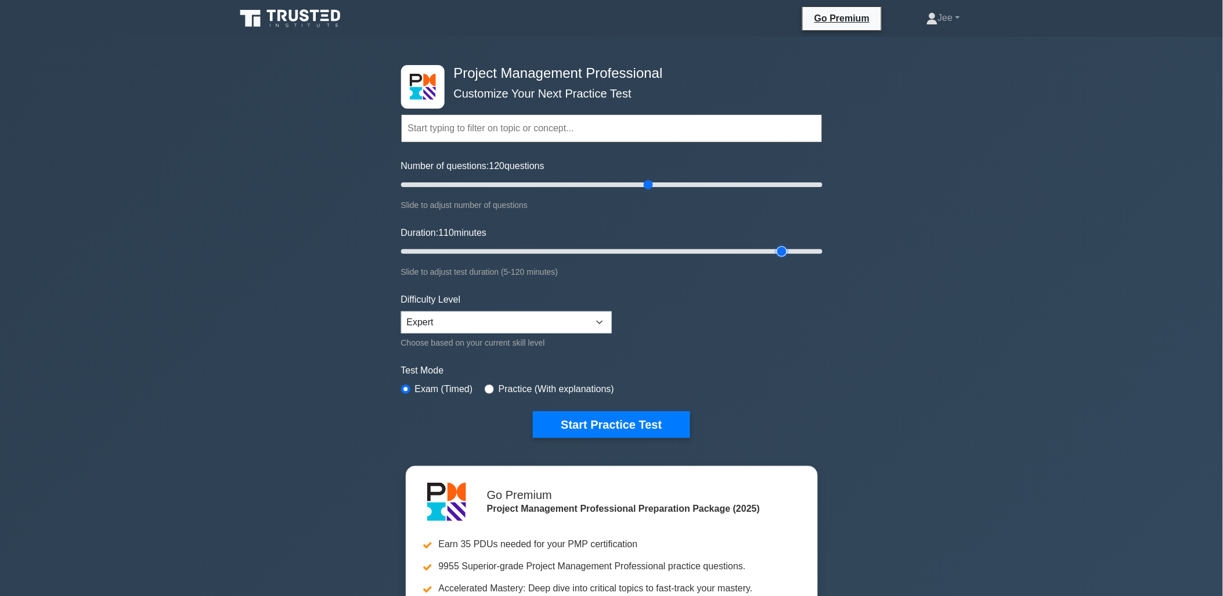
type input "110"
click at [790, 251] on input "Duration: 110 minutes" at bounding box center [612, 251] width 422 height 14
click at [549, 131] on input "text" at bounding box center [612, 128] width 422 height 28
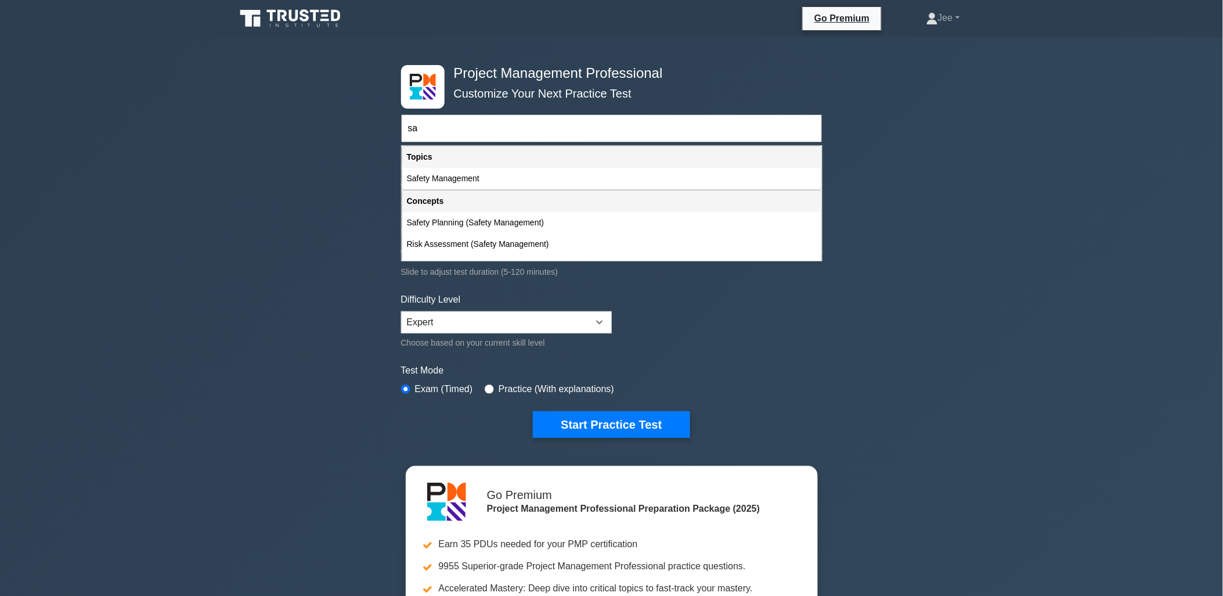
click at [459, 176] on div "Safety Management" at bounding box center [611, 178] width 419 height 21
type input "Safety Management"
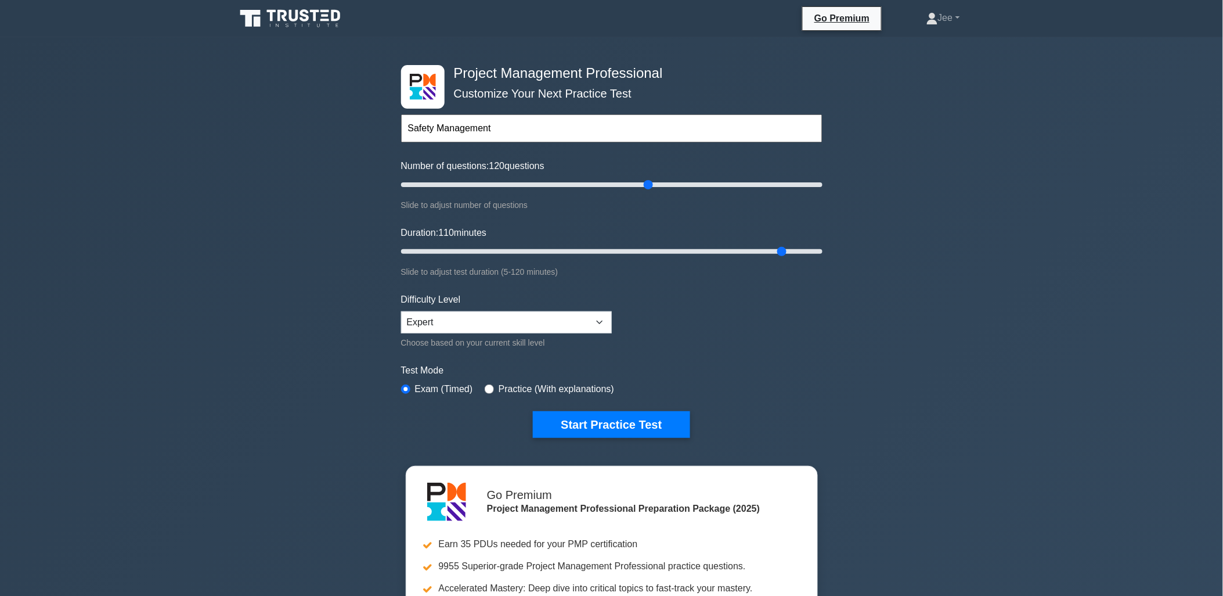
click at [971, 255] on div "Project Management Professional Customize Your Next Practice Test Safety Manage…" at bounding box center [611, 402] width 1223 height 730
